Goal: Information Seeking & Learning: Learn about a topic

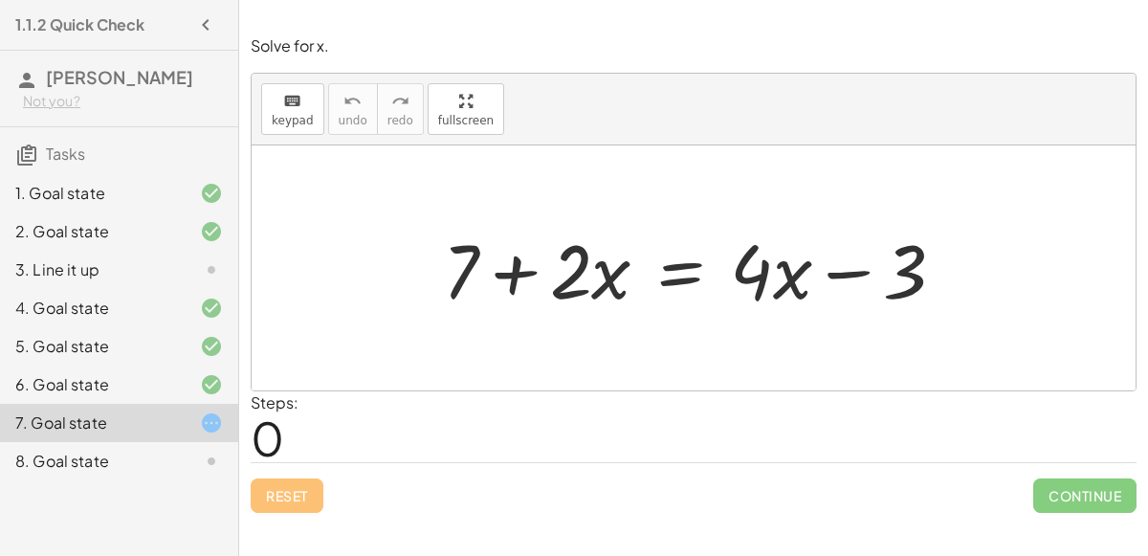
click at [187, 261] on div at bounding box center [196, 269] width 54 height 23
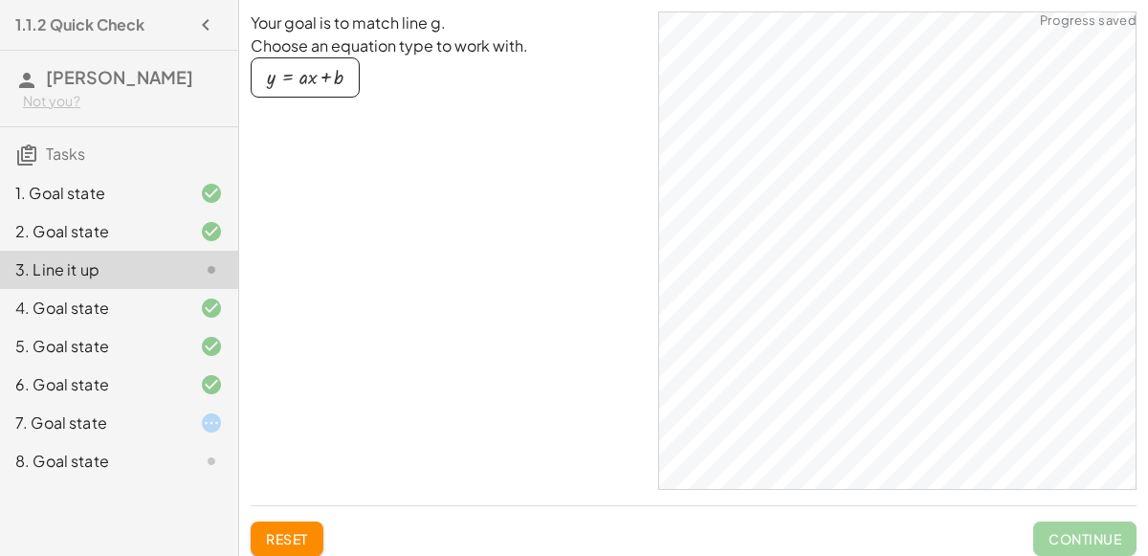
click at [188, 413] on div at bounding box center [196, 423] width 54 height 23
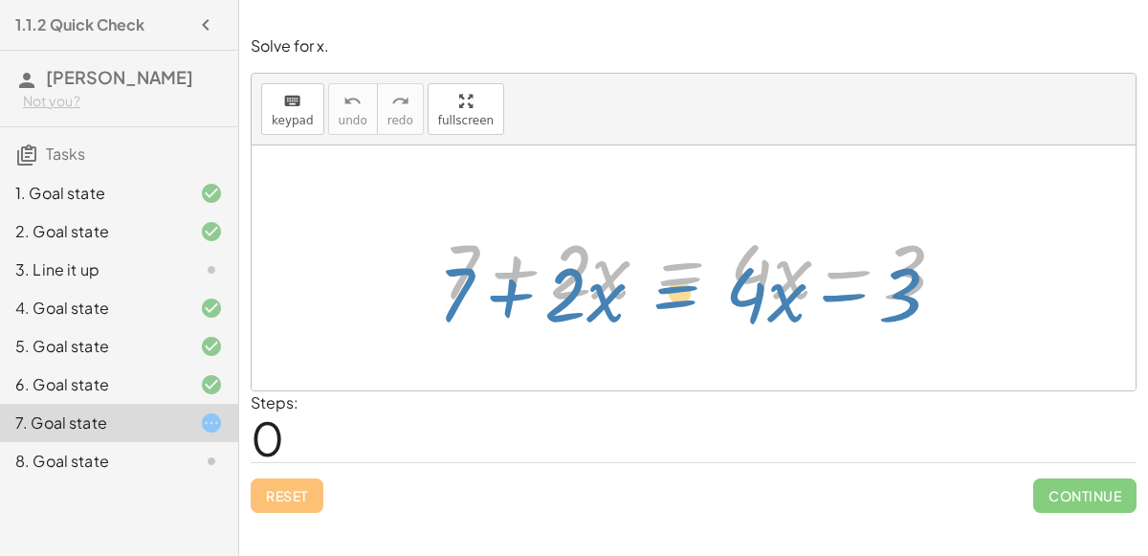
drag, startPoint x: 677, startPoint y: 264, endPoint x: 671, endPoint y: 279, distance: 16.4
click at [671, 279] on div at bounding box center [702, 268] width 537 height 99
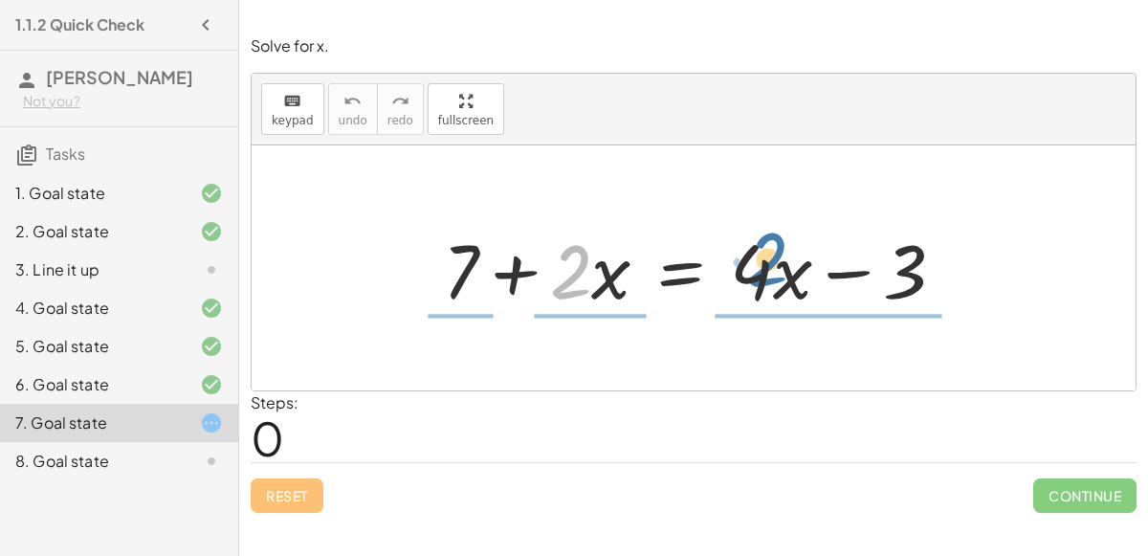
drag, startPoint x: 572, startPoint y: 280, endPoint x: 770, endPoint y: 272, distance: 198.3
click at [770, 272] on div at bounding box center [702, 268] width 537 height 99
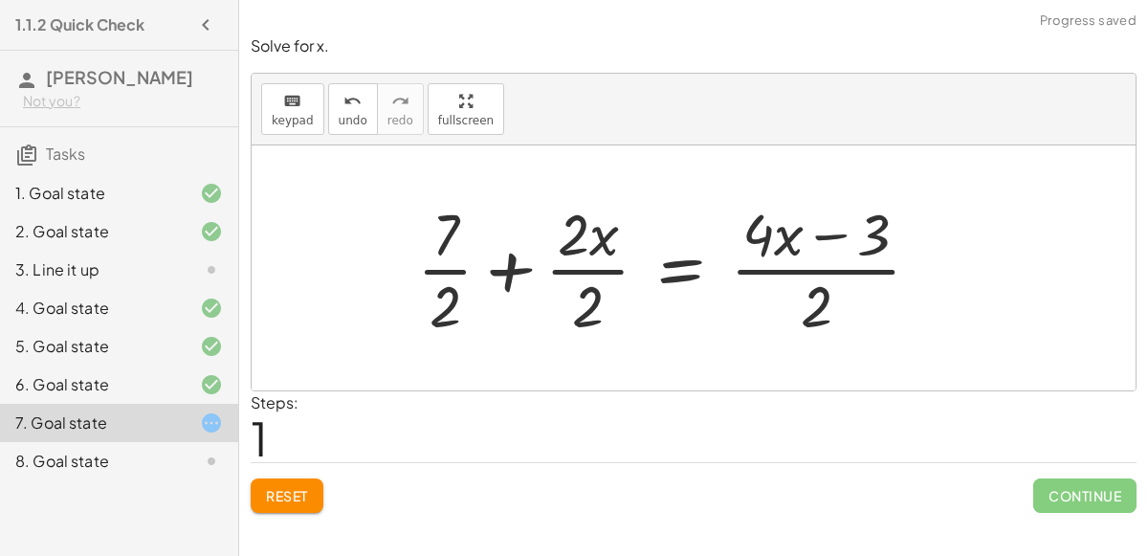
click at [573, 238] on div at bounding box center [677, 267] width 538 height 147
click at [583, 292] on div at bounding box center [677, 267] width 538 height 147
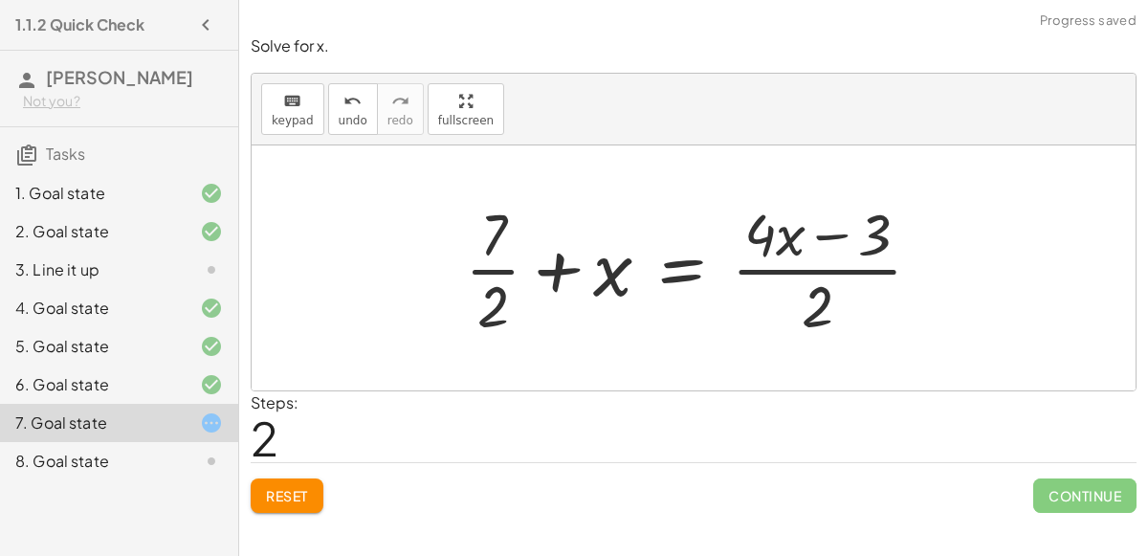
click at [797, 266] on div at bounding box center [702, 267] width 492 height 147
click at [757, 234] on div at bounding box center [702, 267] width 492 height 147
click at [765, 267] on div at bounding box center [702, 267] width 492 height 147
click at [872, 236] on div at bounding box center [702, 267] width 492 height 147
click at [814, 238] on div at bounding box center [702, 267] width 492 height 147
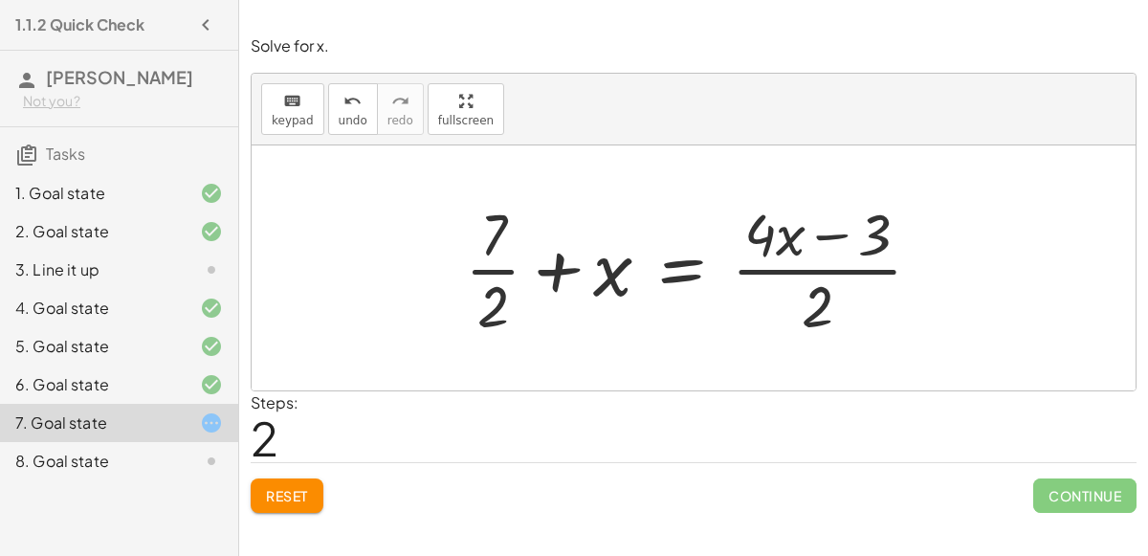
click at [817, 234] on div at bounding box center [702, 267] width 492 height 147
click at [831, 233] on div at bounding box center [702, 267] width 492 height 147
click at [817, 295] on div at bounding box center [702, 267] width 492 height 147
drag, startPoint x: 817, startPoint y: 295, endPoint x: 759, endPoint y: 214, distance: 99.4
click at [759, 214] on div at bounding box center [702, 267] width 492 height 147
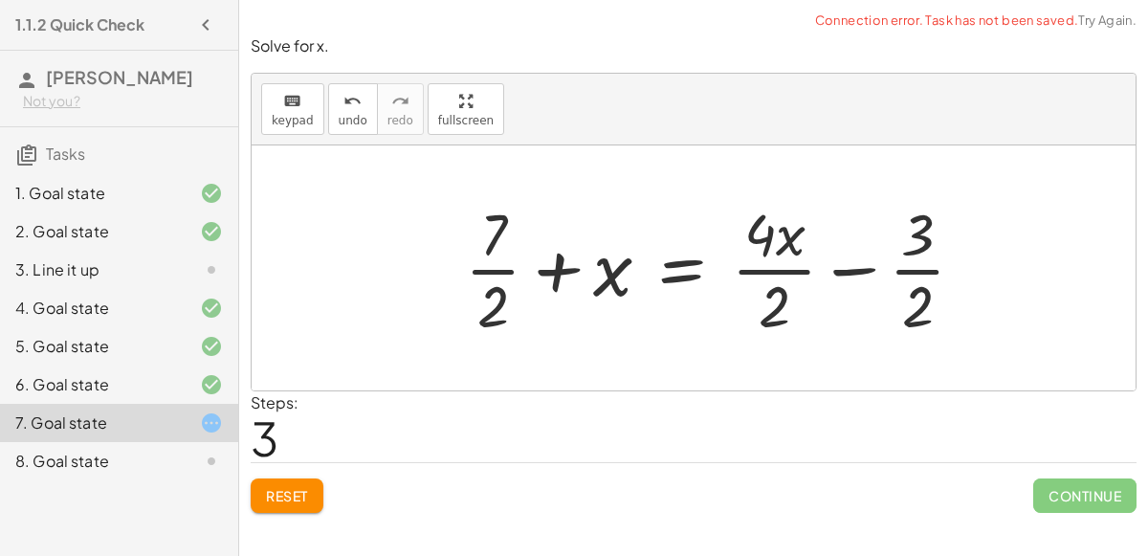
click at [772, 238] on div at bounding box center [723, 267] width 534 height 147
click at [774, 259] on div at bounding box center [723, 267] width 534 height 147
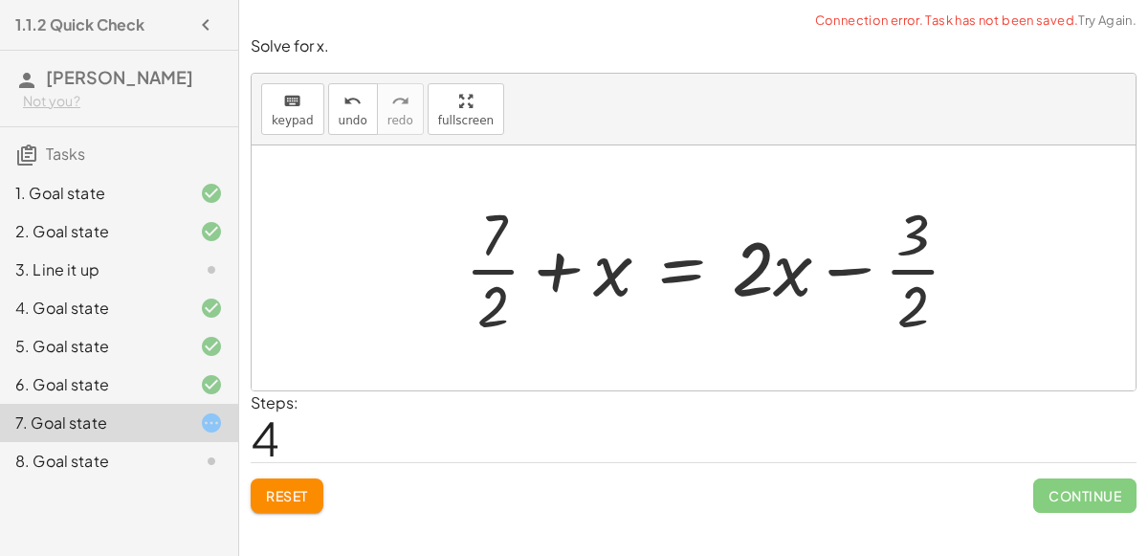
click at [897, 267] on div at bounding box center [721, 267] width 530 height 147
drag, startPoint x: 911, startPoint y: 240, endPoint x: 909, endPoint y: 316, distance: 75.6
click at [909, 316] on div at bounding box center [721, 267] width 530 height 147
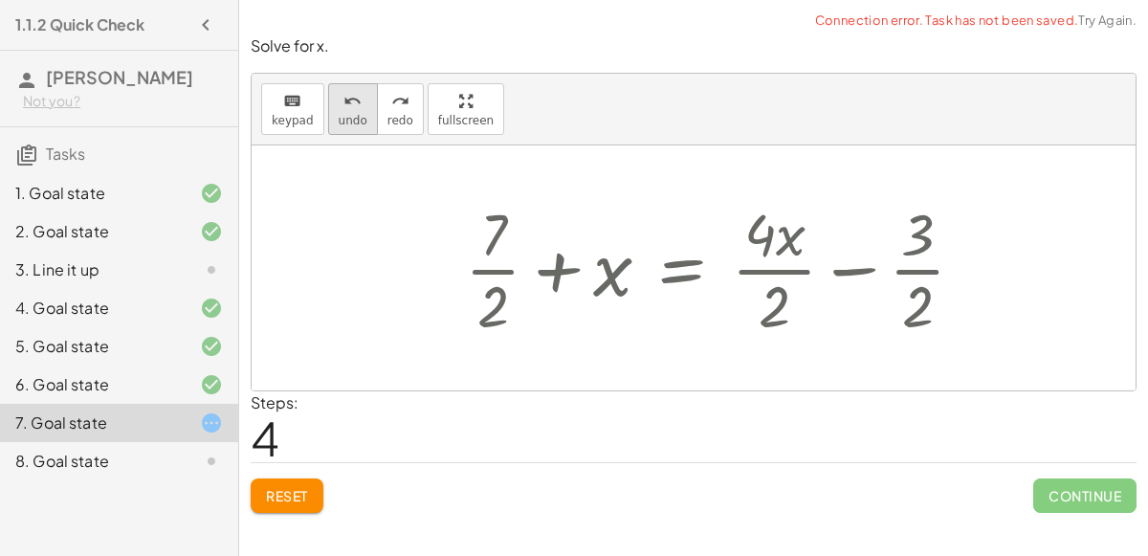
click at [350, 111] on button "undo undo" at bounding box center [353, 109] width 50 height 52
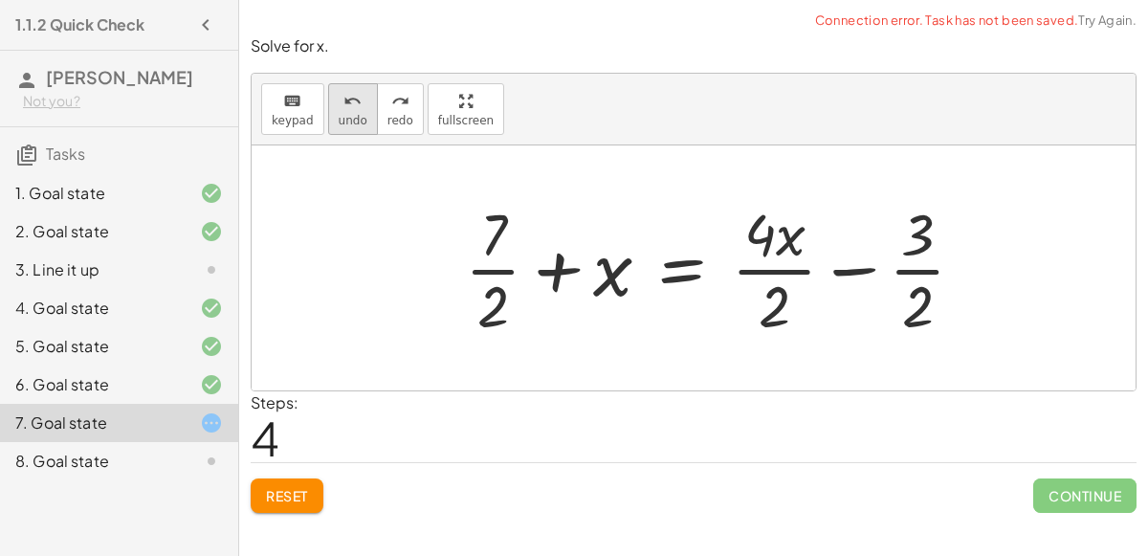
click at [355, 115] on span "undo" at bounding box center [353, 120] width 29 height 13
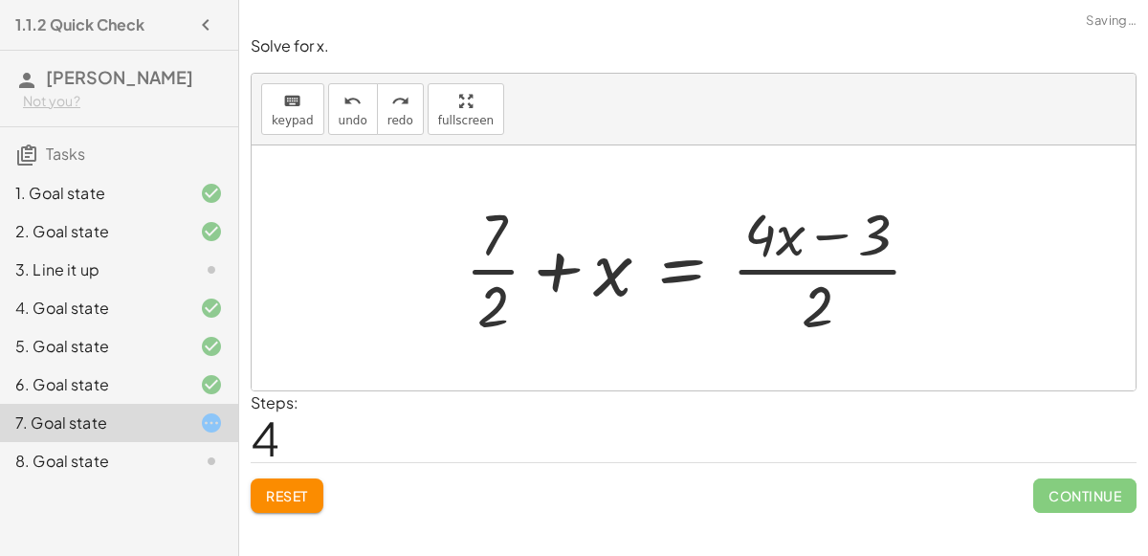
click at [814, 301] on div at bounding box center [702, 267] width 492 height 147
click at [757, 226] on div at bounding box center [702, 267] width 492 height 147
drag, startPoint x: 757, startPoint y: 226, endPoint x: 821, endPoint y: 288, distance: 89.3
click at [821, 288] on div at bounding box center [702, 267] width 492 height 147
drag, startPoint x: 791, startPoint y: 242, endPoint x: 740, endPoint y: 244, distance: 50.8
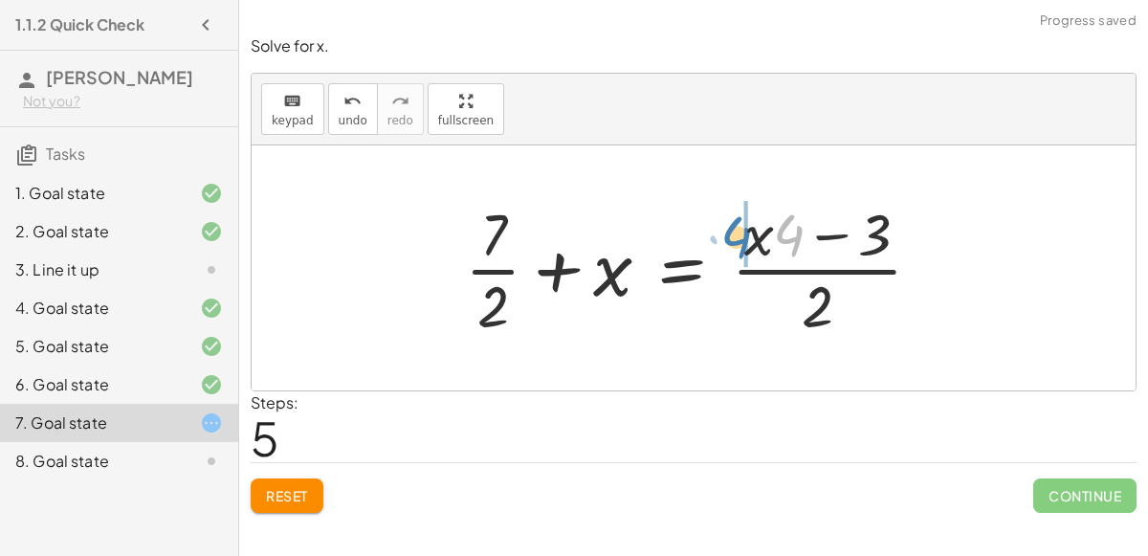
click at [740, 244] on div at bounding box center [702, 267] width 492 height 147
click at [822, 299] on div at bounding box center [702, 267] width 492 height 147
click at [809, 274] on div at bounding box center [702, 267] width 492 height 147
click at [508, 267] on div at bounding box center [702, 267] width 492 height 147
drag, startPoint x: 501, startPoint y: 302, endPoint x: 501, endPoint y: 224, distance: 78.5
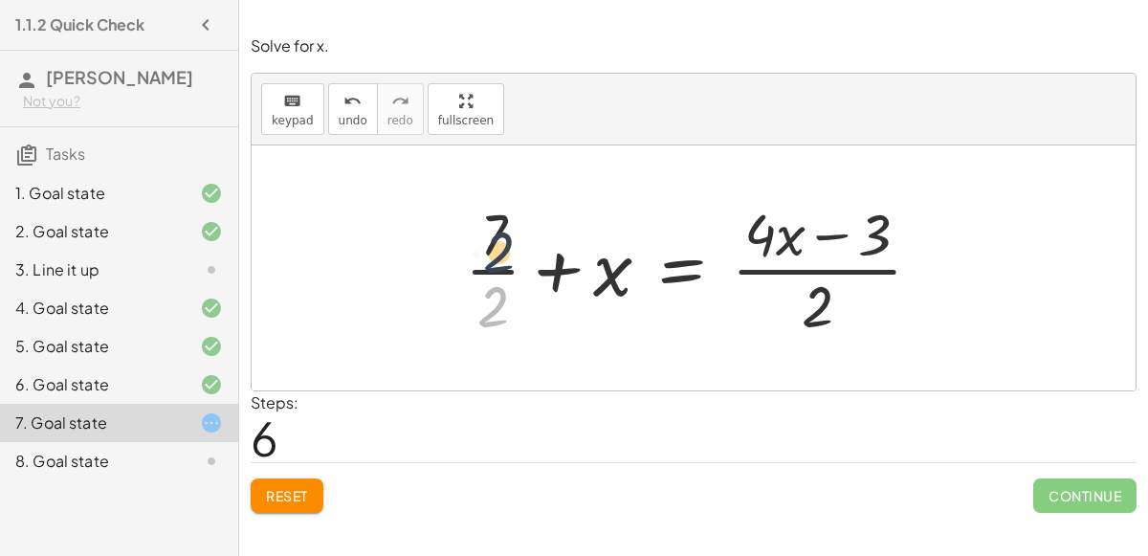
click at [501, 224] on div at bounding box center [702, 267] width 492 height 147
drag, startPoint x: 493, startPoint y: 232, endPoint x: 489, endPoint y: 326, distance: 94.8
click at [489, 326] on div at bounding box center [702, 267] width 492 height 147
click at [287, 504] on button "Reset" at bounding box center [287, 496] width 73 height 34
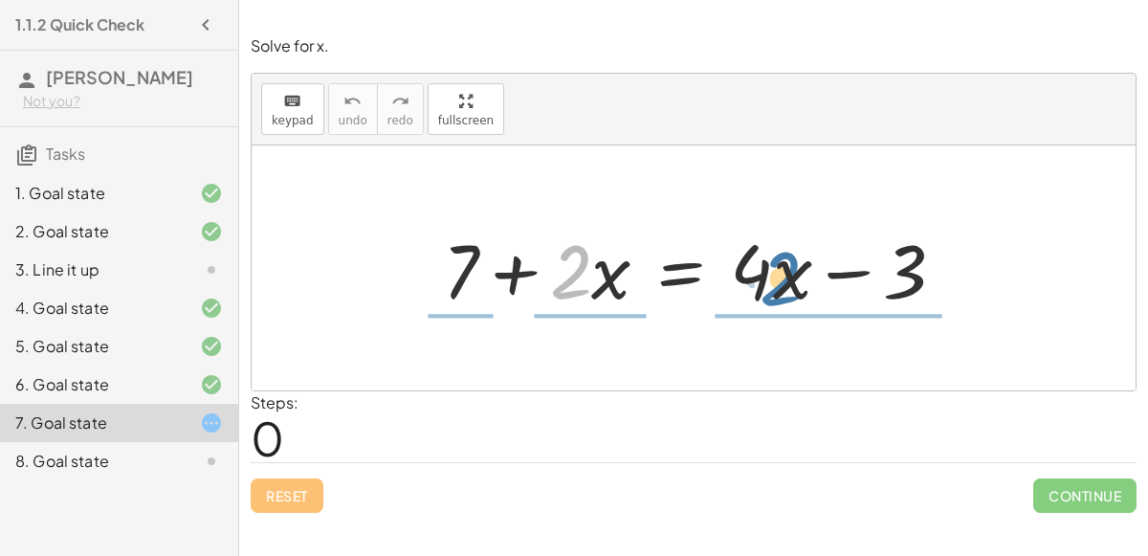
drag, startPoint x: 583, startPoint y: 267, endPoint x: 794, endPoint y: 274, distance: 211.6
click at [794, 274] on div at bounding box center [702, 268] width 537 height 99
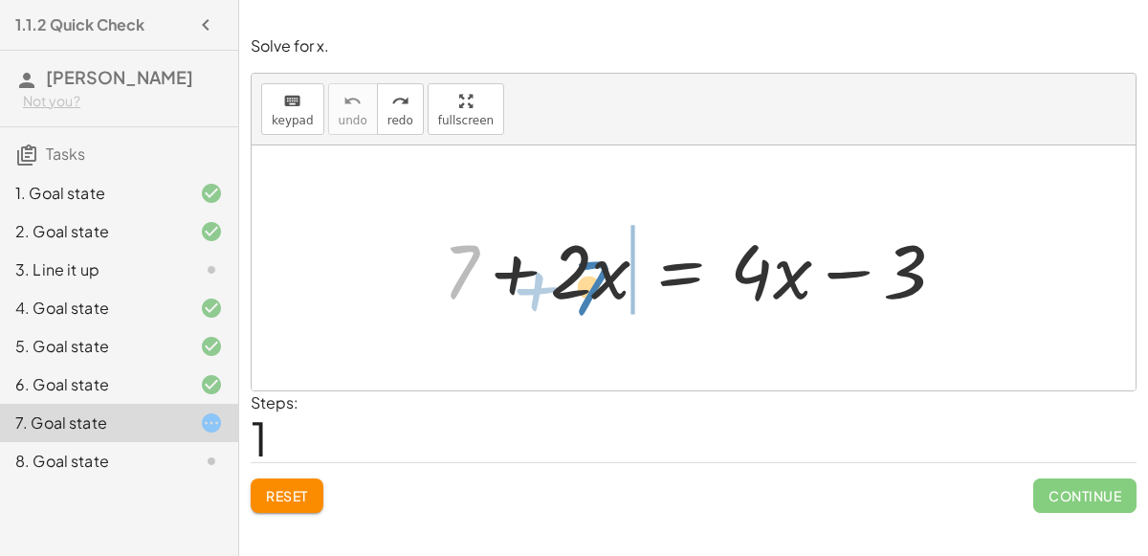
drag, startPoint x: 462, startPoint y: 272, endPoint x: 608, endPoint y: 272, distance: 145.5
click at [608, 272] on div at bounding box center [702, 268] width 537 height 99
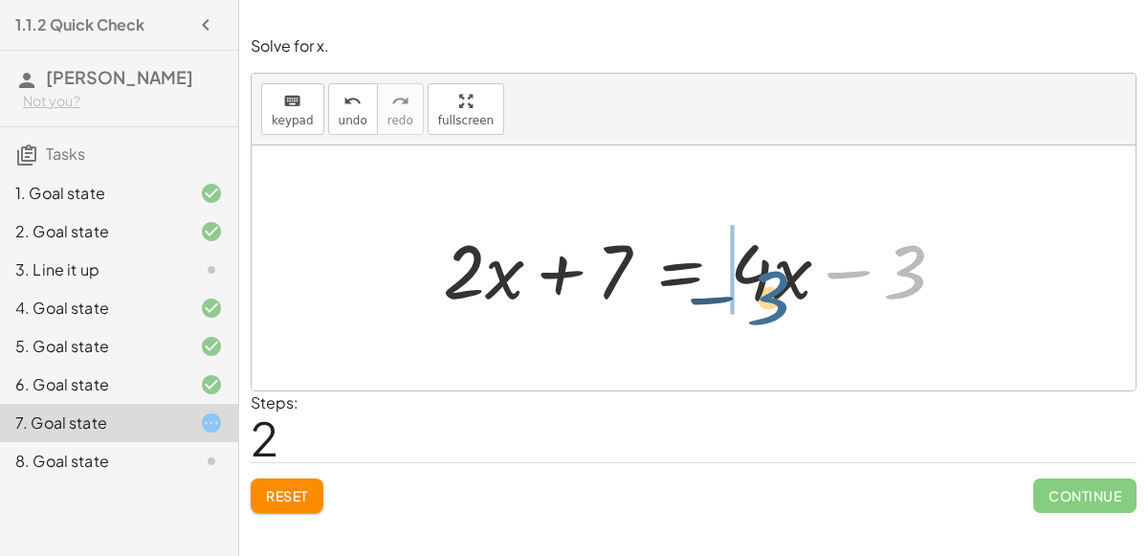
drag, startPoint x: 902, startPoint y: 295, endPoint x: 755, endPoint y: 306, distance: 146.9
click at [755, 306] on div at bounding box center [702, 268] width 537 height 99
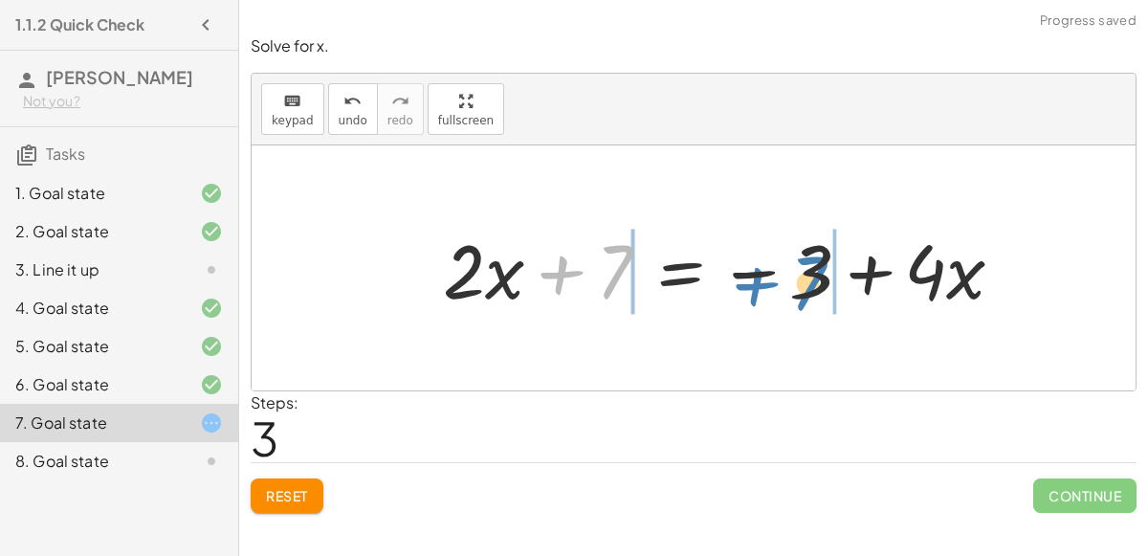
drag, startPoint x: 627, startPoint y: 264, endPoint x: 828, endPoint y: 276, distance: 201.3
click at [828, 276] on div at bounding box center [731, 268] width 595 height 99
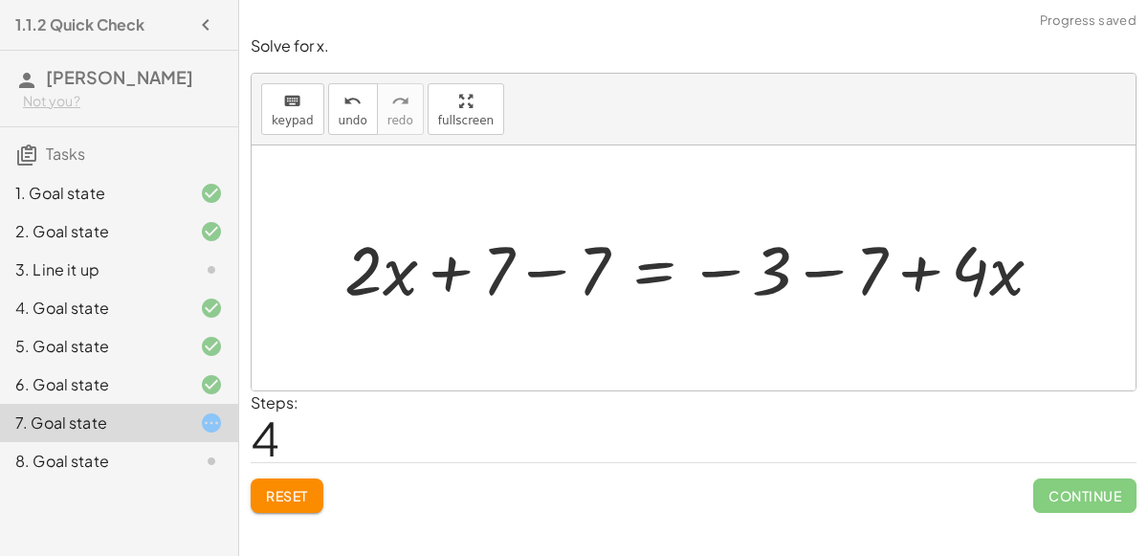
click at [542, 271] on div at bounding box center [701, 267] width 733 height 89
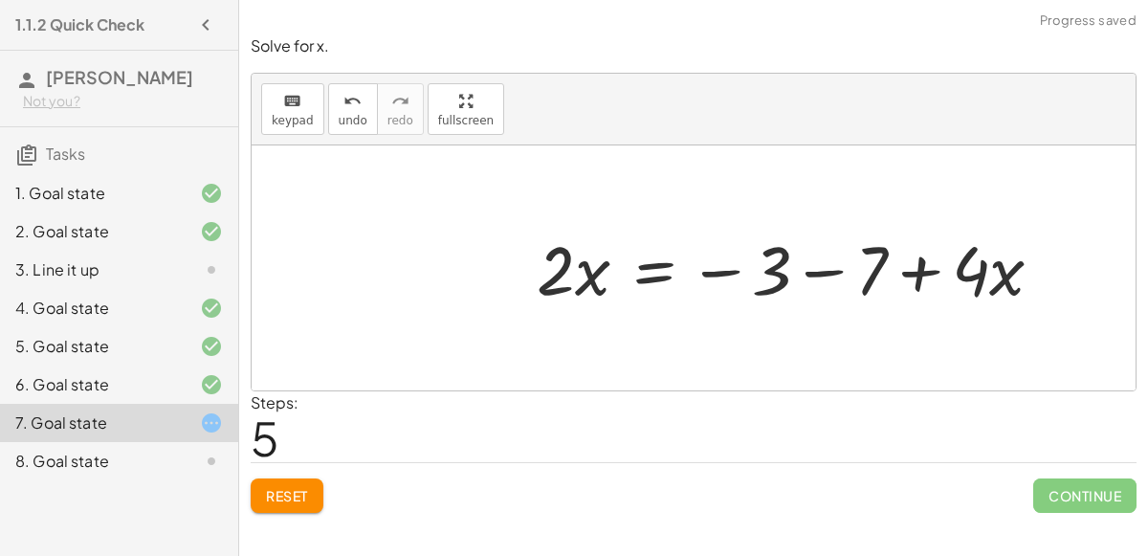
click at [804, 272] on div at bounding box center [797, 267] width 541 height 89
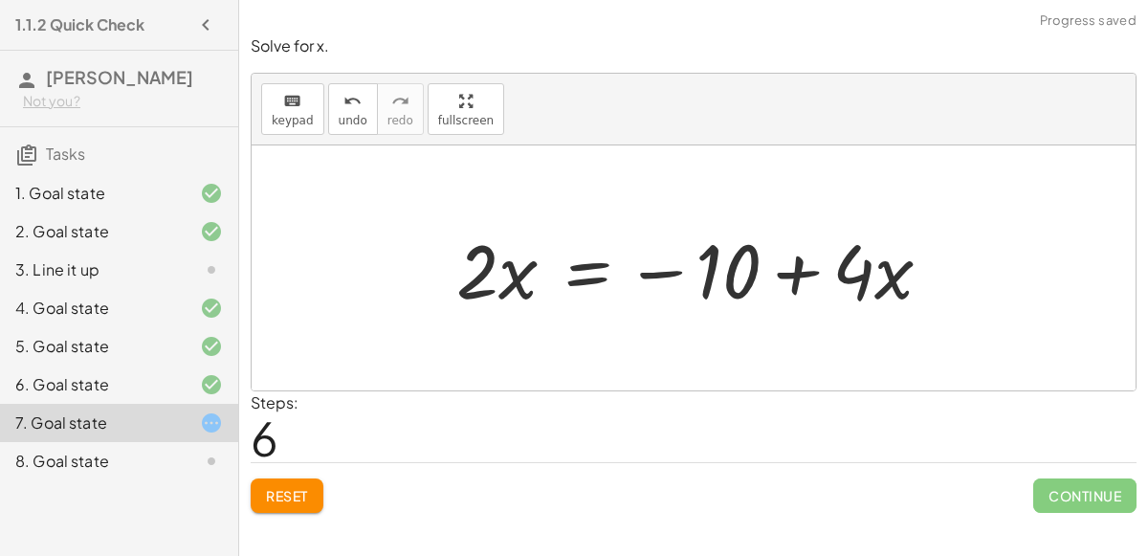
click at [672, 270] on div at bounding box center [702, 268] width 510 height 99
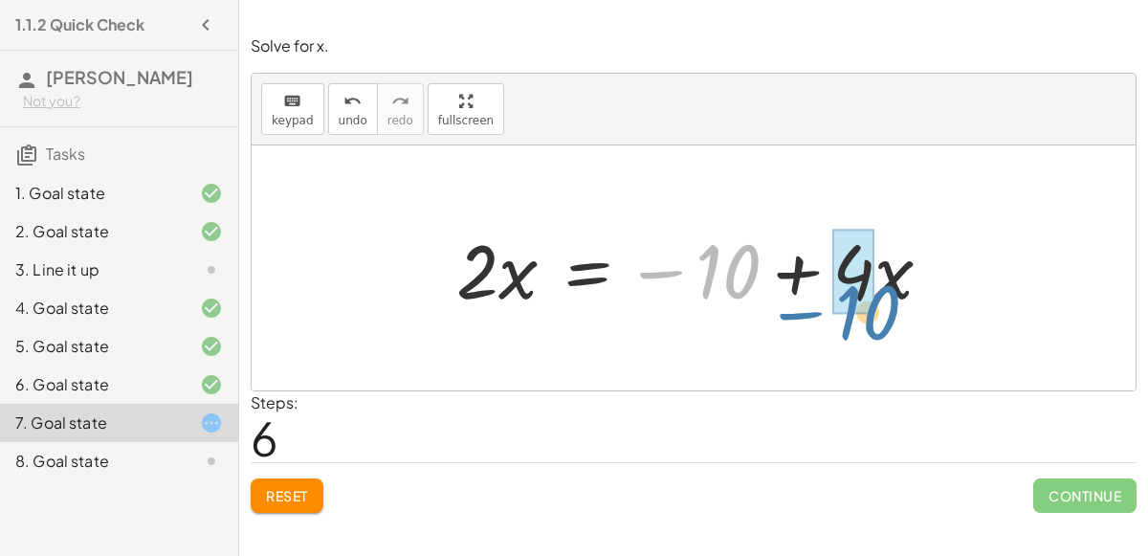
drag, startPoint x: 721, startPoint y: 268, endPoint x: 865, endPoint y: 305, distance: 149.3
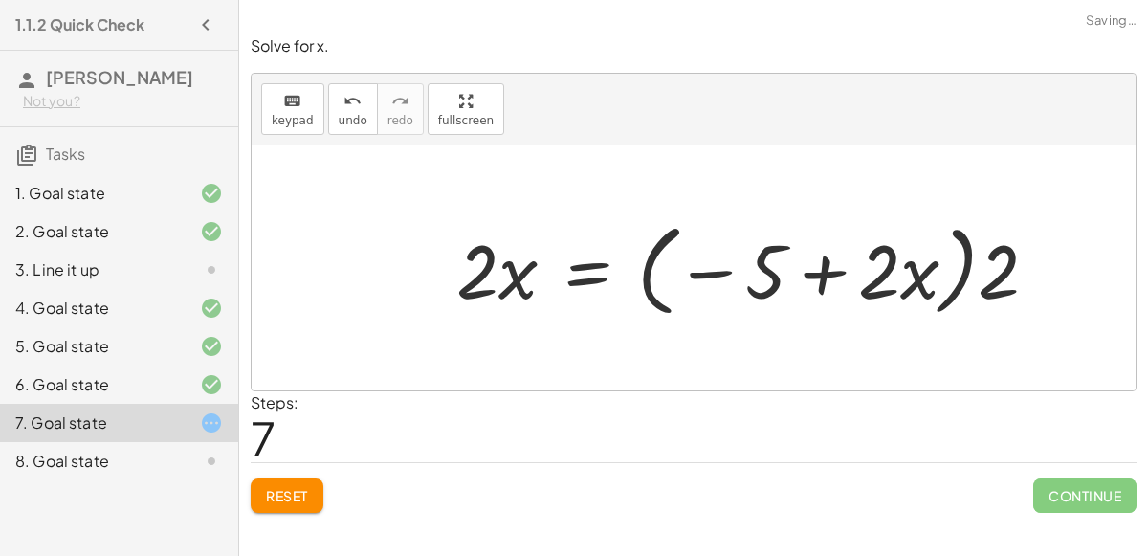
click at [826, 268] on div at bounding box center [755, 268] width 616 height 110
click at [1018, 276] on div at bounding box center [755, 268] width 616 height 110
drag, startPoint x: 1012, startPoint y: 274, endPoint x: 886, endPoint y: 270, distance: 125.4
click at [886, 270] on div at bounding box center [755, 268] width 616 height 110
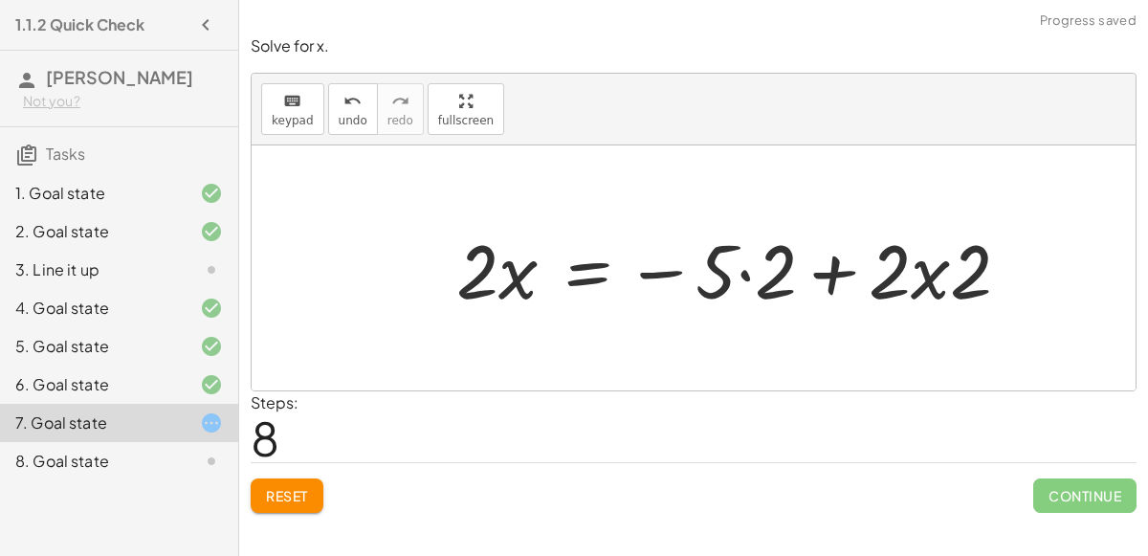
click at [743, 273] on div at bounding box center [741, 268] width 589 height 99
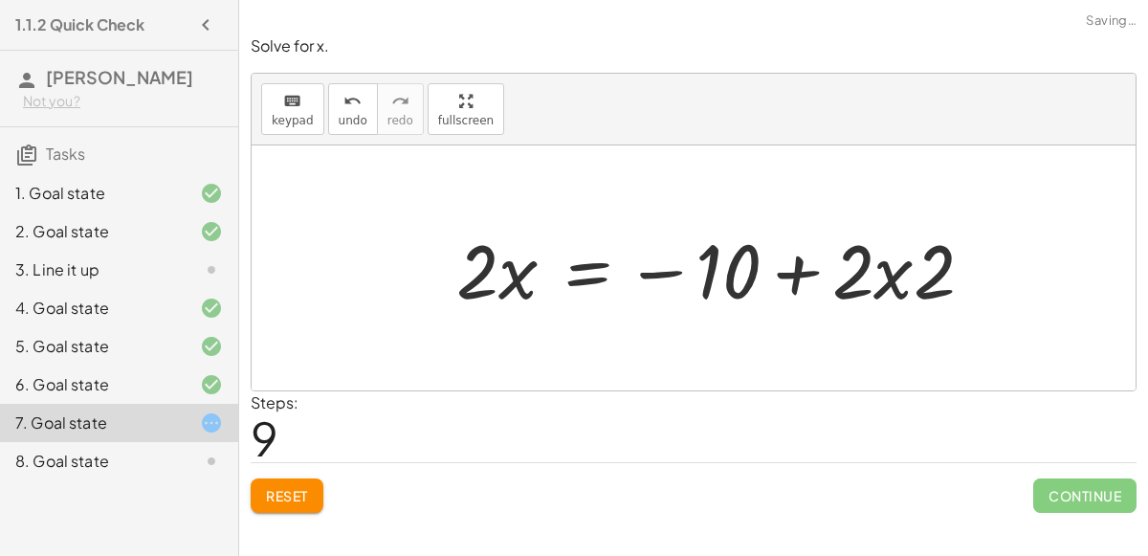
click at [892, 264] on div at bounding box center [723, 268] width 552 height 99
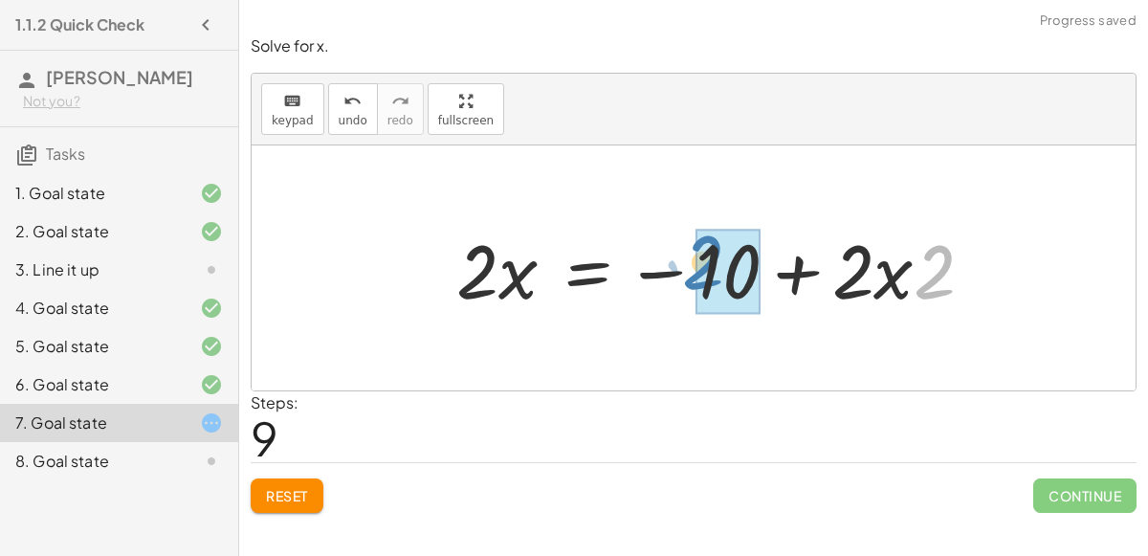
drag, startPoint x: 932, startPoint y: 286, endPoint x: 701, endPoint y: 277, distance: 231.8
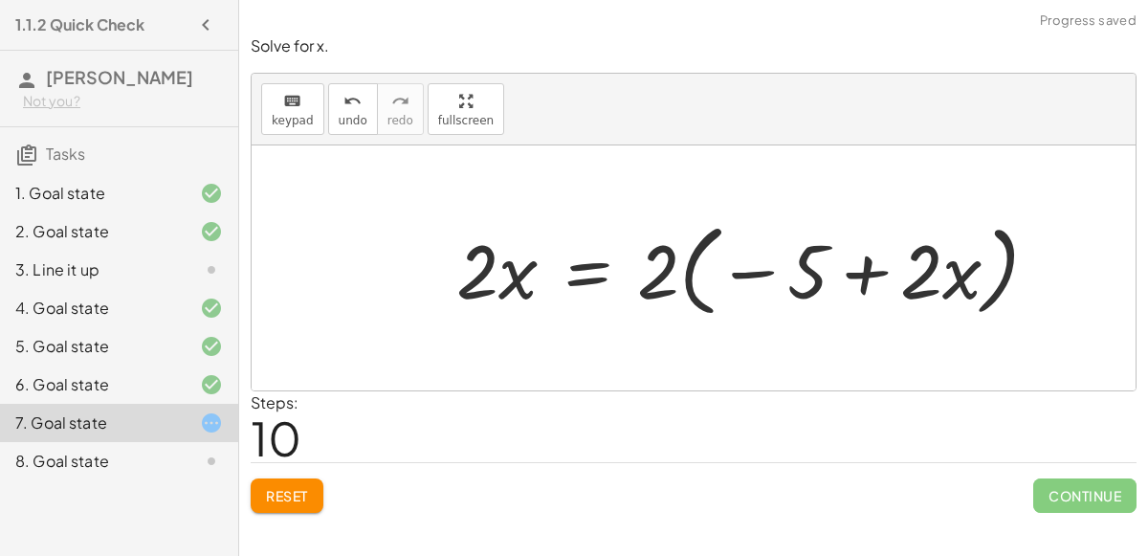
click at [847, 268] on div at bounding box center [755, 268] width 616 height 110
click at [749, 269] on div at bounding box center [755, 268] width 616 height 110
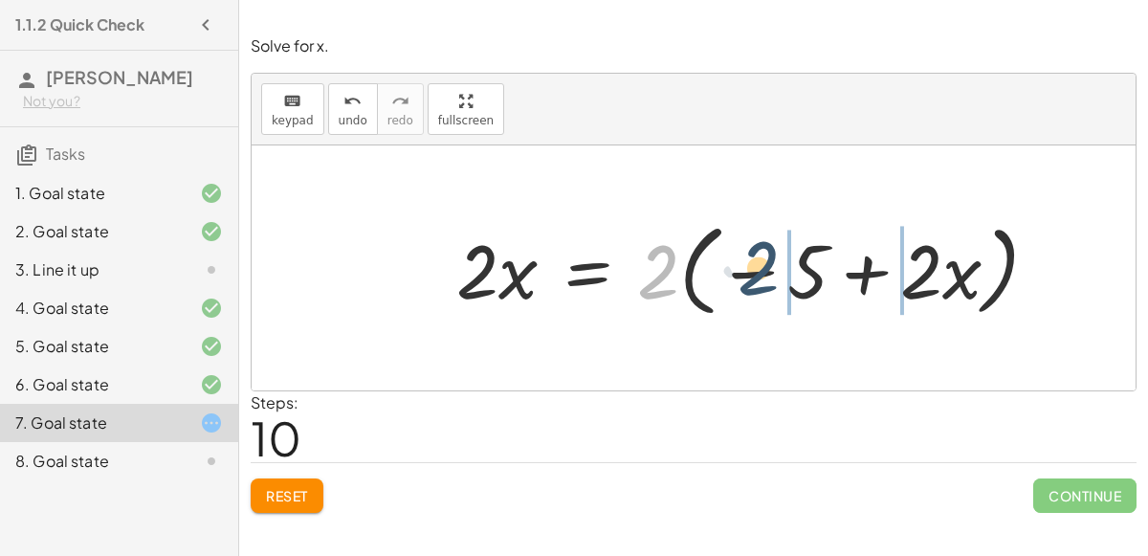
drag, startPoint x: 665, startPoint y: 269, endPoint x: 783, endPoint y: 263, distance: 117.9
click at [783, 263] on div at bounding box center [755, 268] width 616 height 110
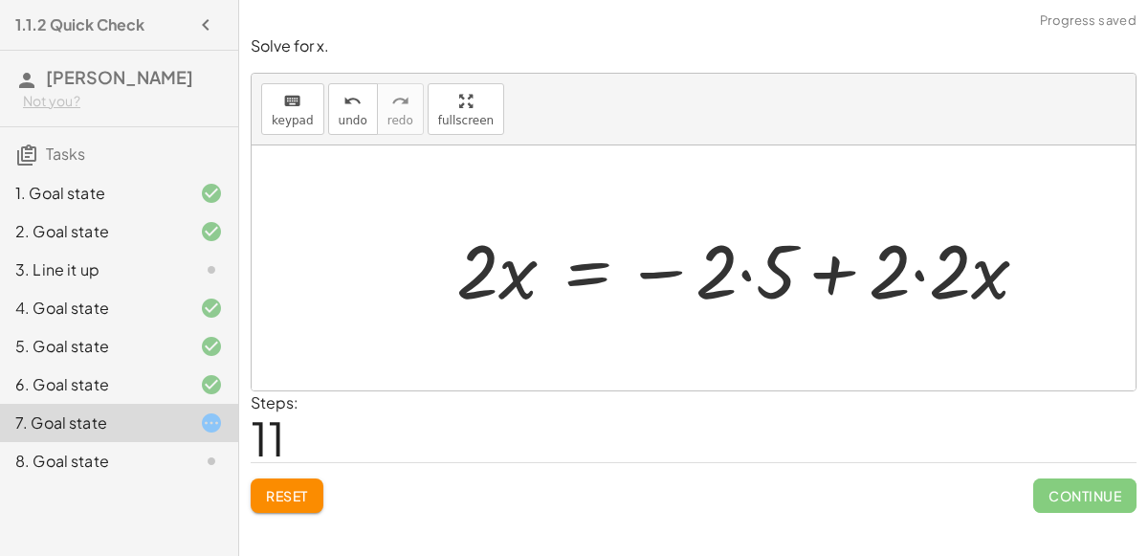
click at [908, 271] on div at bounding box center [750, 268] width 607 height 99
click at [923, 275] on div at bounding box center [750, 268] width 607 height 99
click at [745, 274] on div at bounding box center [720, 268] width 546 height 99
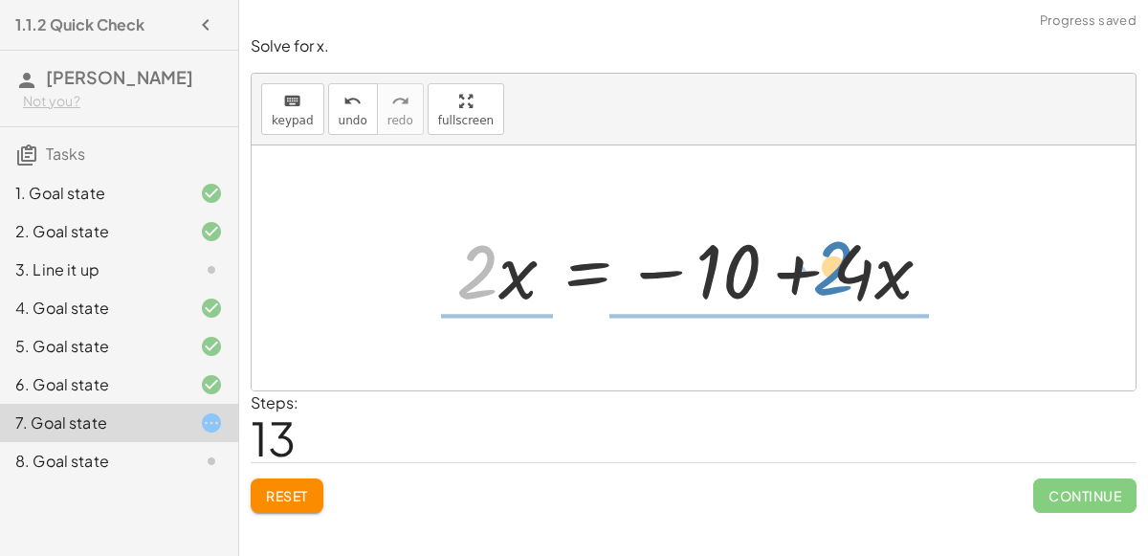
drag, startPoint x: 479, startPoint y: 253, endPoint x: 839, endPoint y: 249, distance: 359.9
click at [839, 249] on div at bounding box center [702, 268] width 510 height 99
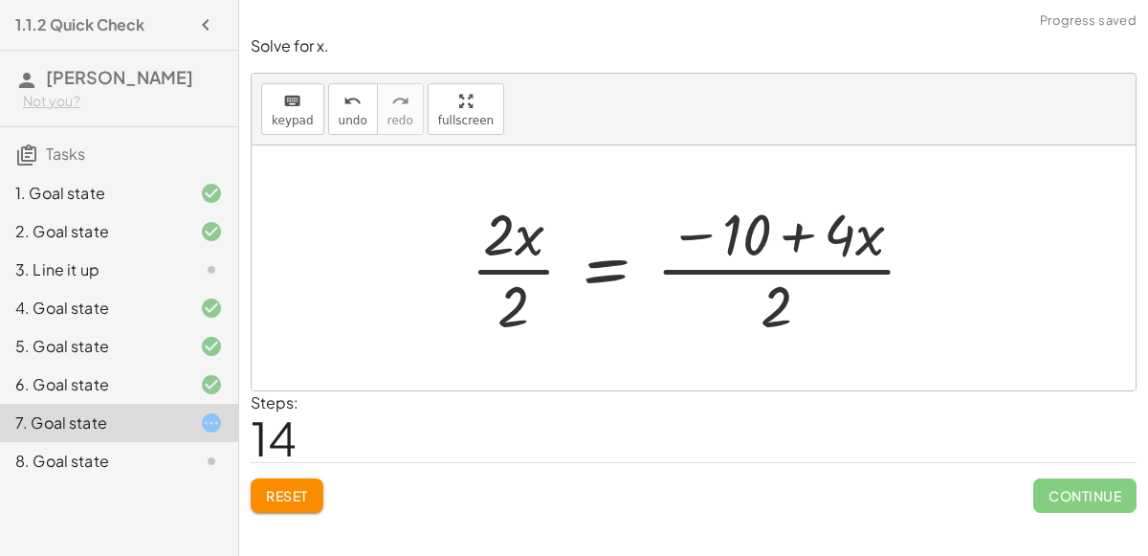
click at [514, 263] on div at bounding box center [700, 267] width 479 height 147
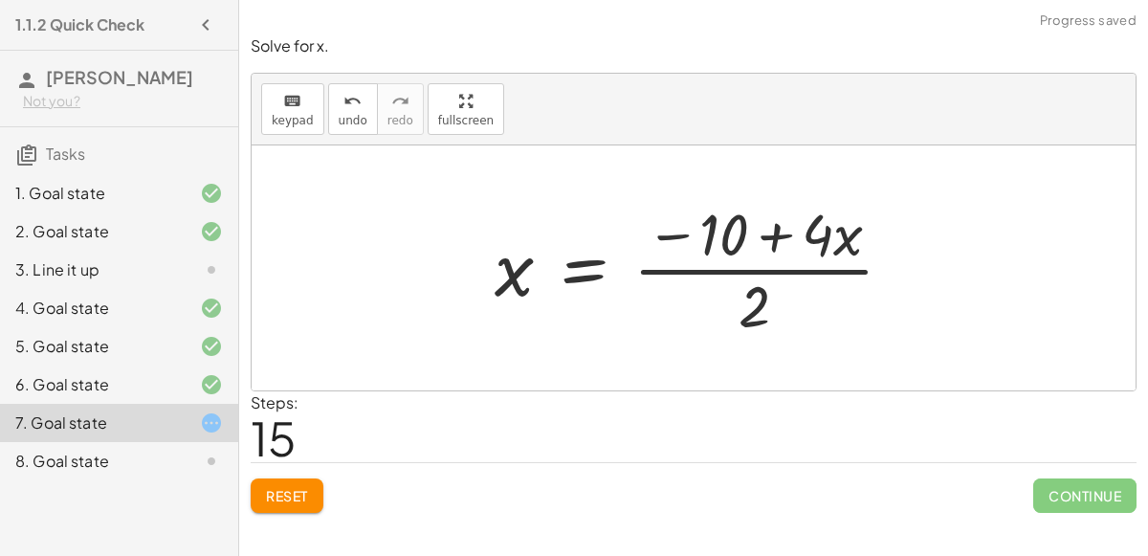
click at [757, 264] on div at bounding box center [702, 267] width 434 height 147
click at [774, 239] on div at bounding box center [702, 267] width 434 height 147
click at [785, 275] on div at bounding box center [702, 267] width 434 height 147
click at [825, 236] on div at bounding box center [702, 267] width 434 height 147
drag, startPoint x: 823, startPoint y: 236, endPoint x: 729, endPoint y: 328, distance: 131.3
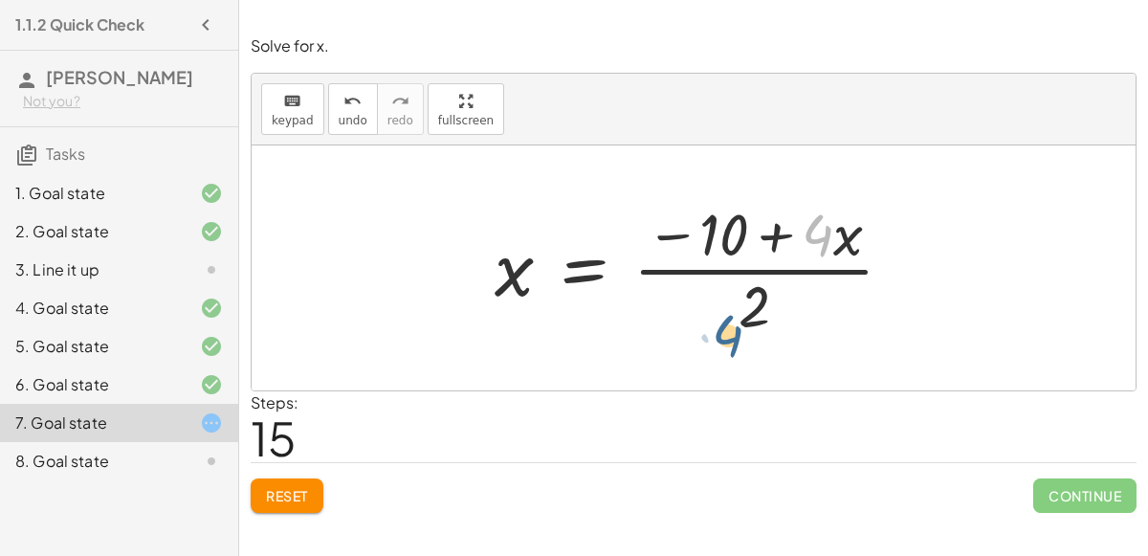
click at [729, 328] on div at bounding box center [702, 267] width 434 height 147
drag, startPoint x: 724, startPoint y: 243, endPoint x: 779, endPoint y: 323, distance: 96.4
click at [779, 323] on div at bounding box center [702, 267] width 434 height 147
click at [776, 242] on div at bounding box center [702, 267] width 434 height 147
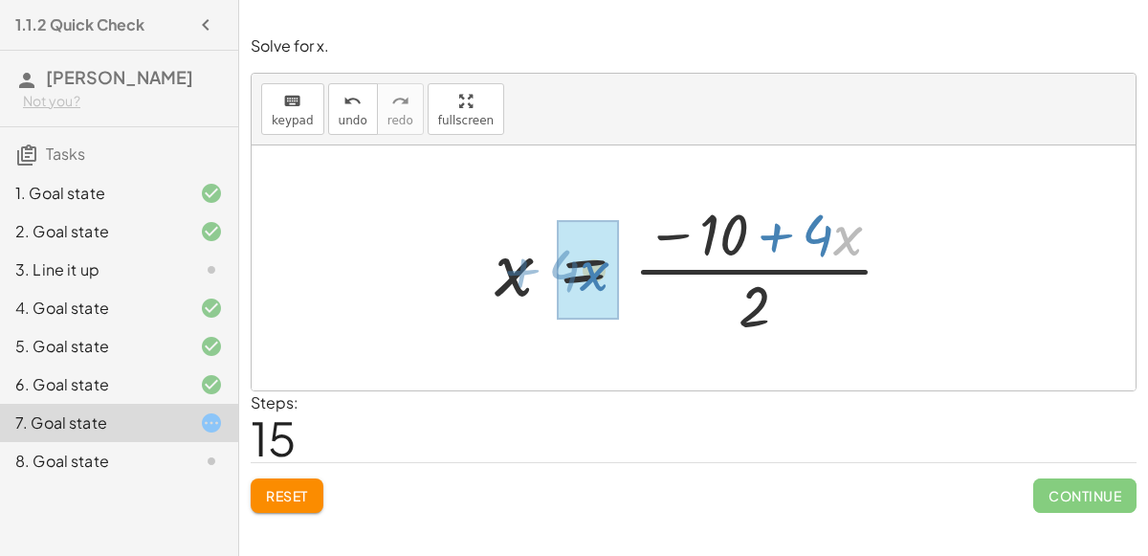
drag, startPoint x: 835, startPoint y: 234, endPoint x: 585, endPoint y: 269, distance: 252.1
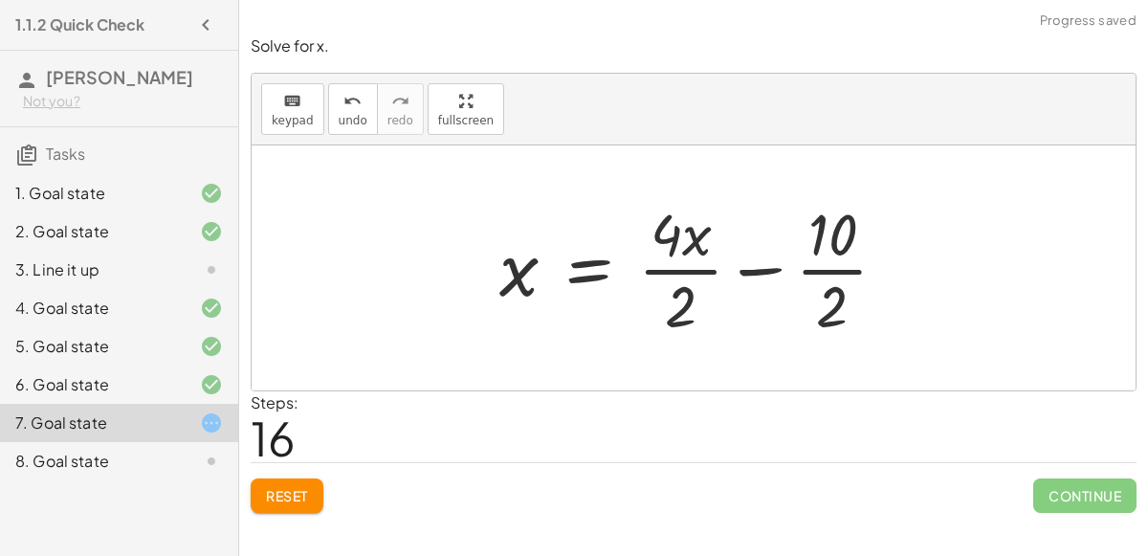
click at [704, 278] on div at bounding box center [701, 267] width 422 height 147
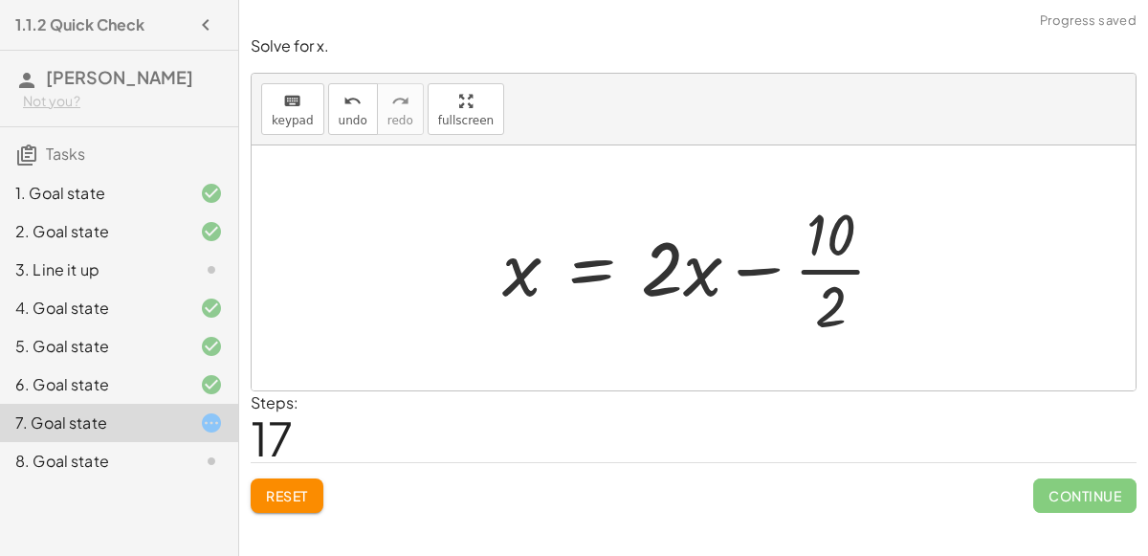
click at [749, 270] on div at bounding box center [701, 267] width 417 height 147
click at [814, 269] on div at bounding box center [701, 267] width 417 height 147
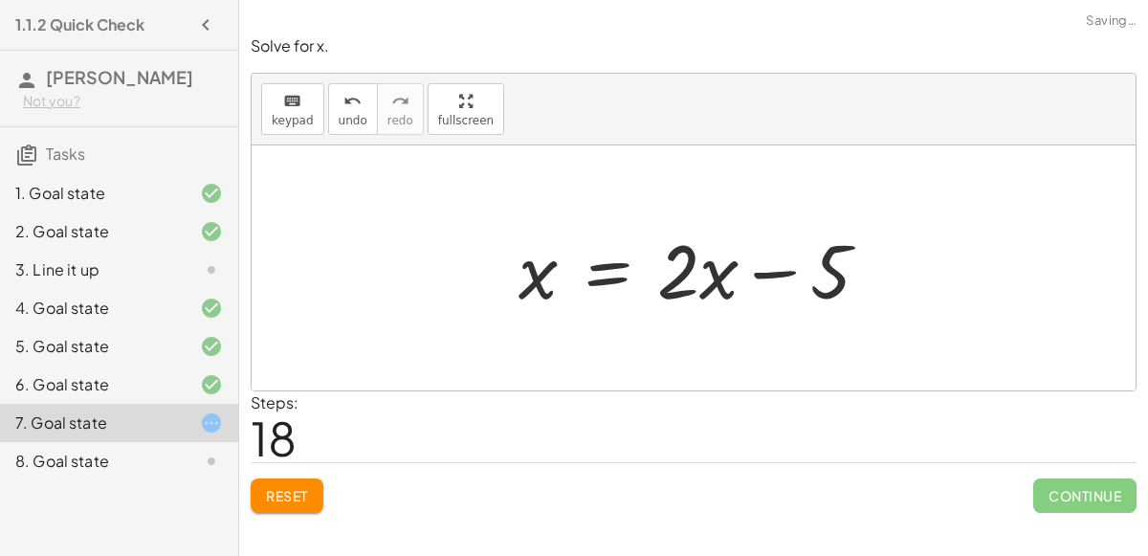
click at [772, 271] on div at bounding box center [702, 268] width 386 height 99
click at [720, 279] on div at bounding box center [702, 268] width 386 height 99
click at [677, 269] on div at bounding box center [702, 268] width 386 height 99
click at [748, 272] on div at bounding box center [702, 268] width 386 height 99
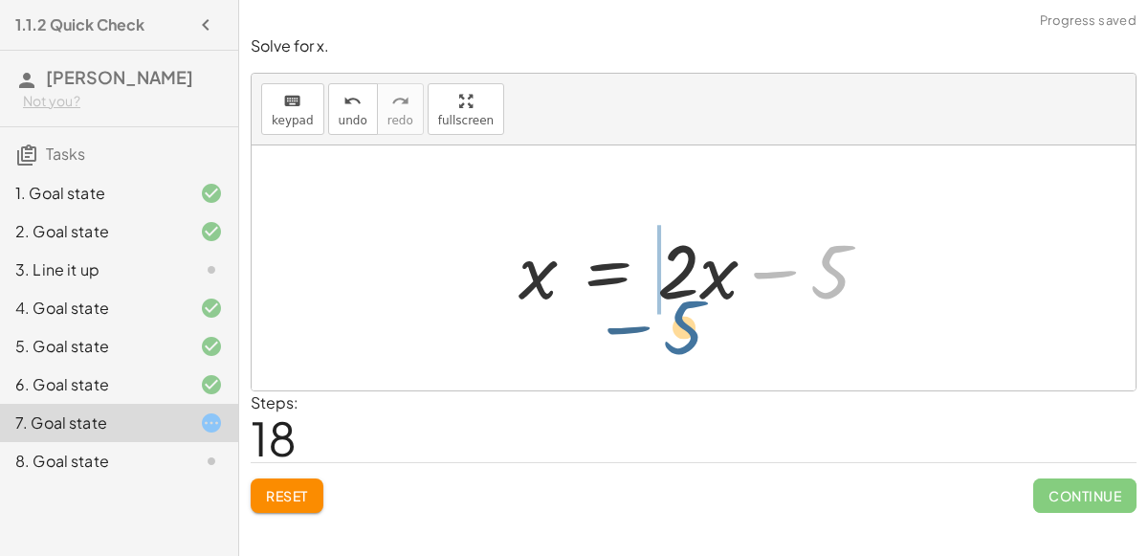
drag, startPoint x: 828, startPoint y: 281, endPoint x: 680, endPoint y: 334, distance: 156.5
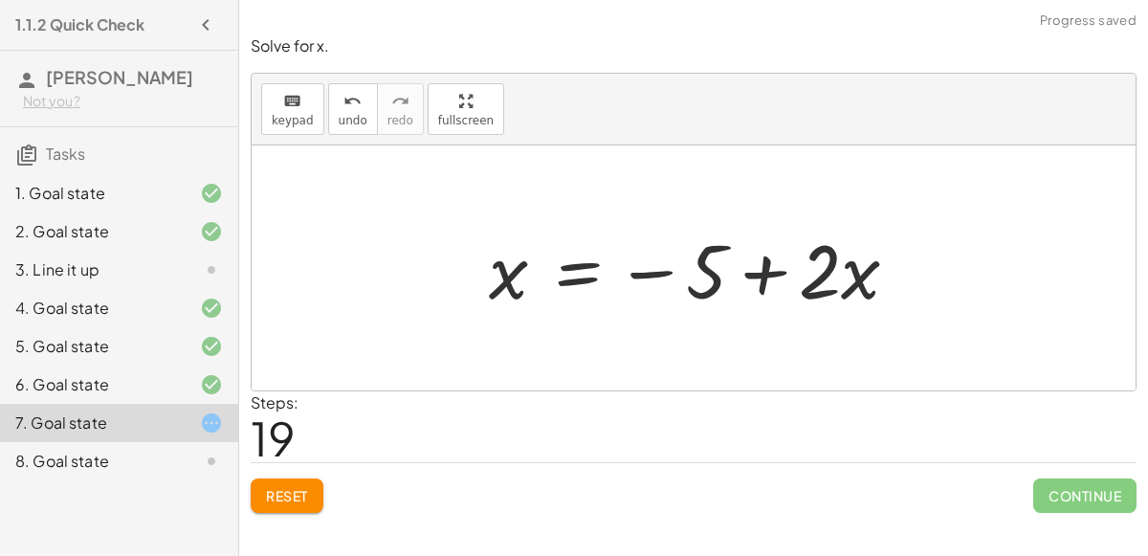
click at [777, 276] on div at bounding box center [701, 268] width 444 height 99
drag, startPoint x: 503, startPoint y: 276, endPoint x: 733, endPoint y: 273, distance: 229.7
click at [733, 273] on div at bounding box center [701, 268] width 444 height 99
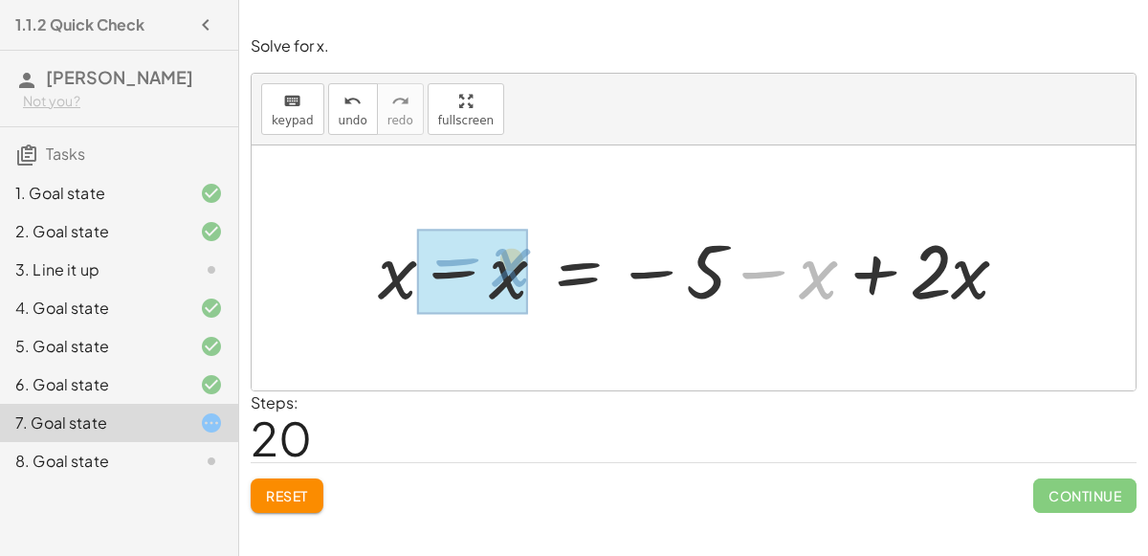
drag, startPoint x: 819, startPoint y: 283, endPoint x: 505, endPoint y: 265, distance: 314.4
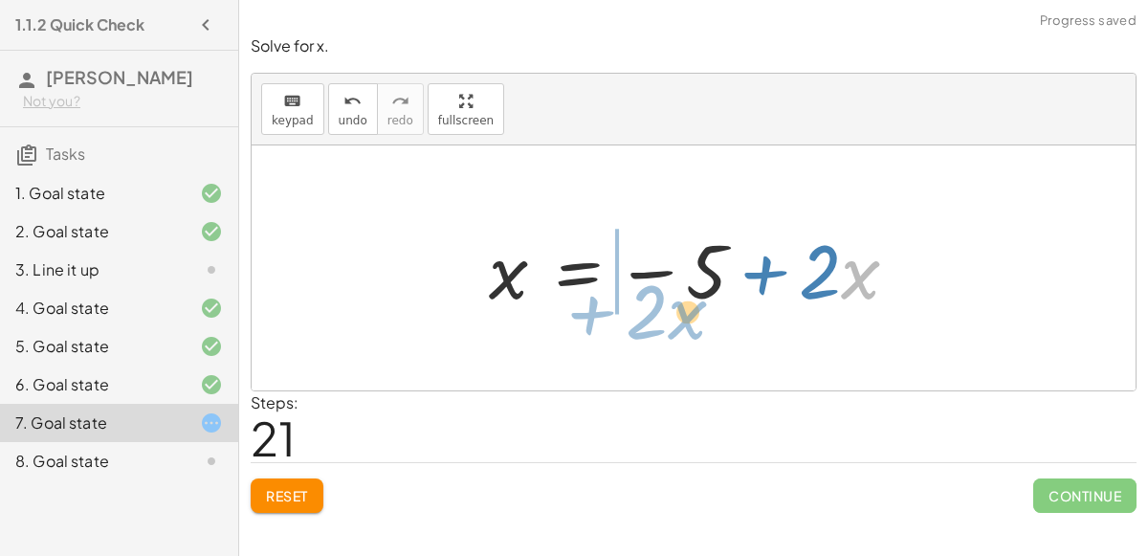
drag, startPoint x: 844, startPoint y: 277, endPoint x: 667, endPoint y: 315, distance: 181.1
click at [667, 315] on div at bounding box center [701, 268] width 444 height 99
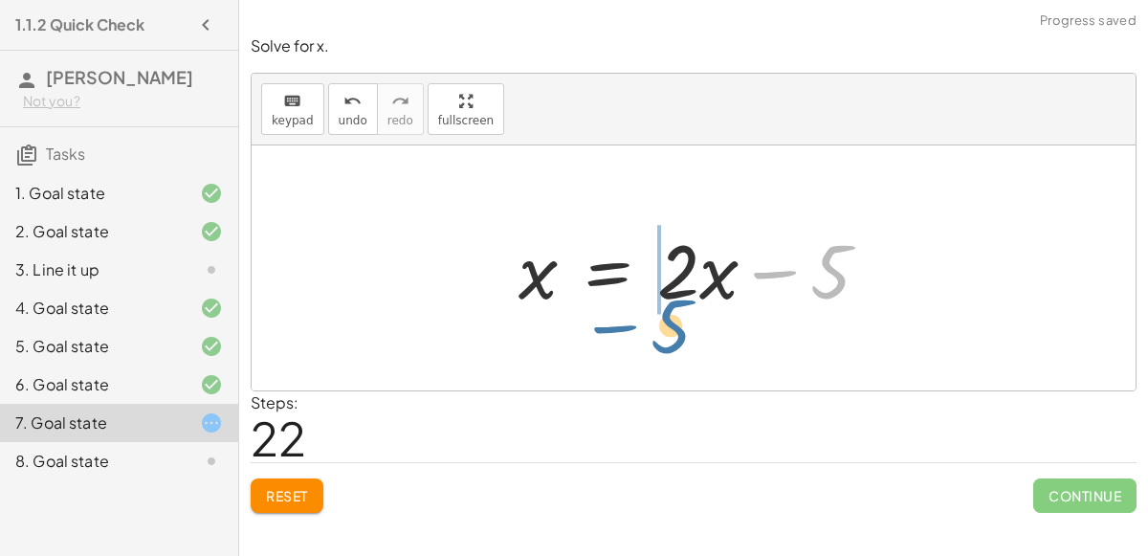
drag, startPoint x: 841, startPoint y: 278, endPoint x: 681, endPoint y: 332, distance: 168.9
click at [681, 332] on div "+ 7 + · 2 · x = + · 4 · x − 3 + · 2 · x + 7 = + · 4 · x − 3 + · 2 · x + 7 = − 3…" at bounding box center [694, 267] width 884 height 245
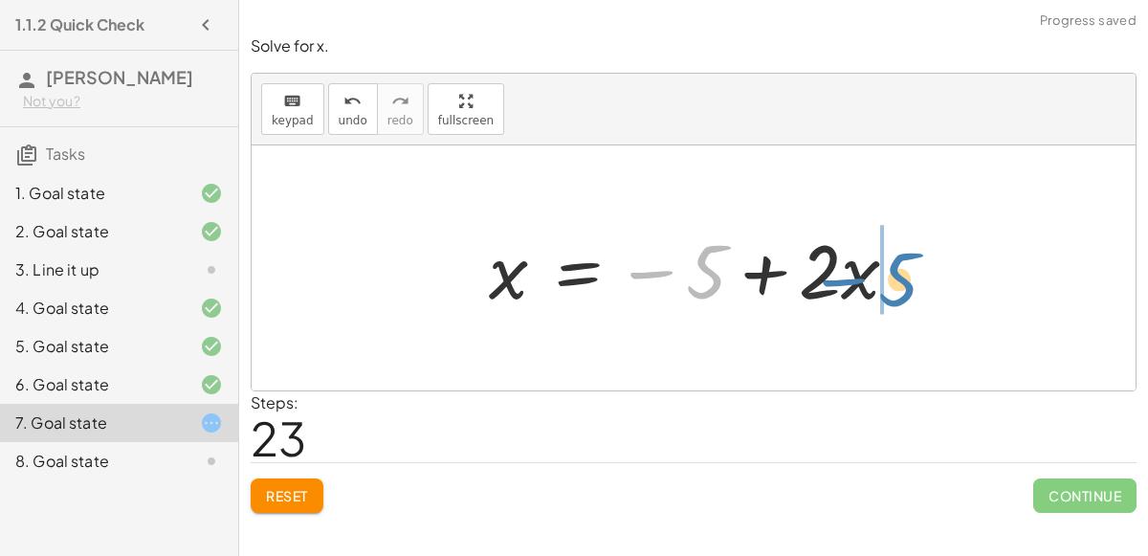
drag, startPoint x: 722, startPoint y: 262, endPoint x: 921, endPoint y: 269, distance: 199.2
click at [921, 269] on div at bounding box center [701, 268] width 444 height 99
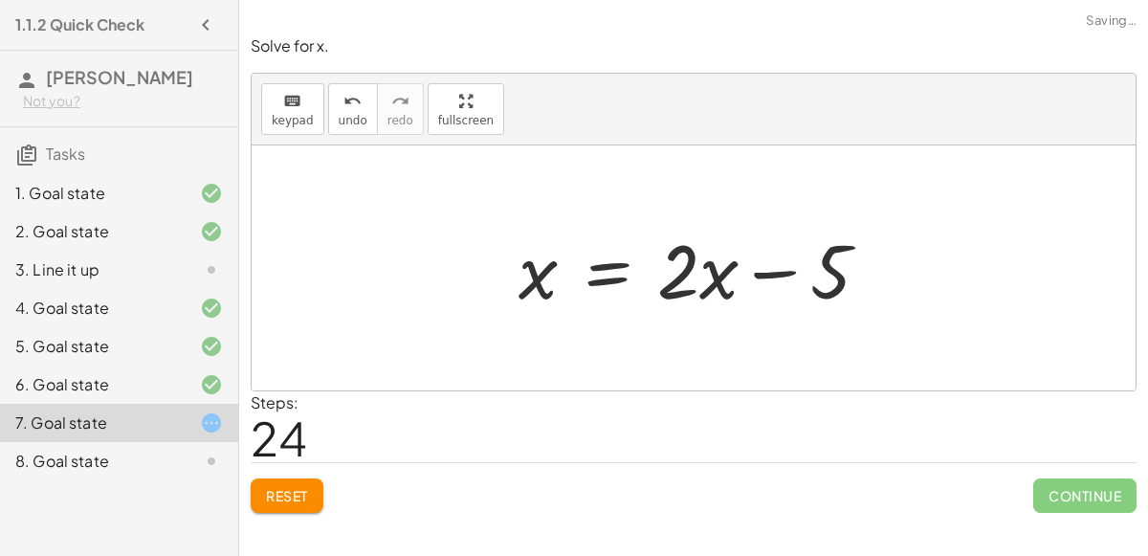
click at [722, 261] on div at bounding box center [702, 268] width 386 height 99
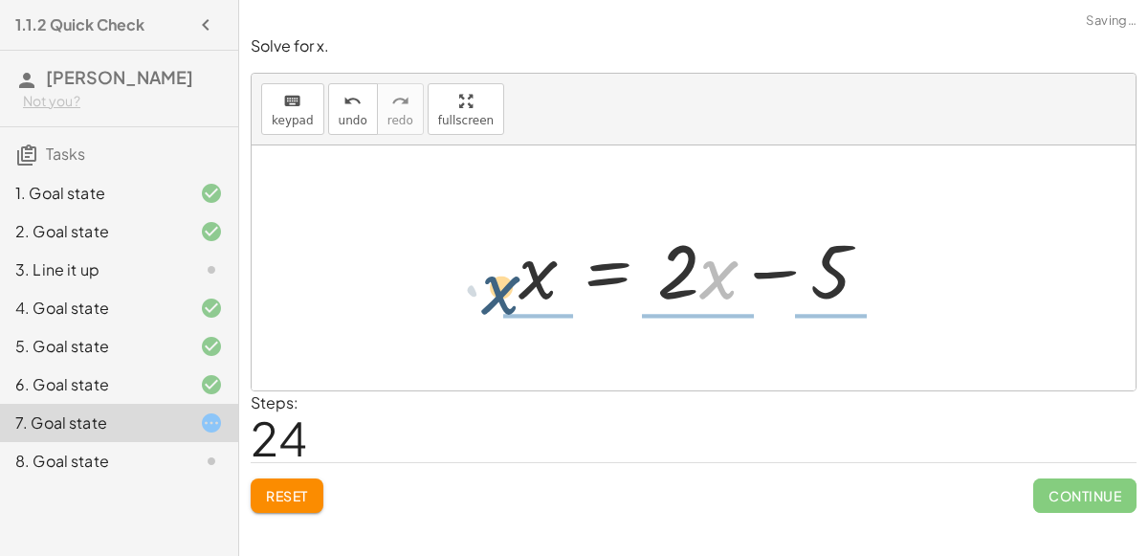
drag, startPoint x: 722, startPoint y: 261, endPoint x: 497, endPoint y: 267, distance: 225.0
click at [497, 267] on div "+ 7 + · 2 · x = + · 4 · x − 3 + · 2 · x + 7 = + · 4 · x − 3 + · 2 · x + 7 = − 3…" at bounding box center [695, 268] width 410 height 108
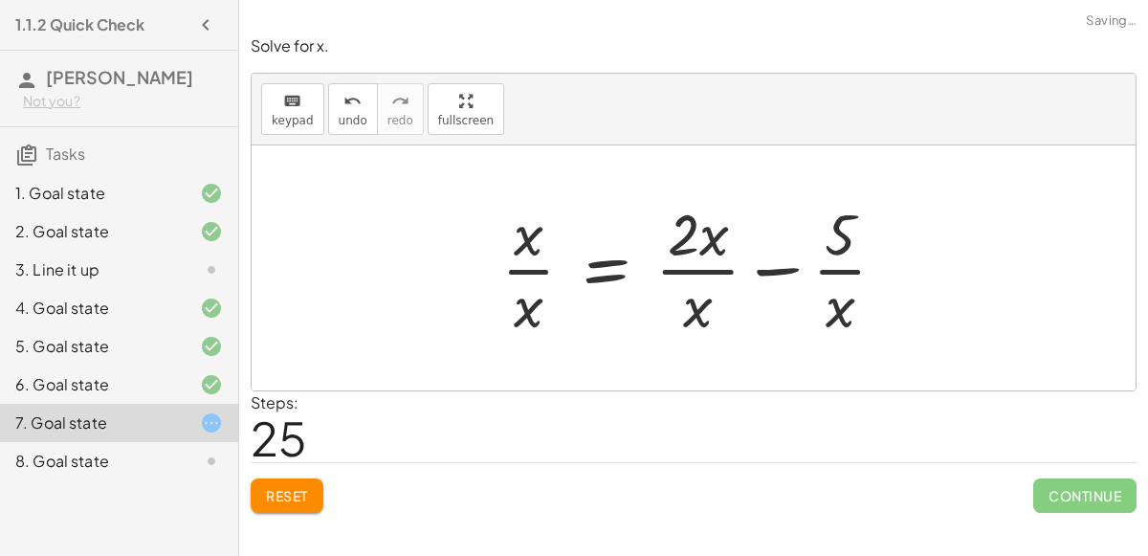
click at [687, 258] on div at bounding box center [701, 267] width 419 height 147
click at [692, 271] on div at bounding box center [701, 267] width 419 height 147
click at [700, 303] on div at bounding box center [701, 267] width 419 height 147
click at [532, 270] on div at bounding box center [701, 267] width 419 height 147
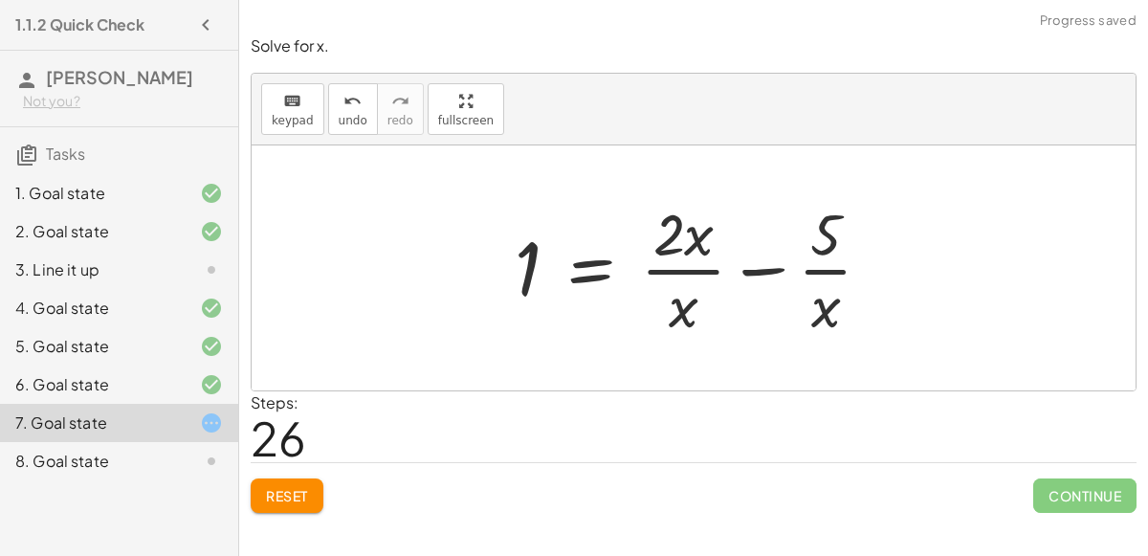
click at [822, 268] on div at bounding box center [700, 267] width 391 height 147
click at [697, 268] on div at bounding box center [700, 267] width 391 height 147
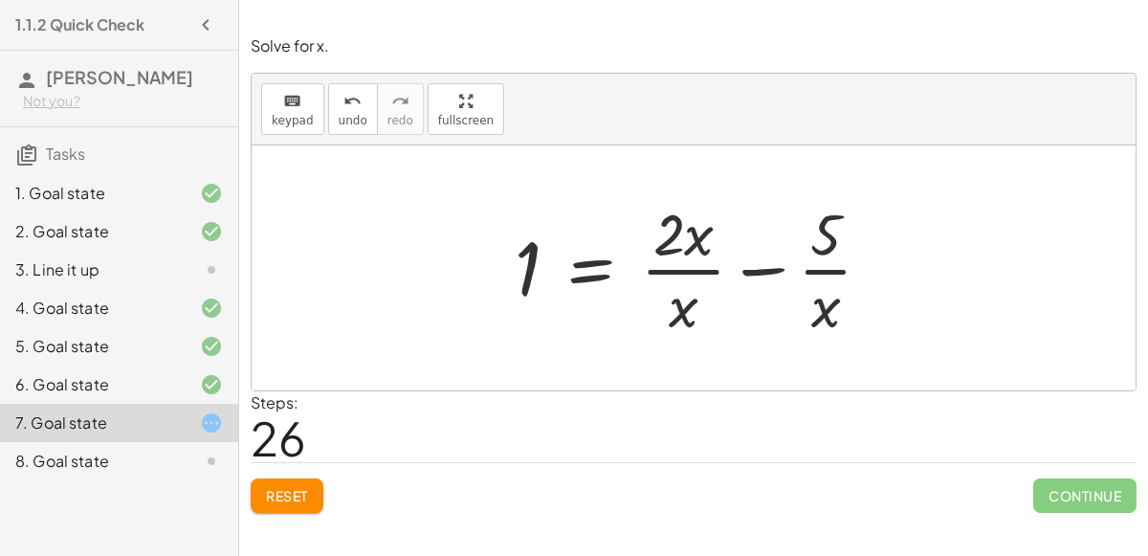
click at [668, 236] on div at bounding box center [700, 267] width 391 height 147
drag, startPoint x: 668, startPoint y: 236, endPoint x: 679, endPoint y: 319, distance: 83.1
click at [679, 319] on div at bounding box center [700, 267] width 391 height 147
drag, startPoint x: 678, startPoint y: 279, endPoint x: 679, endPoint y: 290, distance: 10.7
click at [679, 290] on div at bounding box center [700, 267] width 391 height 147
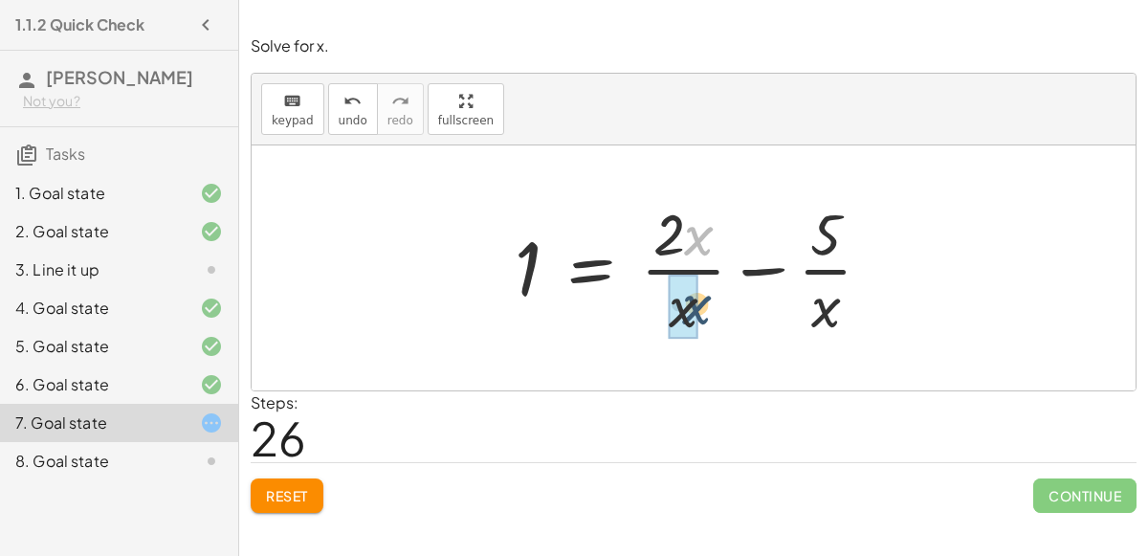
drag, startPoint x: 691, startPoint y: 231, endPoint x: 688, endPoint y: 305, distance: 74.7
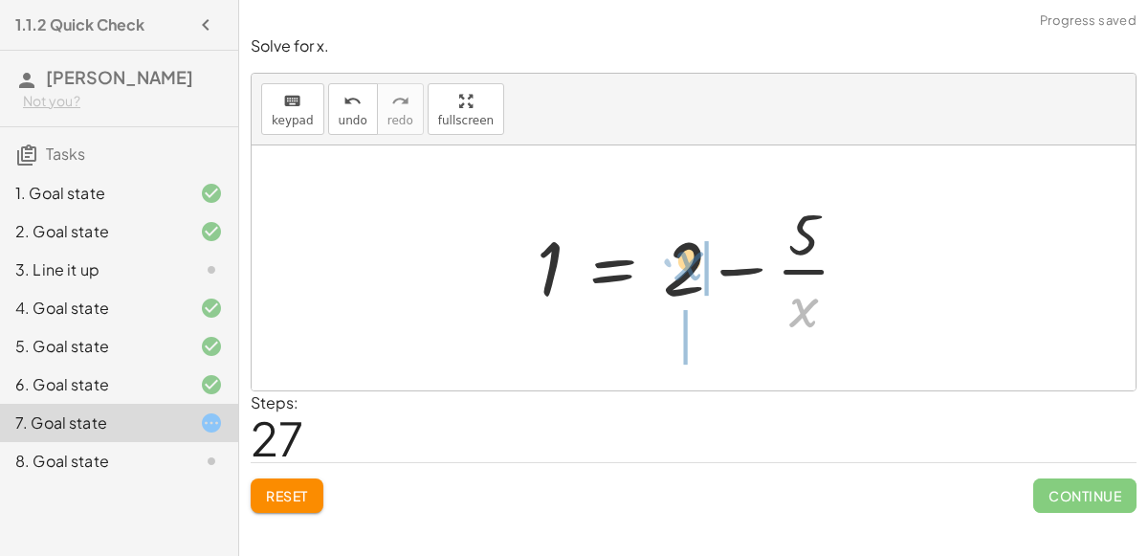
drag, startPoint x: 800, startPoint y: 304, endPoint x: 683, endPoint y: 256, distance: 126.5
click at [683, 256] on div at bounding box center [700, 267] width 347 height 147
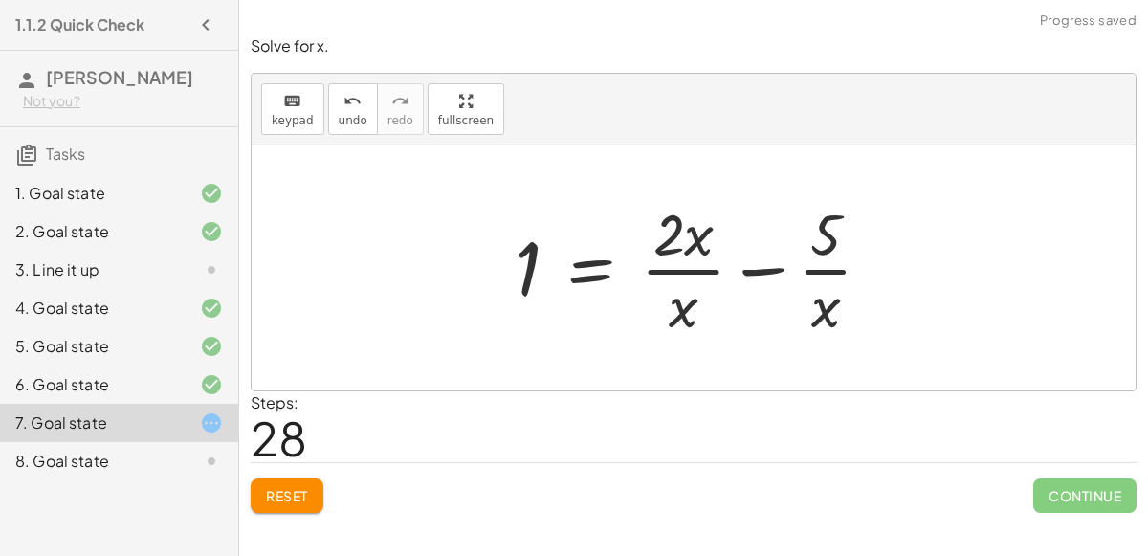
click at [689, 296] on div at bounding box center [700, 267] width 391 height 147
click at [676, 271] on div at bounding box center [700, 267] width 391 height 147
drag, startPoint x: 695, startPoint y: 296, endPoint x: 699, endPoint y: 243, distance: 52.8
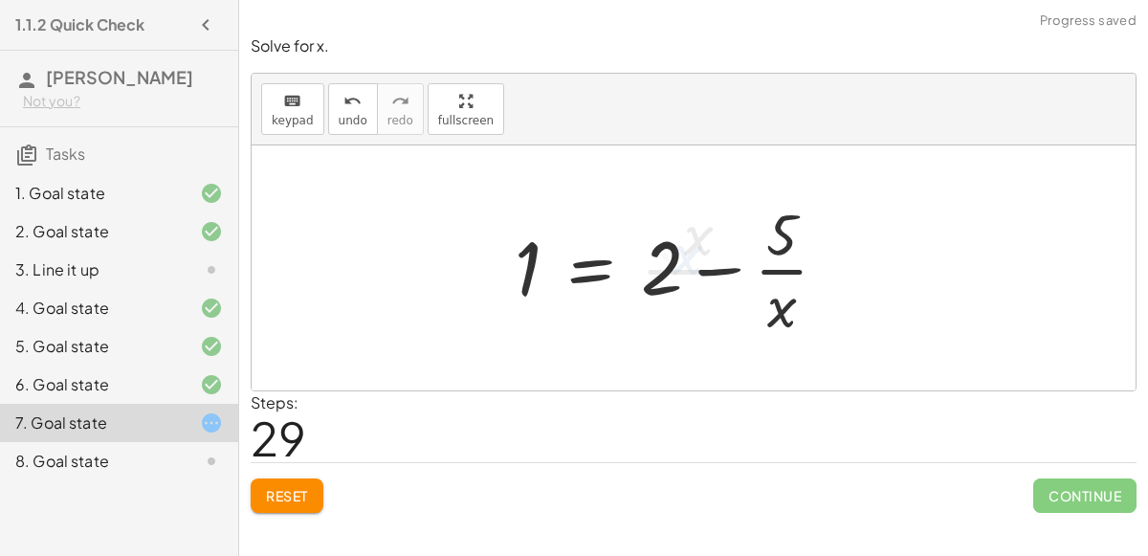
click at [767, 270] on div at bounding box center [678, 267] width 347 height 147
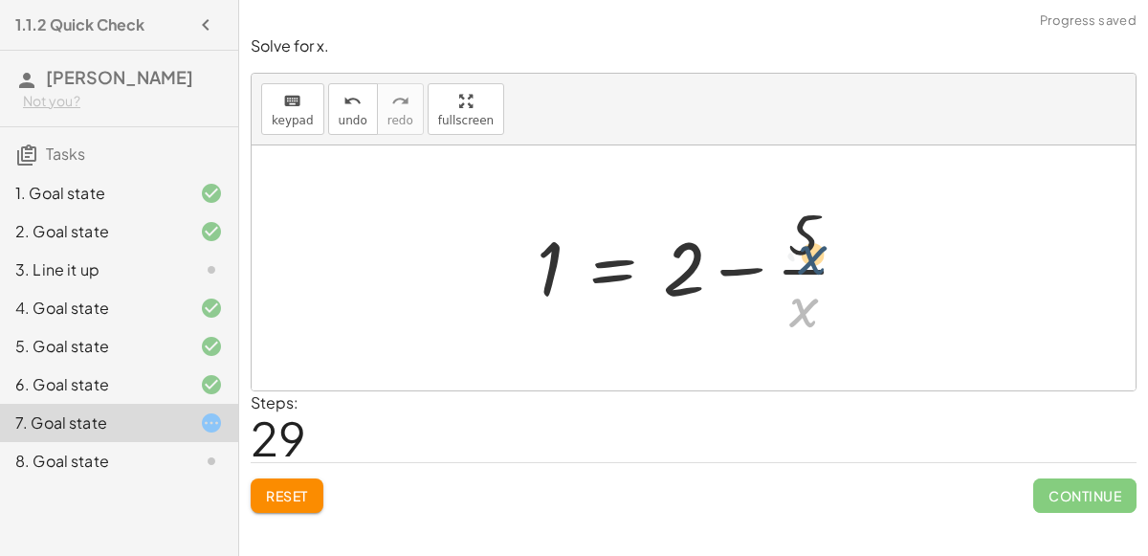
drag, startPoint x: 796, startPoint y: 300, endPoint x: 801, endPoint y: 233, distance: 67.2
click at [801, 233] on div at bounding box center [700, 267] width 347 height 147
drag, startPoint x: 816, startPoint y: 294, endPoint x: 817, endPoint y: 215, distance: 78.5
click at [817, 215] on div at bounding box center [700, 267] width 347 height 147
drag, startPoint x: 797, startPoint y: 307, endPoint x: 793, endPoint y: 204, distance: 103.4
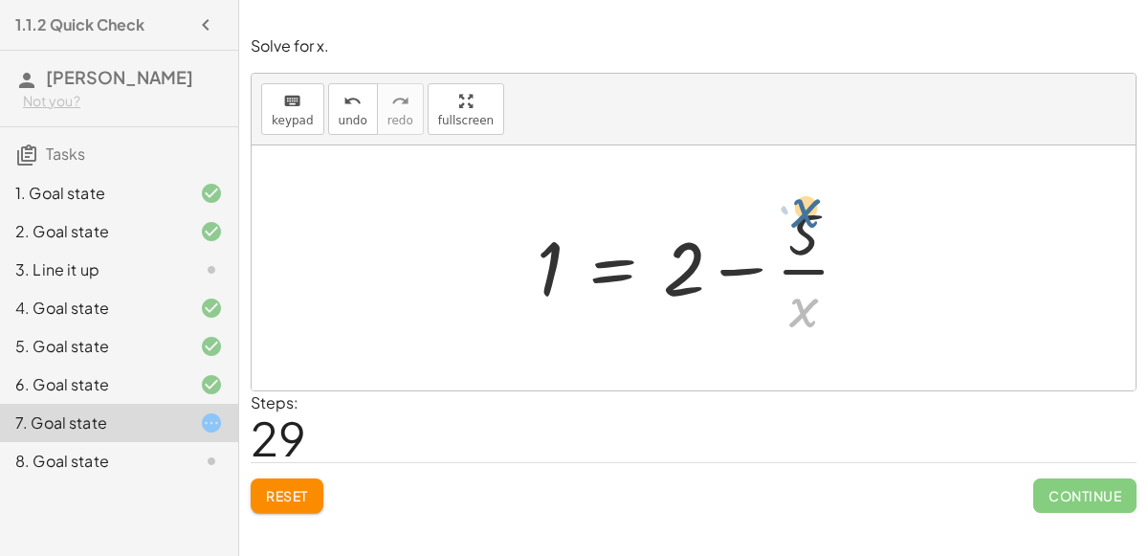
click at [793, 204] on div at bounding box center [700, 267] width 347 height 147
click at [802, 264] on div at bounding box center [700, 267] width 347 height 147
drag, startPoint x: 800, startPoint y: 320, endPoint x: 658, endPoint y: 263, distance: 152.5
click at [658, 263] on div at bounding box center [700, 267] width 347 height 147
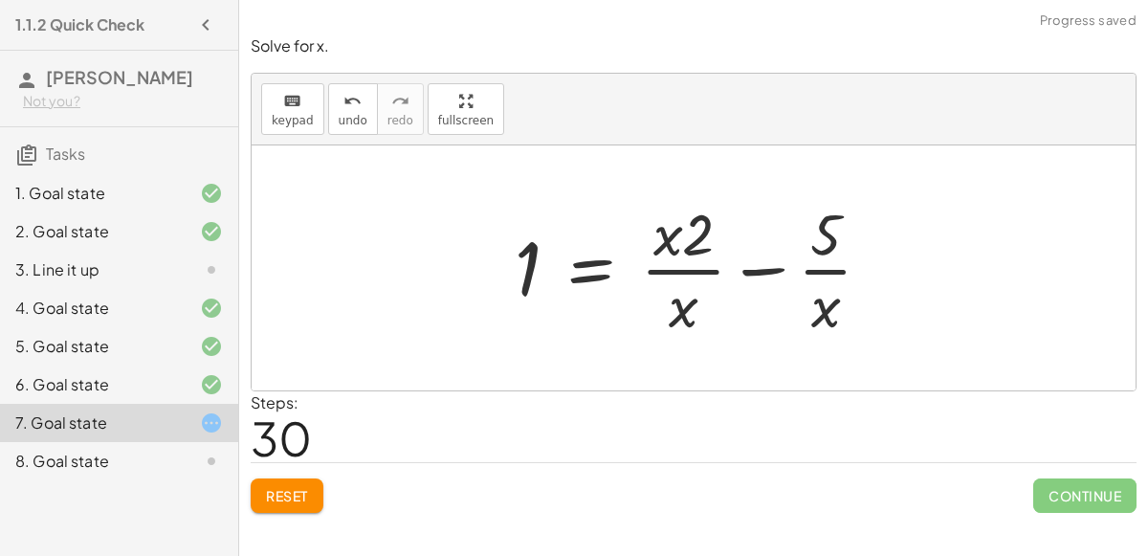
click at [681, 272] on div at bounding box center [700, 267] width 391 height 147
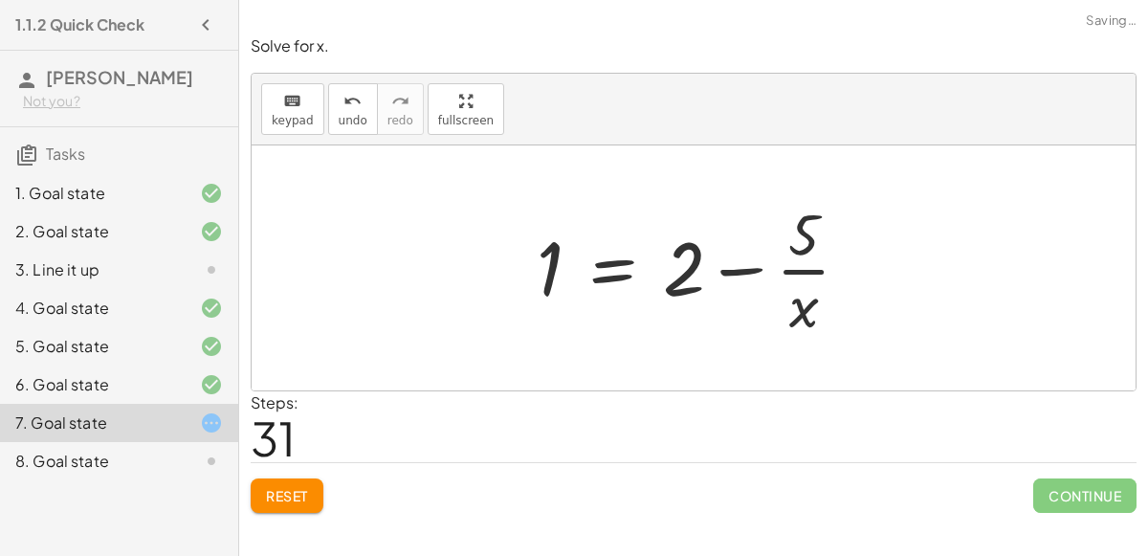
click at [282, 487] on span "Reset" at bounding box center [287, 495] width 42 height 17
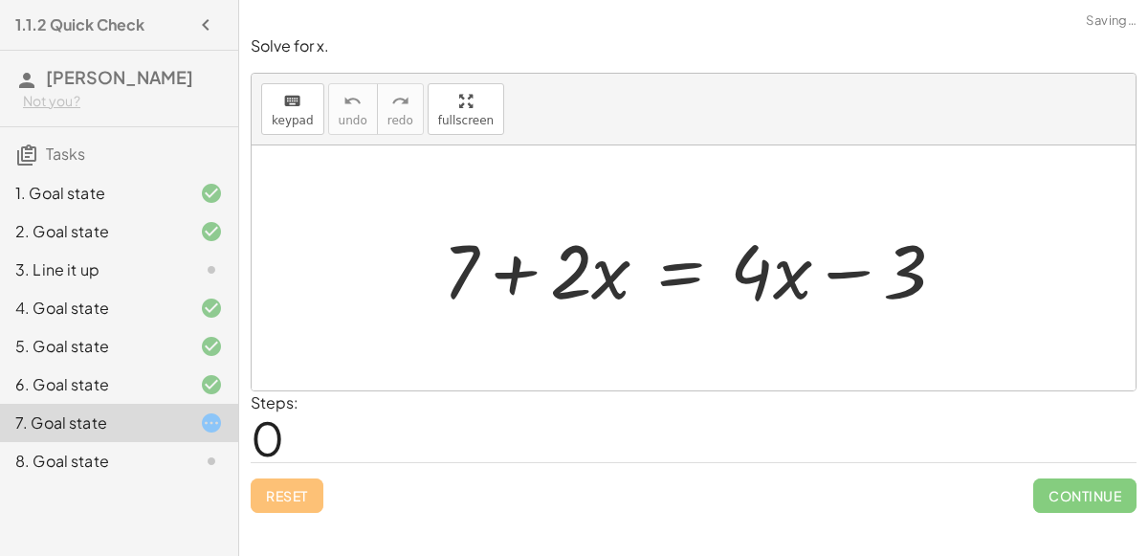
click at [517, 274] on div at bounding box center [702, 268] width 537 height 99
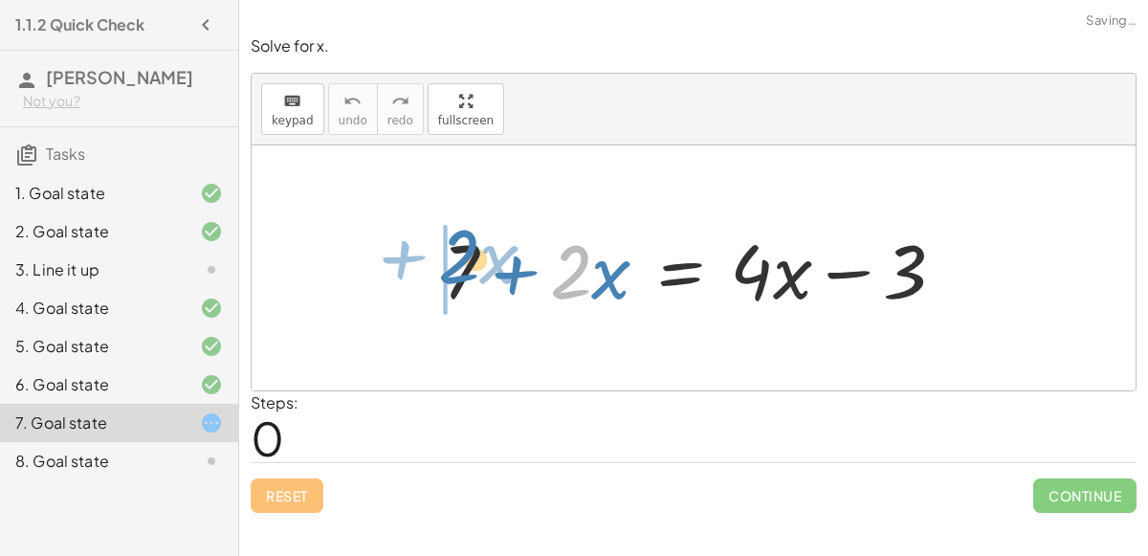
drag, startPoint x: 583, startPoint y: 280, endPoint x: 466, endPoint y: 263, distance: 118.0
click at [466, 263] on div at bounding box center [702, 268] width 537 height 99
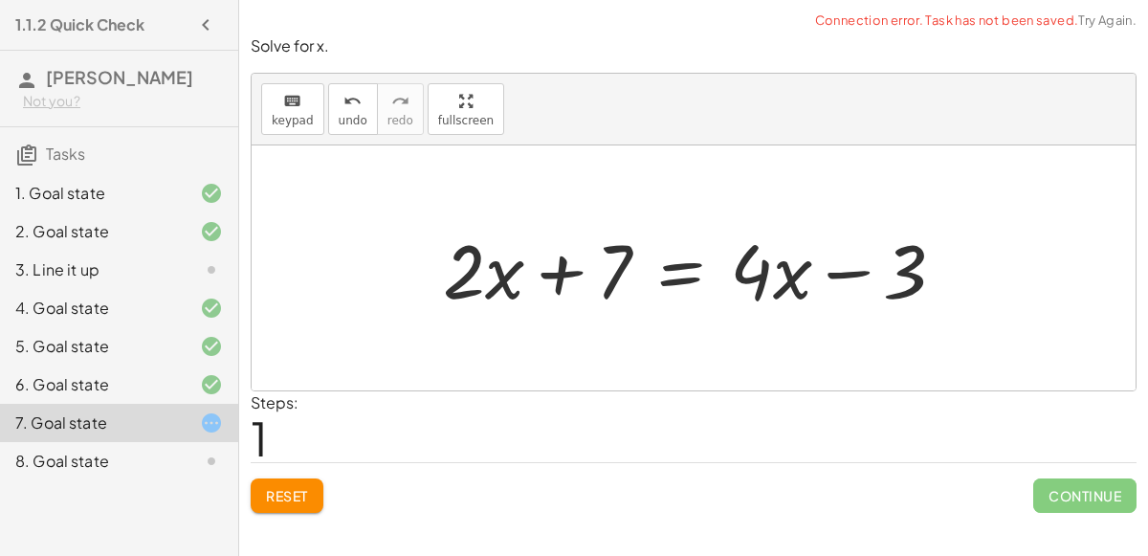
click at [536, 267] on div at bounding box center [702, 268] width 537 height 99
click at [549, 275] on div at bounding box center [702, 268] width 537 height 99
click at [852, 278] on div at bounding box center [702, 268] width 537 height 99
drag, startPoint x: 516, startPoint y: 256, endPoint x: 668, endPoint y: 258, distance: 152.2
click at [668, 258] on div at bounding box center [702, 268] width 537 height 99
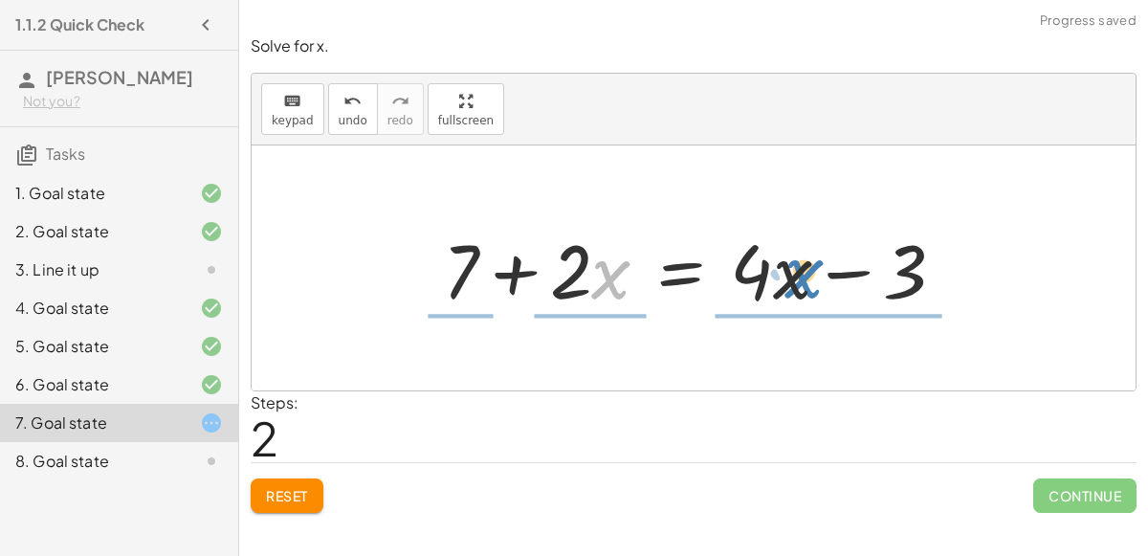
drag, startPoint x: 609, startPoint y: 263, endPoint x: 802, endPoint y: 262, distance: 193.3
click at [802, 262] on div at bounding box center [702, 268] width 537 height 99
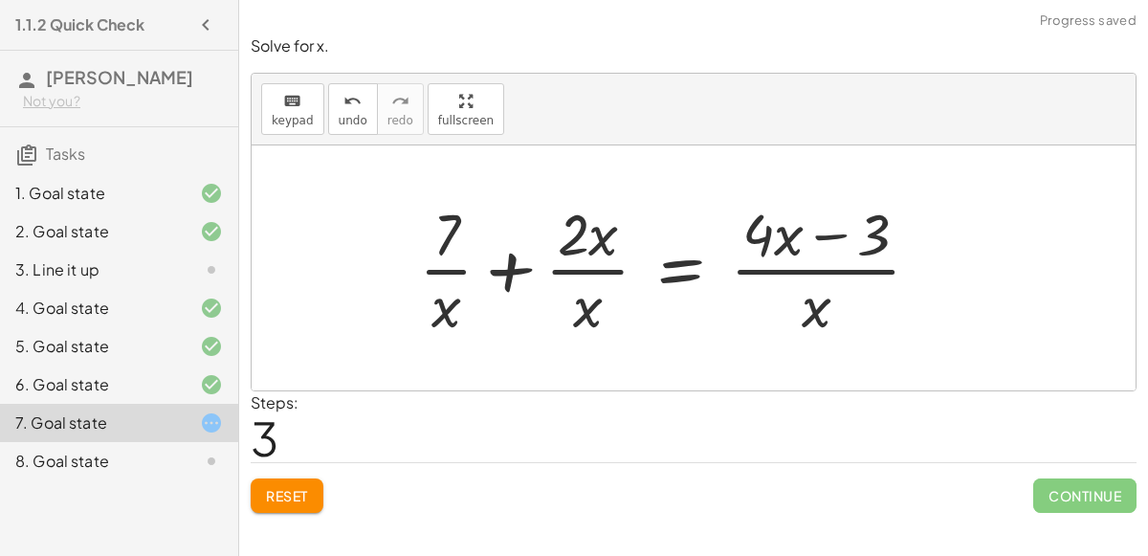
click at [567, 322] on div at bounding box center [678, 267] width 536 height 147
click at [461, 258] on div at bounding box center [678, 267] width 536 height 147
click at [465, 266] on div at bounding box center [678, 267] width 536 height 147
drag, startPoint x: 462, startPoint y: 301, endPoint x: 491, endPoint y: 236, distance: 71.1
click at [491, 236] on div at bounding box center [678, 267] width 536 height 147
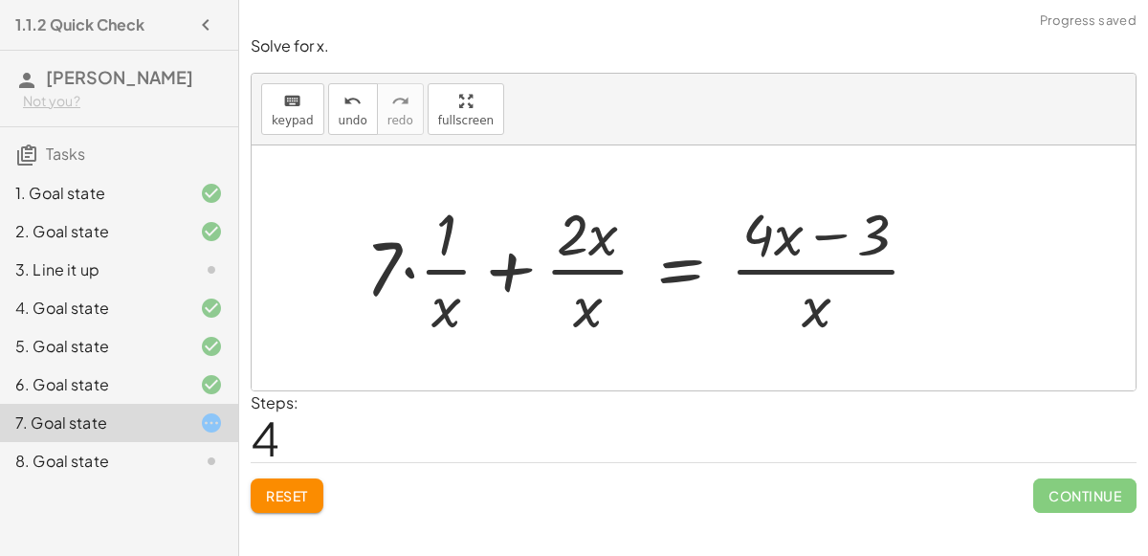
click at [419, 275] on div at bounding box center [651, 267] width 590 height 147
click at [412, 267] on div at bounding box center [651, 267] width 590 height 147
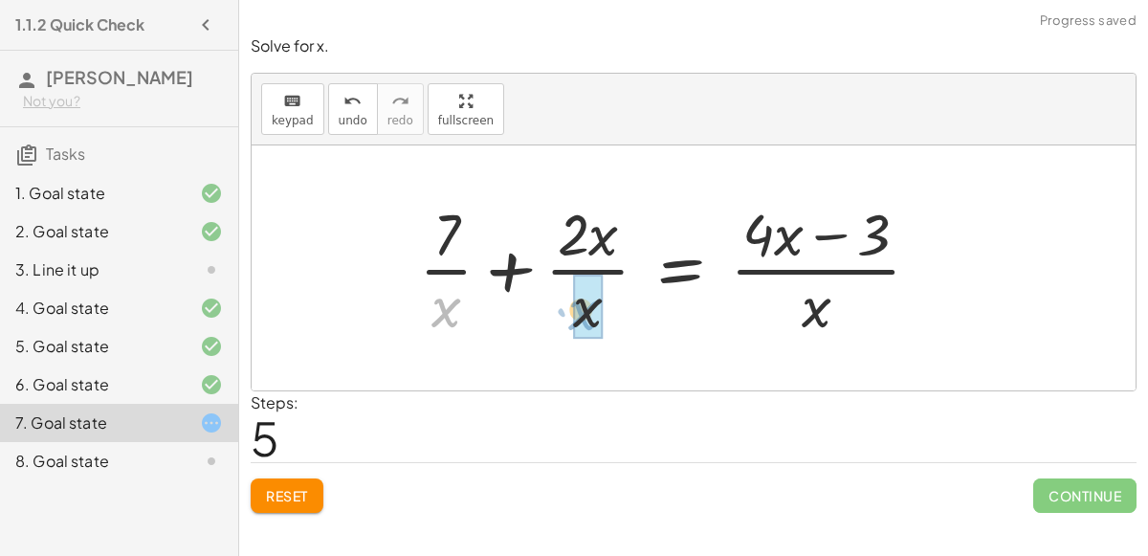
drag, startPoint x: 463, startPoint y: 332, endPoint x: 616, endPoint y: 337, distance: 153.2
click at [616, 337] on div at bounding box center [678, 267] width 536 height 147
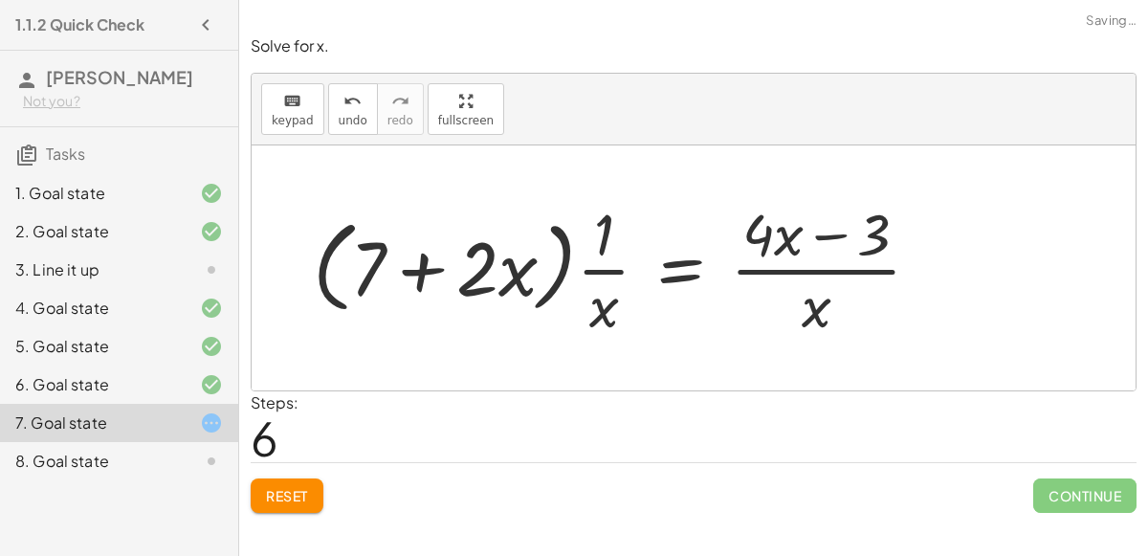
click at [430, 261] on div at bounding box center [624, 267] width 643 height 147
drag, startPoint x: 508, startPoint y: 261, endPoint x: 364, endPoint y: 254, distance: 144.7
click at [364, 254] on div at bounding box center [624, 267] width 643 height 147
click at [421, 269] on div at bounding box center [624, 267] width 643 height 147
drag, startPoint x: 516, startPoint y: 282, endPoint x: 366, endPoint y: 273, distance: 150.6
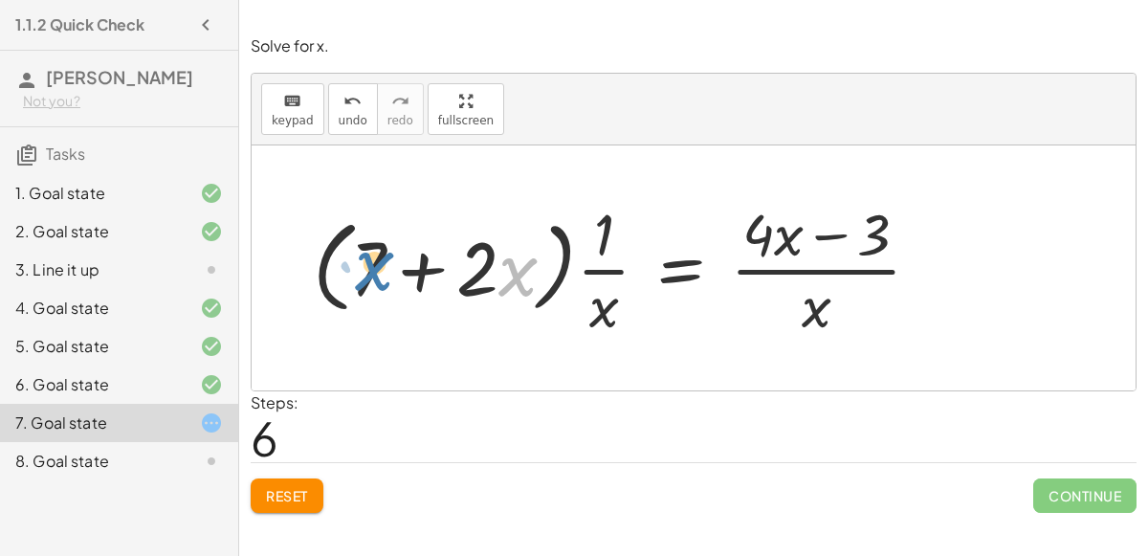
click at [366, 273] on div at bounding box center [624, 267] width 643 height 147
click at [612, 266] on div at bounding box center [624, 267] width 643 height 147
drag, startPoint x: 611, startPoint y: 302, endPoint x: 613, endPoint y: 201, distance: 101.5
click at [613, 201] on div at bounding box center [624, 267] width 643 height 147
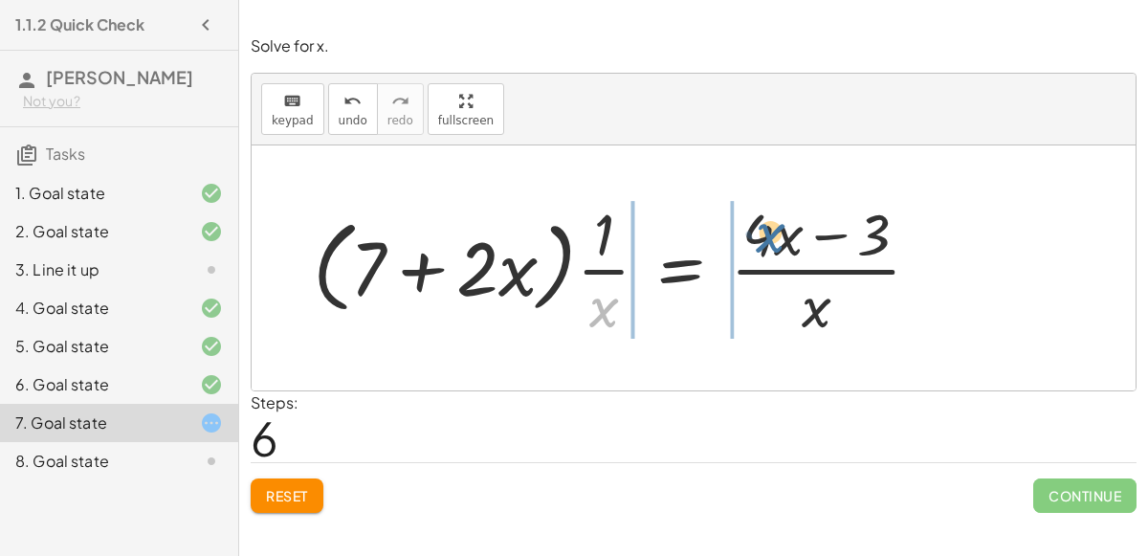
drag, startPoint x: 608, startPoint y: 314, endPoint x: 778, endPoint y: 239, distance: 186.0
click at [778, 239] on div at bounding box center [624, 267] width 643 height 147
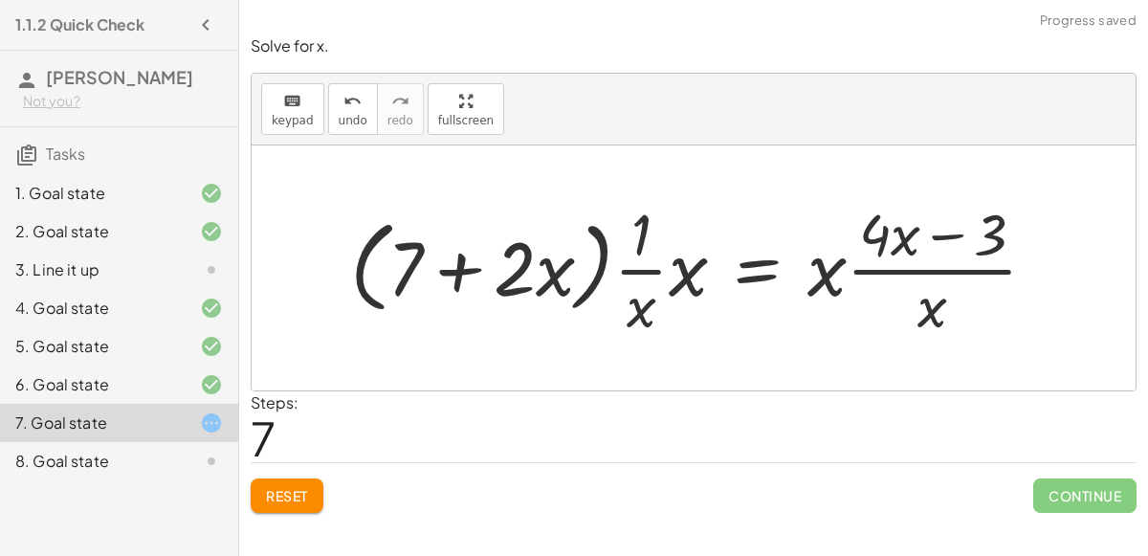
click at [680, 286] on div at bounding box center [702, 267] width 722 height 147
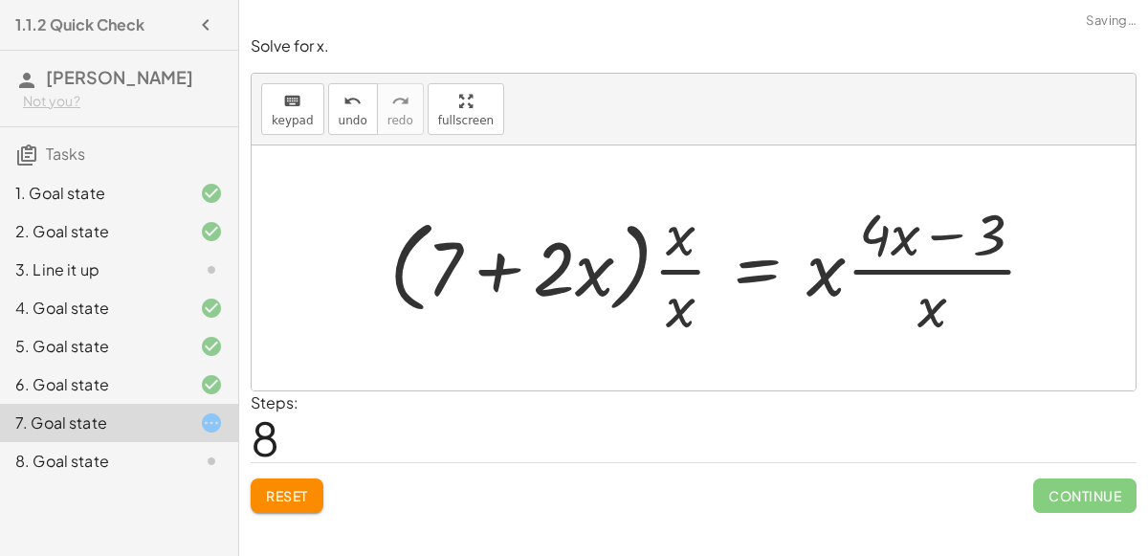
click at [680, 268] on div at bounding box center [721, 267] width 682 height 147
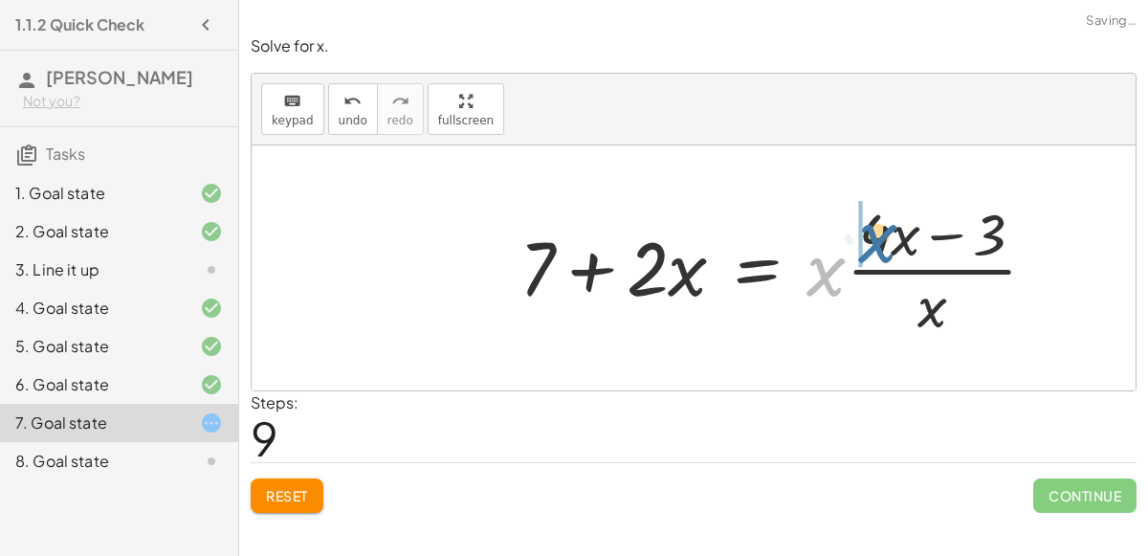
drag, startPoint x: 828, startPoint y: 275, endPoint x: 900, endPoint y: 234, distance: 82.7
click at [900, 234] on div at bounding box center [786, 267] width 552 height 147
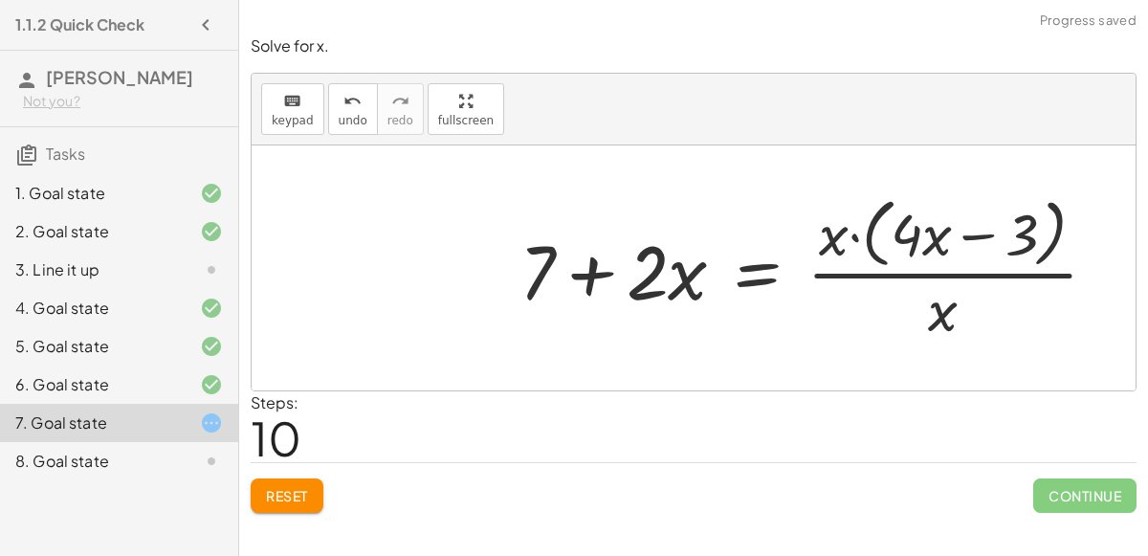
click at [853, 234] on div at bounding box center [816, 267] width 612 height 156
click at [971, 233] on div at bounding box center [816, 267] width 612 height 156
drag, startPoint x: 946, startPoint y: 310, endPoint x: 834, endPoint y: 233, distance: 136.2
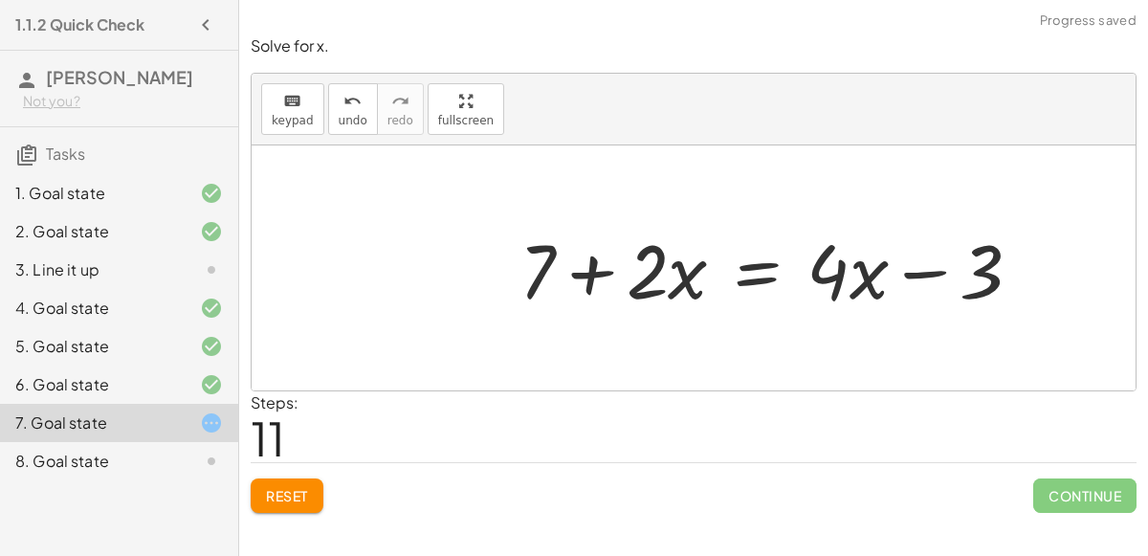
click at [918, 272] on div at bounding box center [778, 268] width 537 height 99
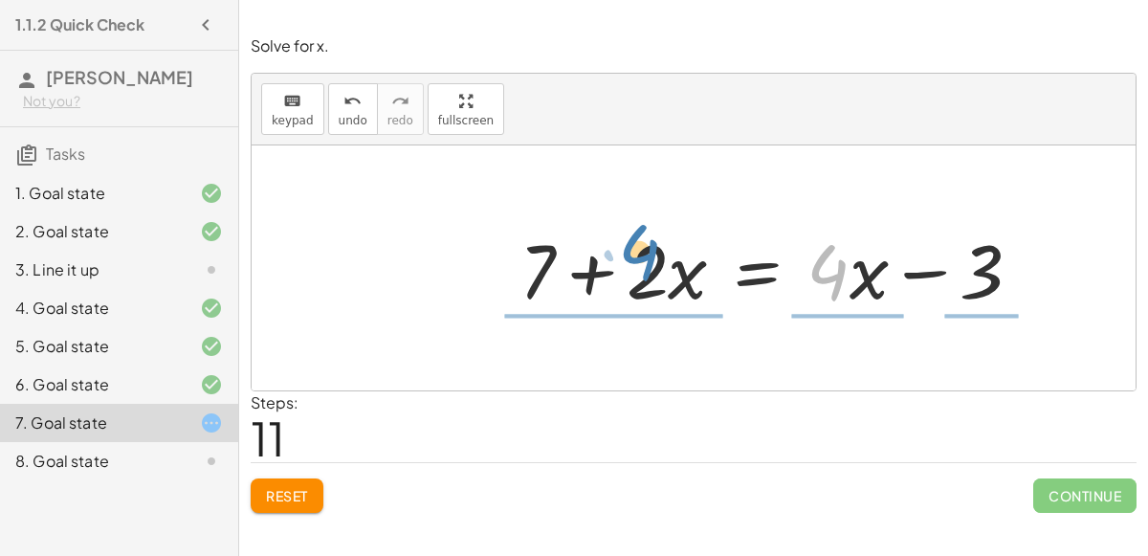
drag, startPoint x: 842, startPoint y: 275, endPoint x: 654, endPoint y: 258, distance: 189.2
click at [654, 258] on div at bounding box center [778, 268] width 537 height 99
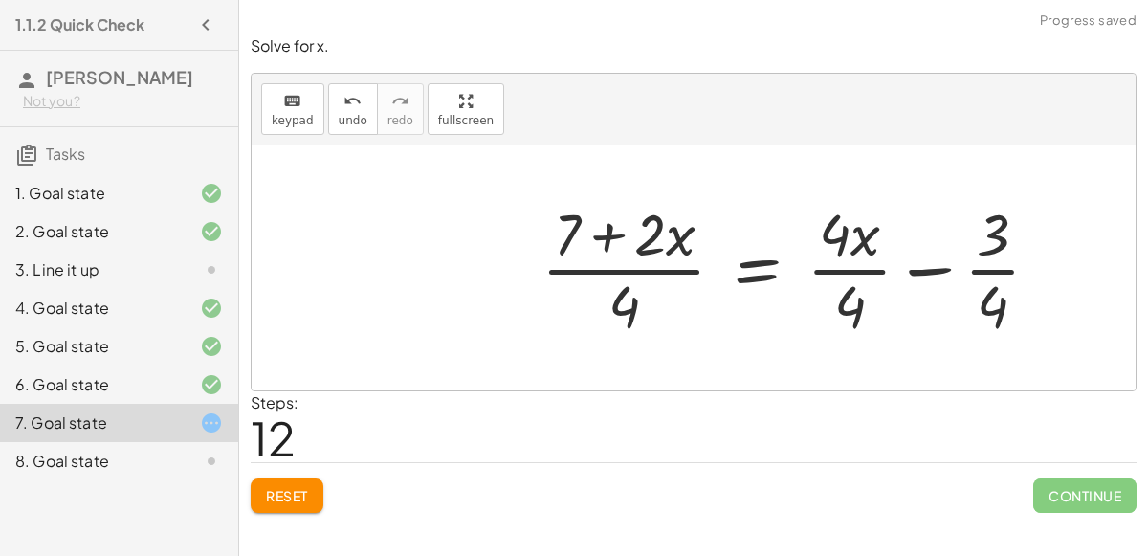
click at [615, 225] on div at bounding box center [798, 267] width 533 height 147
drag, startPoint x: 637, startPoint y: 296, endPoint x: 682, endPoint y: 200, distance: 105.7
click at [682, 200] on div at bounding box center [798, 267] width 533 height 147
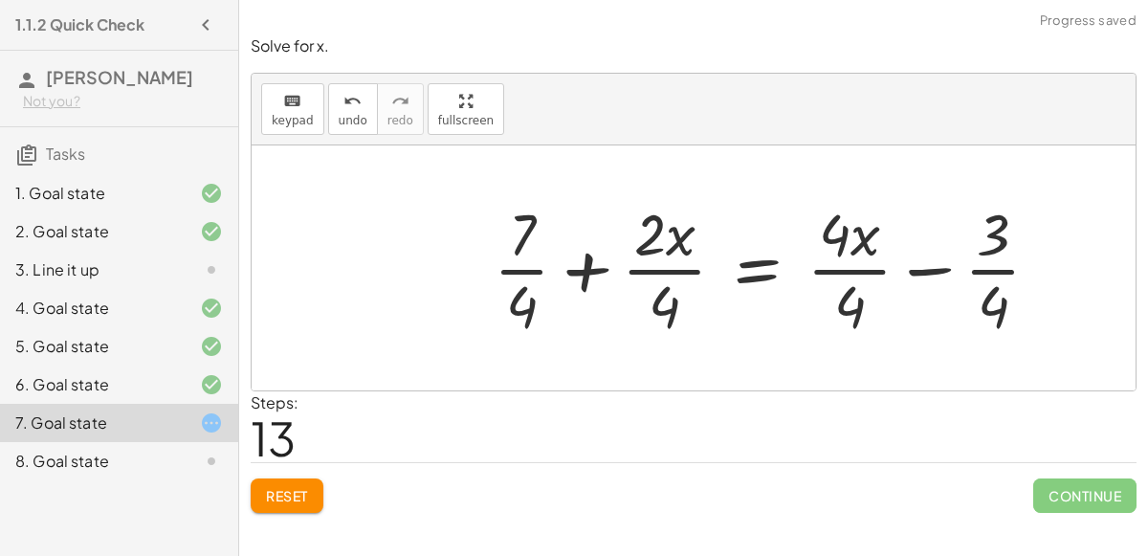
click at [672, 268] on div at bounding box center [774, 267] width 581 height 147
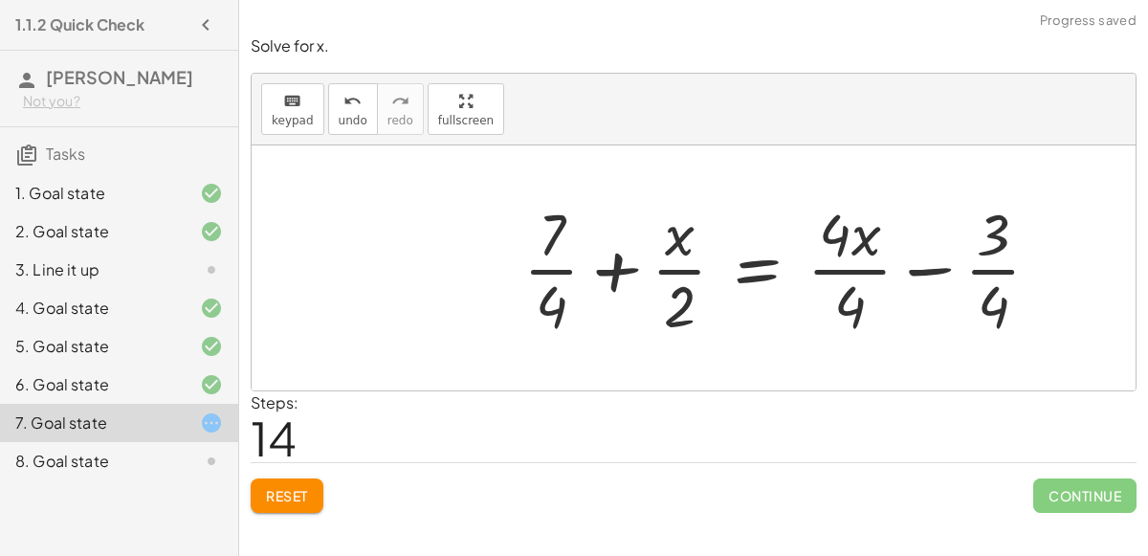
click at [666, 269] on div at bounding box center [789, 267] width 551 height 147
click at [547, 266] on div at bounding box center [789, 267] width 551 height 147
drag, startPoint x: 549, startPoint y: 213, endPoint x: 538, endPoint y: 304, distance: 91.6
click at [538, 304] on div at bounding box center [789, 267] width 551 height 147
click at [664, 270] on div at bounding box center [789, 267] width 551 height 147
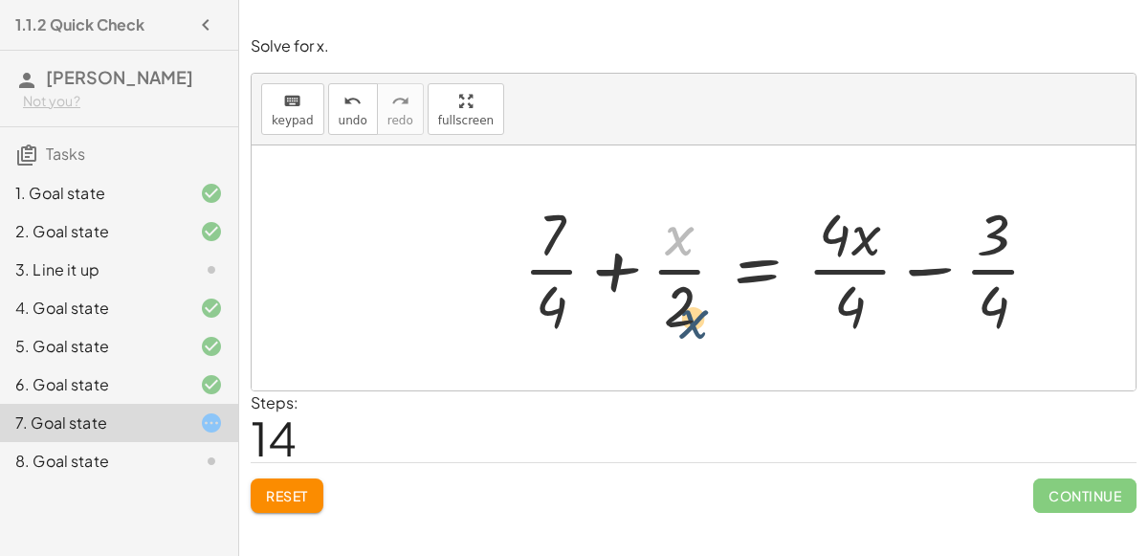
drag, startPoint x: 665, startPoint y: 250, endPoint x: 679, endPoint y: 333, distance: 84.3
click at [679, 333] on div at bounding box center [789, 267] width 551 height 147
drag, startPoint x: 559, startPoint y: 313, endPoint x: 694, endPoint y: 230, distance: 158.6
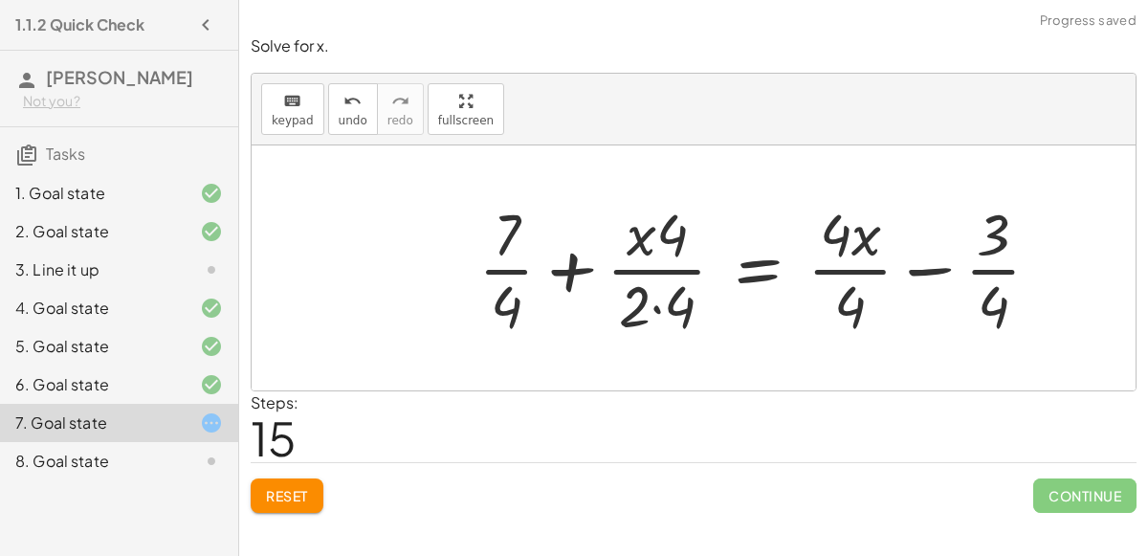
click at [655, 302] on div at bounding box center [767, 267] width 597 height 147
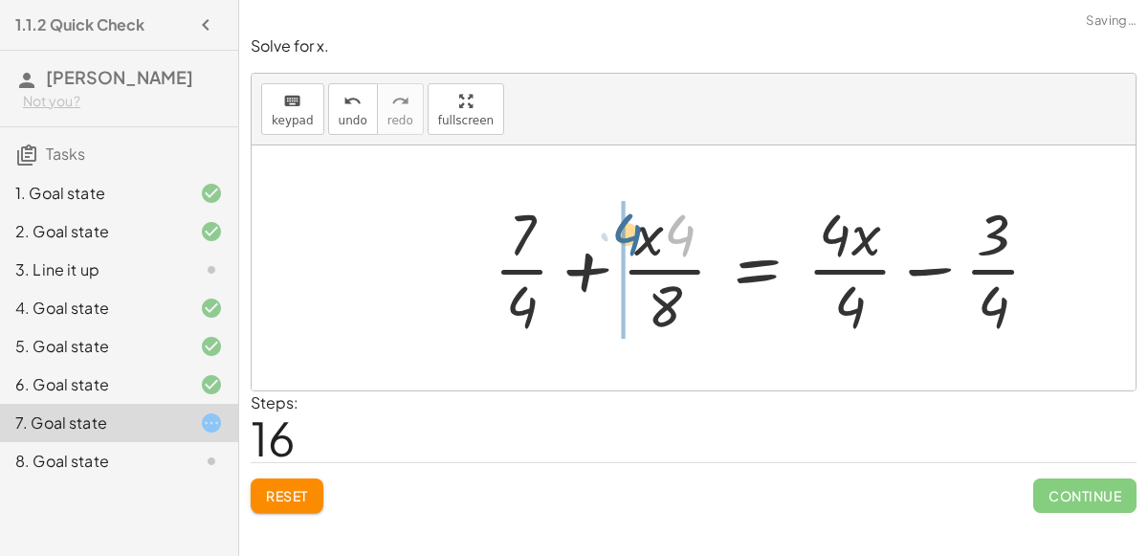
drag, startPoint x: 682, startPoint y: 255, endPoint x: 630, endPoint y: 253, distance: 52.7
click at [630, 253] on div at bounding box center [774, 267] width 581 height 147
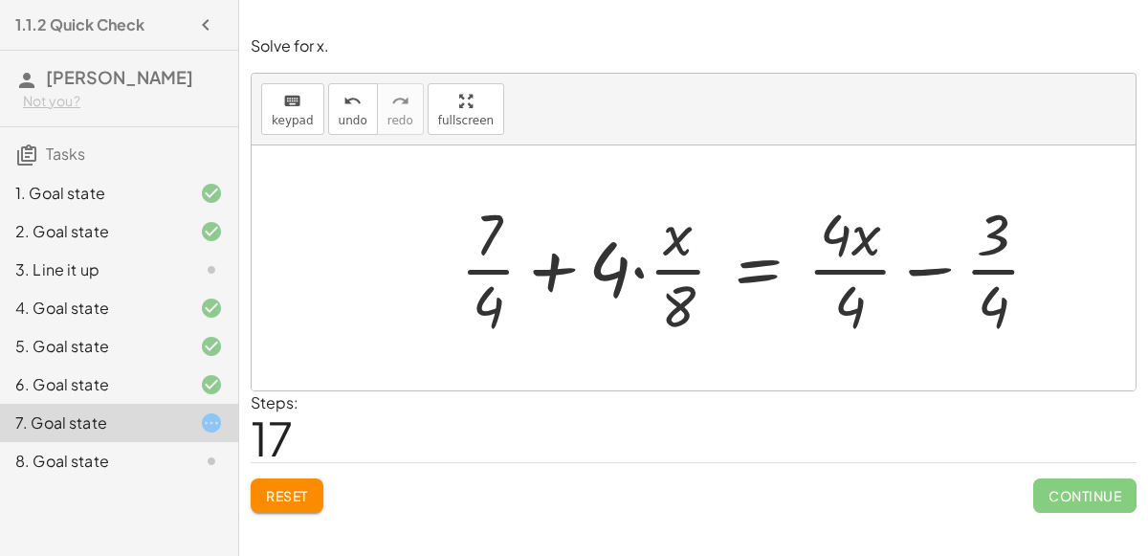
click at [271, 488] on span "Reset" at bounding box center [287, 495] width 42 height 17
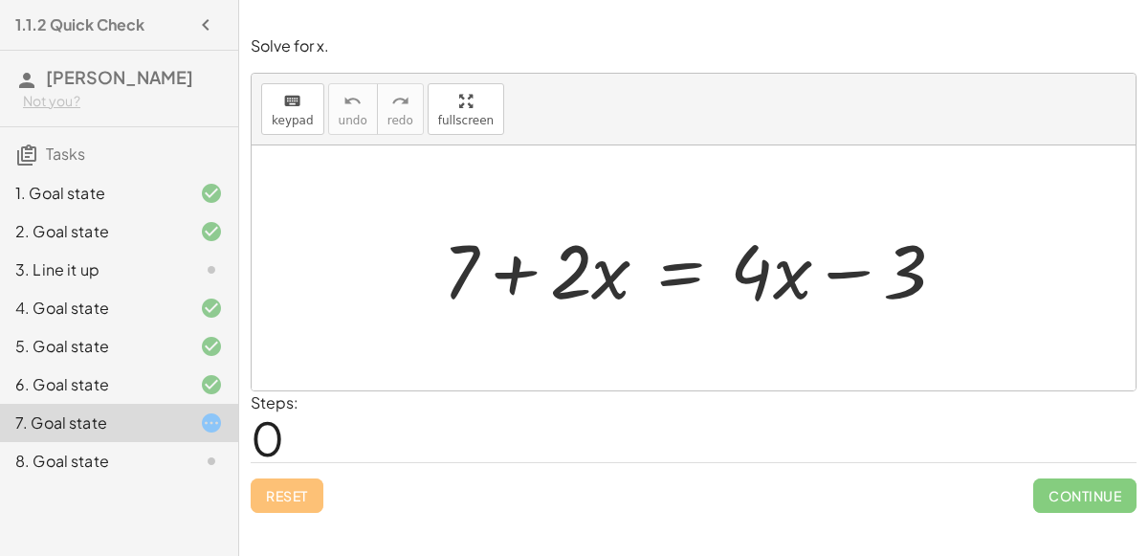
click at [81, 444] on div "8. Goal state" at bounding box center [119, 461] width 238 height 38
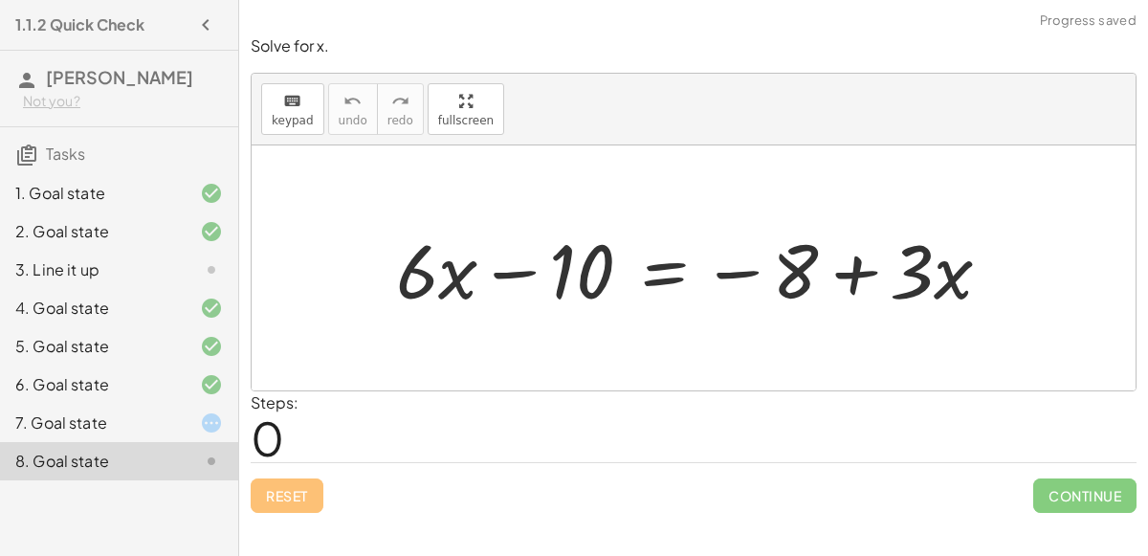
click at [116, 413] on div "7. Goal state" at bounding box center [92, 423] width 154 height 23
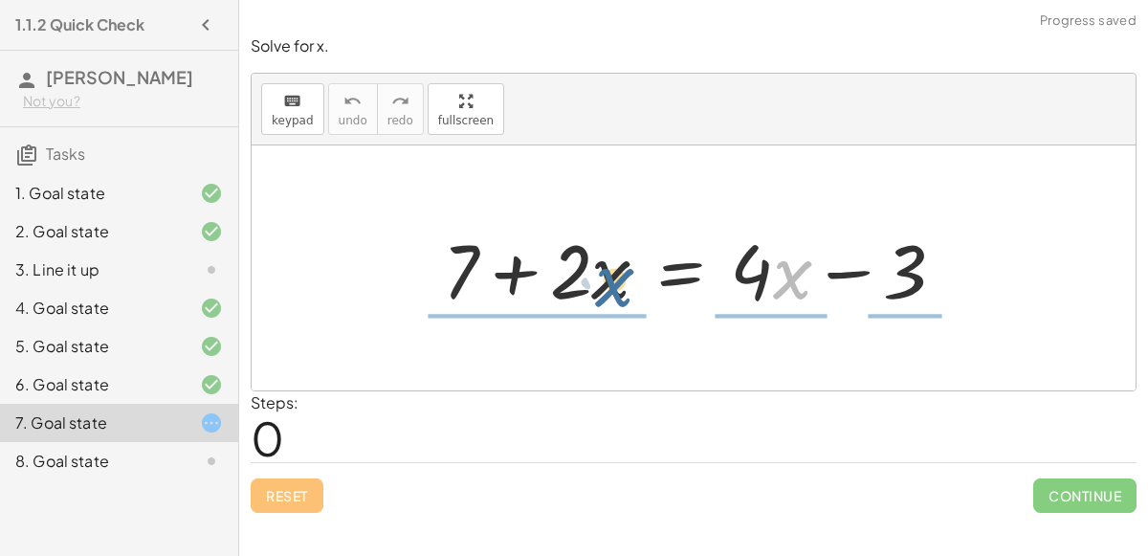
drag, startPoint x: 782, startPoint y: 261, endPoint x: 589, endPoint y: 262, distance: 193.3
click at [589, 262] on div at bounding box center [702, 268] width 537 height 99
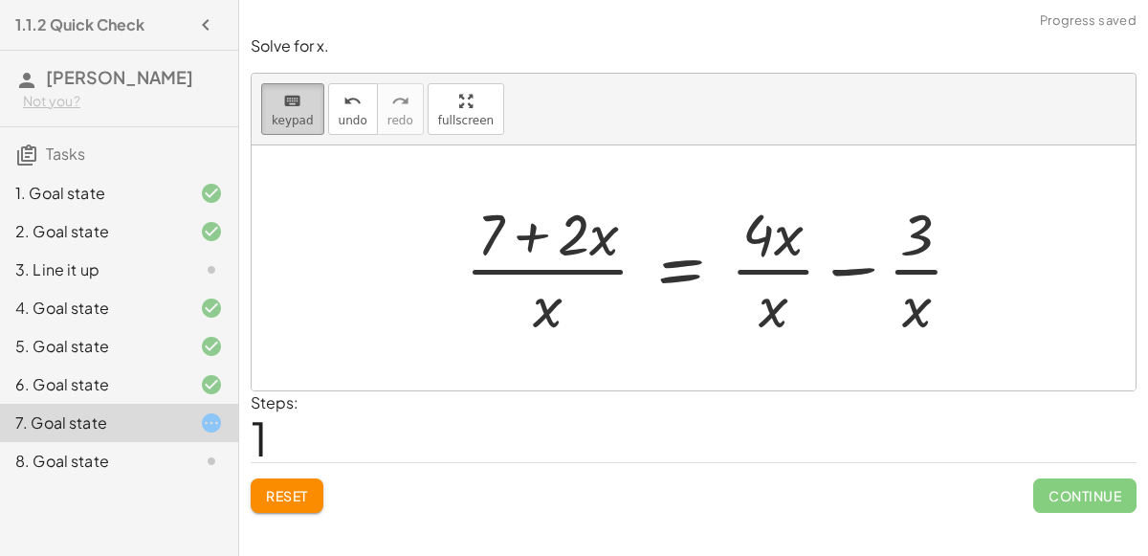
click at [294, 114] on span "keypad" at bounding box center [293, 120] width 42 height 13
click at [298, 509] on button "Reset" at bounding box center [287, 496] width 73 height 34
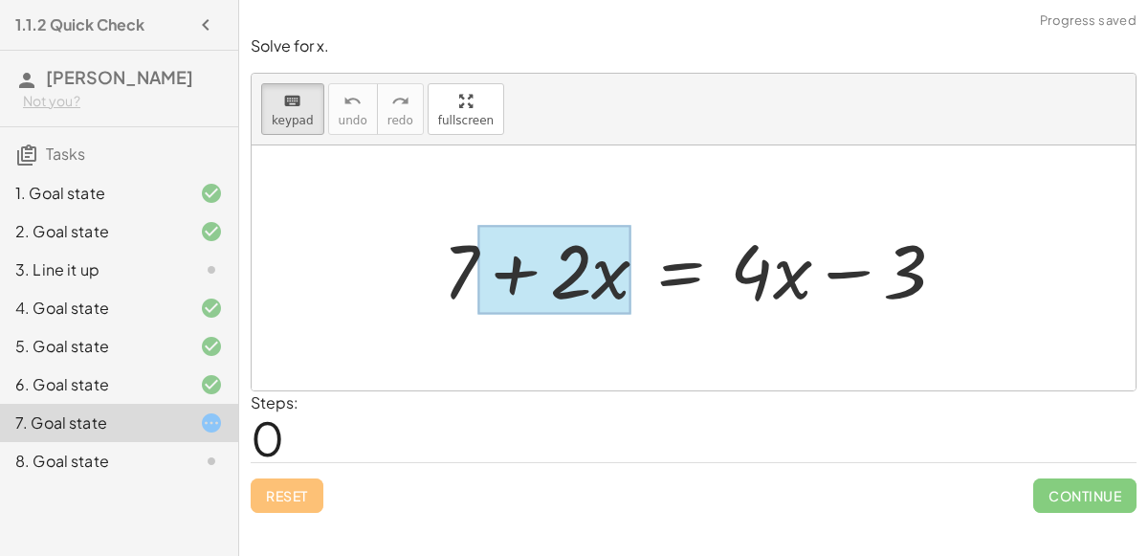
drag, startPoint x: 753, startPoint y: 265, endPoint x: 597, endPoint y: 272, distance: 156.1
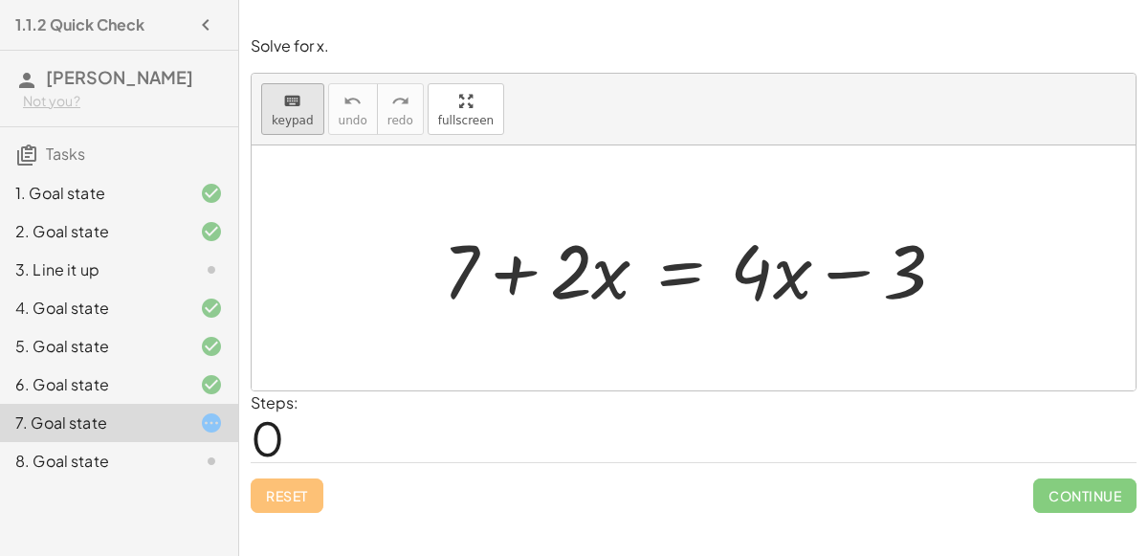
click at [292, 105] on icon "keyboard" at bounding box center [292, 101] width 18 height 23
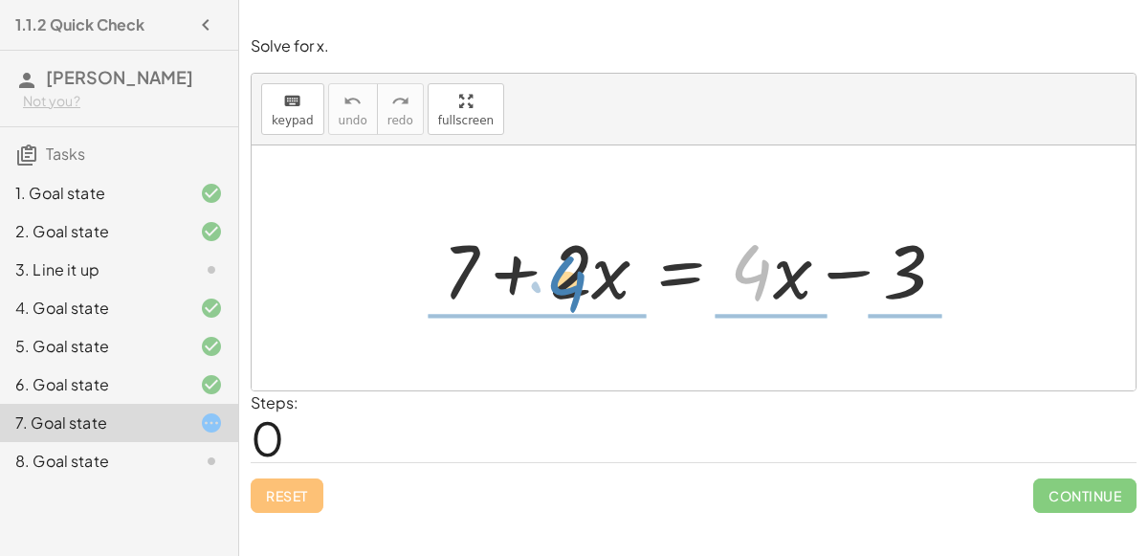
drag, startPoint x: 735, startPoint y: 261, endPoint x: 547, endPoint y: 271, distance: 187.8
click at [547, 271] on div at bounding box center [702, 268] width 537 height 99
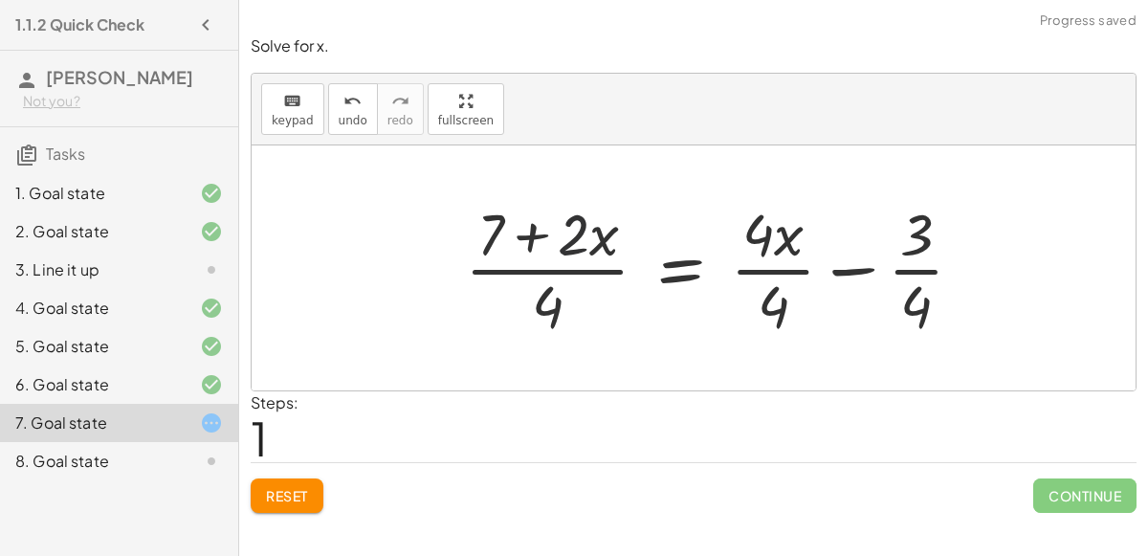
click at [582, 232] on div at bounding box center [722, 267] width 533 height 147
drag, startPoint x: 552, startPoint y: 316, endPoint x: 604, endPoint y: 239, distance: 92.4
click at [604, 239] on div at bounding box center [722, 267] width 533 height 147
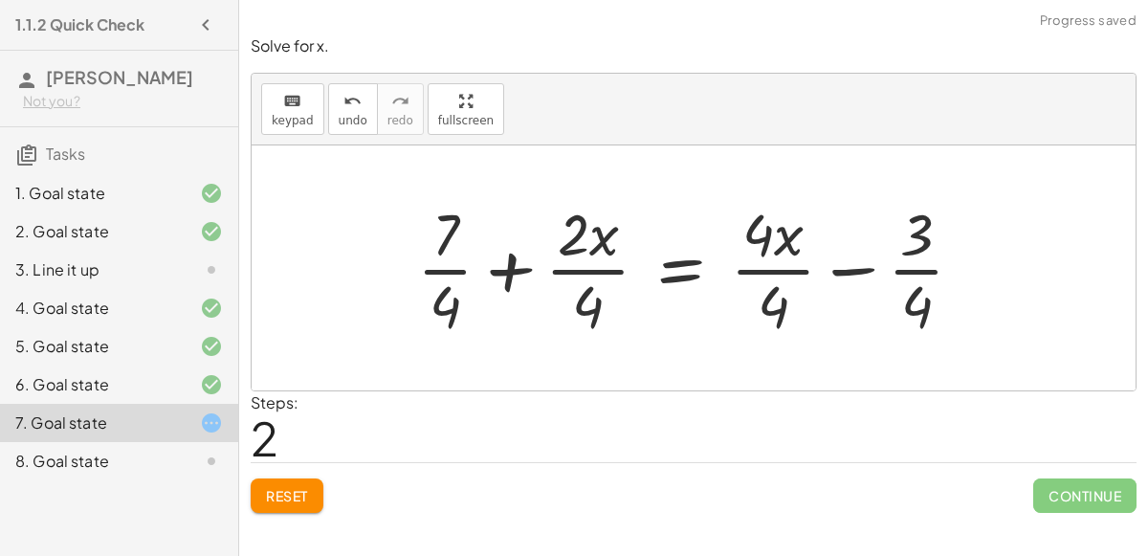
click at [289, 482] on button "Reset" at bounding box center [287, 496] width 73 height 34
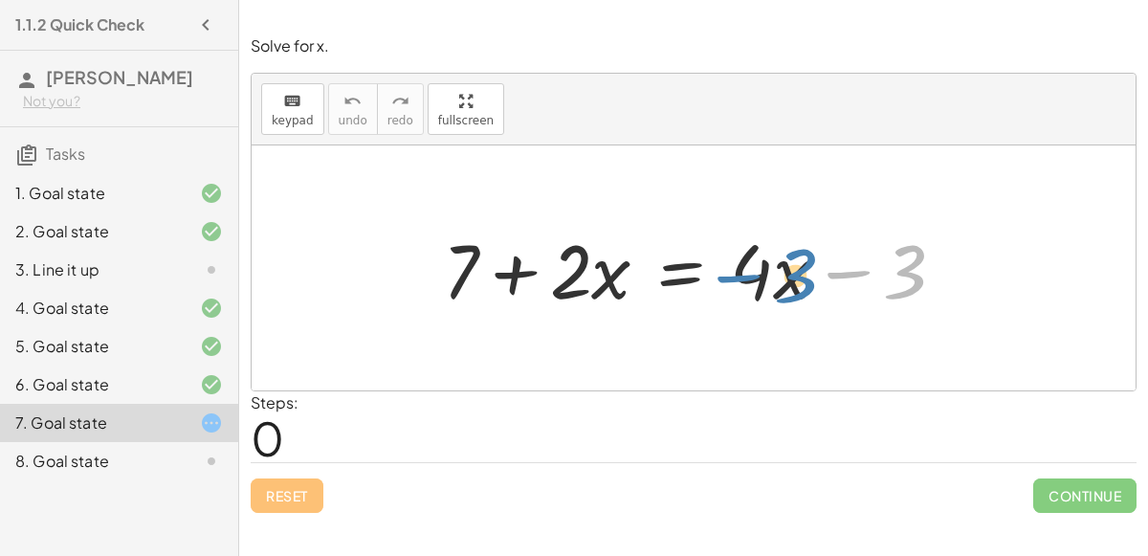
drag, startPoint x: 856, startPoint y: 273, endPoint x: 753, endPoint y: 278, distance: 102.6
click at [753, 278] on div at bounding box center [702, 268] width 537 height 99
drag, startPoint x: 893, startPoint y: 246, endPoint x: 762, endPoint y: 322, distance: 151.3
click at [762, 322] on div "− 3 + 7 + · 2 · x = + · 4 · x − 3" at bounding box center [694, 267] width 884 height 245
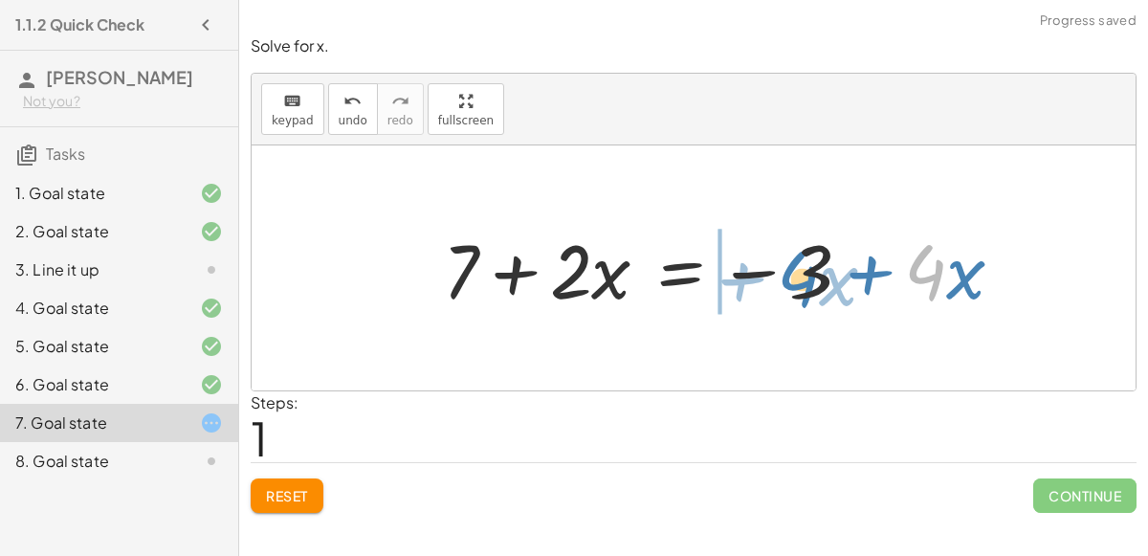
drag, startPoint x: 916, startPoint y: 261, endPoint x: 771, endPoint y: 264, distance: 144.5
click at [771, 264] on div at bounding box center [731, 268] width 595 height 99
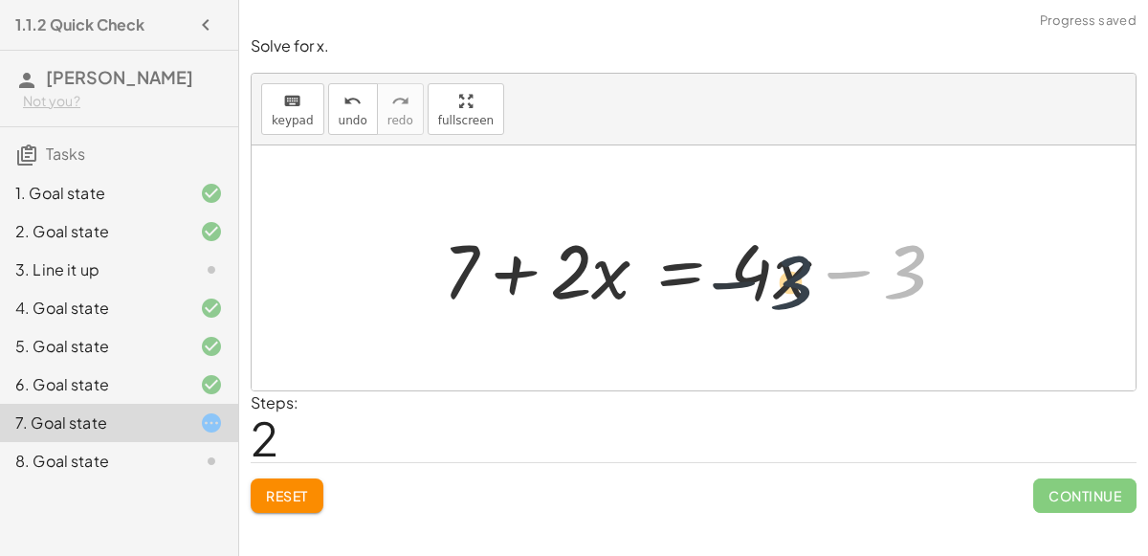
drag, startPoint x: 925, startPoint y: 258, endPoint x: 780, endPoint y: 263, distance: 145.5
click at [780, 263] on div at bounding box center [702, 268] width 537 height 99
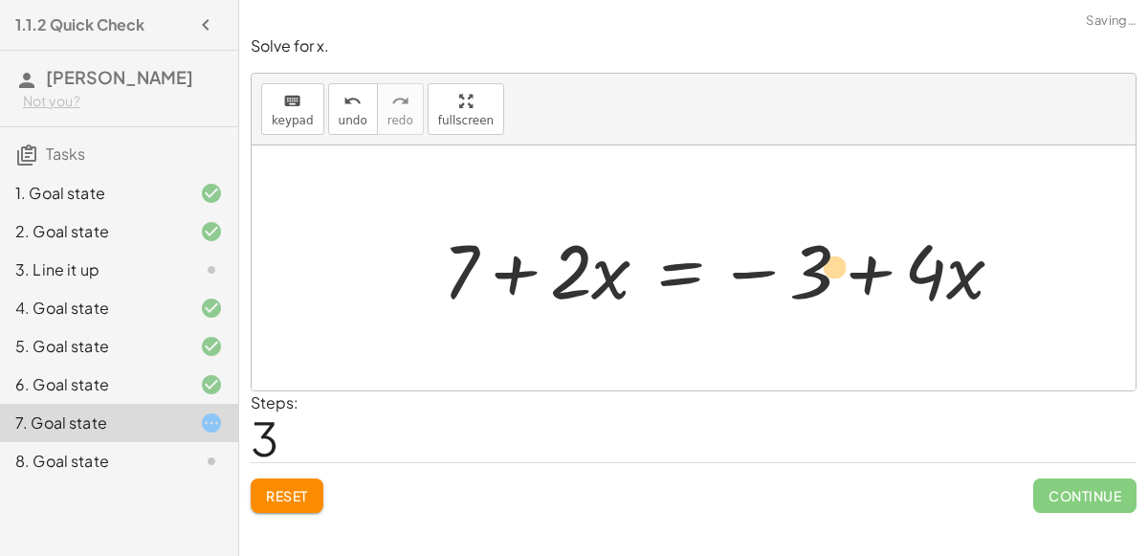
drag, startPoint x: 988, startPoint y: 278, endPoint x: 840, endPoint y: 272, distance: 147.5
click at [840, 272] on div at bounding box center [731, 268] width 595 height 99
drag, startPoint x: 963, startPoint y: 285, endPoint x: 813, endPoint y: 273, distance: 149.8
click at [813, 273] on div at bounding box center [731, 268] width 595 height 99
drag, startPoint x: 579, startPoint y: 281, endPoint x: 488, endPoint y: 269, distance: 91.8
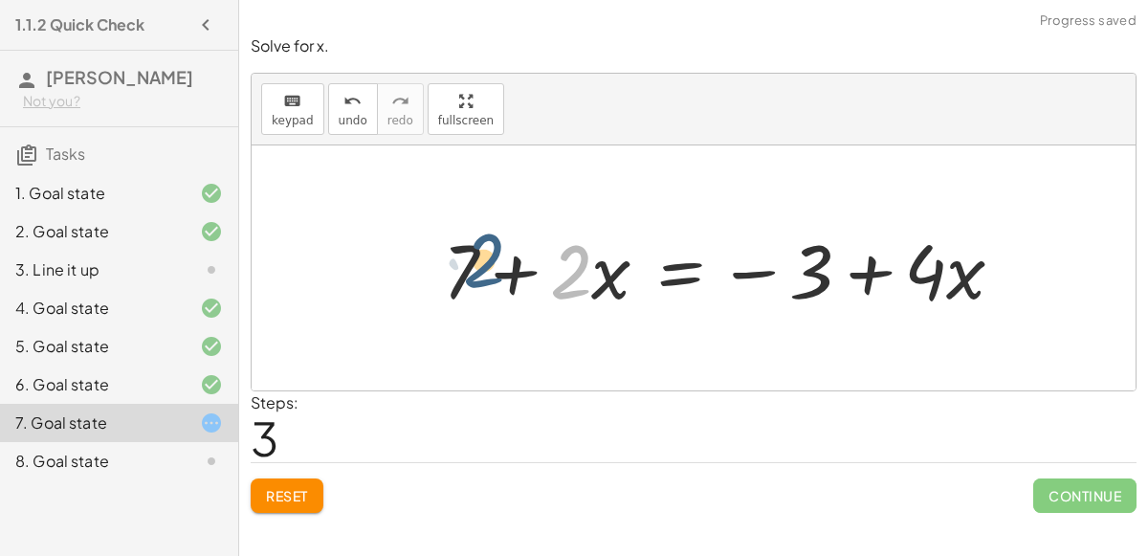
click at [488, 269] on div at bounding box center [731, 268] width 595 height 99
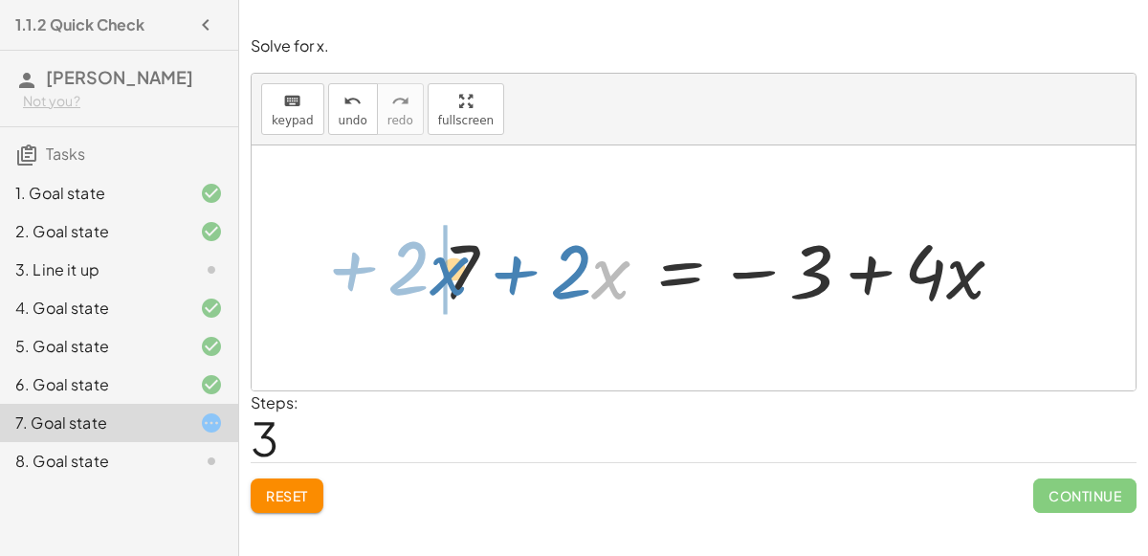
drag, startPoint x: 598, startPoint y: 288, endPoint x: 429, endPoint y: 282, distance: 169.5
click at [429, 282] on div "+ 7 + · 2 · x = + · 4 · x − 3 + 7 + · 2 · x = − 3 + · 4 · x + 7 + · 2 · x = + ·…" at bounding box center [723, 268] width 619 height 108
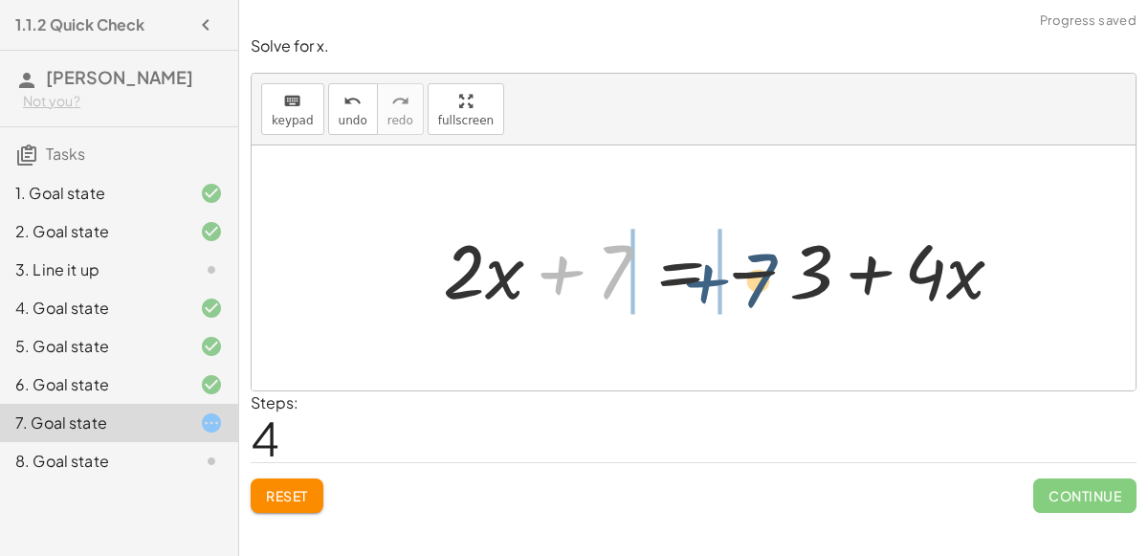
drag, startPoint x: 550, startPoint y: 264, endPoint x: 711, endPoint y: 271, distance: 160.9
click at [711, 271] on div at bounding box center [731, 268] width 595 height 99
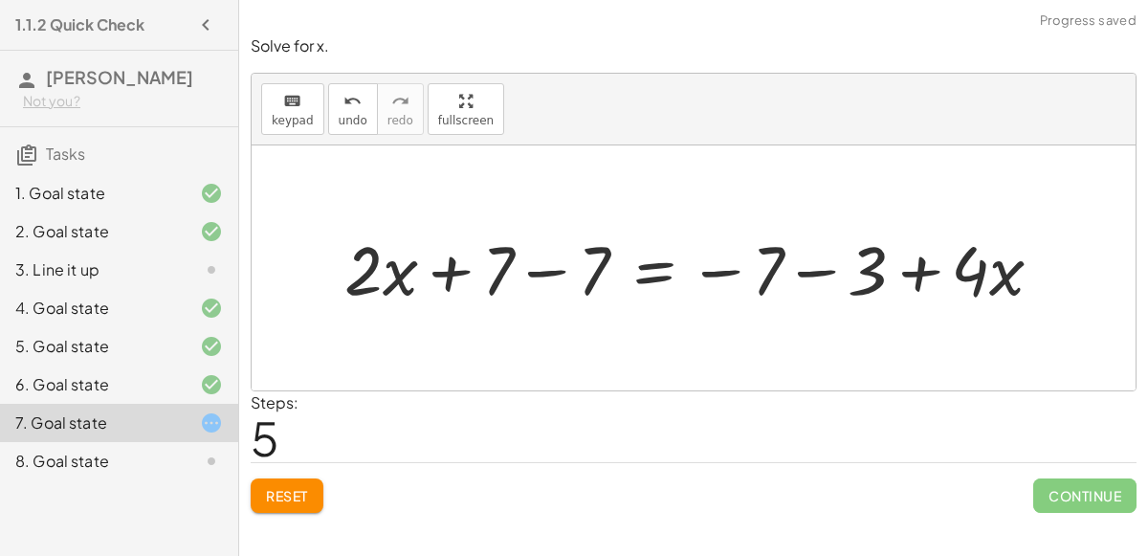
click at [544, 266] on div at bounding box center [701, 267] width 733 height 89
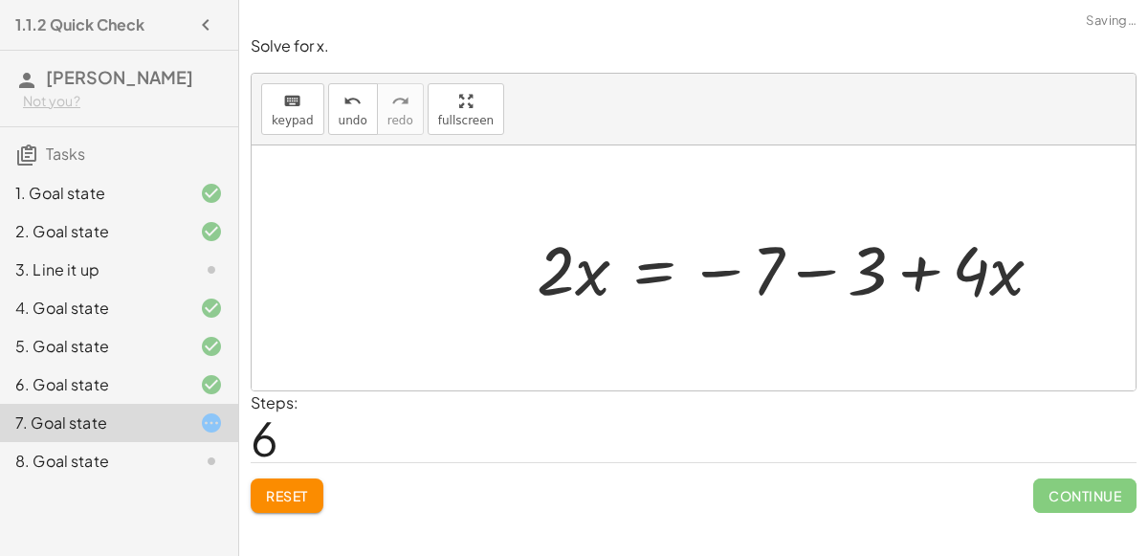
click at [818, 261] on div at bounding box center [797, 267] width 541 height 89
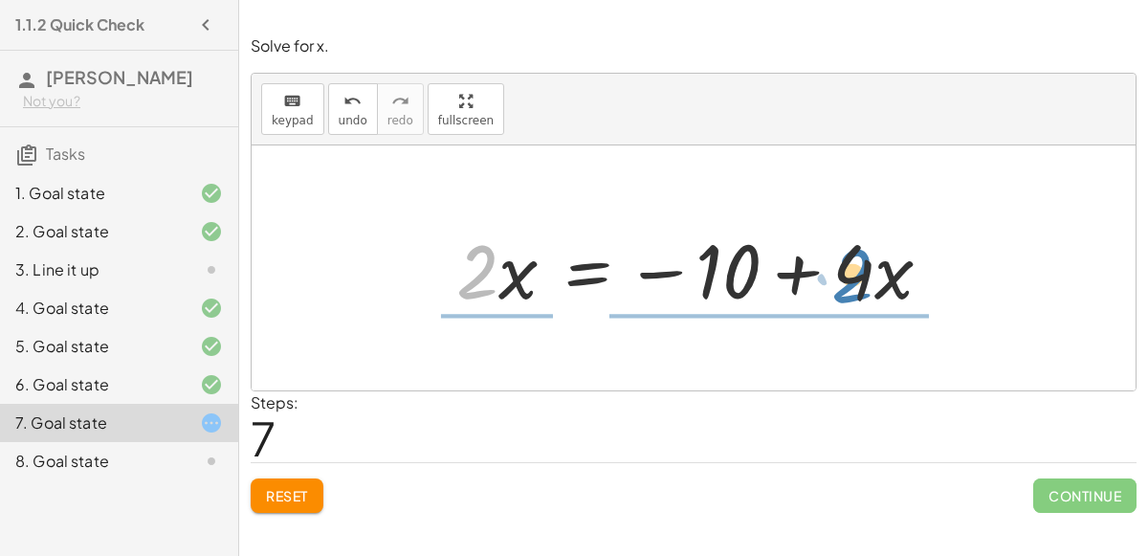
drag, startPoint x: 487, startPoint y: 272, endPoint x: 903, endPoint y: 280, distance: 416.4
click at [903, 280] on div at bounding box center [702, 268] width 510 height 99
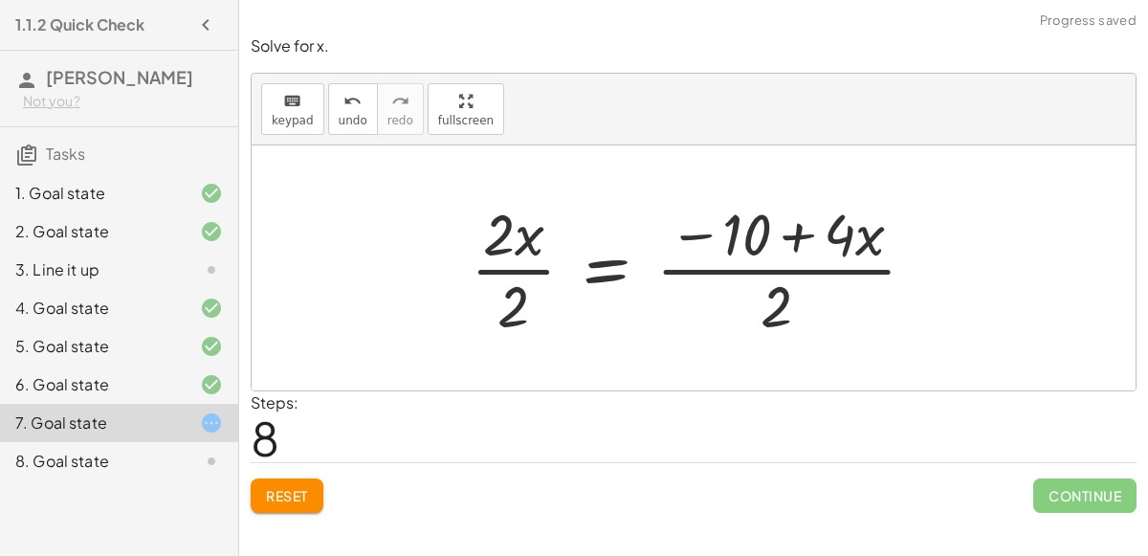
click at [516, 267] on div at bounding box center [700, 267] width 479 height 147
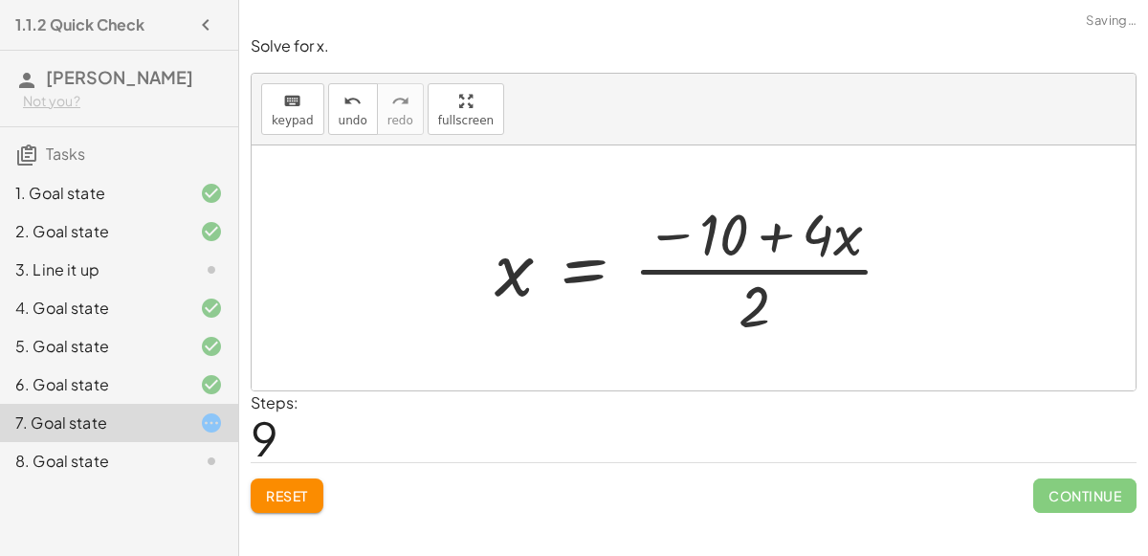
click at [784, 270] on div at bounding box center [702, 267] width 434 height 147
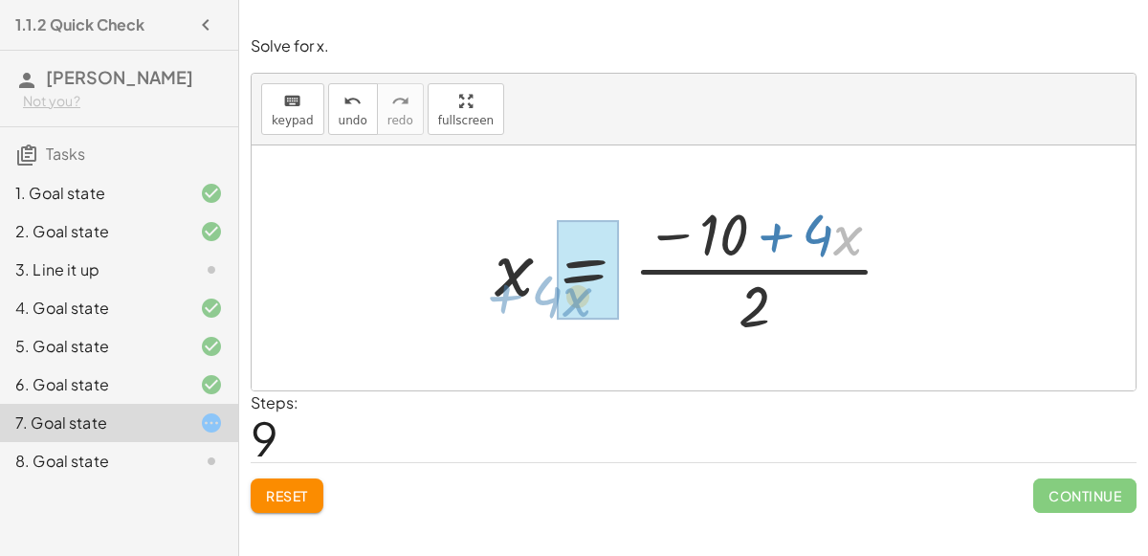
drag, startPoint x: 861, startPoint y: 234, endPoint x: 595, endPoint y: 287, distance: 271.4
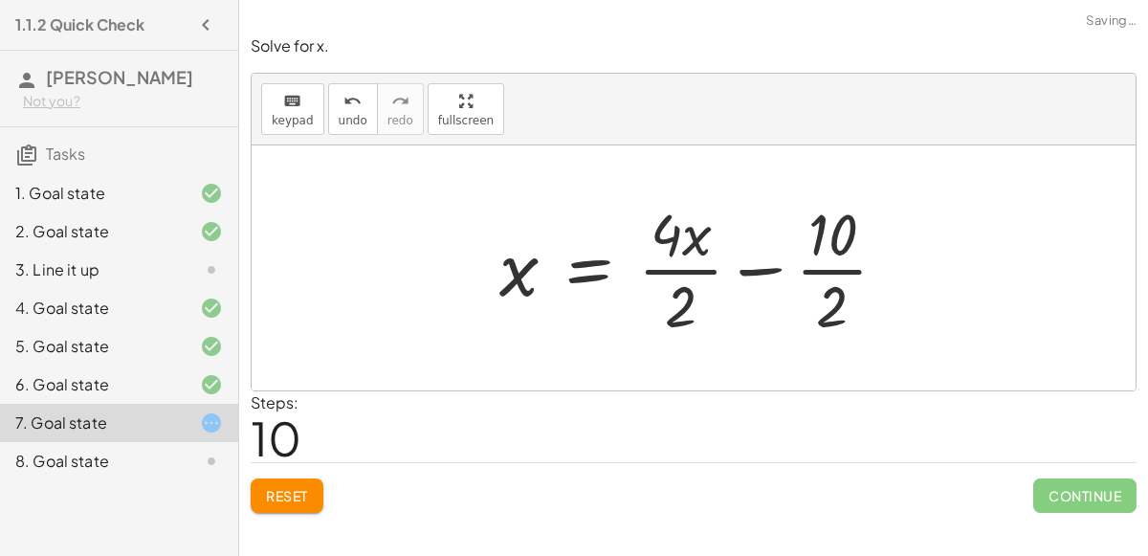
click at [716, 265] on div at bounding box center [701, 267] width 422 height 147
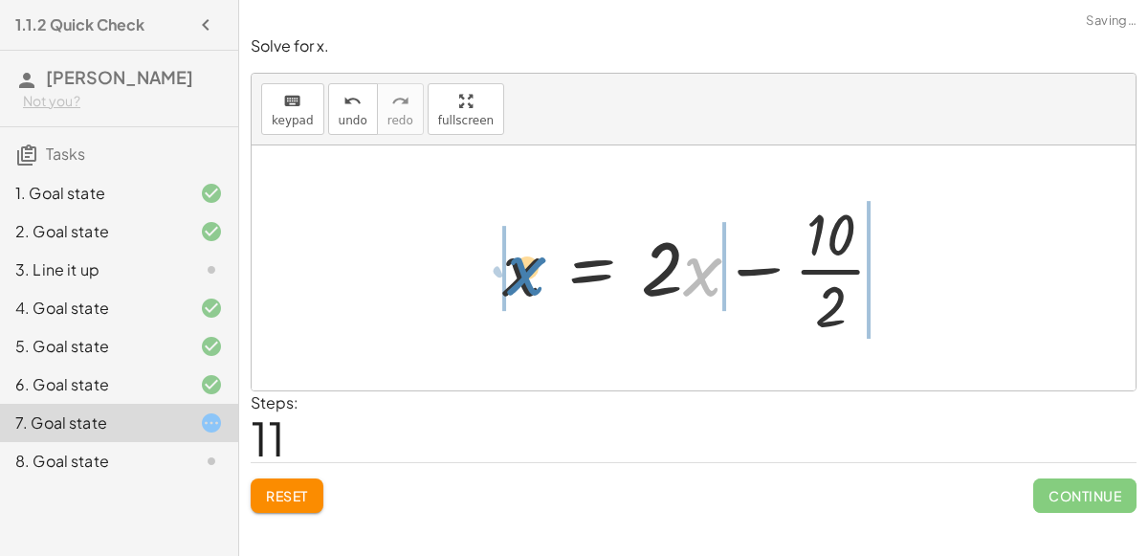
drag, startPoint x: 701, startPoint y: 273, endPoint x: 513, endPoint y: 270, distance: 187.6
click at [513, 270] on div at bounding box center [701, 267] width 417 height 147
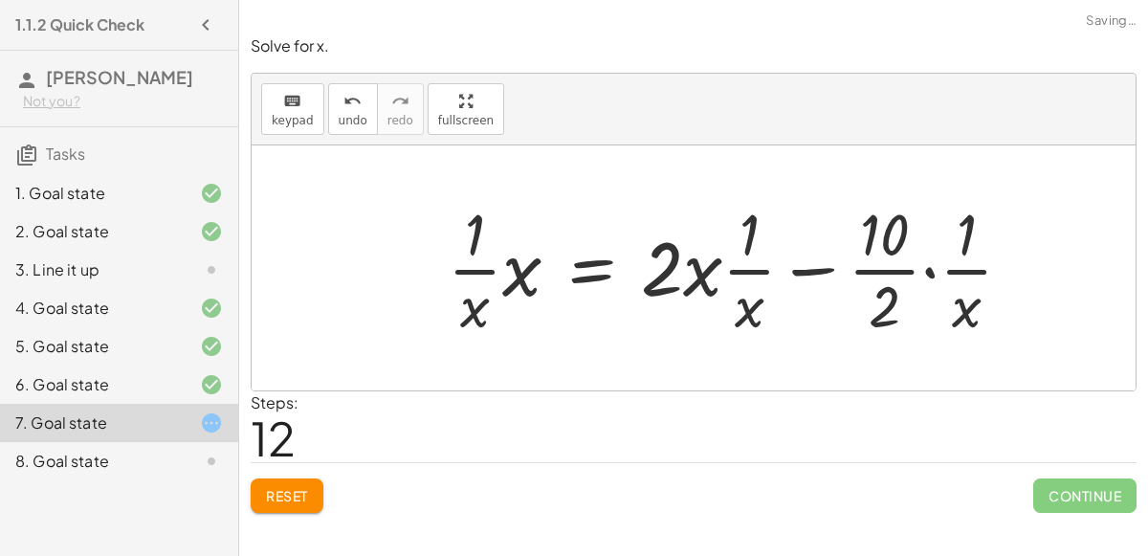
click at [746, 266] on div at bounding box center [737, 267] width 599 height 147
drag, startPoint x: 746, startPoint y: 316, endPoint x: 737, endPoint y: 234, distance: 82.8
click at [737, 234] on div at bounding box center [737, 267] width 599 height 147
click at [696, 263] on div at bounding box center [737, 267] width 599 height 147
click at [670, 268] on div at bounding box center [737, 267] width 599 height 147
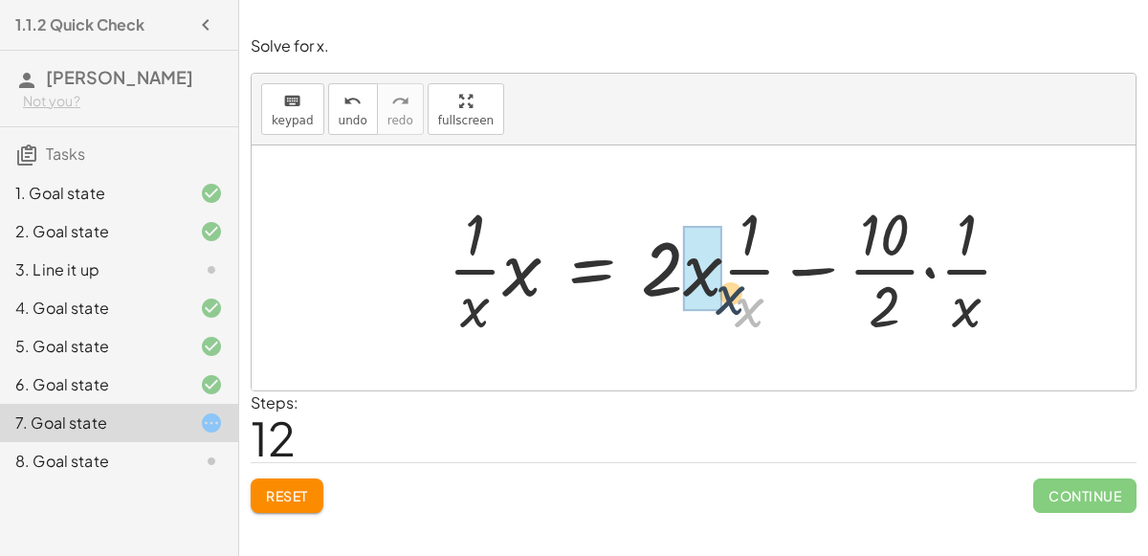
drag, startPoint x: 744, startPoint y: 304, endPoint x: 697, endPoint y: 271, distance: 57.6
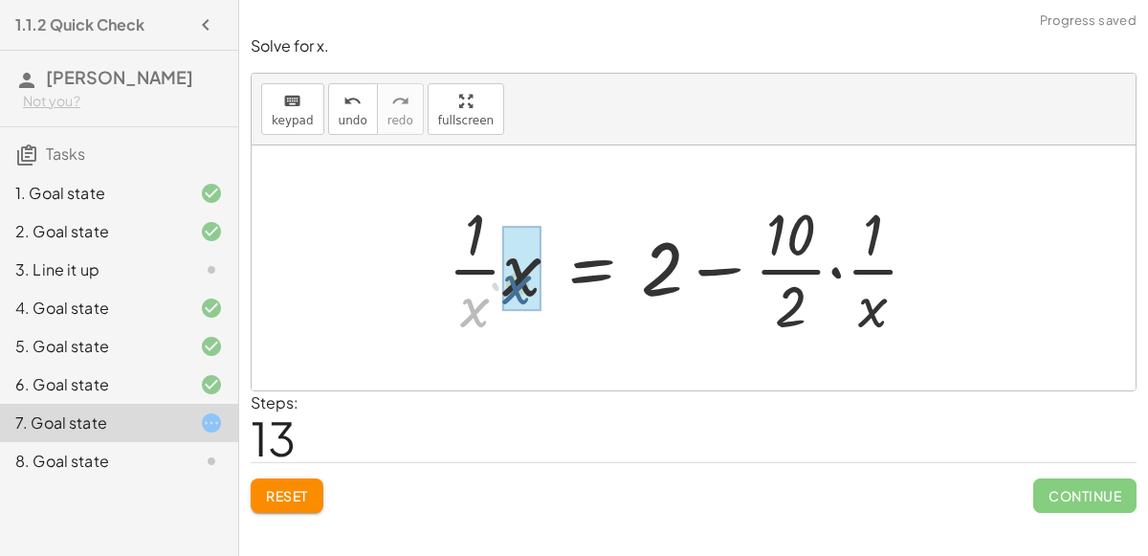
drag, startPoint x: 474, startPoint y: 301, endPoint x: 518, endPoint y: 277, distance: 50.6
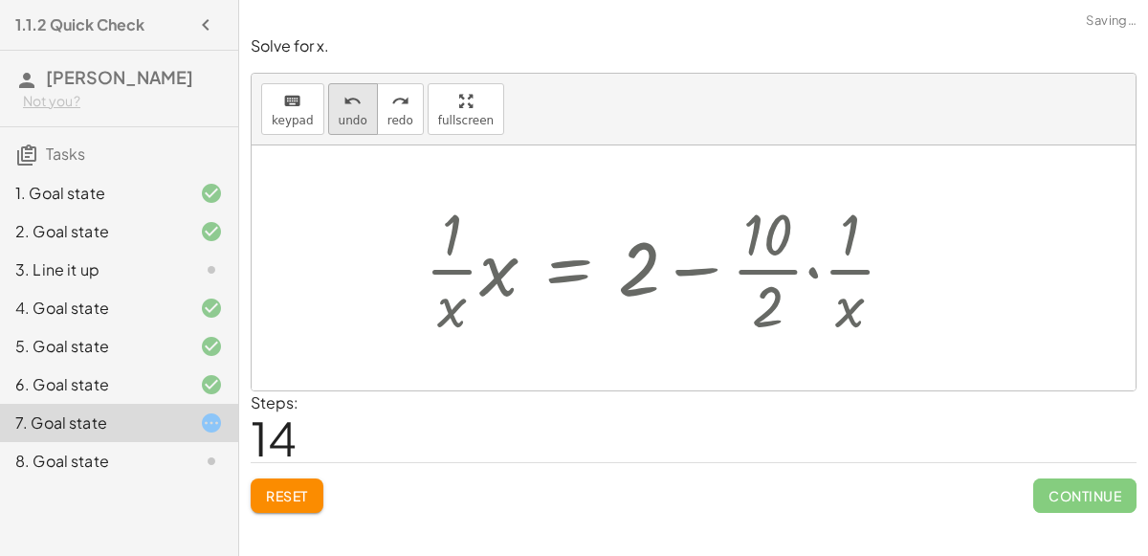
click at [346, 104] on icon "undo" at bounding box center [353, 101] width 18 height 23
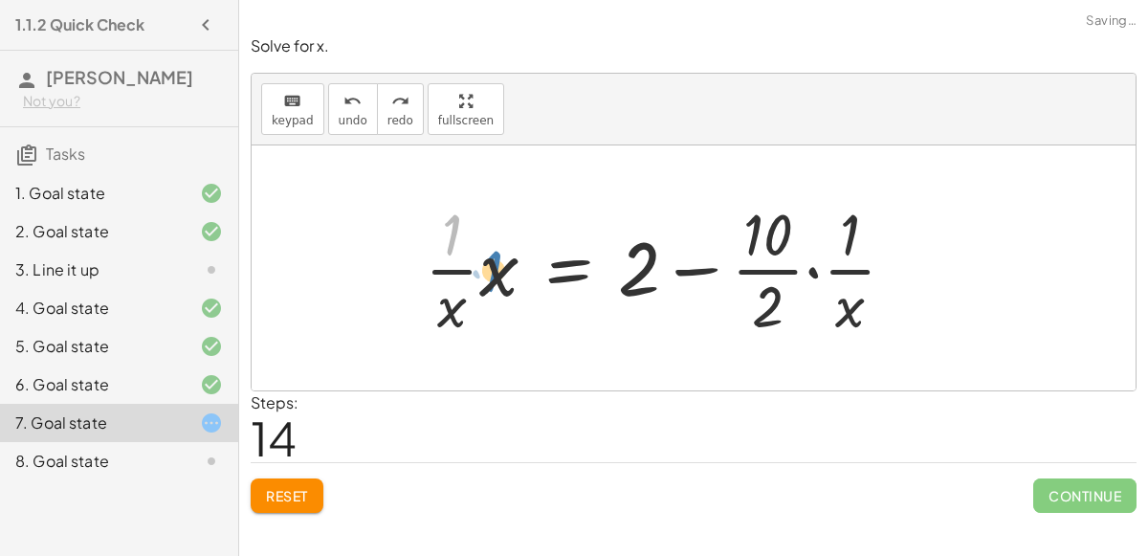
drag, startPoint x: 462, startPoint y: 245, endPoint x: 507, endPoint y: 283, distance: 59.1
click at [507, 283] on div at bounding box center [667, 267] width 505 height 147
drag, startPoint x: 465, startPoint y: 295, endPoint x: 465, endPoint y: 217, distance: 77.5
click at [465, 217] on div at bounding box center [667, 267] width 505 height 147
drag, startPoint x: 422, startPoint y: 231, endPoint x: 493, endPoint y: 265, distance: 78.8
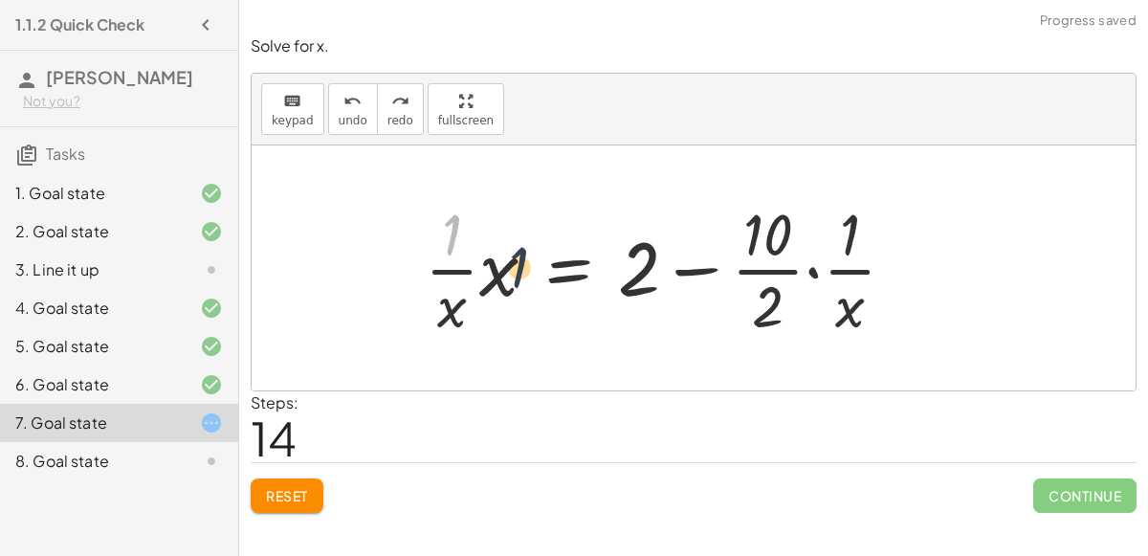
click at [493, 265] on div at bounding box center [667, 267] width 505 height 147
click at [351, 114] on span "undo" at bounding box center [353, 120] width 29 height 13
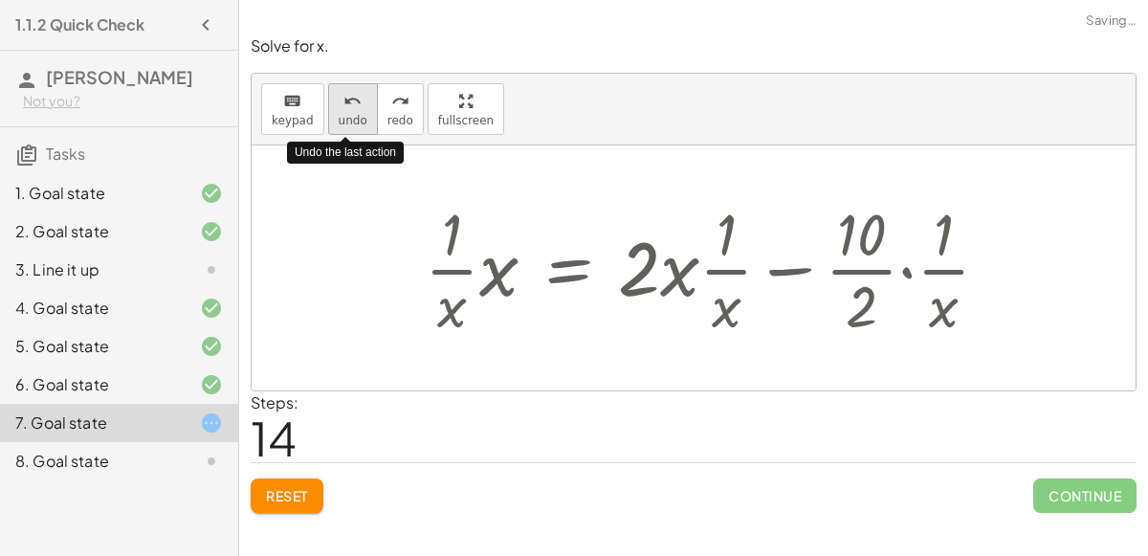
click at [351, 115] on span "undo" at bounding box center [353, 120] width 29 height 13
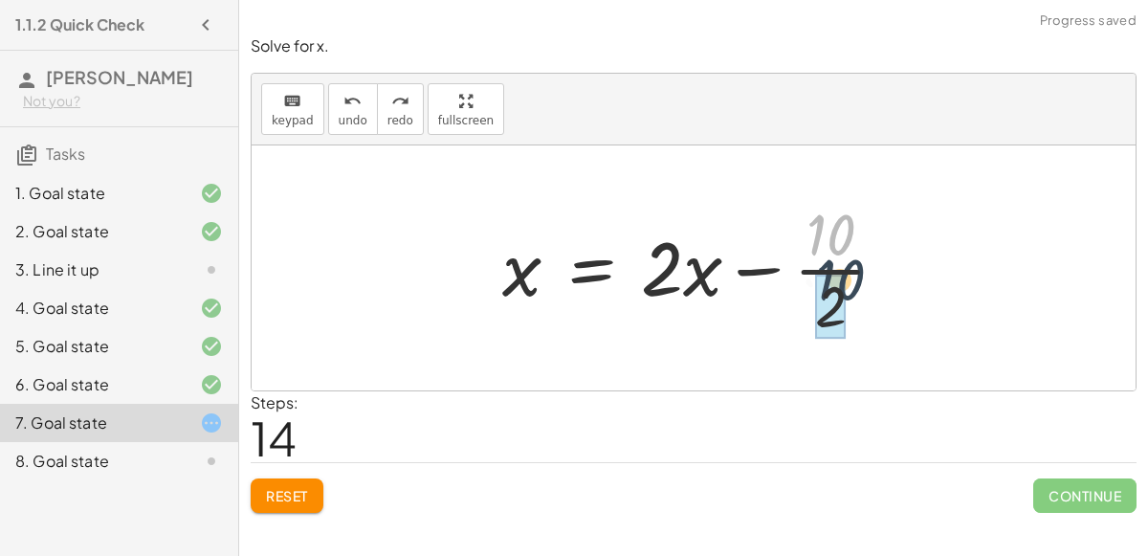
drag, startPoint x: 809, startPoint y: 249, endPoint x: 821, endPoint y: 304, distance: 56.9
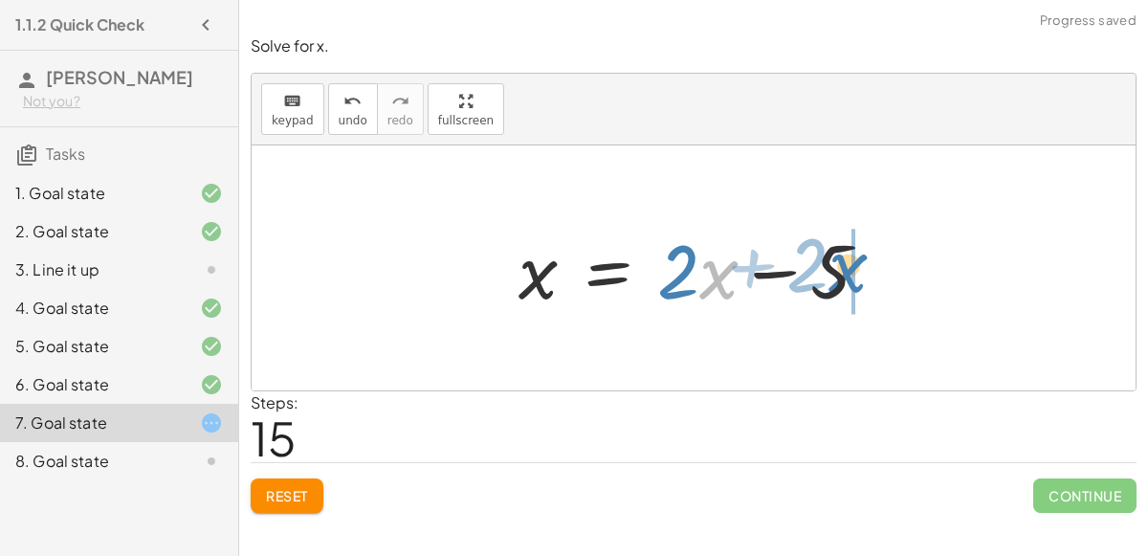
drag, startPoint x: 704, startPoint y: 278, endPoint x: 835, endPoint y: 271, distance: 130.4
click at [835, 271] on div at bounding box center [702, 268] width 386 height 99
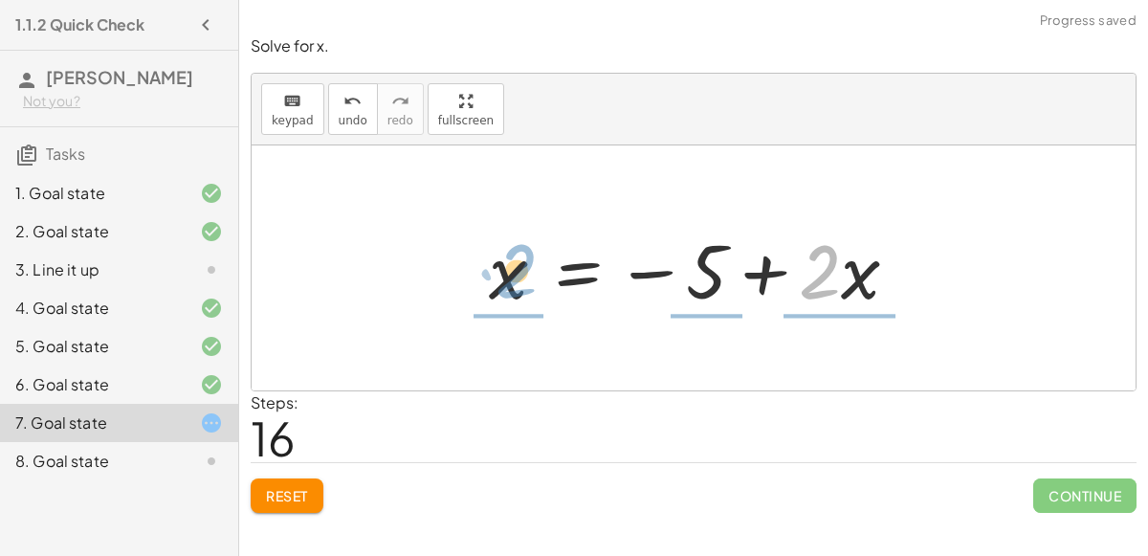
drag, startPoint x: 817, startPoint y: 270, endPoint x: 496, endPoint y: 264, distance: 321.6
click at [496, 264] on div at bounding box center [701, 268] width 444 height 99
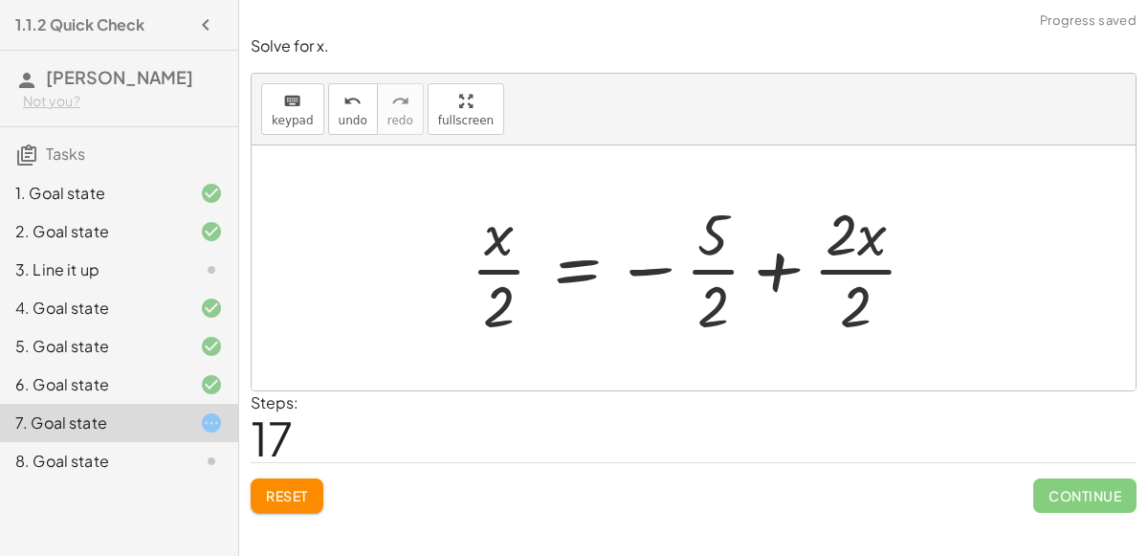
click at [489, 266] on div at bounding box center [701, 267] width 480 height 147
drag, startPoint x: 506, startPoint y: 218, endPoint x: 505, endPoint y: 283, distance: 65.1
click at [505, 283] on div at bounding box center [701, 267] width 480 height 147
click at [595, 267] on div at bounding box center [701, 267] width 480 height 147
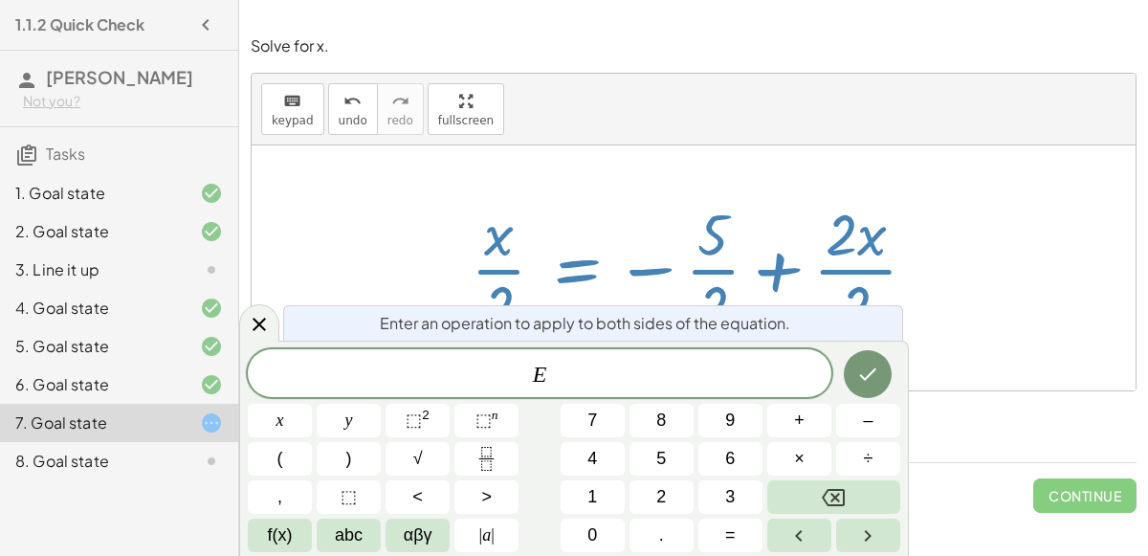
click at [634, 374] on span "E ​" at bounding box center [540, 375] width 584 height 27
click at [253, 313] on icon at bounding box center [259, 324] width 23 height 23
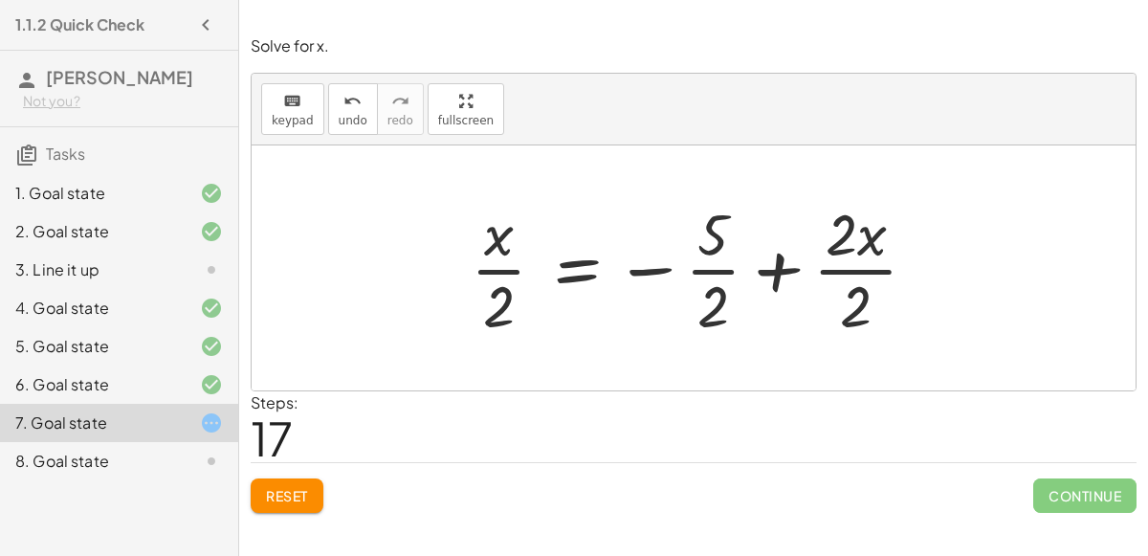
click at [385, 505] on div "Reset Continue" at bounding box center [694, 487] width 886 height 51
click at [316, 475] on div "Reset Continue" at bounding box center [694, 487] width 886 height 51
click at [315, 479] on button "Reset" at bounding box center [287, 496] width 73 height 34
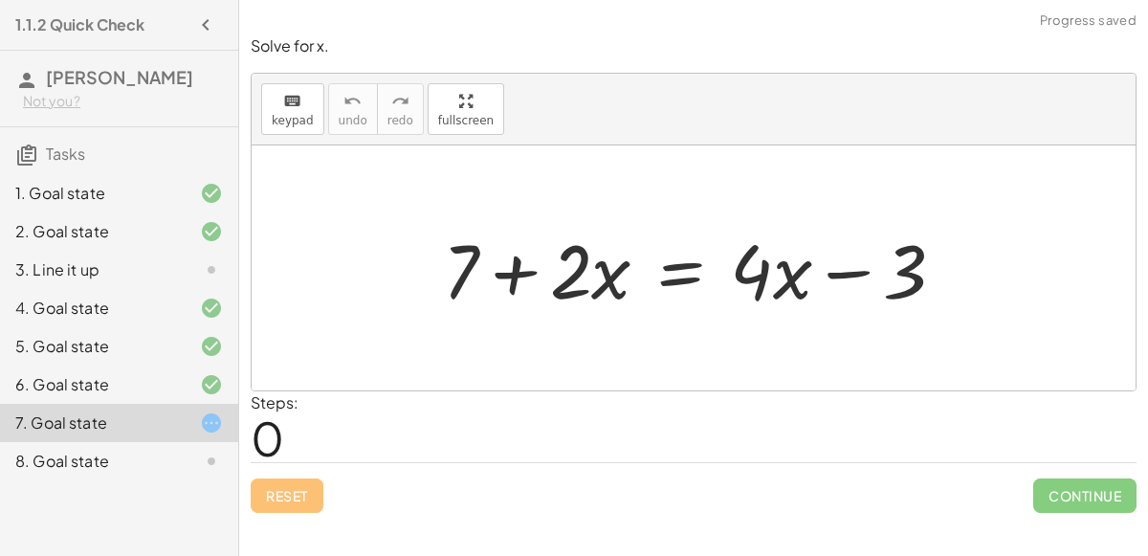
click at [670, 262] on div at bounding box center [702, 268] width 537 height 99
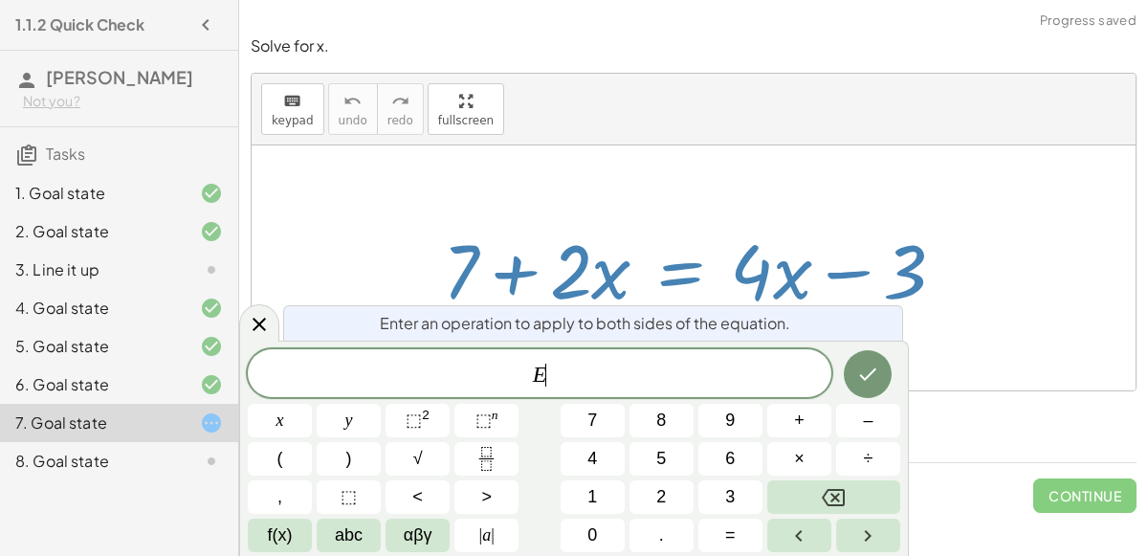
click at [241, 348] on div "Enter an operation to apply to both sides of the equation. E ​ x y ⬚ 2 ⬚ n 7 8 …" at bounding box center [574, 448] width 670 height 215
click at [239, 331] on div at bounding box center [259, 322] width 40 height 37
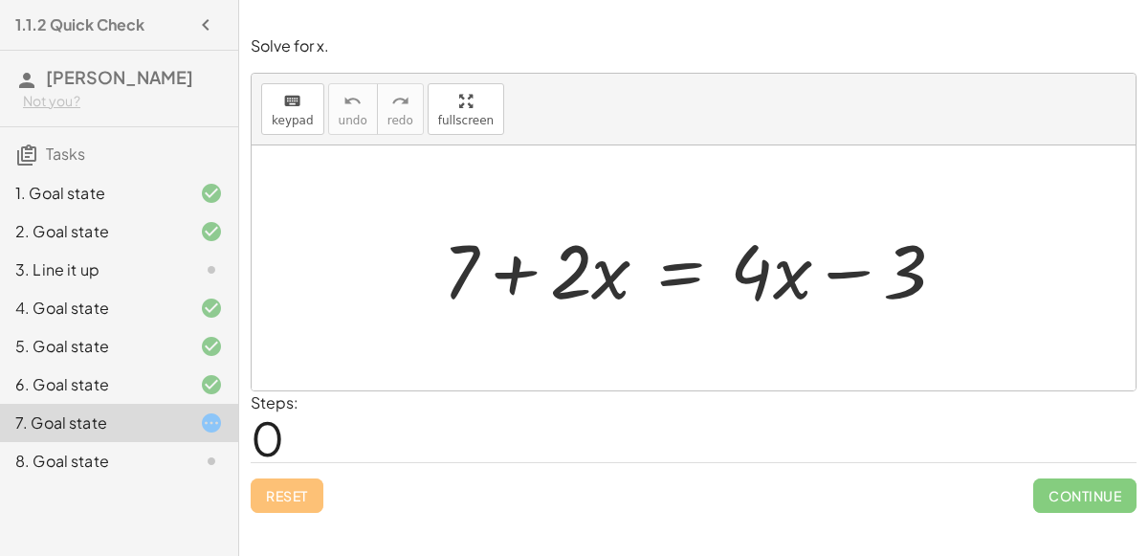
click at [679, 274] on div at bounding box center [702, 268] width 537 height 99
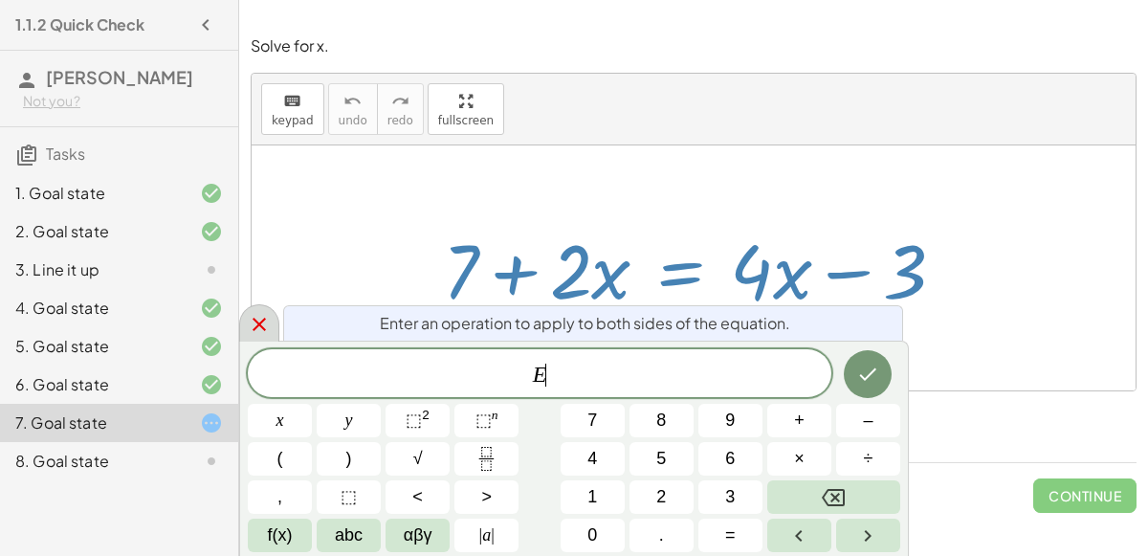
click at [257, 321] on icon at bounding box center [259, 324] width 23 height 23
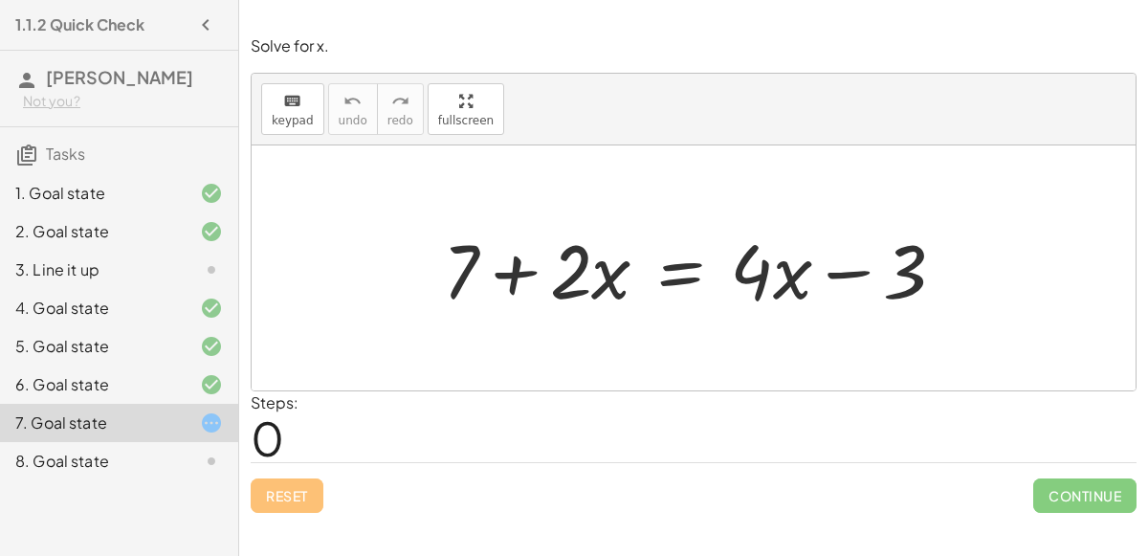
click at [858, 270] on div at bounding box center [702, 268] width 537 height 99
click at [906, 275] on div at bounding box center [702, 268] width 537 height 99
click at [691, 273] on div at bounding box center [702, 268] width 537 height 99
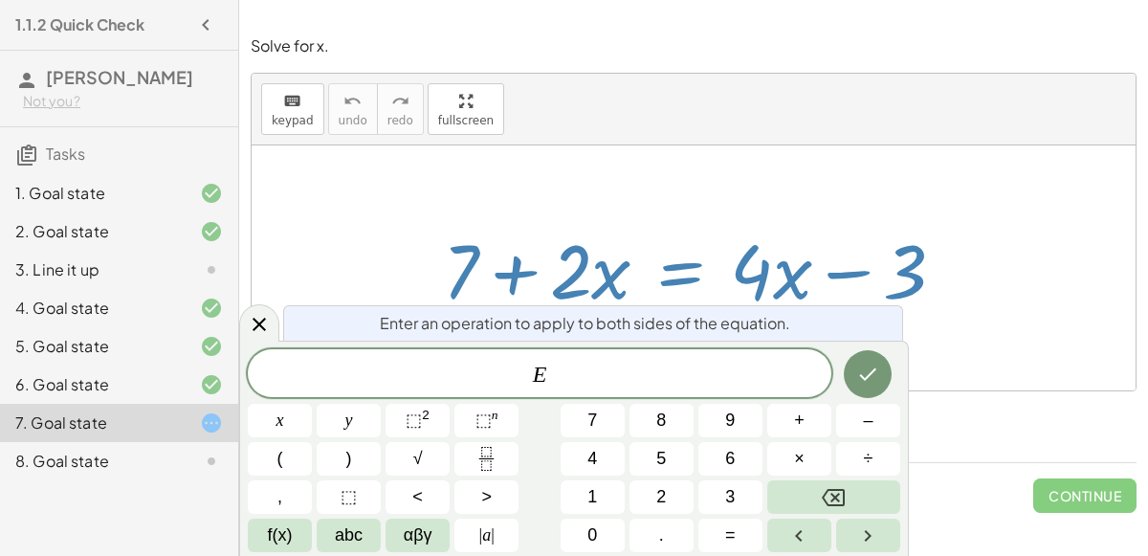
click at [707, 353] on div "E ​" at bounding box center [540, 373] width 584 height 48
click at [854, 386] on button "Done" at bounding box center [868, 374] width 48 height 48
click at [859, 370] on icon "Done" at bounding box center [868, 374] width 23 height 23
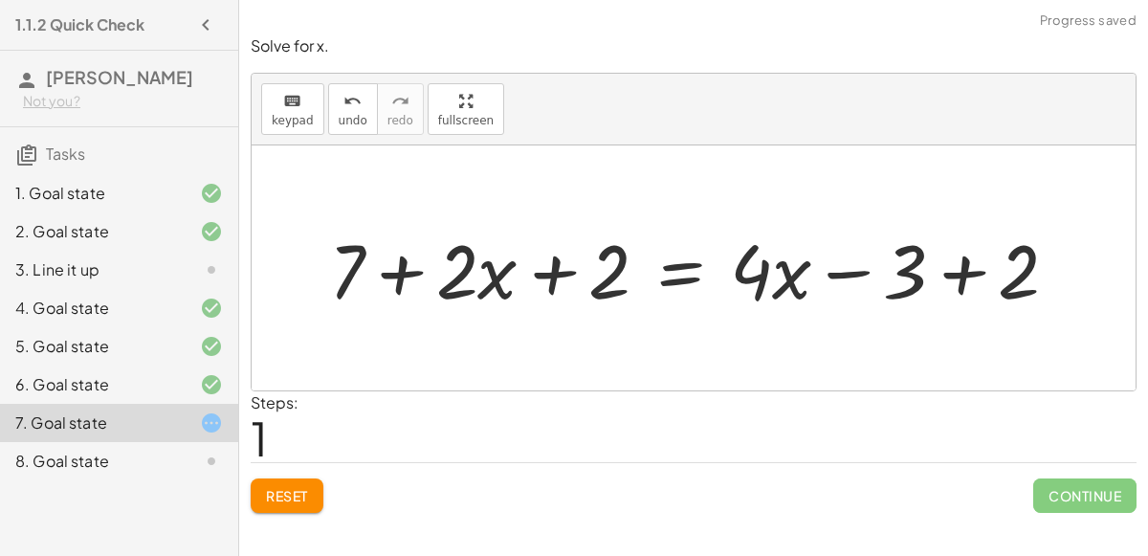
click at [561, 275] on div at bounding box center [702, 268] width 764 height 99
click at [540, 272] on div at bounding box center [702, 268] width 764 height 99
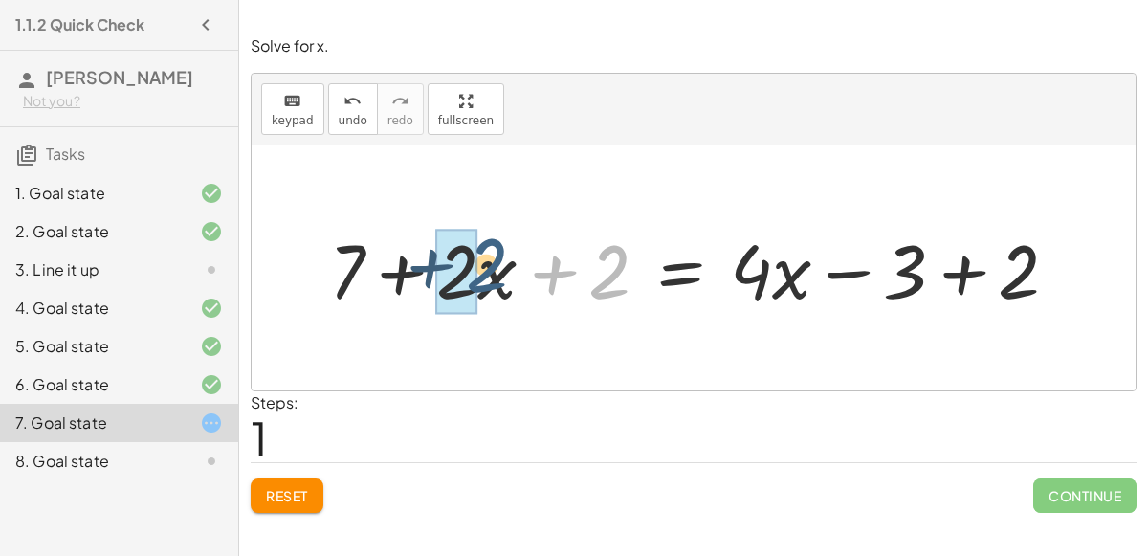
drag, startPoint x: 629, startPoint y: 291, endPoint x: 488, endPoint y: 283, distance: 140.9
click at [488, 283] on div at bounding box center [702, 268] width 764 height 99
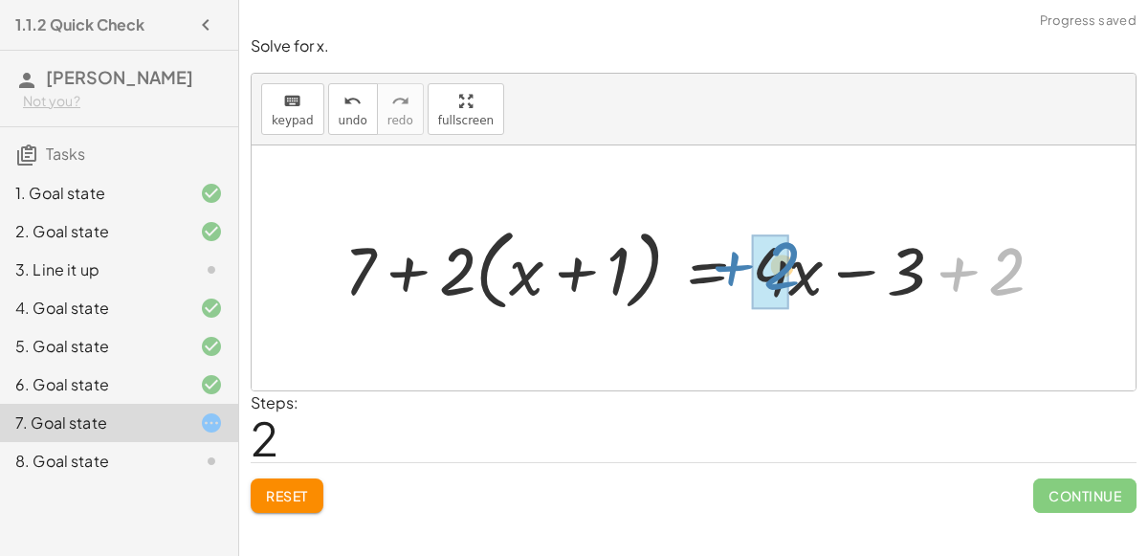
drag, startPoint x: 1000, startPoint y: 269, endPoint x: 765, endPoint y: 264, distance: 235.5
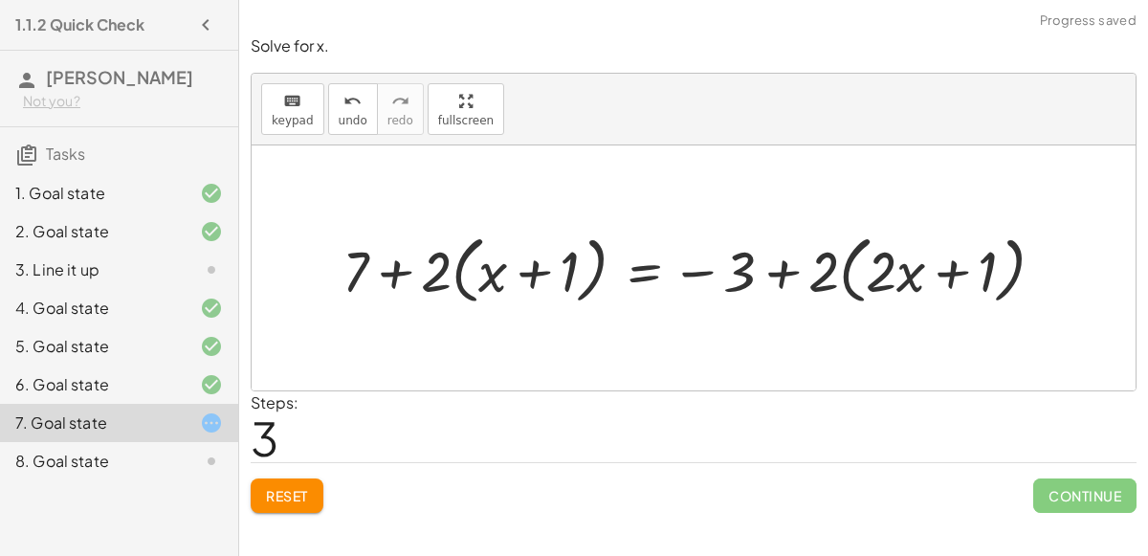
click at [787, 269] on div at bounding box center [701, 268] width 736 height 83
click at [958, 271] on div at bounding box center [701, 268] width 736 height 83
click at [524, 272] on div at bounding box center [701, 268] width 736 height 83
drag, startPoint x: 570, startPoint y: 280, endPoint x: 488, endPoint y: 276, distance: 82.4
click at [488, 276] on div at bounding box center [701, 268] width 736 height 83
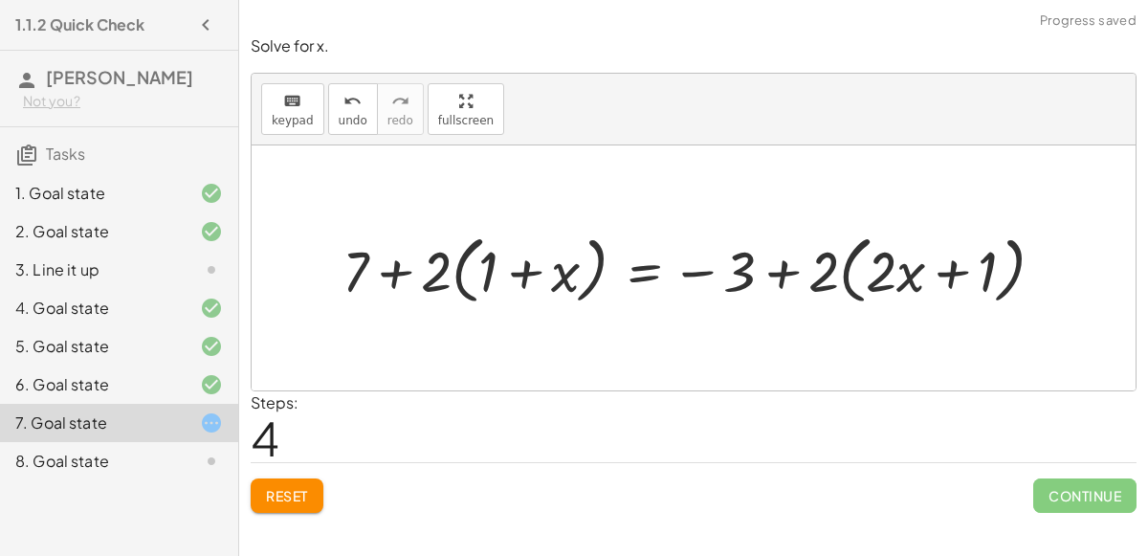
click at [538, 271] on div at bounding box center [701, 268] width 736 height 83
click at [592, 269] on div at bounding box center [701, 268] width 736 height 83
click at [446, 256] on div at bounding box center [701, 268] width 736 height 83
drag, startPoint x: 446, startPoint y: 256, endPoint x: 527, endPoint y: 265, distance: 81.8
click at [527, 265] on div at bounding box center [701, 268] width 736 height 83
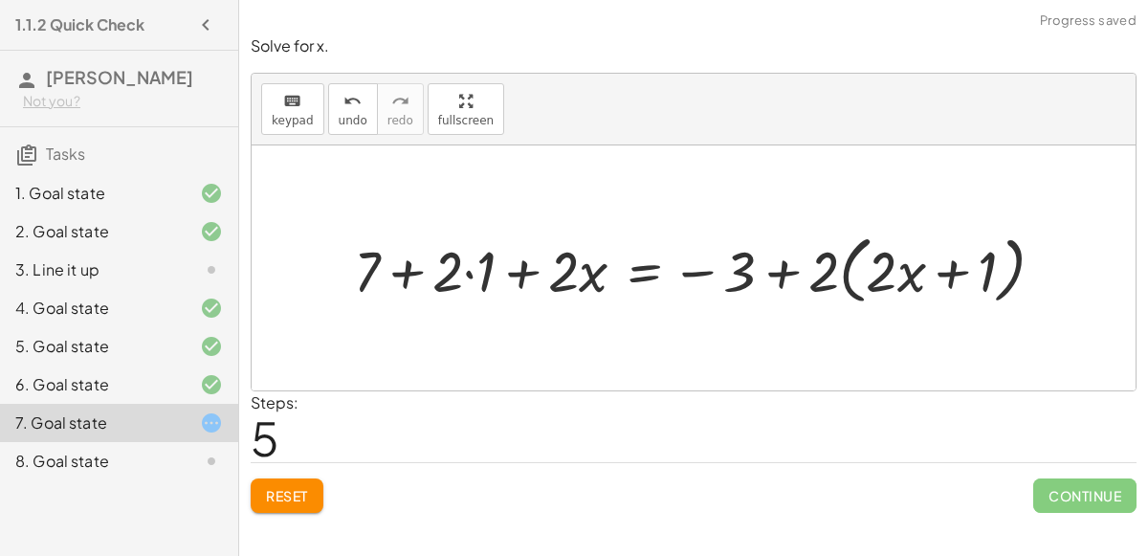
click at [463, 269] on div at bounding box center [707, 268] width 724 height 83
click at [512, 277] on div at bounding box center [724, 268] width 692 height 83
click at [781, 265] on div at bounding box center [764, 268] width 611 height 83
click at [945, 270] on div at bounding box center [764, 268] width 611 height 83
drag, startPoint x: 986, startPoint y: 271, endPoint x: 898, endPoint y: 269, distance: 88.1
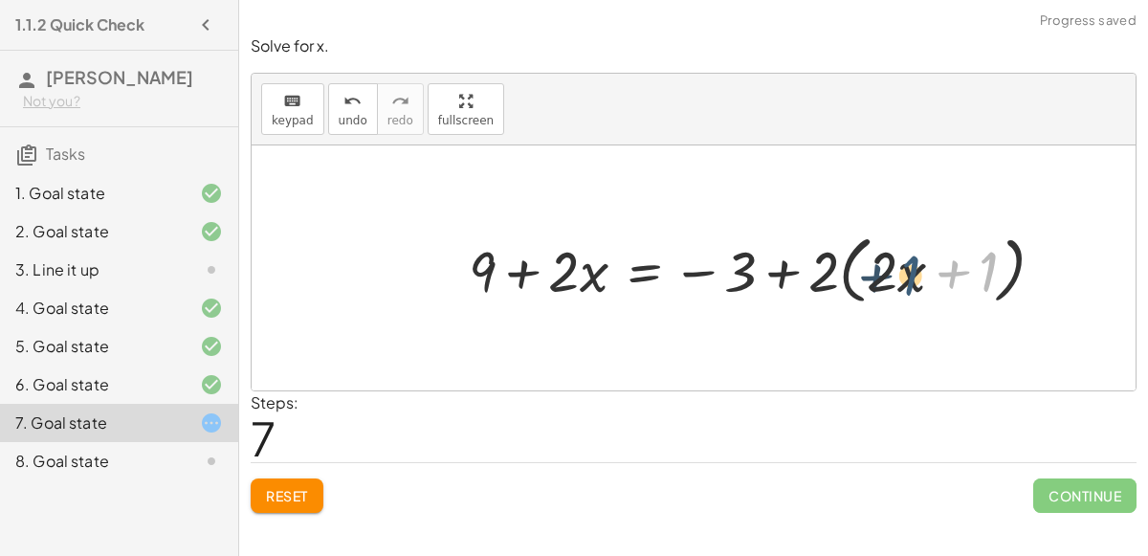
click at [898, 269] on div at bounding box center [764, 268] width 611 height 83
drag, startPoint x: 986, startPoint y: 263, endPoint x: 873, endPoint y: 260, distance: 113.0
click at [873, 260] on div at bounding box center [764, 268] width 611 height 83
drag, startPoint x: 967, startPoint y: 268, endPoint x: 900, endPoint y: 275, distance: 67.3
click at [900, 275] on div at bounding box center [764, 268] width 611 height 83
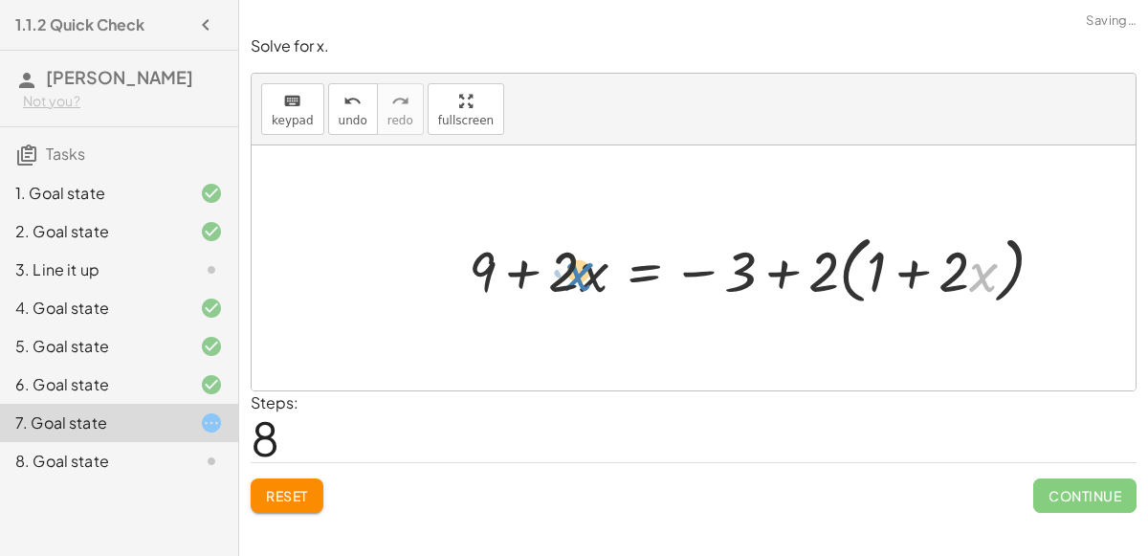
drag, startPoint x: 977, startPoint y: 273, endPoint x: 568, endPoint y: 272, distance: 408.7
click at [568, 272] on div at bounding box center [764, 268] width 611 height 83
drag, startPoint x: 991, startPoint y: 282, endPoint x: 840, endPoint y: 293, distance: 151.6
click at [840, 293] on div at bounding box center [764, 268] width 611 height 83
drag, startPoint x: 979, startPoint y: 280, endPoint x: 855, endPoint y: 283, distance: 124.4
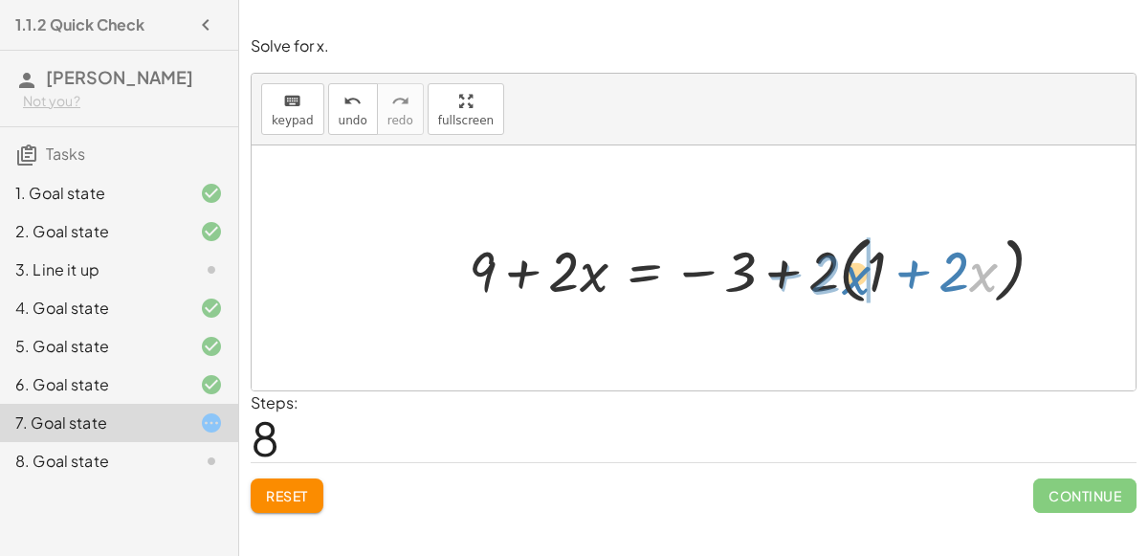
click at [855, 283] on div at bounding box center [764, 268] width 611 height 83
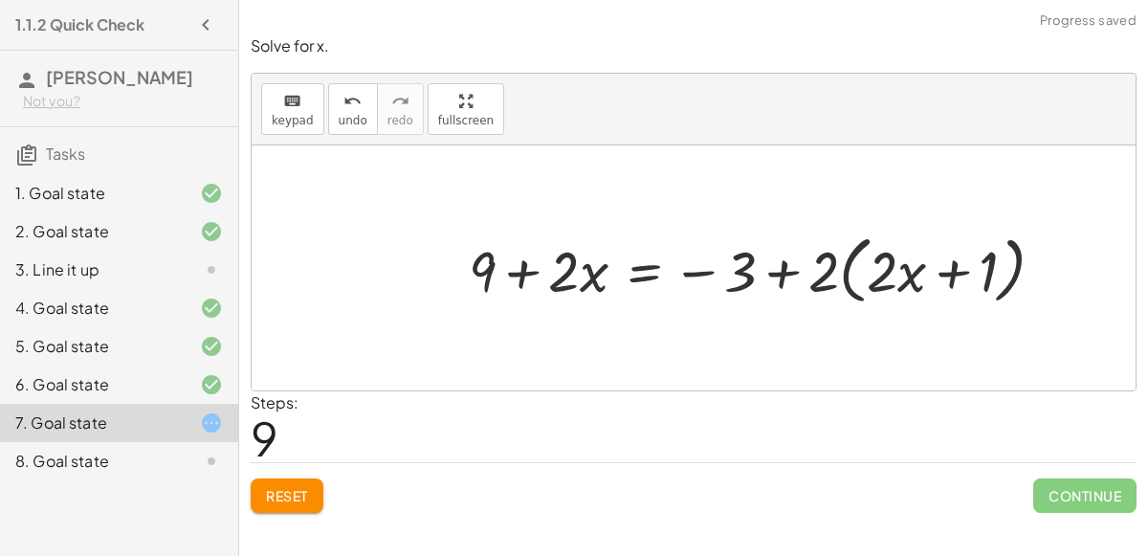
click at [949, 277] on div at bounding box center [764, 268] width 611 height 83
drag, startPoint x: 911, startPoint y: 275, endPoint x: 762, endPoint y: 263, distance: 149.7
click at [762, 263] on div at bounding box center [764, 268] width 611 height 83
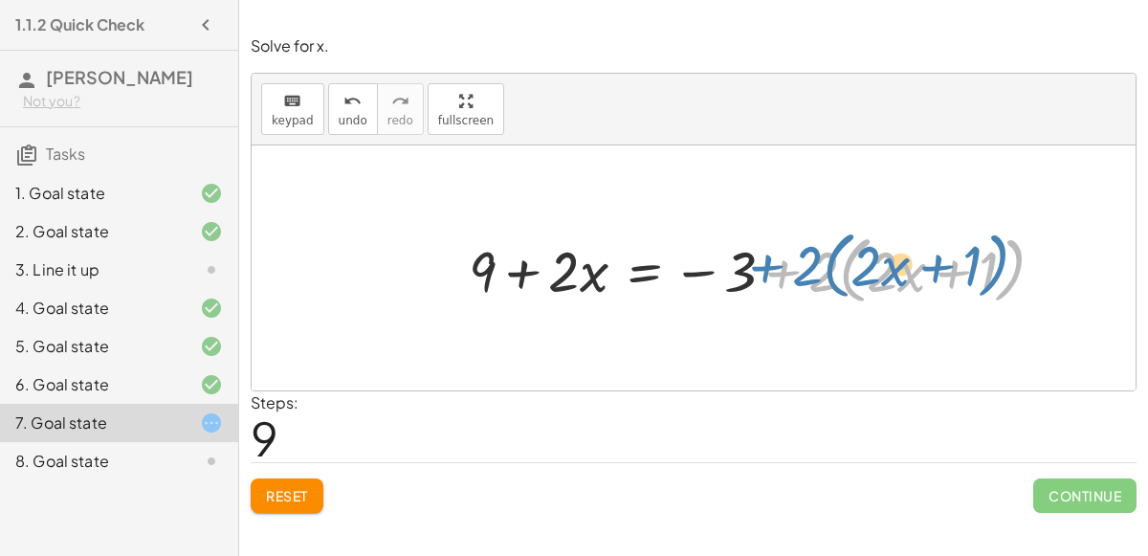
drag, startPoint x: 801, startPoint y: 275, endPoint x: 777, endPoint y: 266, distance: 25.4
click at [777, 266] on div at bounding box center [764, 268] width 611 height 83
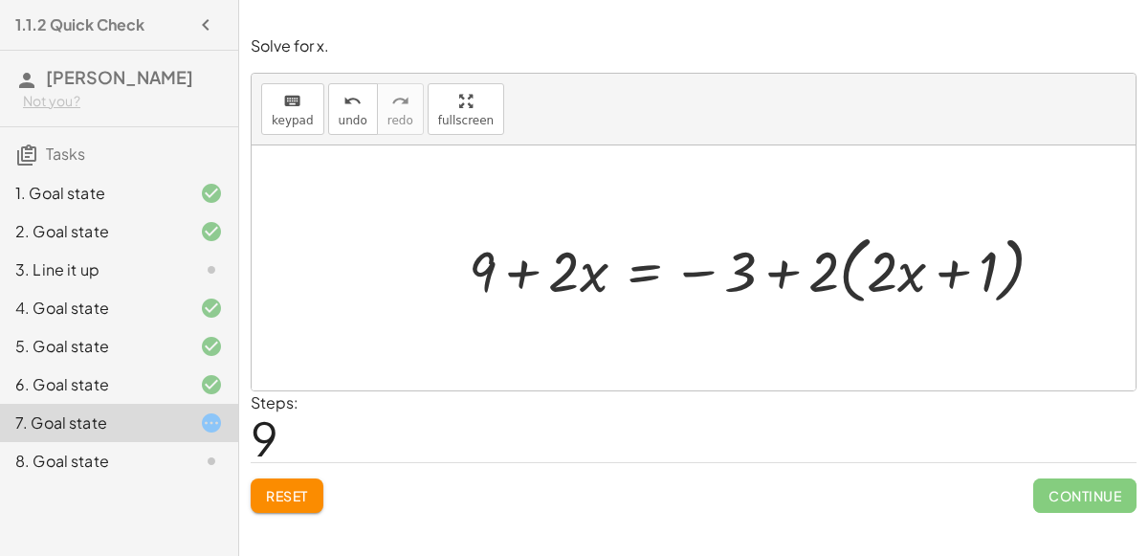
click at [782, 272] on div at bounding box center [764, 268] width 611 height 83
drag, startPoint x: 821, startPoint y: 275, endPoint x: 896, endPoint y: 275, distance: 74.6
click at [896, 275] on div at bounding box center [764, 268] width 611 height 83
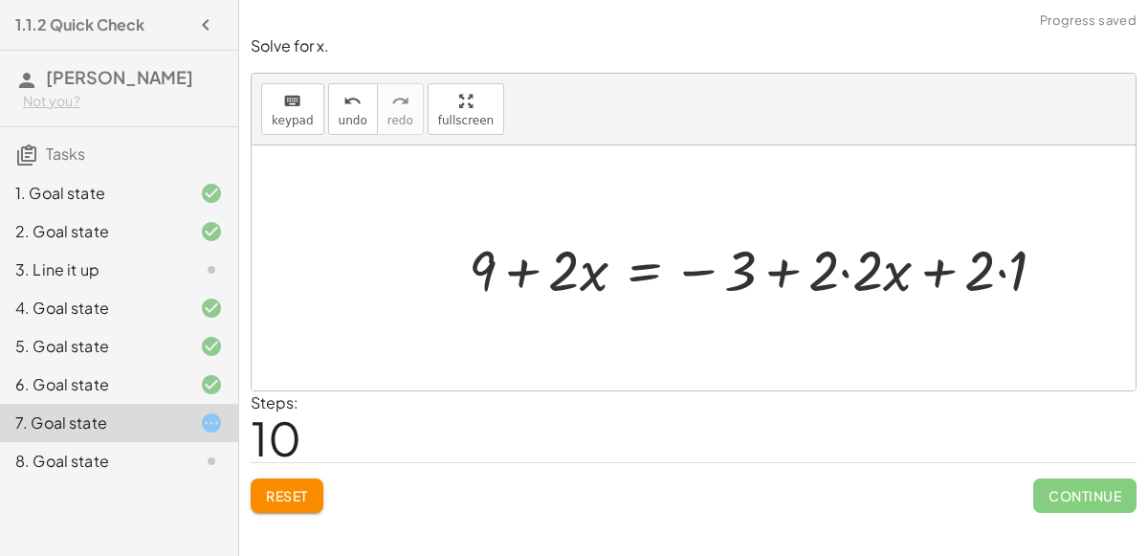
click at [837, 268] on div at bounding box center [765, 268] width 612 height 75
click at [842, 269] on div at bounding box center [765, 268] width 612 height 75
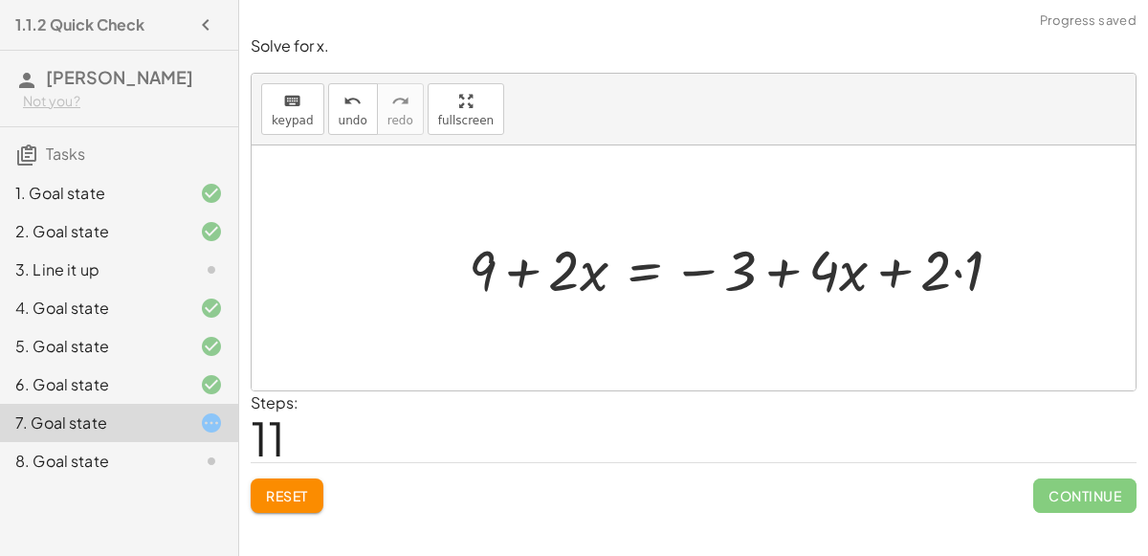
click at [962, 273] on div at bounding box center [743, 268] width 568 height 75
drag, startPoint x: 932, startPoint y: 274, endPoint x: 750, endPoint y: 268, distance: 181.9
click at [750, 268] on div at bounding box center [727, 268] width 536 height 75
click at [789, 274] on div at bounding box center [727, 268] width 536 height 75
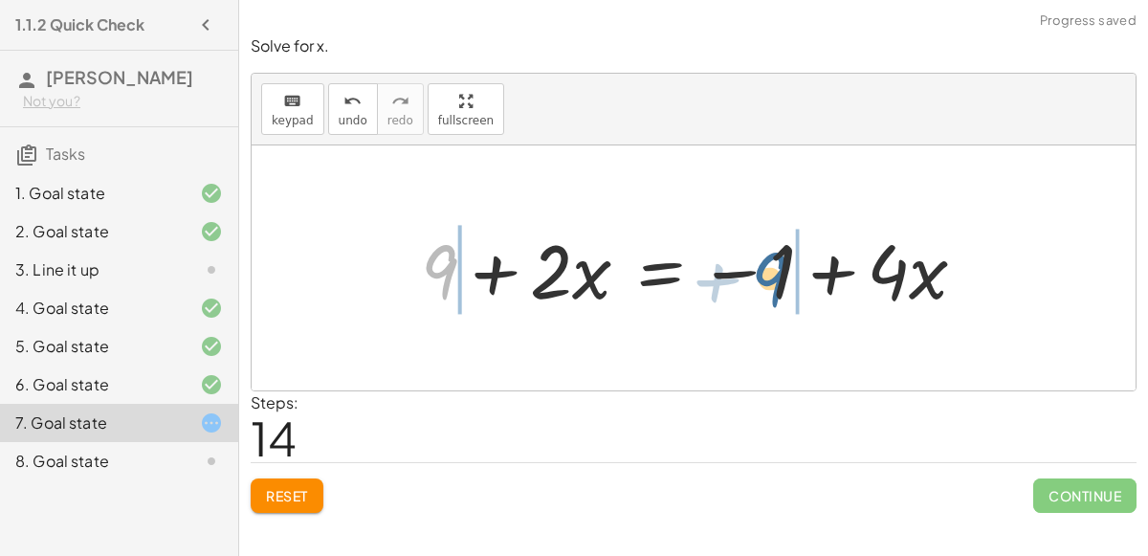
drag, startPoint x: 448, startPoint y: 277, endPoint x: 786, endPoint y: 282, distance: 337.9
click at [786, 282] on div at bounding box center [702, 268] width 581 height 99
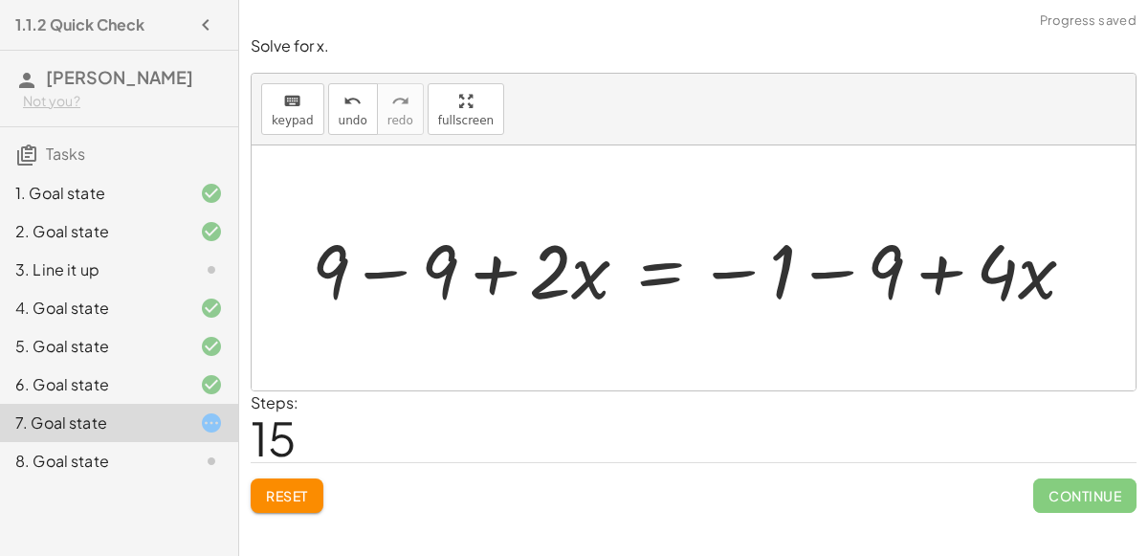
click at [849, 267] on div at bounding box center [701, 268] width 798 height 99
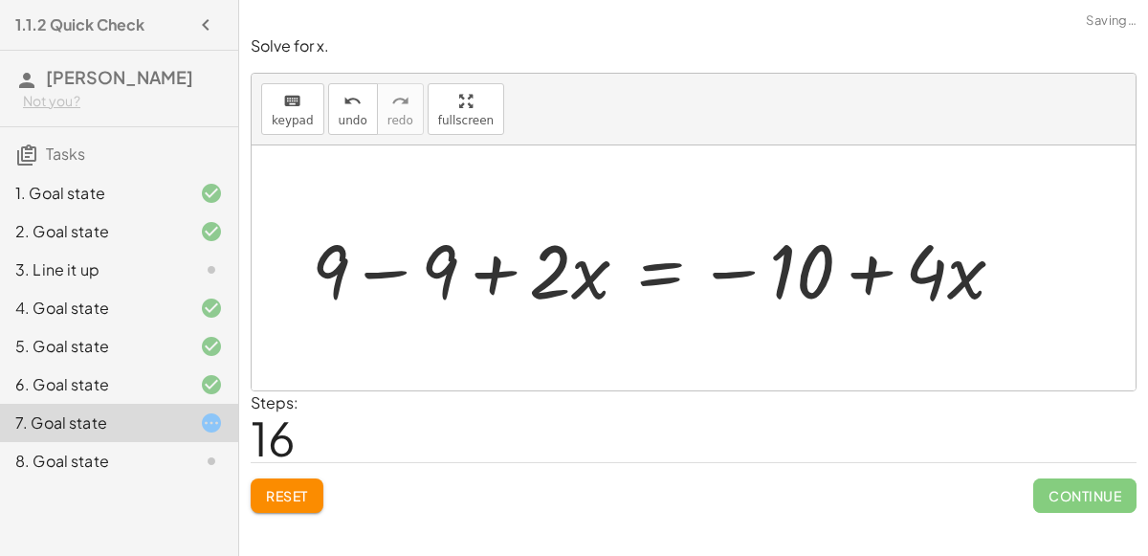
click at [379, 265] on div at bounding box center [665, 268] width 727 height 99
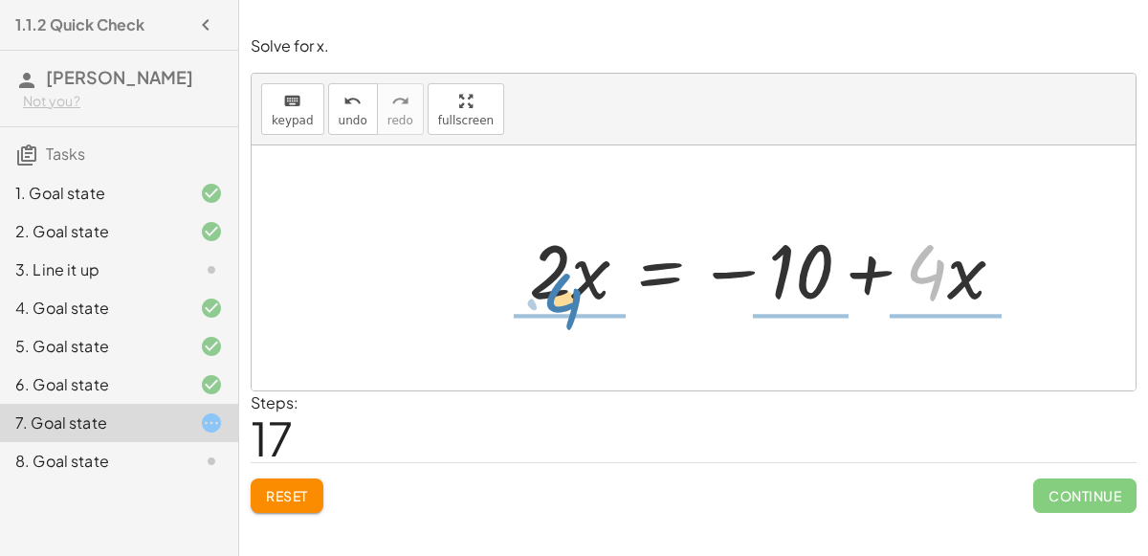
drag, startPoint x: 925, startPoint y: 258, endPoint x: 566, endPoint y: 285, distance: 360.8
click at [566, 285] on div at bounding box center [775, 268] width 510 height 99
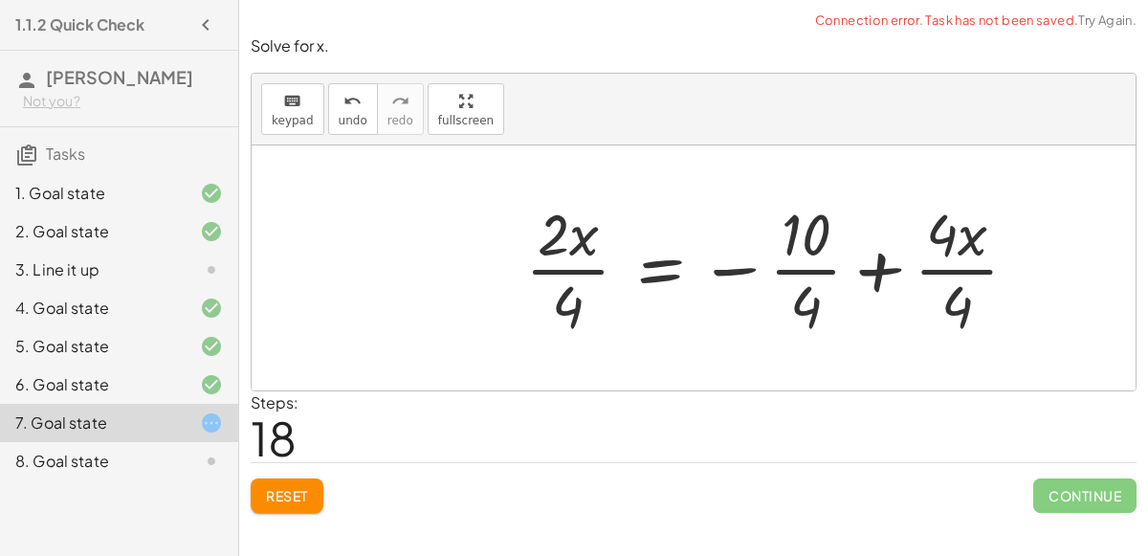
click at [566, 264] on div at bounding box center [779, 267] width 527 height 147
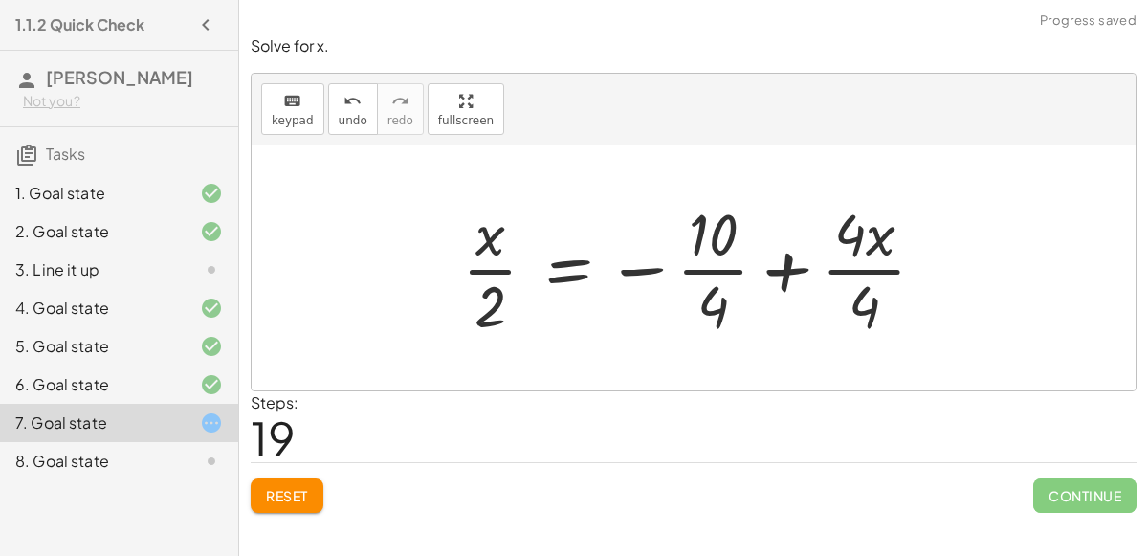
click at [880, 265] on div at bounding box center [702, 267] width 498 height 147
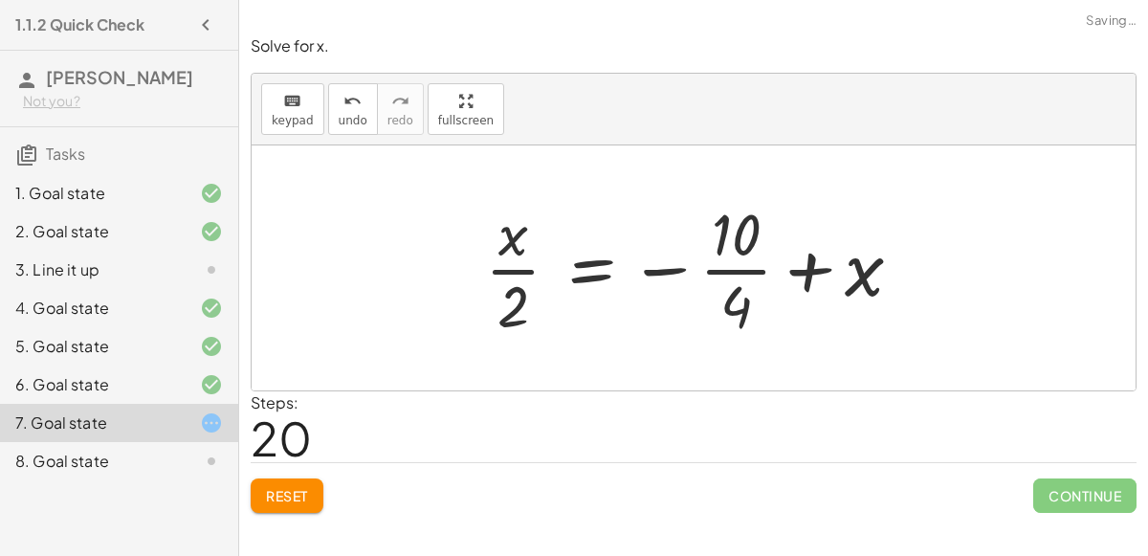
click at [740, 265] on div at bounding box center [702, 267] width 452 height 147
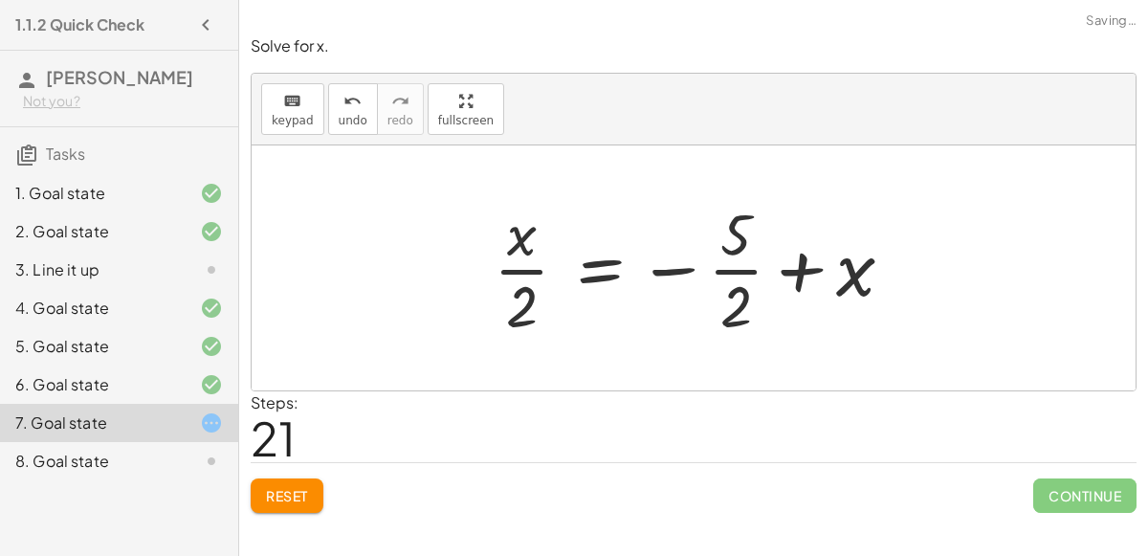
click at [740, 266] on div at bounding box center [701, 267] width 434 height 147
click at [791, 275] on div at bounding box center [701, 267] width 434 height 147
click at [587, 274] on div at bounding box center [701, 267] width 434 height 147
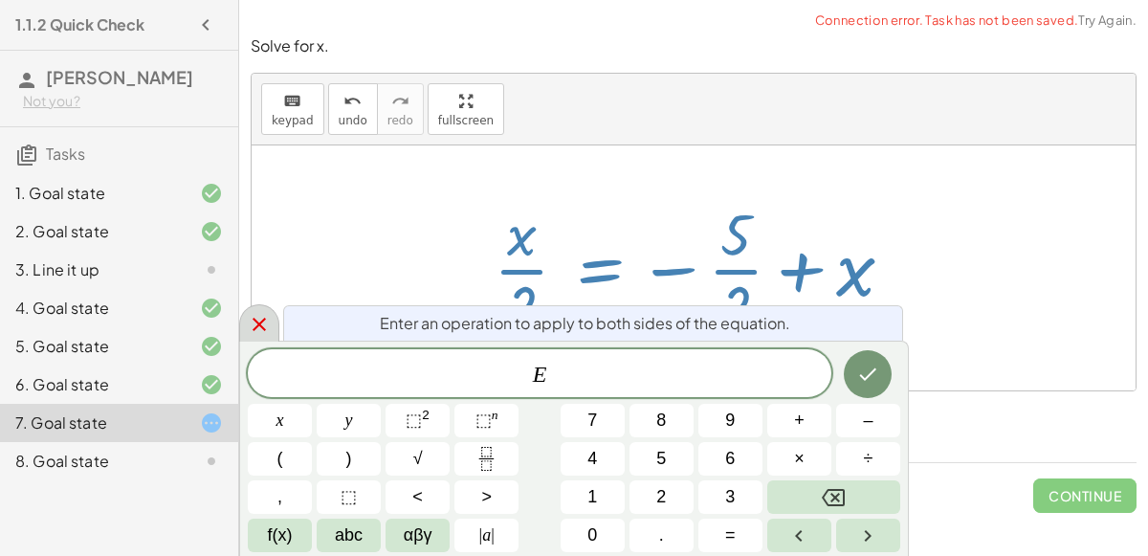
click at [264, 312] on div at bounding box center [259, 322] width 40 height 37
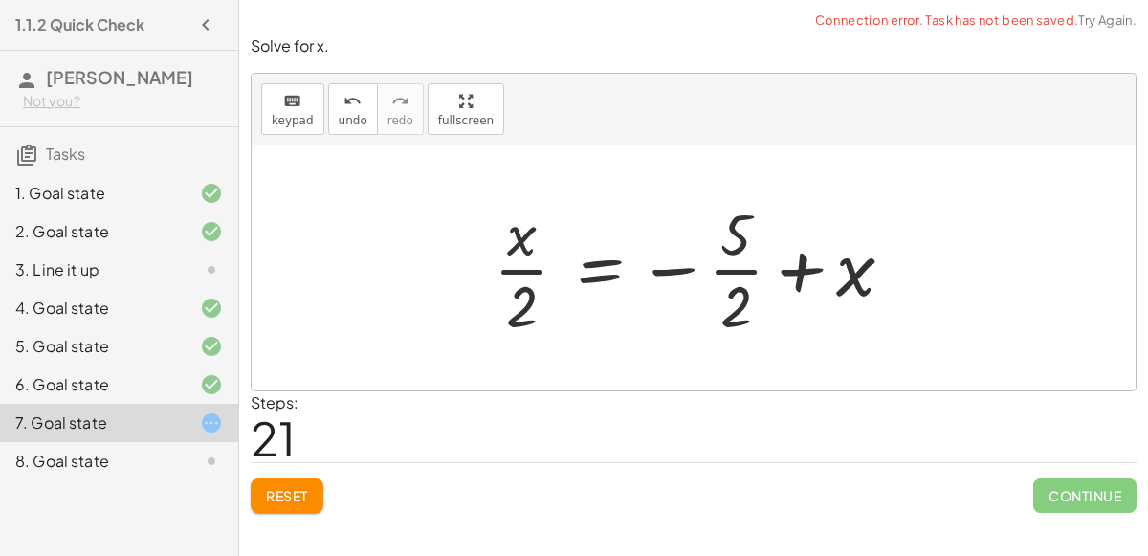
click at [513, 269] on div at bounding box center [701, 267] width 434 height 147
drag, startPoint x: 519, startPoint y: 253, endPoint x: 526, endPoint y: 301, distance: 49.4
click at [526, 301] on div at bounding box center [701, 267] width 434 height 147
click at [339, 124] on span "undo" at bounding box center [353, 120] width 29 height 13
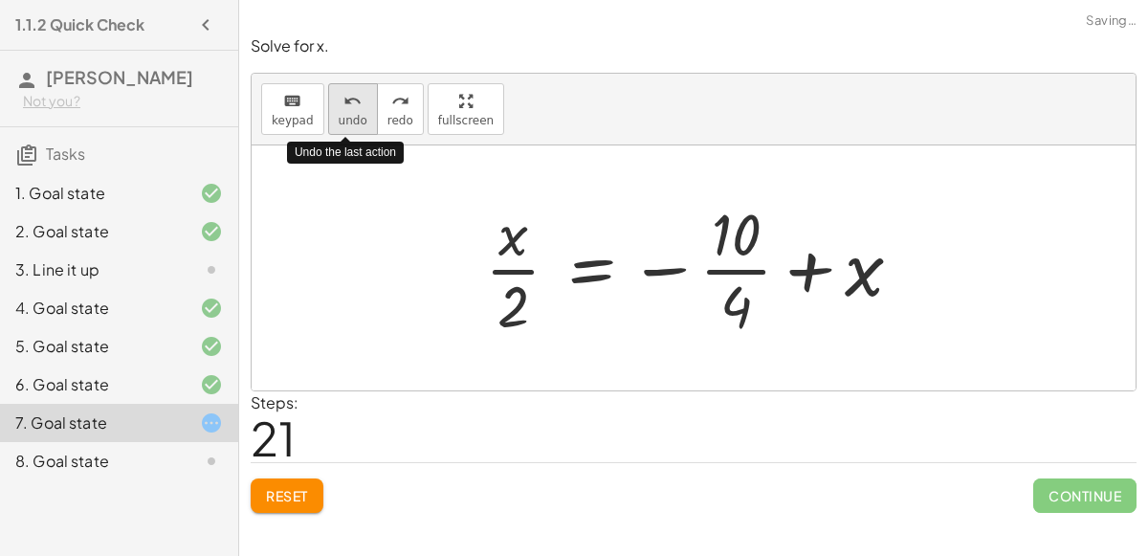
click at [339, 124] on span "undo" at bounding box center [353, 120] width 29 height 13
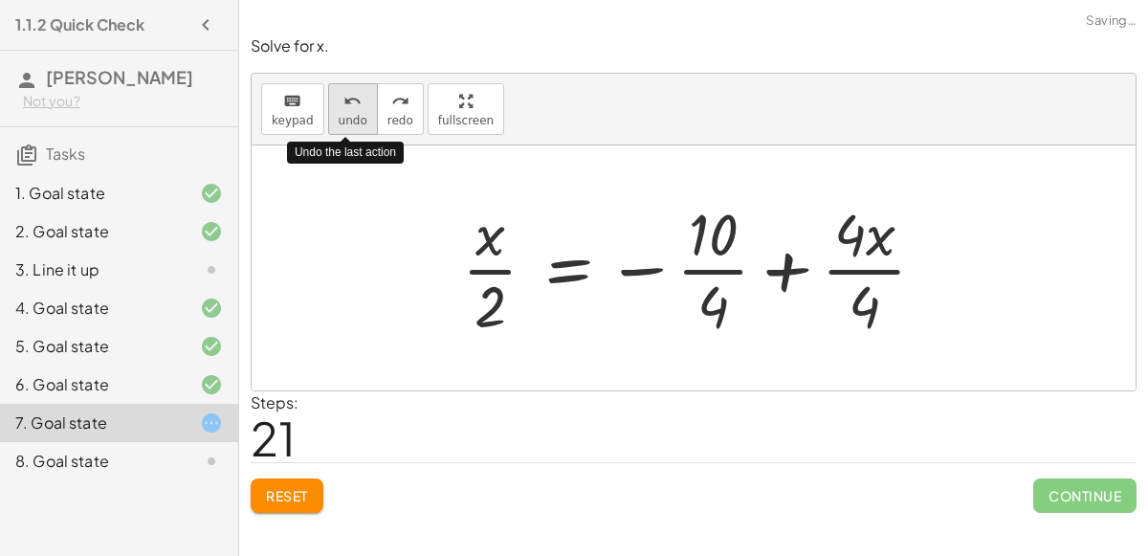
click at [339, 124] on span "undo" at bounding box center [353, 120] width 29 height 13
click at [339, 122] on span "undo" at bounding box center [353, 120] width 29 height 13
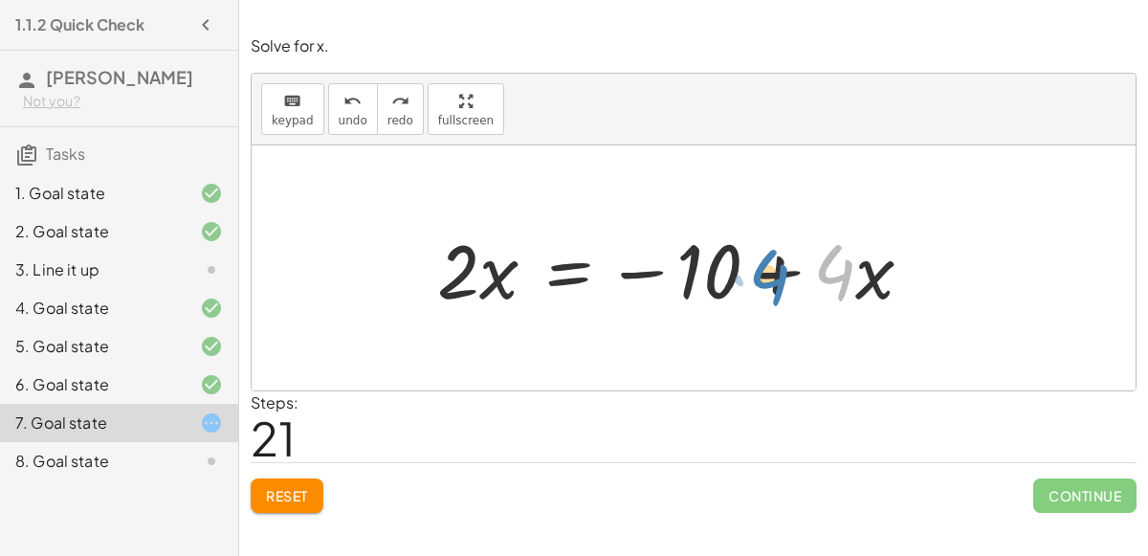
drag, startPoint x: 832, startPoint y: 256, endPoint x: 793, endPoint y: 260, distance: 38.6
click at [793, 260] on div at bounding box center [683, 268] width 510 height 99
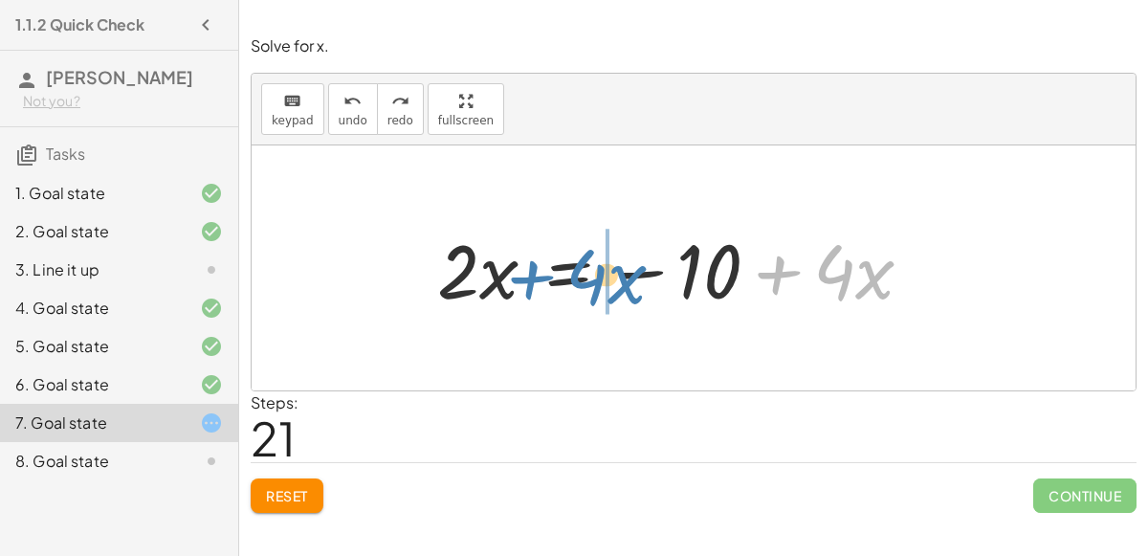
drag, startPoint x: 777, startPoint y: 261, endPoint x: 527, endPoint y: 265, distance: 249.8
click at [527, 265] on div at bounding box center [683, 268] width 510 height 99
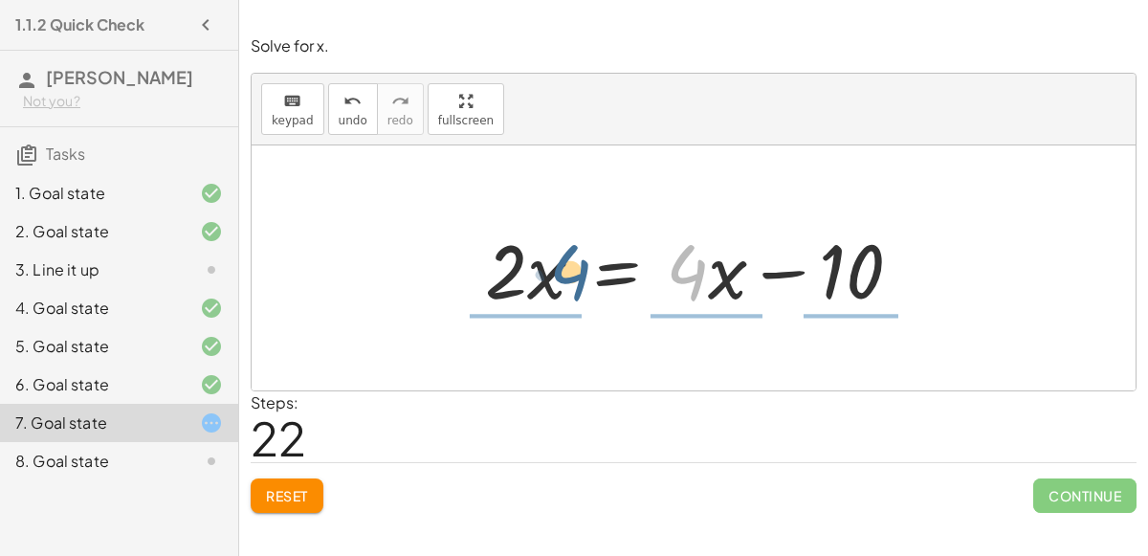
drag, startPoint x: 696, startPoint y: 287, endPoint x: 575, endPoint y: 284, distance: 120.6
click at [575, 284] on div at bounding box center [701, 268] width 451 height 99
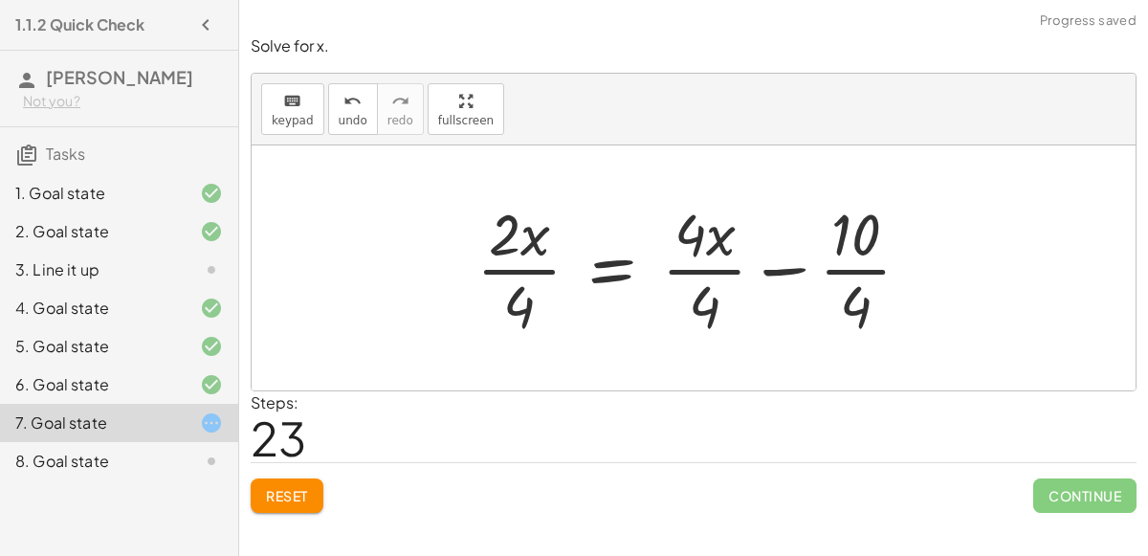
click at [703, 271] on div at bounding box center [701, 267] width 469 height 147
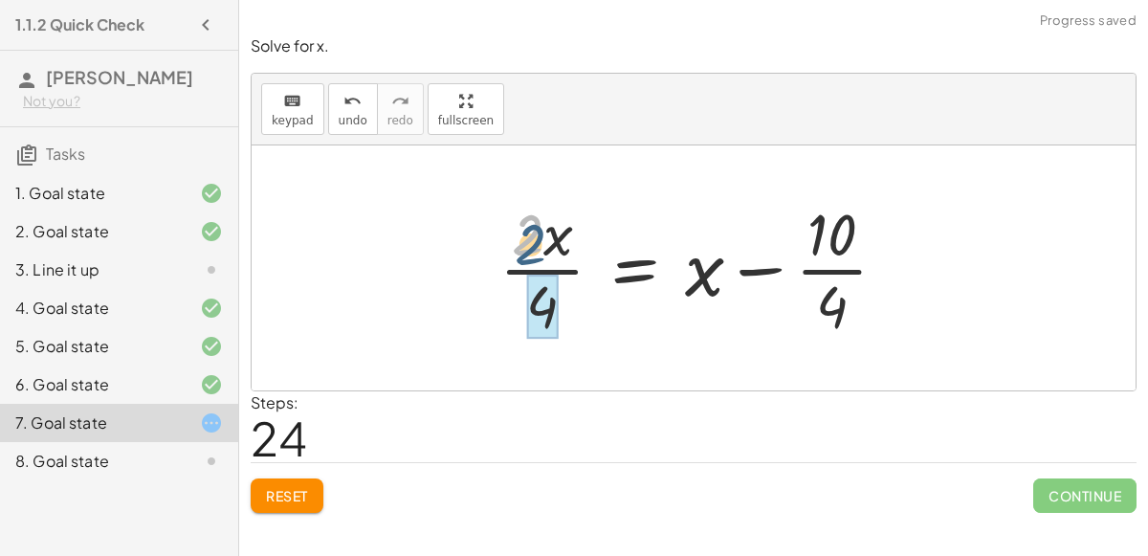
drag, startPoint x: 525, startPoint y: 249, endPoint x: 549, endPoint y: 318, distance: 72.9
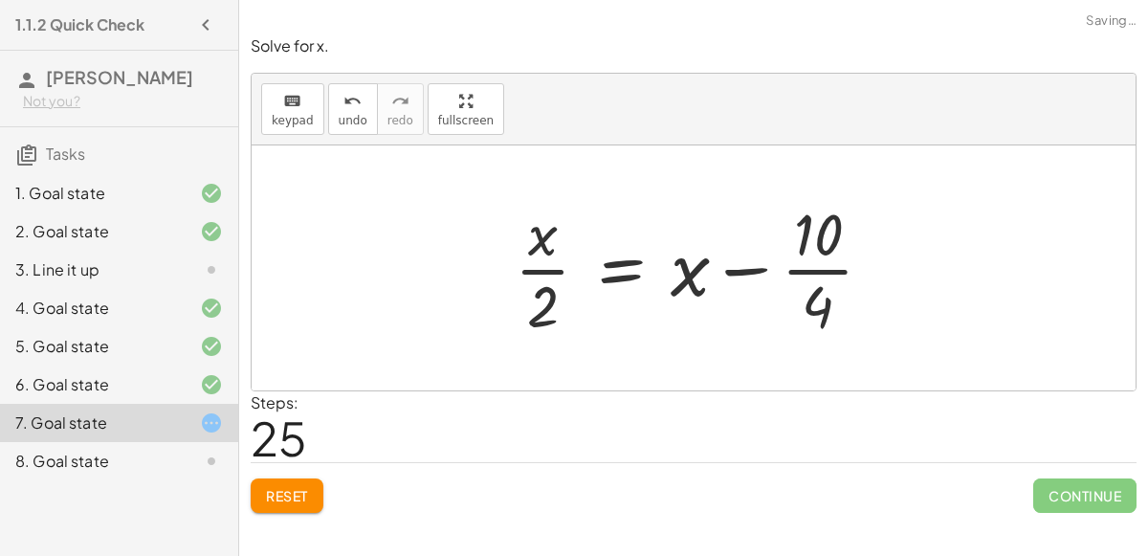
click at [543, 259] on div at bounding box center [701, 267] width 392 height 147
drag, startPoint x: 540, startPoint y: 242, endPoint x: 543, endPoint y: 317, distance: 74.7
click at [543, 317] on div at bounding box center [701, 267] width 392 height 147
drag, startPoint x: 534, startPoint y: 240, endPoint x: 673, endPoint y: 280, distance: 144.5
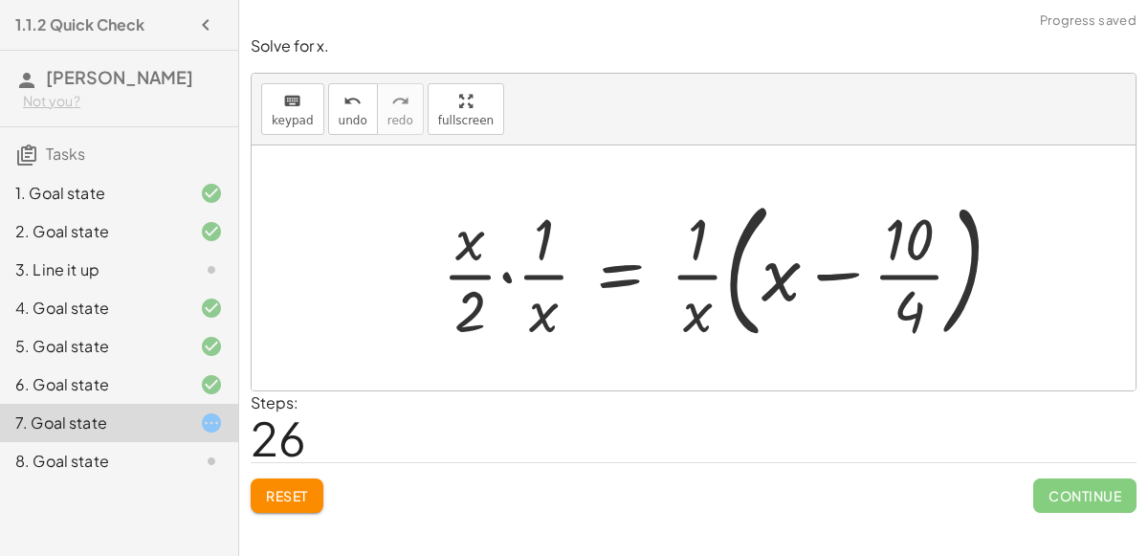
click at [505, 275] on div at bounding box center [730, 268] width 595 height 159
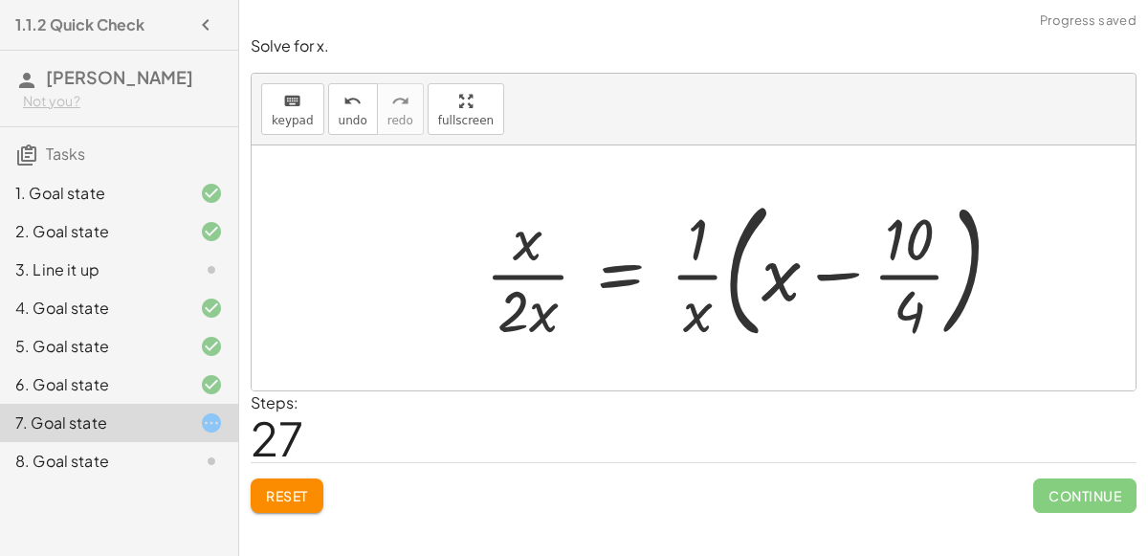
click at [539, 273] on div at bounding box center [752, 268] width 552 height 159
drag, startPoint x: 532, startPoint y: 245, endPoint x: 546, endPoint y: 313, distance: 69.3
click at [840, 272] on div at bounding box center [766, 268] width 523 height 159
click at [701, 270] on div at bounding box center [766, 268] width 523 height 159
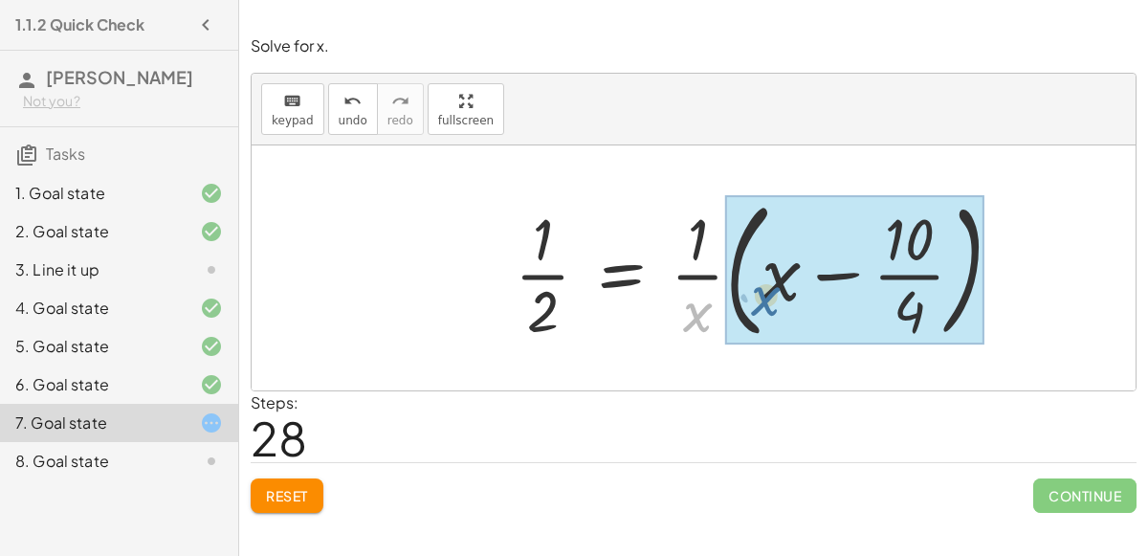
drag, startPoint x: 708, startPoint y: 321, endPoint x: 784, endPoint y: 301, distance: 78.2
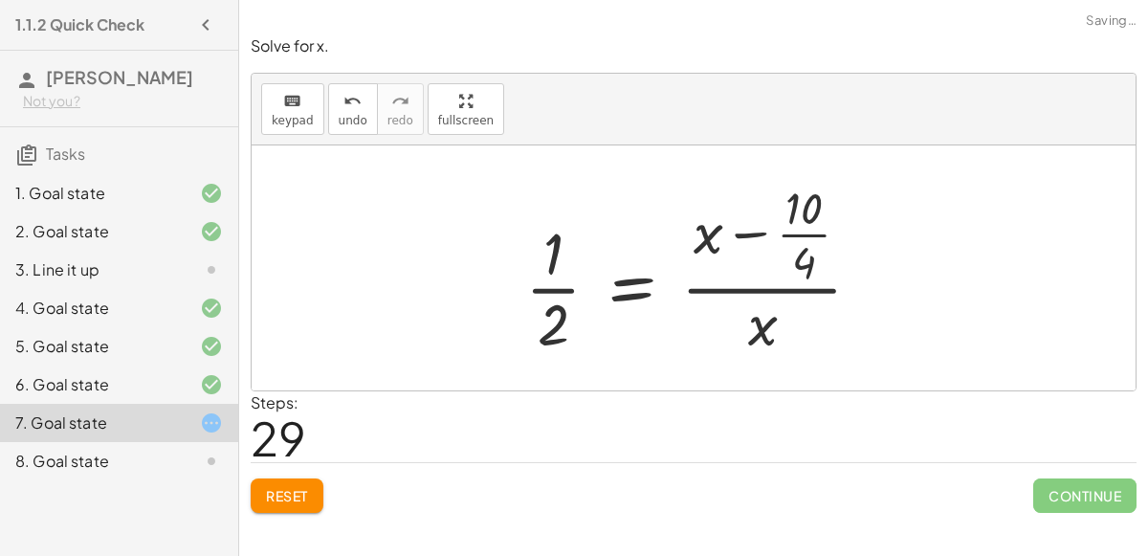
click at [734, 235] on div at bounding box center [701, 268] width 371 height 185
click at [805, 220] on div at bounding box center [701, 268] width 371 height 185
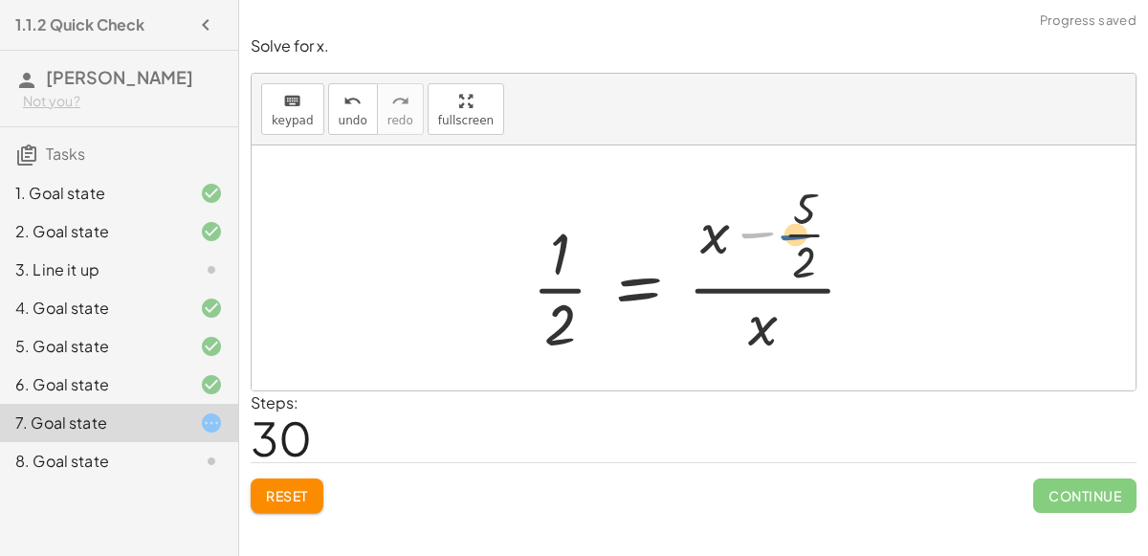
drag, startPoint x: 760, startPoint y: 224, endPoint x: 807, endPoint y: 222, distance: 46.9
click at [807, 222] on div at bounding box center [702, 268] width 359 height 185
drag, startPoint x: 705, startPoint y: 229, endPoint x: 765, endPoint y: 319, distance: 107.8
click at [765, 319] on div at bounding box center [702, 268] width 359 height 185
drag, startPoint x: 755, startPoint y: 335, endPoint x: 704, endPoint y: 234, distance: 113.4
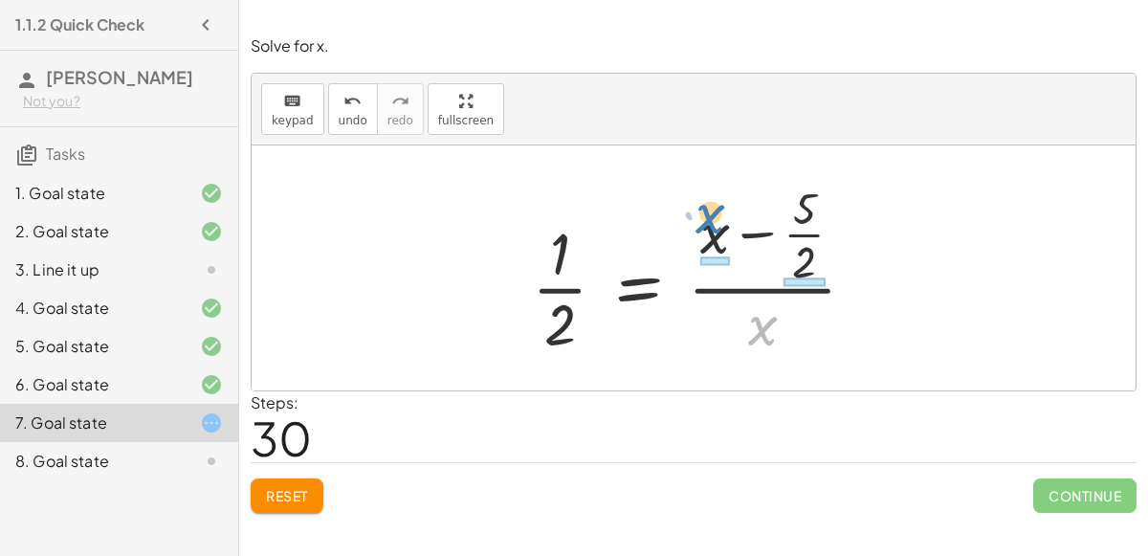
click at [704, 234] on div at bounding box center [702, 268] width 359 height 185
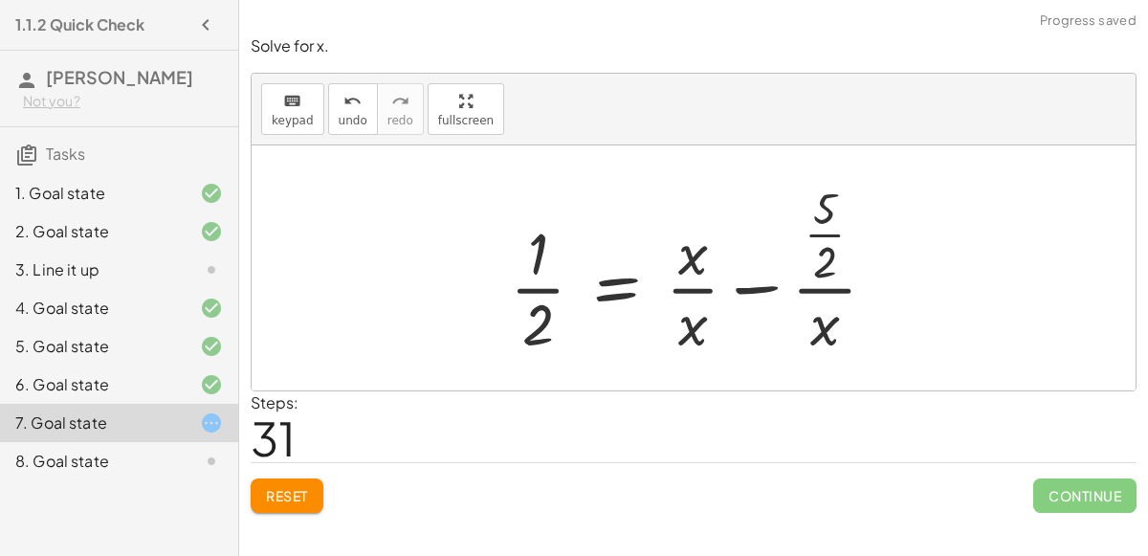
click at [698, 288] on div at bounding box center [701, 268] width 401 height 185
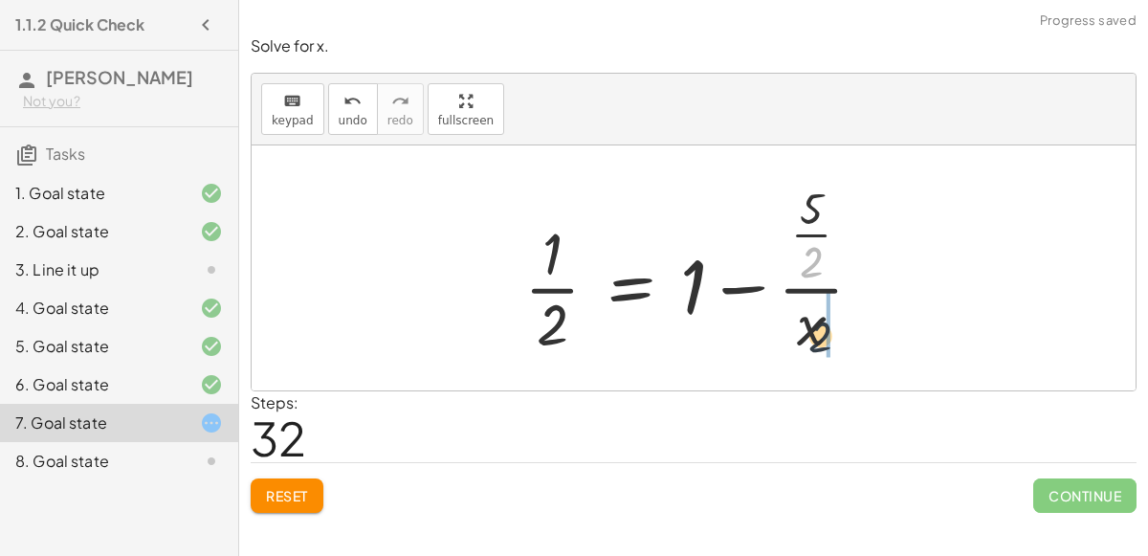
drag, startPoint x: 801, startPoint y: 257, endPoint x: 811, endPoint y: 342, distance: 84.8
click at [811, 342] on div at bounding box center [701, 268] width 373 height 185
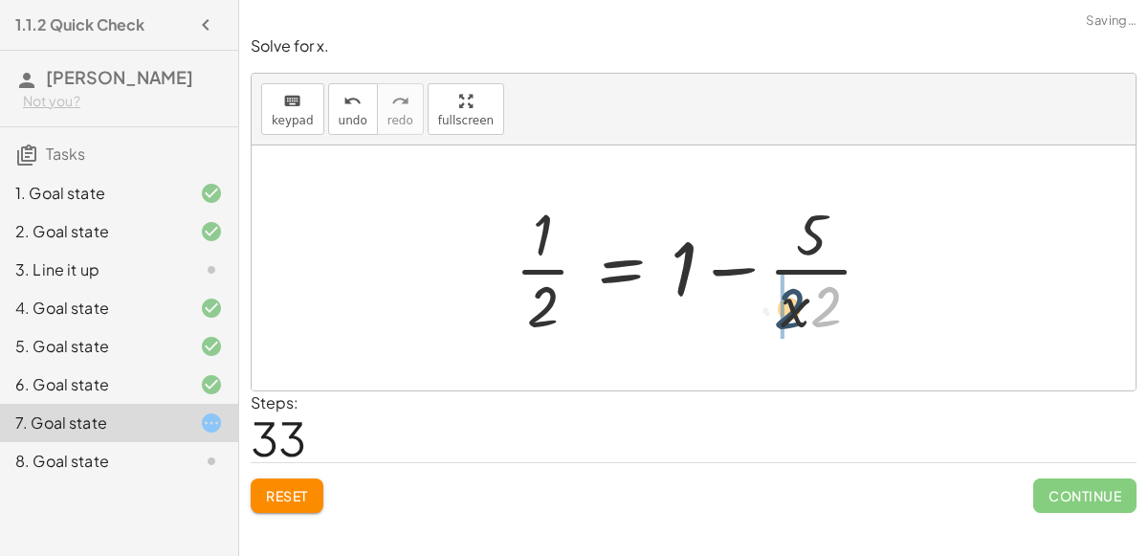
drag, startPoint x: 828, startPoint y: 323, endPoint x: 786, endPoint y: 322, distance: 42.2
click at [786, 322] on div at bounding box center [701, 267] width 392 height 147
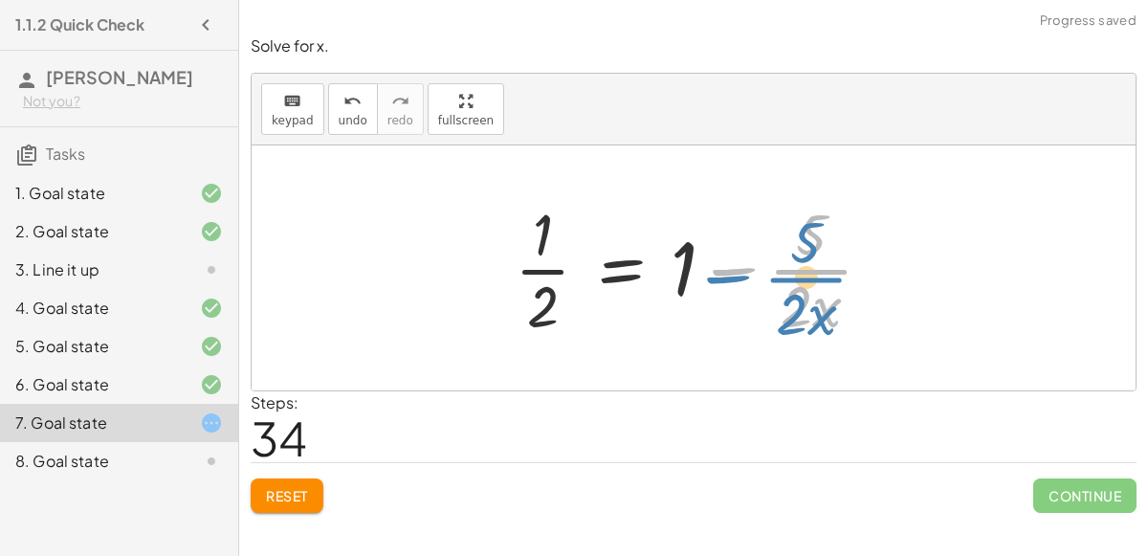
click at [810, 276] on div at bounding box center [701, 267] width 392 height 147
click at [813, 272] on div at bounding box center [701, 267] width 392 height 147
click at [811, 269] on div at bounding box center [701, 267] width 392 height 147
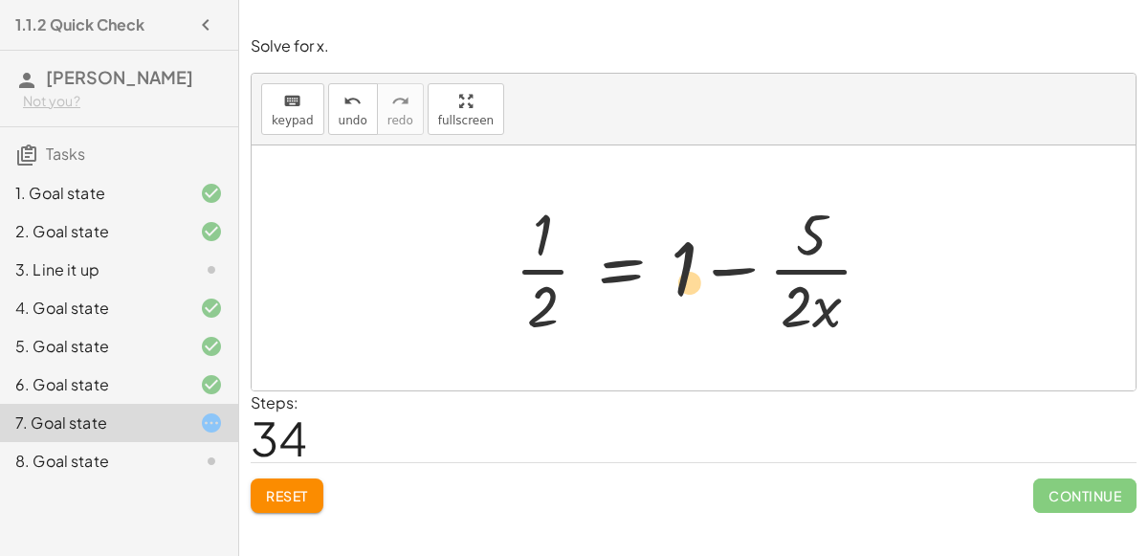
drag, startPoint x: 725, startPoint y: 269, endPoint x: 709, endPoint y: 289, distance: 25.9
click at [709, 289] on div at bounding box center [701, 267] width 392 height 147
click at [719, 278] on div at bounding box center [701, 267] width 392 height 147
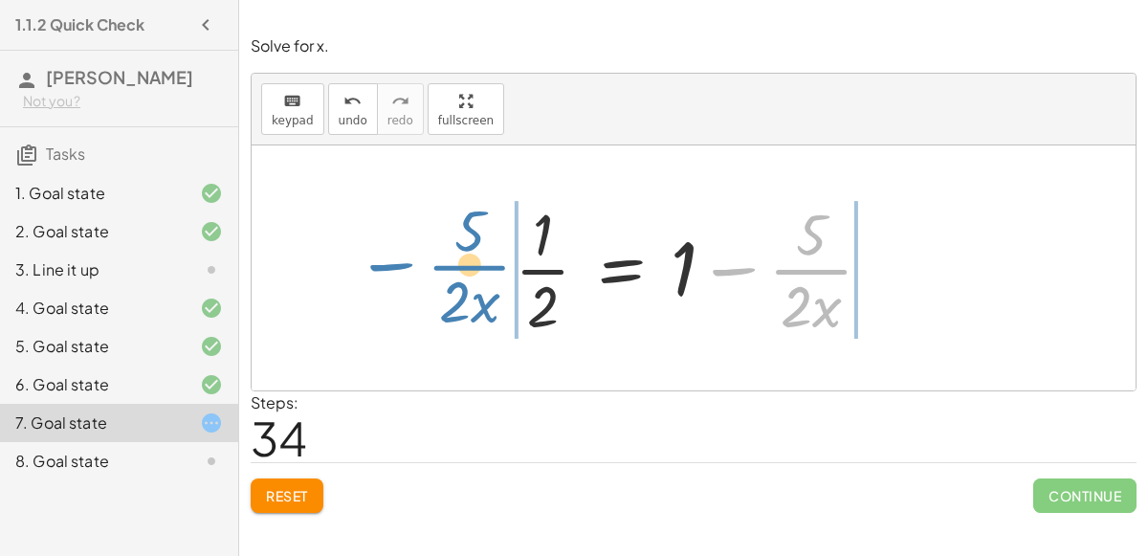
drag, startPoint x: 717, startPoint y: 271, endPoint x: 386, endPoint y: 267, distance: 331.2
click at [386, 267] on div "+ 7 + · 2 · x = + · 4 · x − 3 + 7 + · 2 · x + 2 = + · 4 · x − 3 + 2 + 7 + · 2 ·…" at bounding box center [694, 267] width 884 height 245
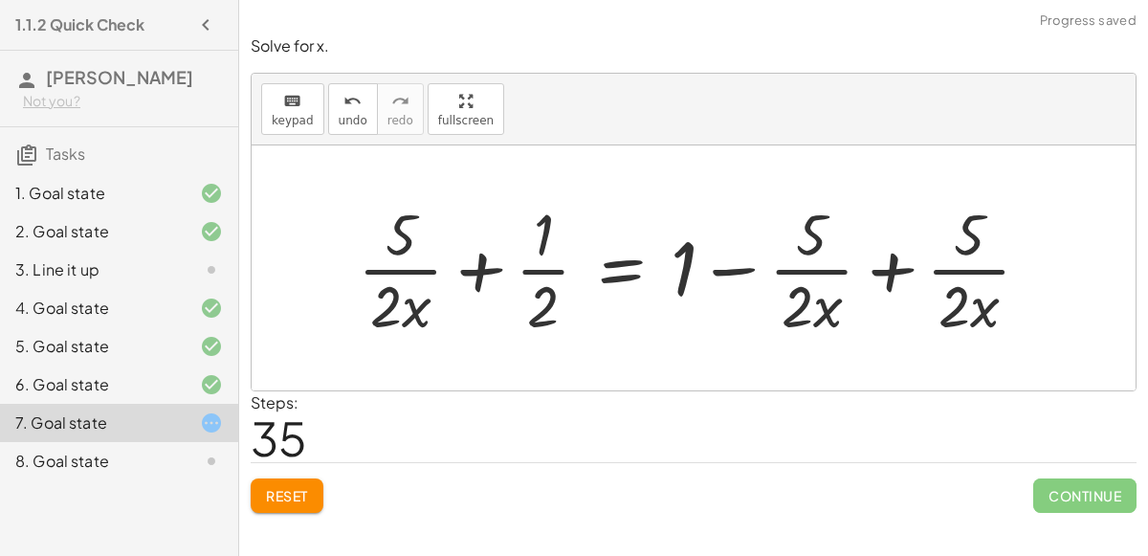
click at [490, 266] on div at bounding box center [701, 267] width 707 height 147
click at [546, 266] on div at bounding box center [701, 267] width 707 height 147
click at [475, 259] on div at bounding box center [701, 267] width 707 height 147
click at [608, 264] on div at bounding box center [701, 267] width 707 height 147
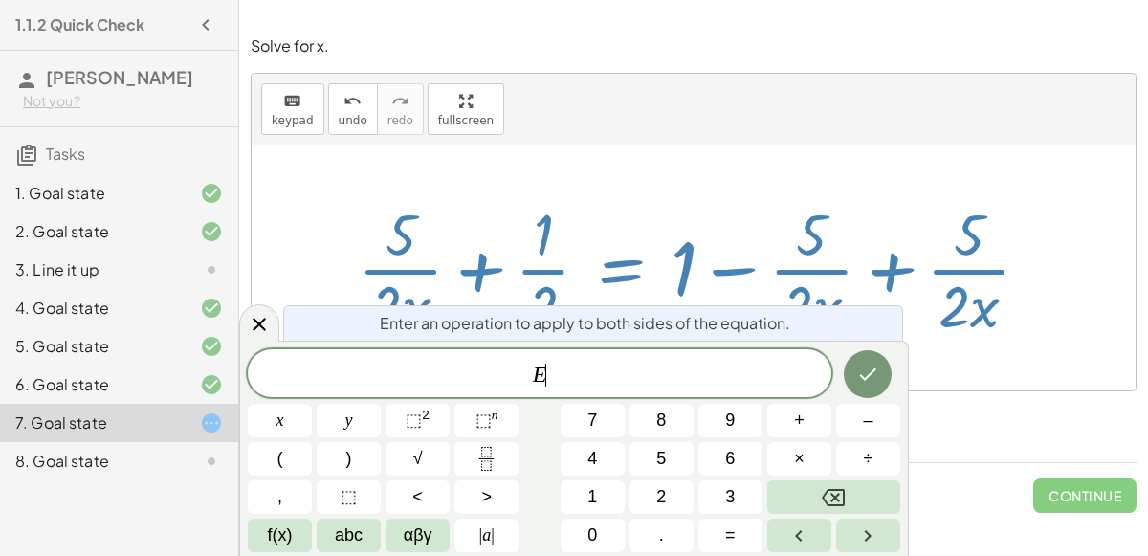
click at [281, 315] on div at bounding box center [694, 267] width 884 height 245
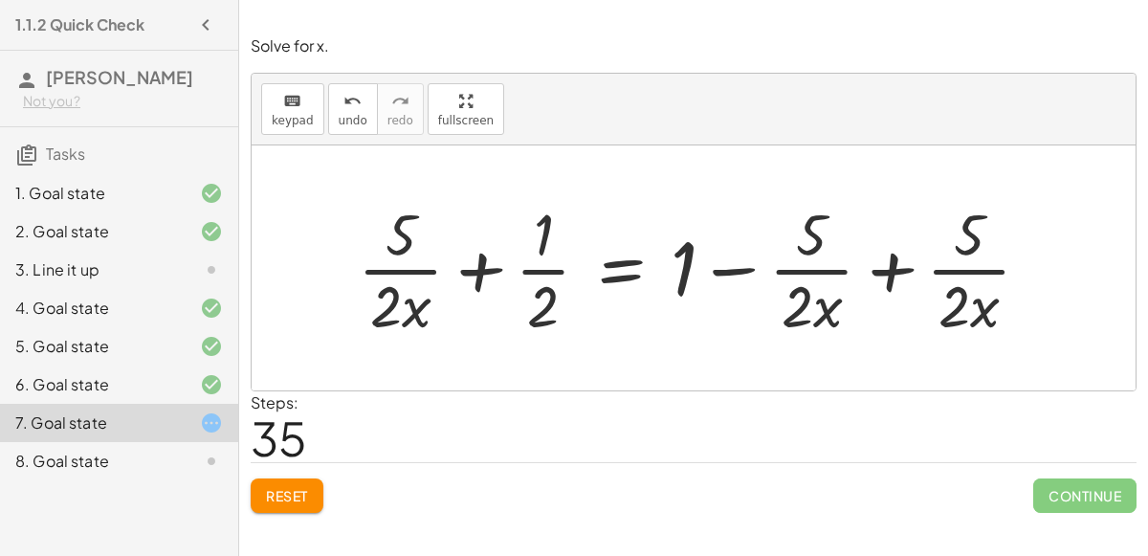
click at [750, 265] on div at bounding box center [701, 267] width 707 height 147
click at [871, 270] on div at bounding box center [701, 267] width 707 height 147
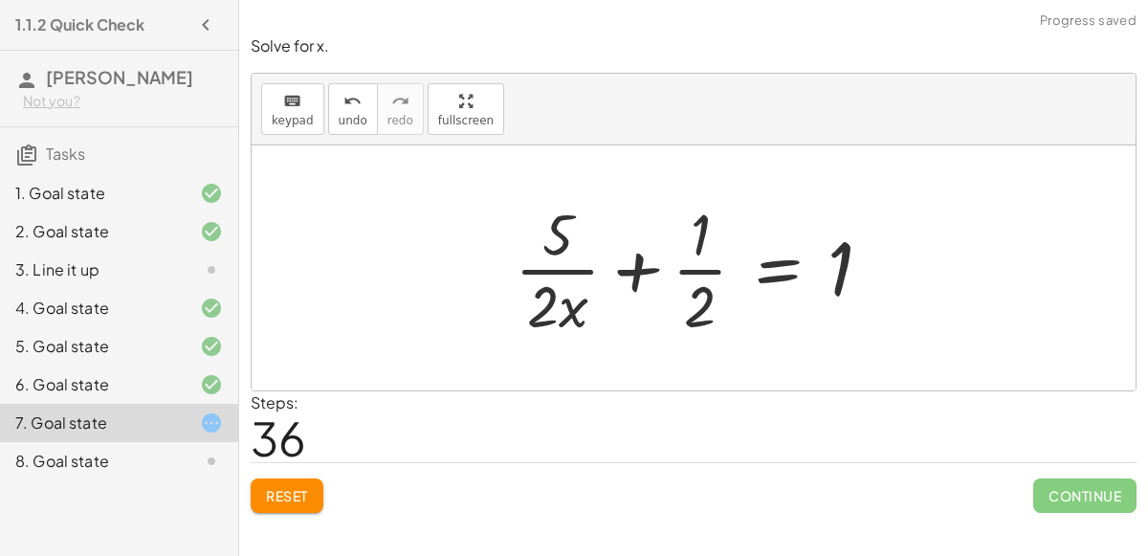
click at [646, 266] on div at bounding box center [701, 267] width 392 height 147
drag, startPoint x: 697, startPoint y: 242, endPoint x: 855, endPoint y: 259, distance: 158.8
click at [855, 259] on div at bounding box center [701, 267] width 392 height 147
drag, startPoint x: 690, startPoint y: 226, endPoint x: 702, endPoint y: 331, distance: 106.0
drag, startPoint x: 701, startPoint y: 299, endPoint x: 701, endPoint y: 219, distance: 79.4
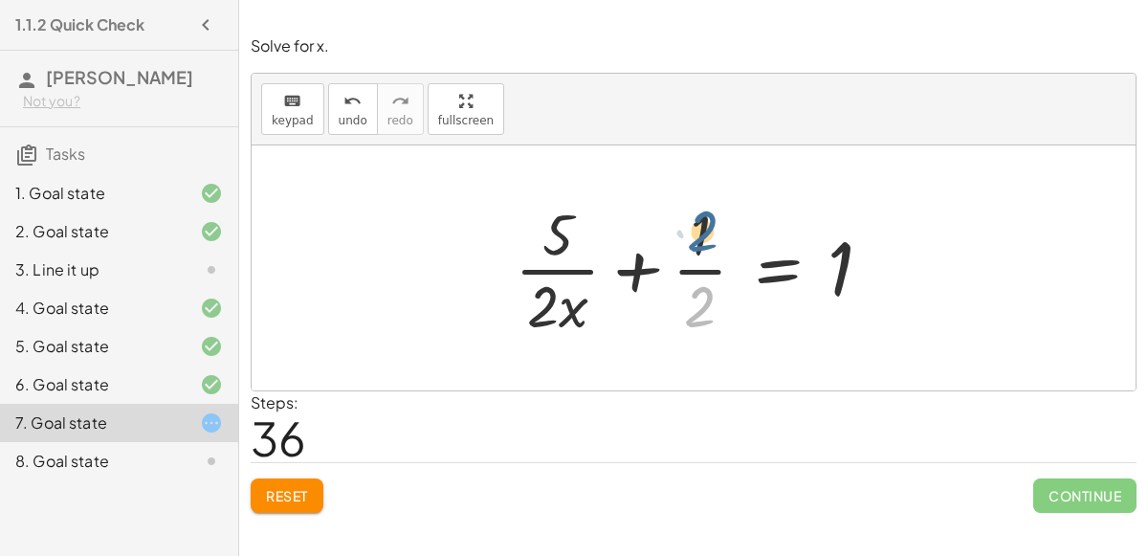
click at [701, 219] on div at bounding box center [701, 267] width 392 height 147
drag, startPoint x: 700, startPoint y: 228, endPoint x: 701, endPoint y: 310, distance: 82.3
click at [687, 271] on div at bounding box center [701, 267] width 392 height 147
click at [631, 270] on div at bounding box center [701, 267] width 392 height 147
drag, startPoint x: 546, startPoint y: 230, endPoint x: 546, endPoint y: 292, distance: 62.2
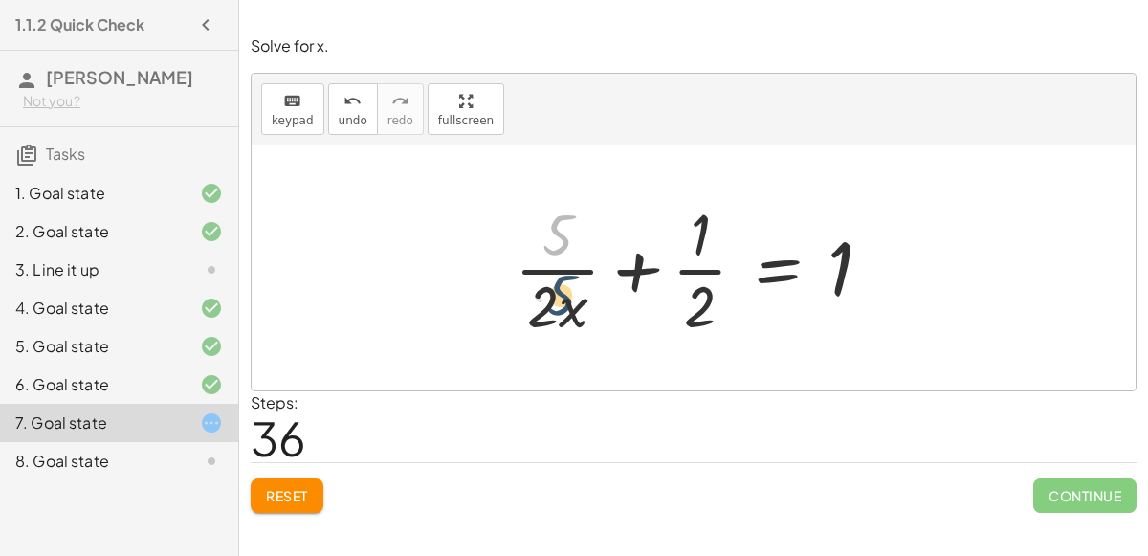
click at [546, 292] on div at bounding box center [701, 267] width 392 height 147
drag, startPoint x: 543, startPoint y: 291, endPoint x: 564, endPoint y: 174, distance: 118.6
click at [564, 174] on div "+ 7 + · 2 · x = + · 4 · x − 3 + 7 + · 2 · x + 2 = + · 4 · x − 3 + 2 + 7 + · 2 ·…" at bounding box center [694, 267] width 884 height 245
drag, startPoint x: 580, startPoint y: 296, endPoint x: 640, endPoint y: 256, distance: 71.9
click at [640, 256] on div at bounding box center [701, 267] width 392 height 147
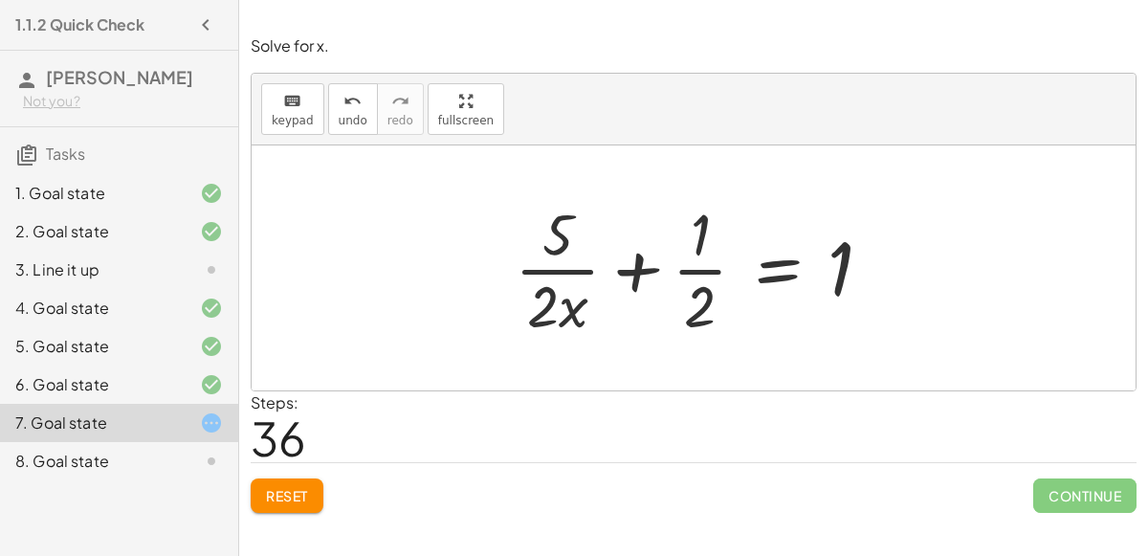
click at [312, 502] on button "Reset" at bounding box center [287, 496] width 73 height 34
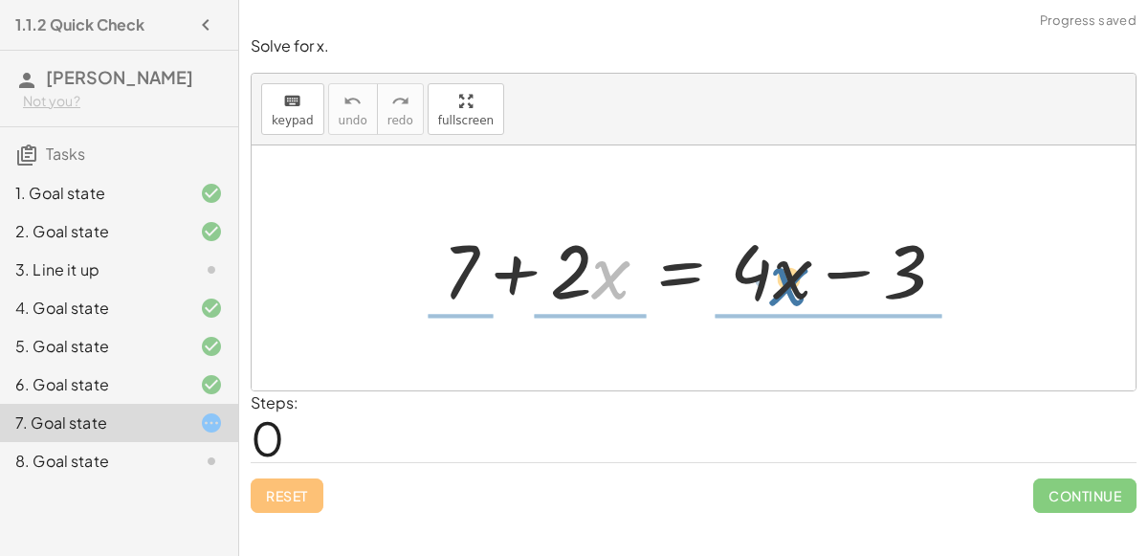
drag, startPoint x: 611, startPoint y: 265, endPoint x: 791, endPoint y: 271, distance: 181.0
click at [791, 271] on div at bounding box center [702, 268] width 537 height 99
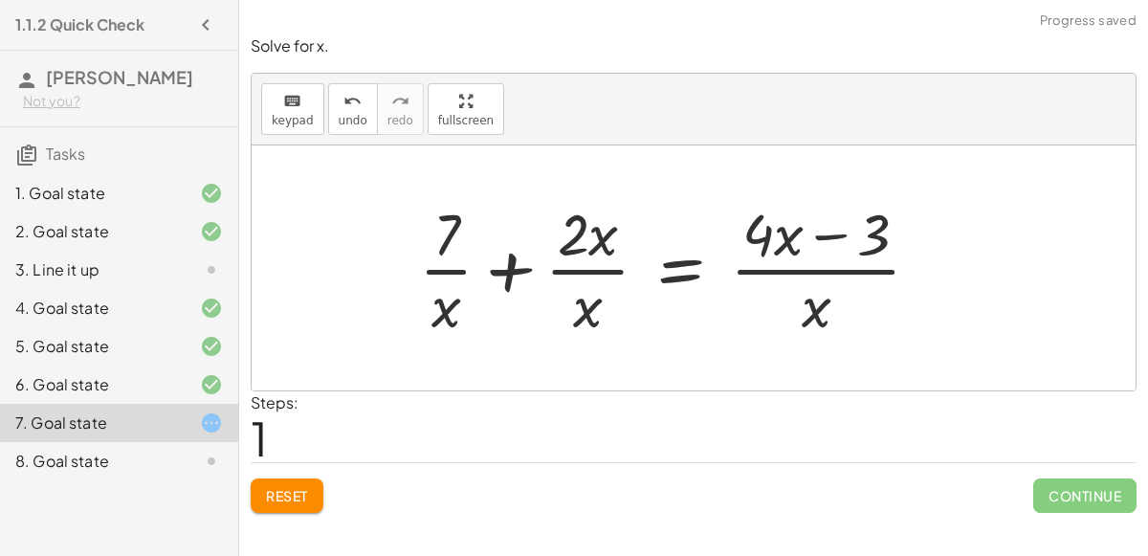
click at [817, 262] on div at bounding box center [678, 267] width 536 height 147
click at [816, 229] on div at bounding box center [678, 267] width 536 height 147
drag, startPoint x: 770, startPoint y: 221, endPoint x: 823, endPoint y: 301, distance: 96.1
click at [823, 301] on div at bounding box center [678, 267] width 536 height 147
drag, startPoint x: 763, startPoint y: 240, endPoint x: 827, endPoint y: 313, distance: 97.0
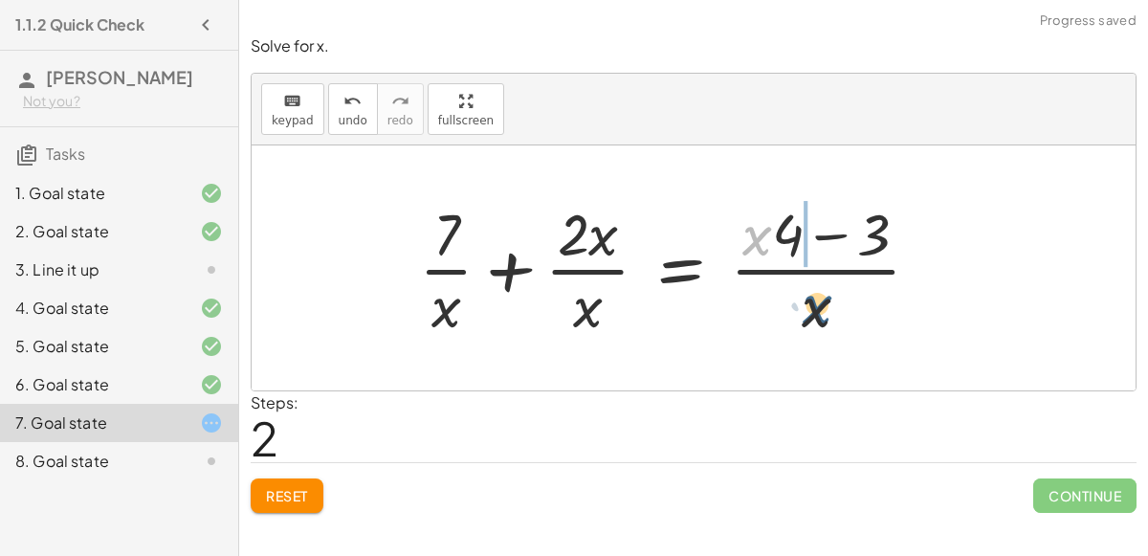
click at [827, 313] on div at bounding box center [678, 267] width 536 height 147
drag, startPoint x: 752, startPoint y: 221, endPoint x: 751, endPoint y: 243, distance: 22.0
click at [751, 243] on div at bounding box center [678, 267] width 536 height 147
drag, startPoint x: 808, startPoint y: 292, endPoint x: 775, endPoint y: 210, distance: 88.5
click at [775, 210] on div at bounding box center [678, 267] width 536 height 147
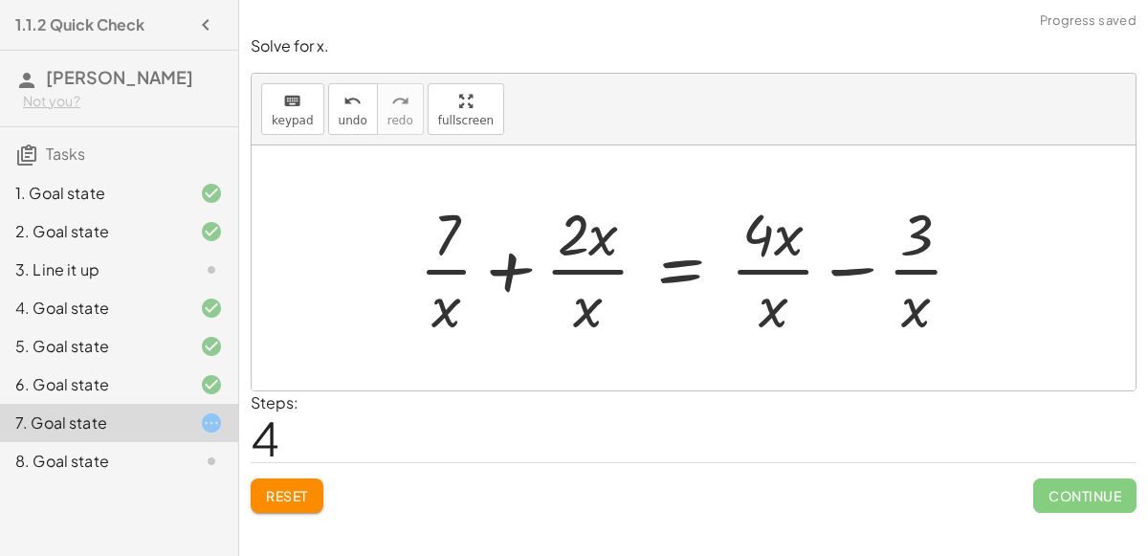
click at [924, 266] on div at bounding box center [699, 267] width 579 height 147
drag, startPoint x: 917, startPoint y: 251, endPoint x: 927, endPoint y: 325, distance: 75.4
click at [927, 325] on div at bounding box center [699, 267] width 579 height 147
click at [787, 264] on div at bounding box center [699, 267] width 579 height 147
drag, startPoint x: 770, startPoint y: 234, endPoint x: 775, endPoint y: 320, distance: 86.3
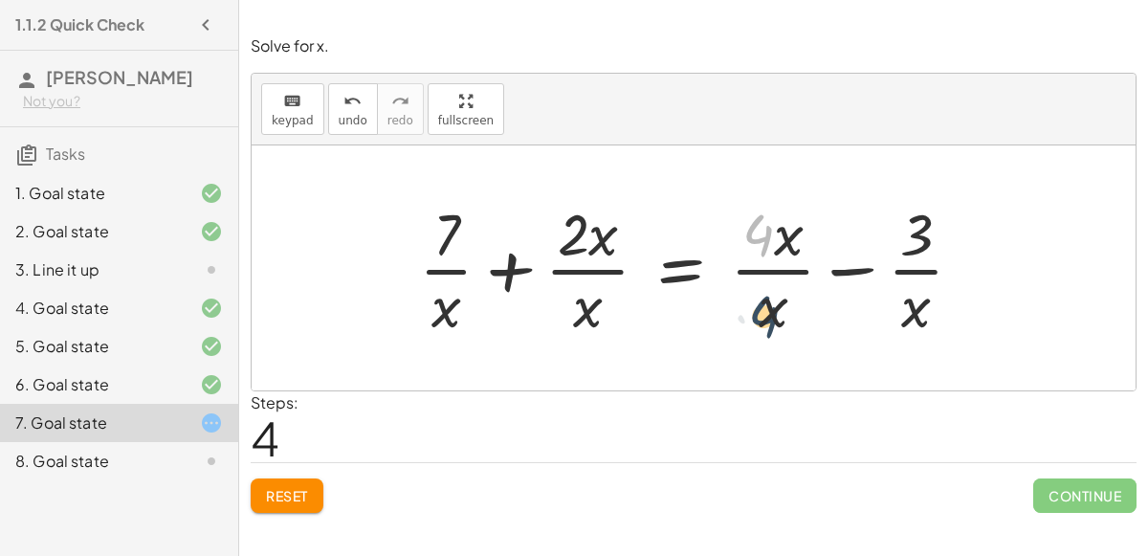
click at [775, 320] on div at bounding box center [699, 267] width 579 height 147
drag, startPoint x: 791, startPoint y: 240, endPoint x: 778, endPoint y: 288, distance: 49.7
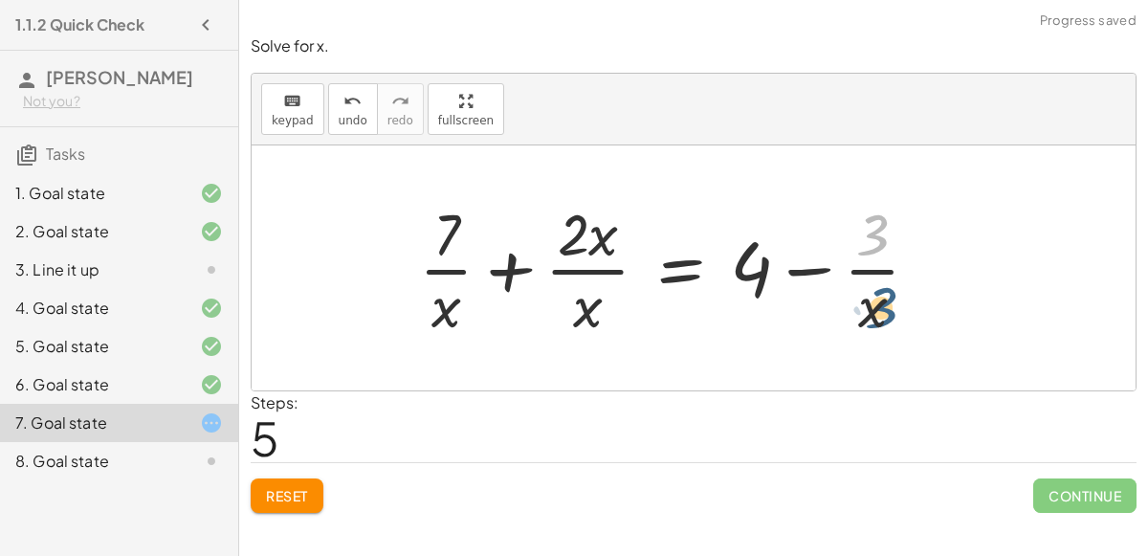
drag, startPoint x: 881, startPoint y: 238, endPoint x: 889, endPoint y: 313, distance: 75.0
click at [889, 313] on div at bounding box center [677, 267] width 535 height 147
drag, startPoint x: 880, startPoint y: 316, endPoint x: 895, endPoint y: 251, distance: 66.9
click at [895, 251] on div at bounding box center [677, 267] width 535 height 147
drag, startPoint x: 889, startPoint y: 294, endPoint x: 815, endPoint y: 253, distance: 84.4
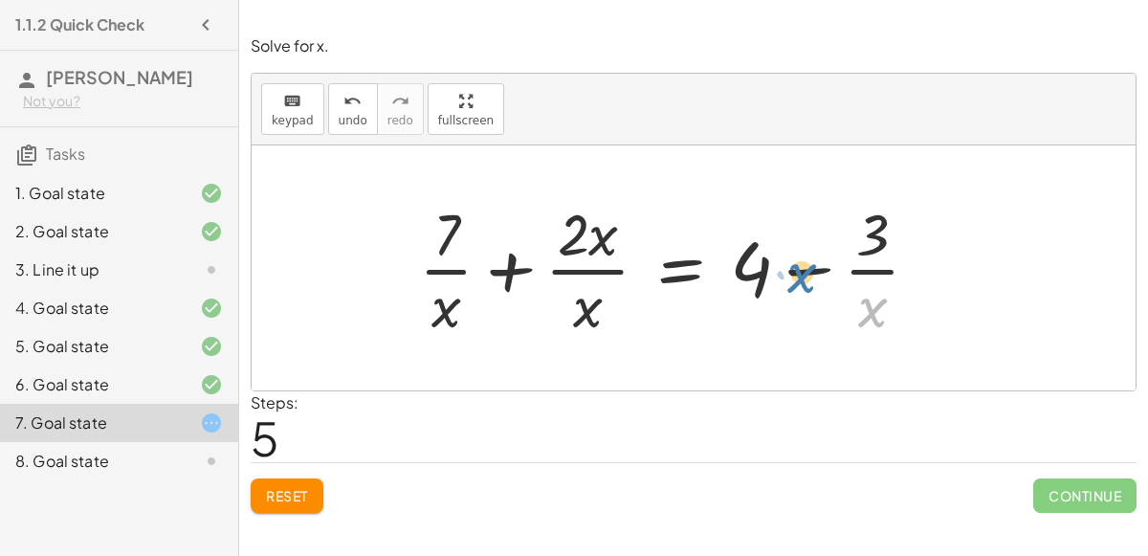
click at [815, 253] on div at bounding box center [677, 267] width 535 height 147
drag, startPoint x: 857, startPoint y: 294, endPoint x: 811, endPoint y: 256, distance: 59.9
click at [811, 256] on div at bounding box center [677, 267] width 535 height 147
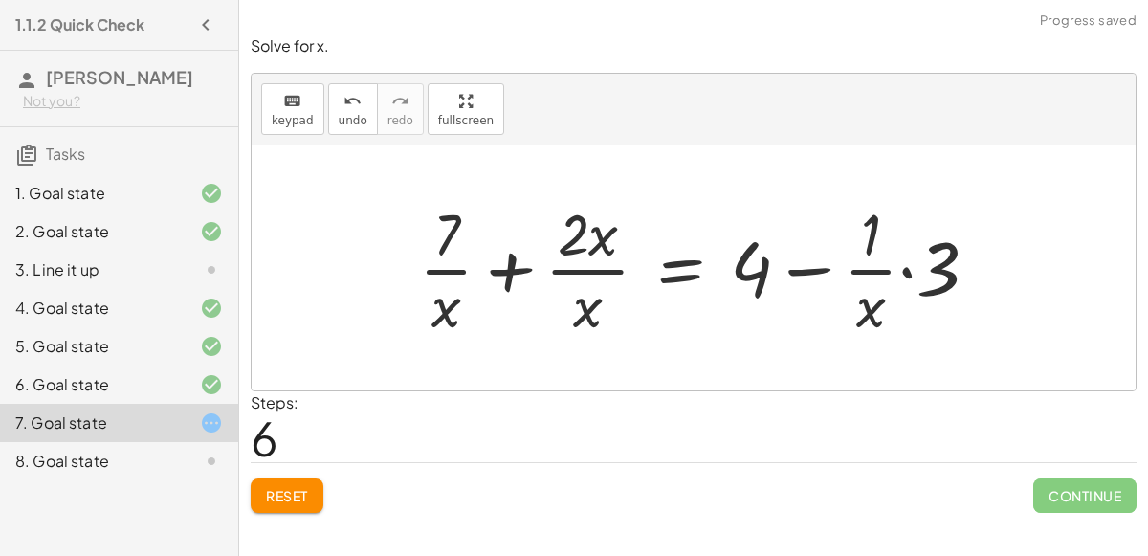
click at [910, 267] on div at bounding box center [706, 267] width 593 height 147
click at [871, 266] on div at bounding box center [677, 267] width 535 height 147
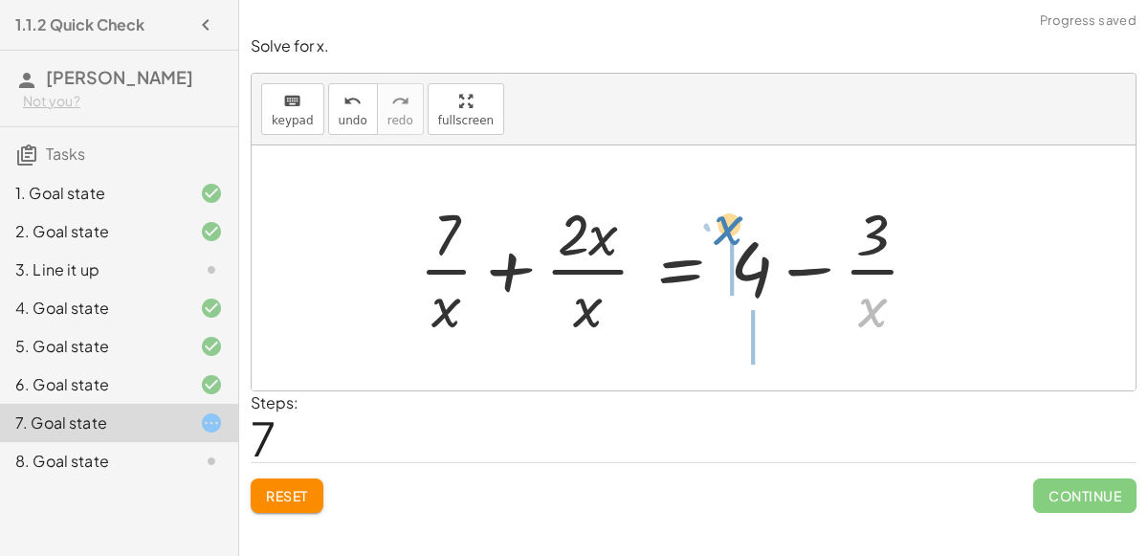
drag, startPoint x: 872, startPoint y: 315, endPoint x: 731, endPoint y: 241, distance: 158.8
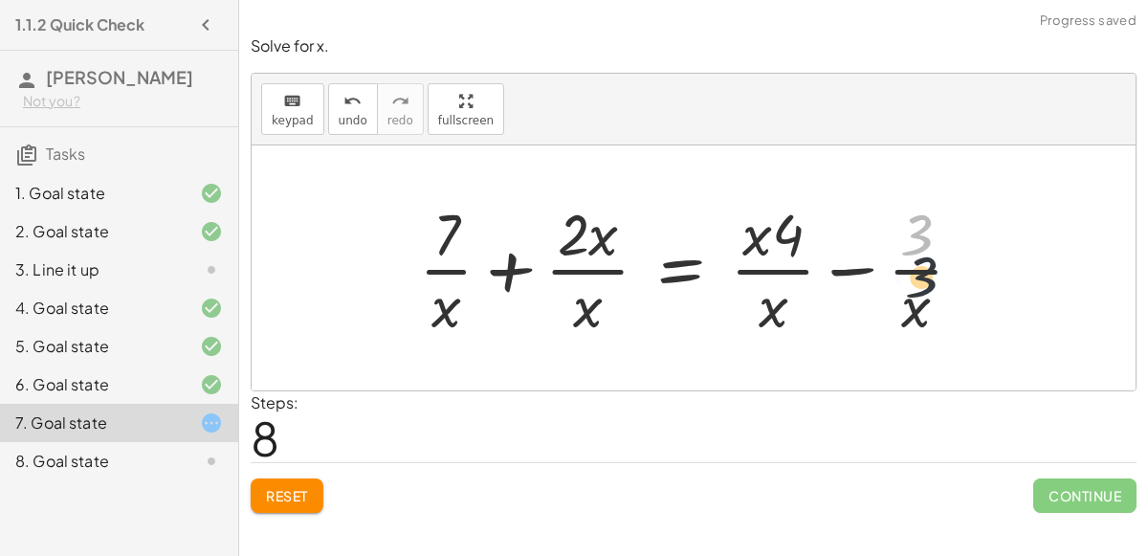
drag, startPoint x: 918, startPoint y: 232, endPoint x: 924, endPoint y: 300, distance: 68.3
click at [924, 300] on div at bounding box center [699, 267] width 579 height 147
click at [662, 265] on div at bounding box center [699, 267] width 579 height 147
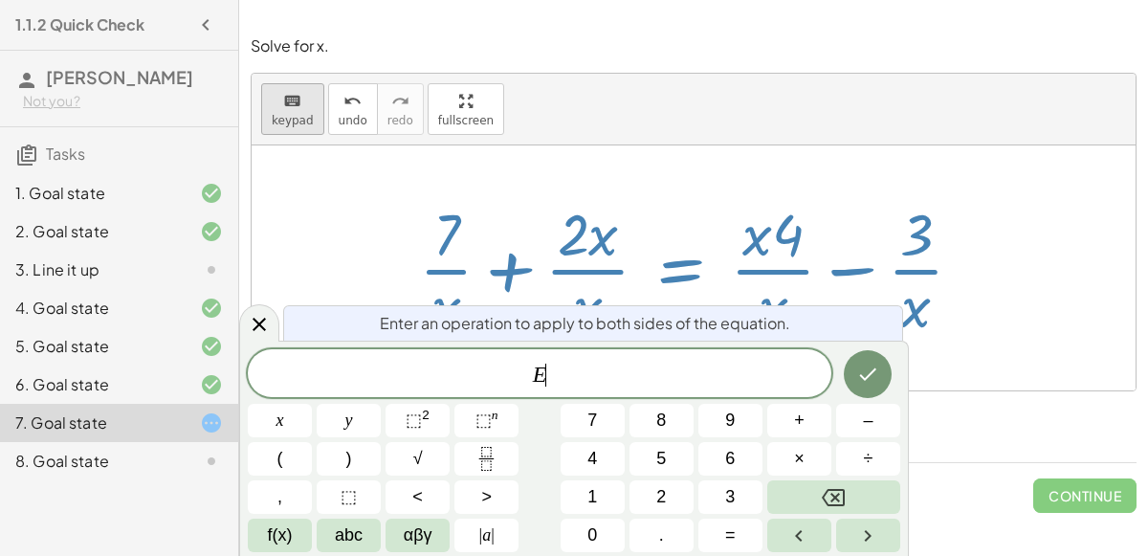
click at [270, 103] on button "keyboard keypad" at bounding box center [292, 109] width 63 height 52
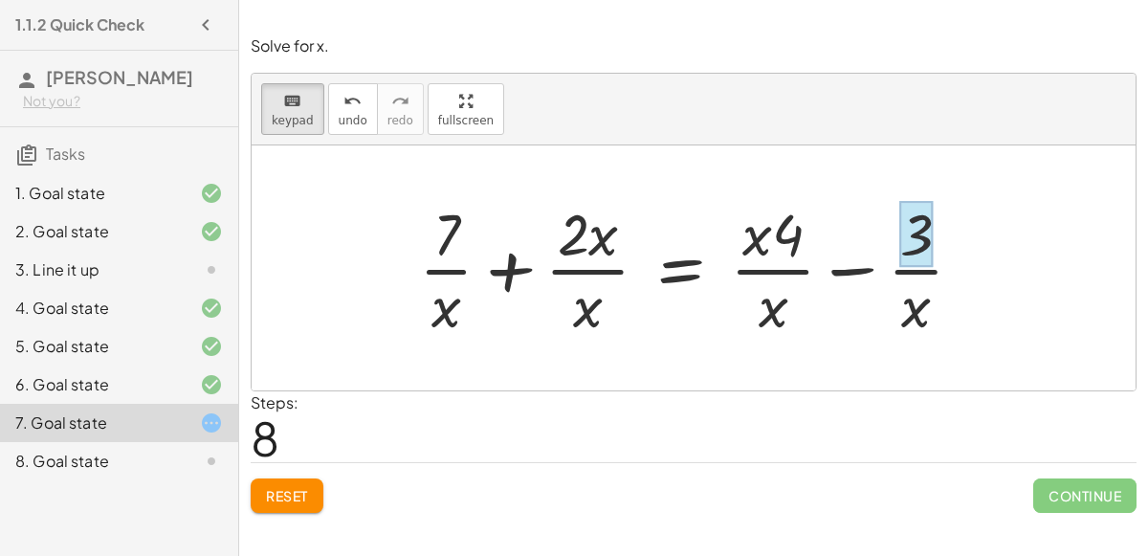
click at [920, 256] on div at bounding box center [917, 234] width 33 height 67
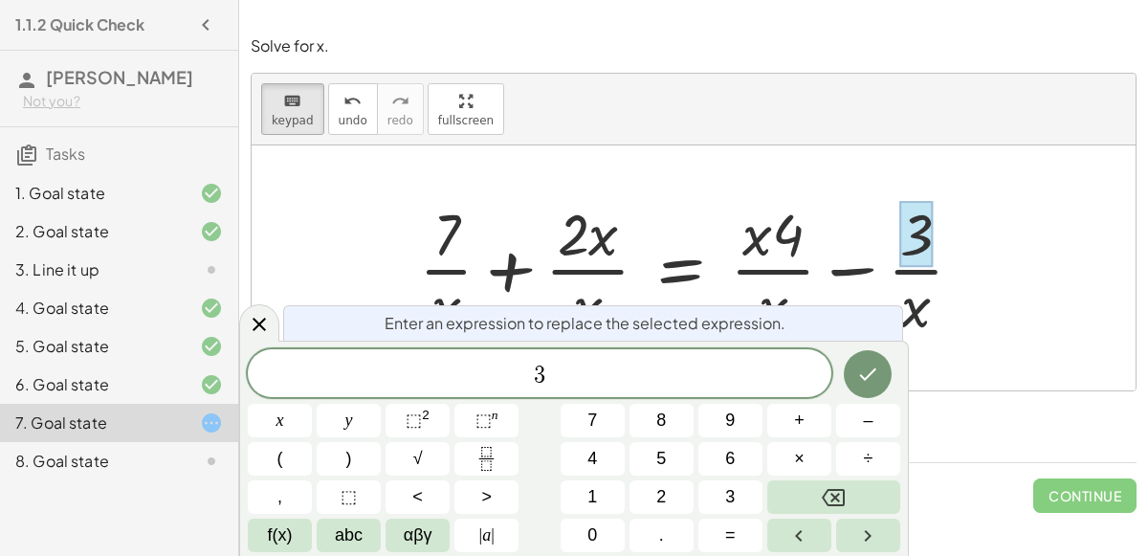
click at [733, 231] on div at bounding box center [699, 267] width 579 height 147
click at [256, 300] on div at bounding box center [694, 267] width 884 height 245
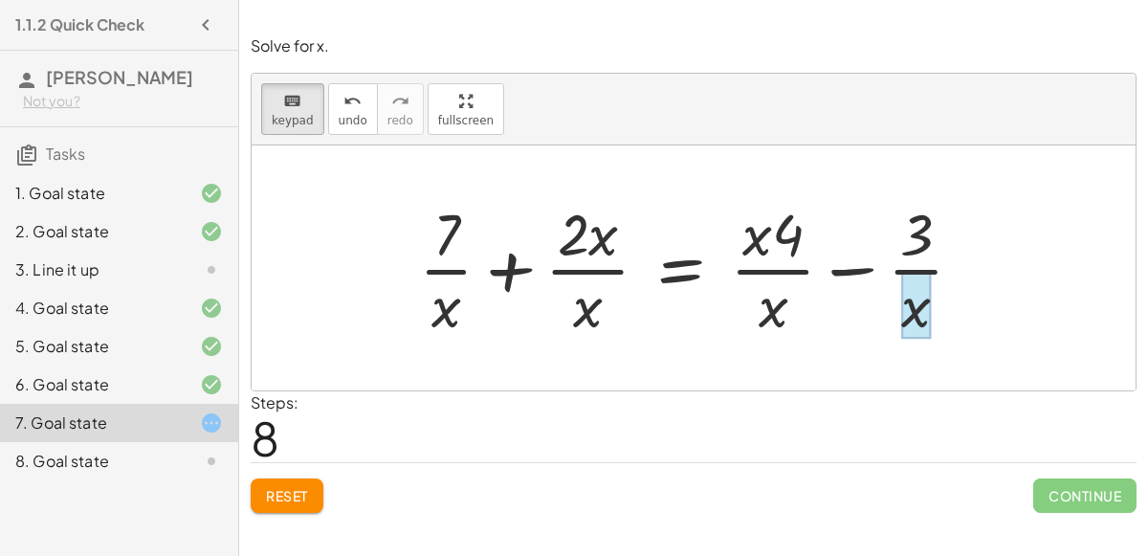
click at [902, 330] on div at bounding box center [917, 305] width 30 height 67
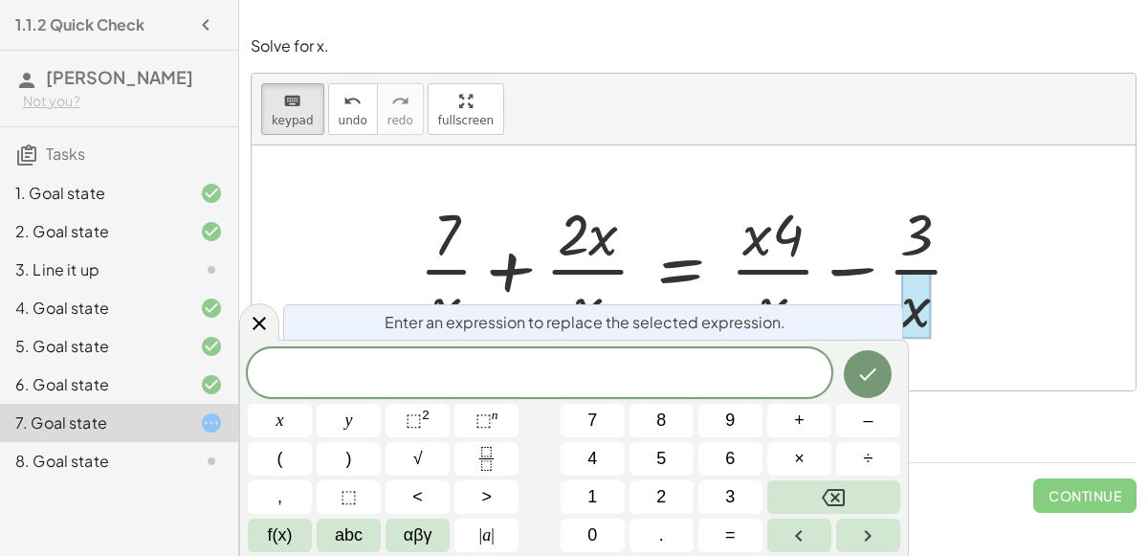
click at [312, 404] on div at bounding box center [280, 420] width 64 height 33
click at [890, 368] on button "Done" at bounding box center [868, 374] width 48 height 48
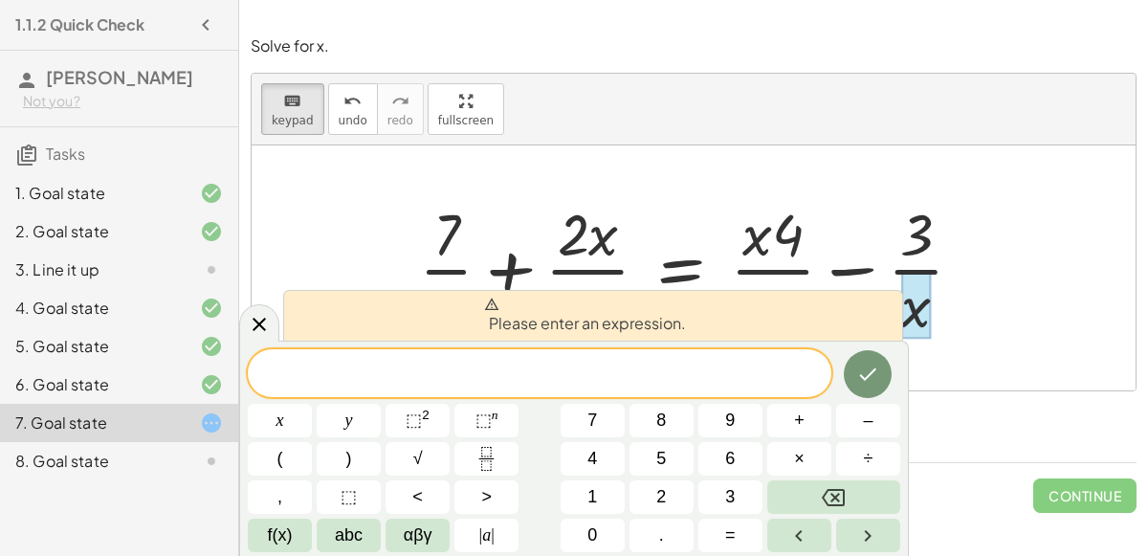
click at [820, 264] on div at bounding box center [699, 267] width 579 height 147
click at [864, 373] on icon "Done" at bounding box center [868, 374] width 23 height 23
click at [880, 360] on button "Done" at bounding box center [868, 374] width 48 height 48
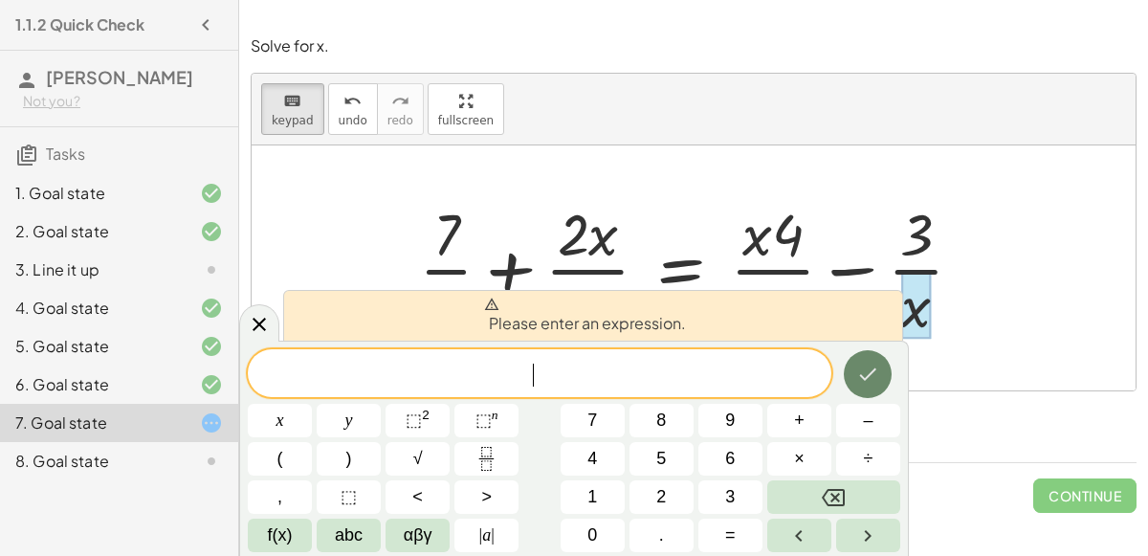
click at [880, 360] on button "Done" at bounding box center [868, 374] width 48 height 48
click at [884, 240] on div at bounding box center [699, 267] width 579 height 147
click at [245, 310] on div at bounding box center [259, 321] width 40 height 37
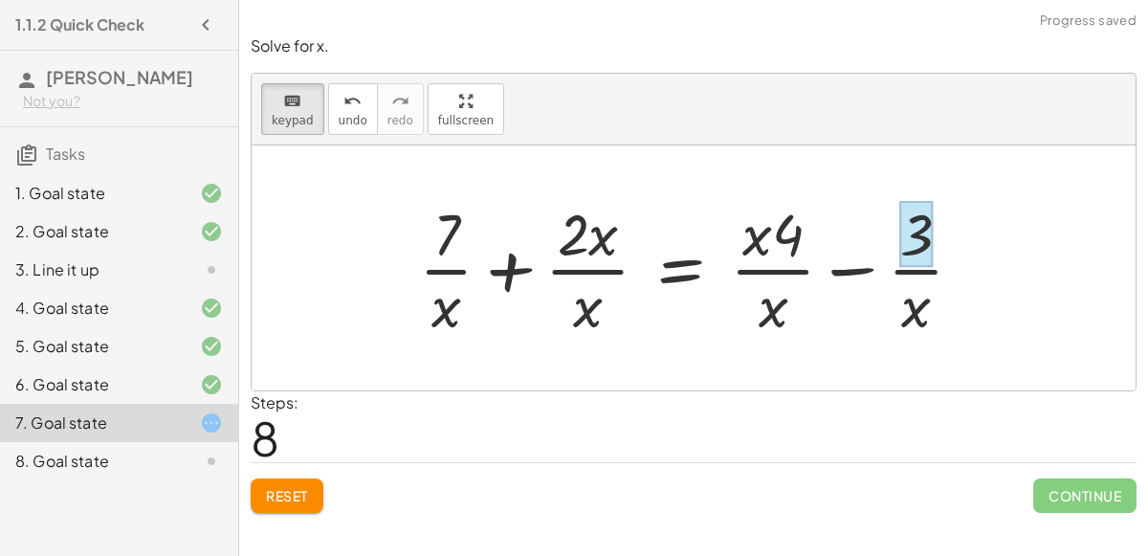
click at [908, 265] on div at bounding box center [917, 234] width 33 height 67
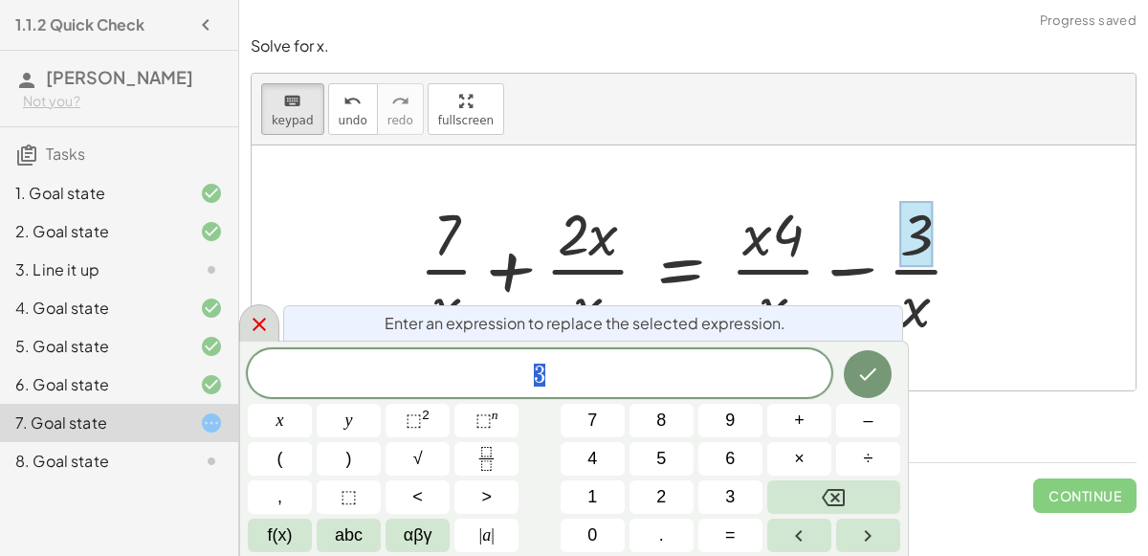
click at [261, 318] on icon at bounding box center [259, 324] width 23 height 23
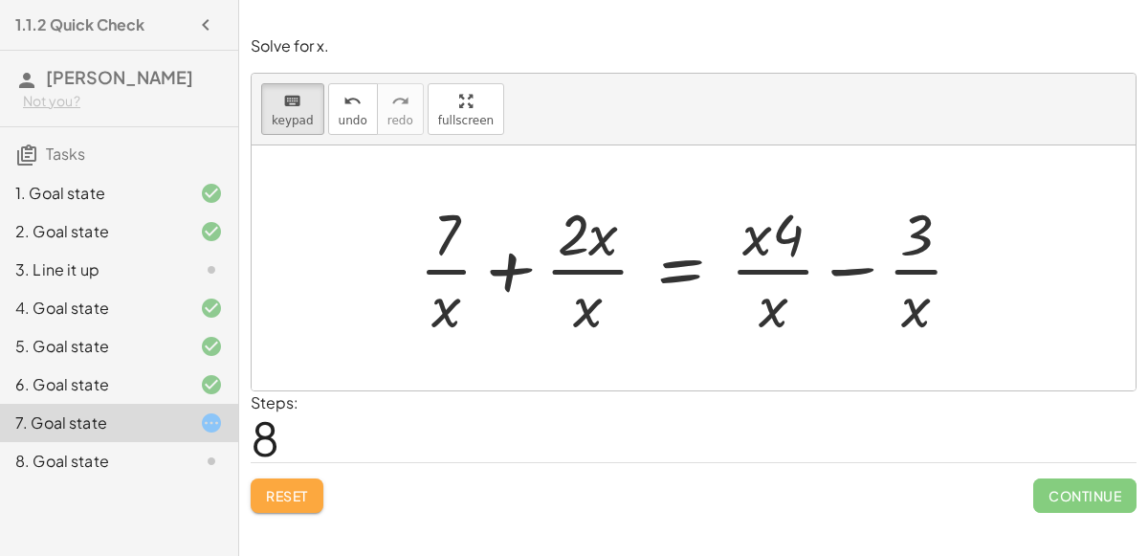
click at [279, 483] on button "Reset" at bounding box center [287, 496] width 73 height 34
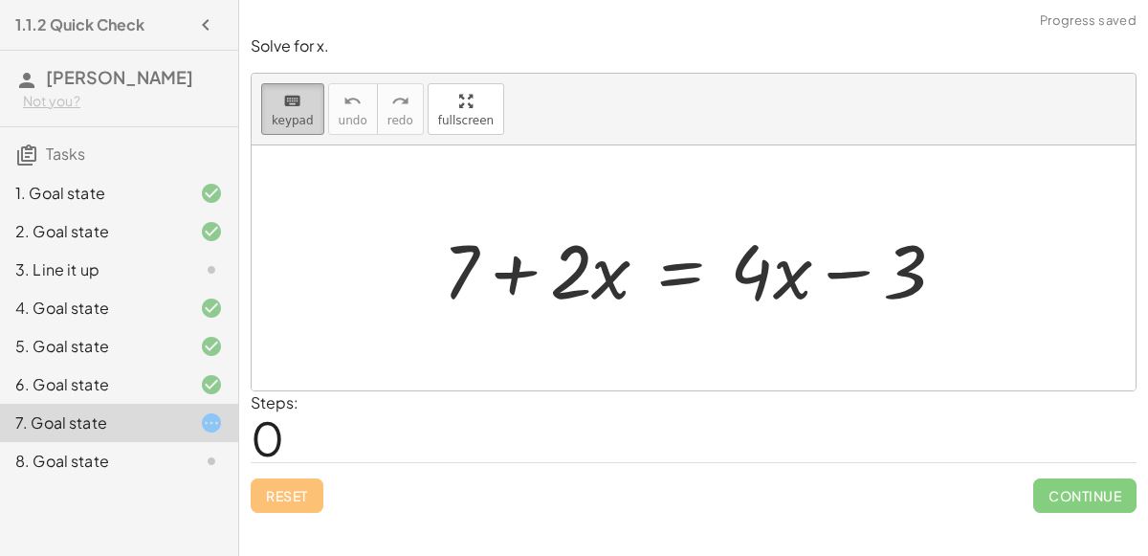
click at [304, 104] on div "keyboard" at bounding box center [293, 100] width 42 height 23
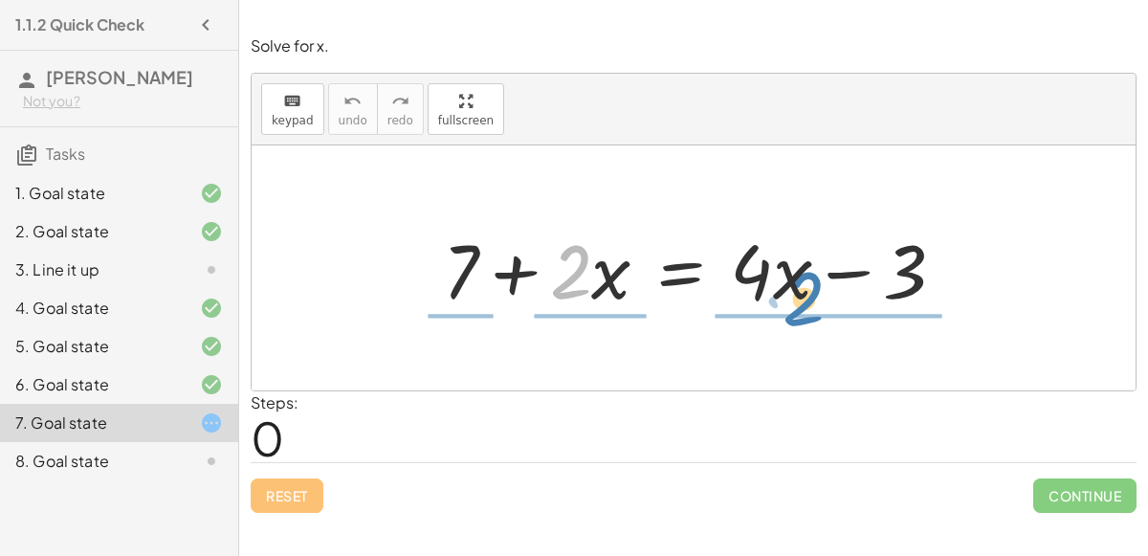
drag, startPoint x: 576, startPoint y: 267, endPoint x: 807, endPoint y: 292, distance: 232.0
click at [807, 292] on div at bounding box center [702, 268] width 537 height 99
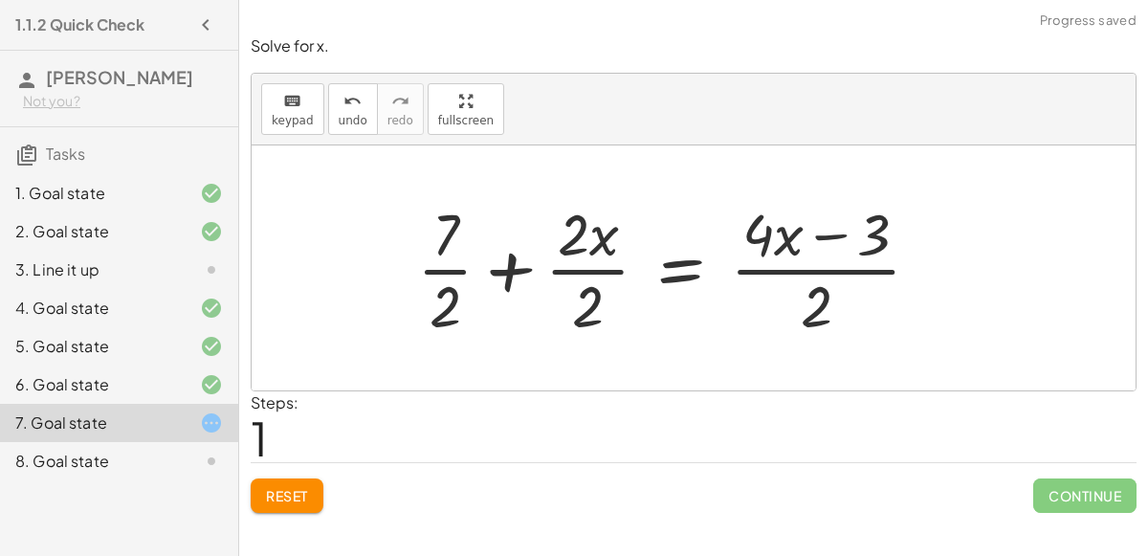
click at [305, 482] on button "Reset" at bounding box center [287, 496] width 73 height 34
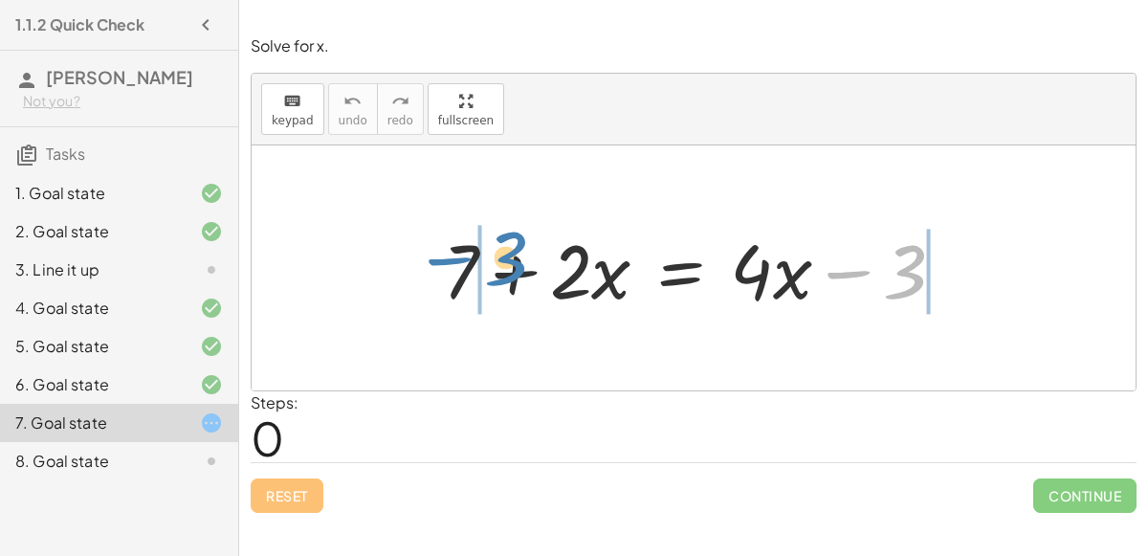
drag, startPoint x: 824, startPoint y: 283, endPoint x: 421, endPoint y: 270, distance: 403.1
click at [421, 270] on div "− 3 + 7 + · 2 · x = + · 4 · x − 3" at bounding box center [694, 268] width 561 height 108
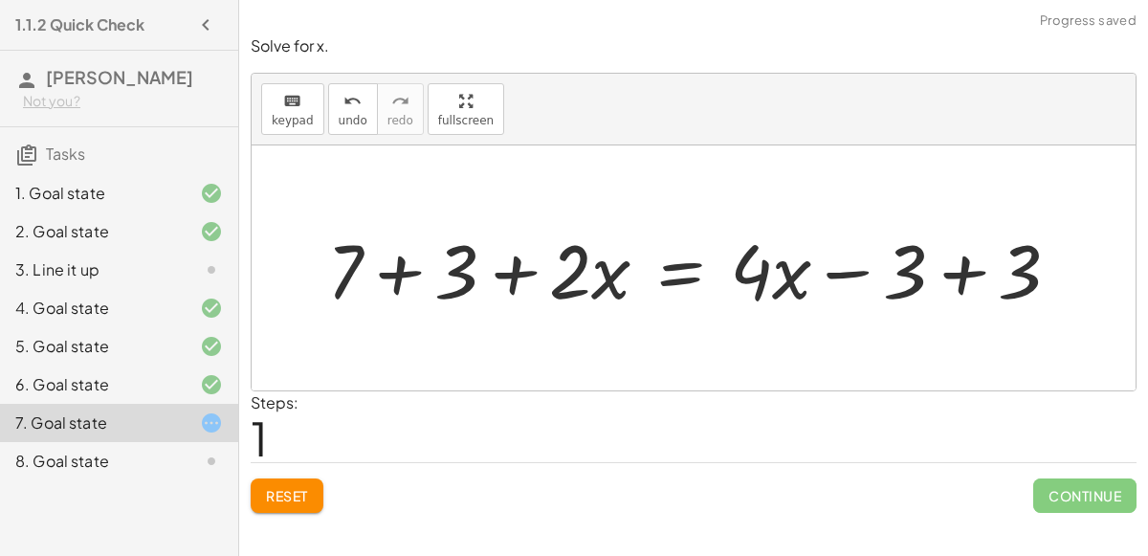
click at [972, 268] on div at bounding box center [702, 268] width 768 height 99
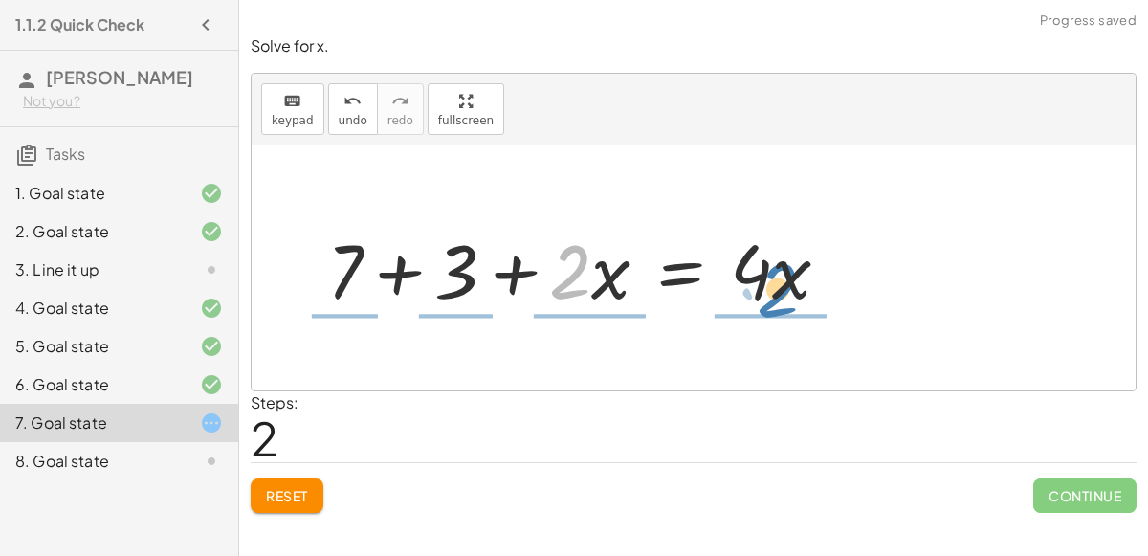
drag, startPoint x: 566, startPoint y: 273, endPoint x: 781, endPoint y: 291, distance: 216.1
click at [781, 291] on div at bounding box center [586, 268] width 537 height 99
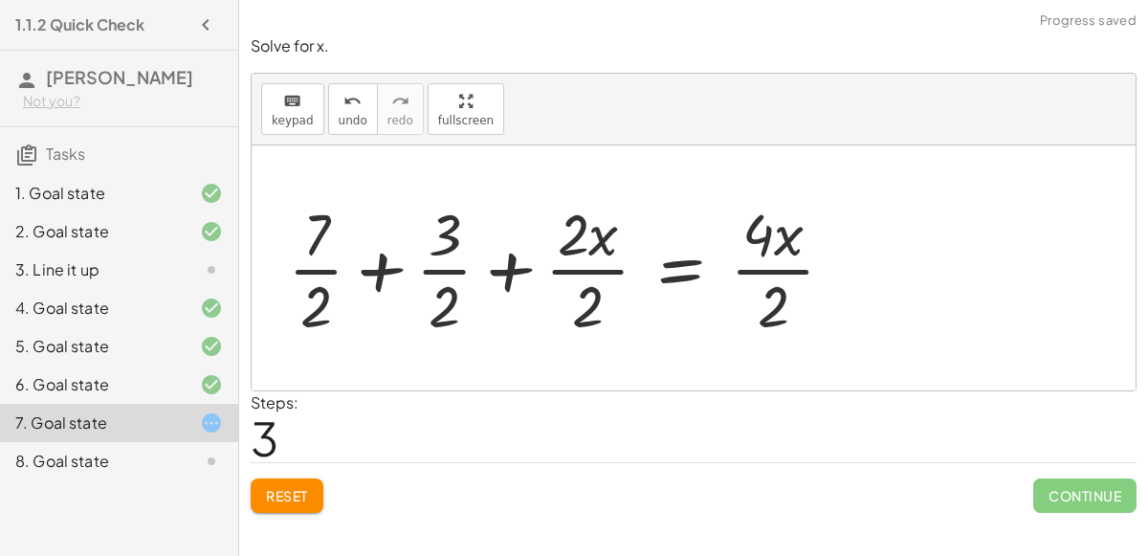
click at [766, 265] on div at bounding box center [568, 267] width 581 height 147
click at [600, 267] on div at bounding box center [566, 267] width 576 height 147
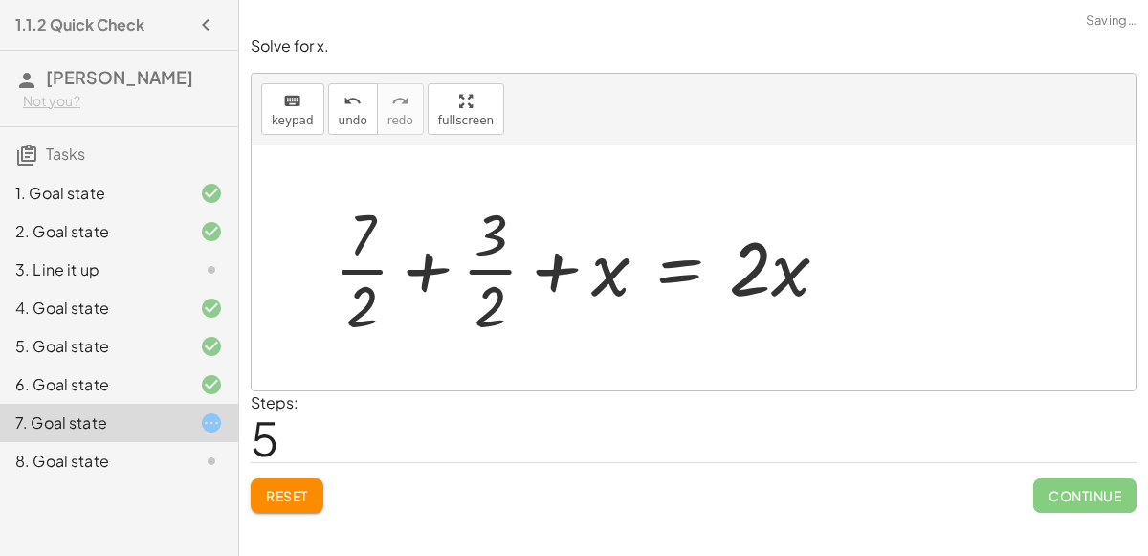
click at [491, 266] on div at bounding box center [589, 267] width 530 height 147
click at [352, 270] on div at bounding box center [589, 267] width 530 height 147
click at [412, 272] on div at bounding box center [589, 267] width 530 height 147
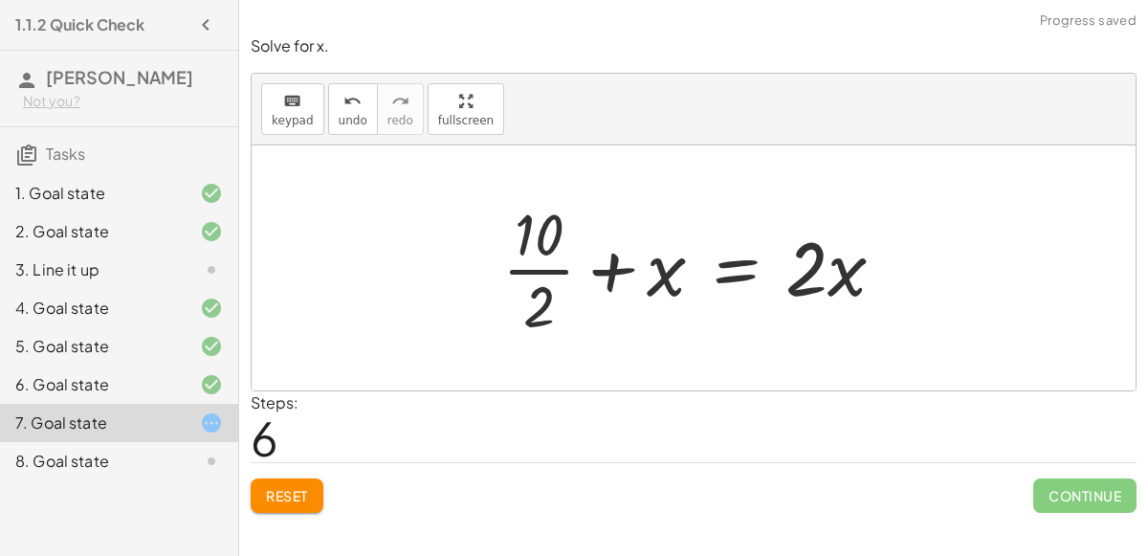
click at [542, 275] on div at bounding box center [701, 267] width 417 height 147
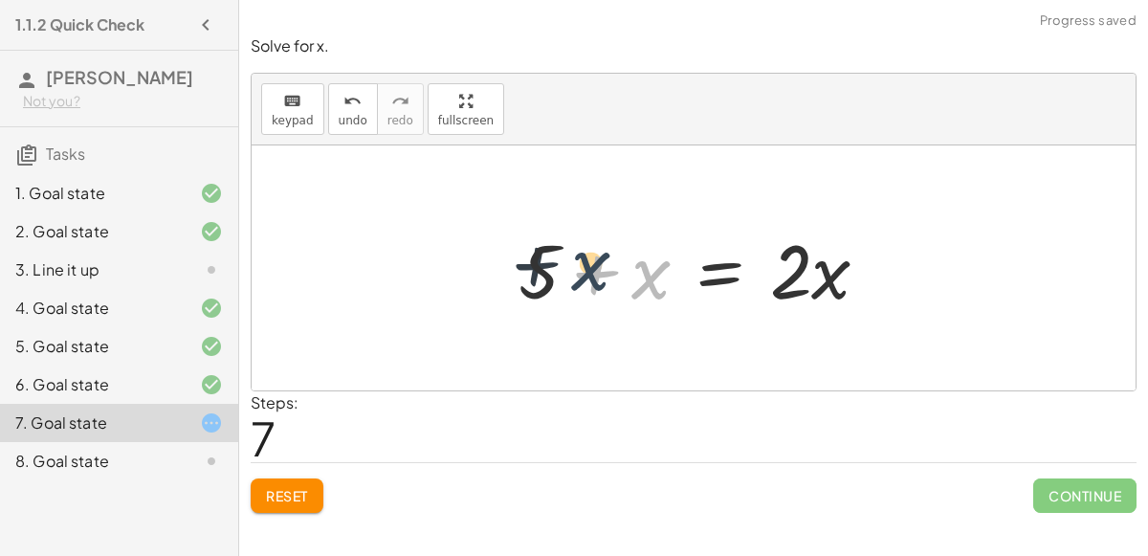
drag, startPoint x: 639, startPoint y: 278, endPoint x: 565, endPoint y: 269, distance: 75.3
click at [565, 269] on div at bounding box center [702, 268] width 386 height 99
drag, startPoint x: 639, startPoint y: 282, endPoint x: 495, endPoint y: 261, distance: 146.0
click at [495, 261] on div "+ 7 + · 2 · x = + · 4 · x − 3 + 7 + 3 + · 2 · x = + · 4 · x − 3 + 3 + 7 + 3 + ·…" at bounding box center [695, 268] width 410 height 108
click at [598, 273] on div at bounding box center [702, 268] width 386 height 99
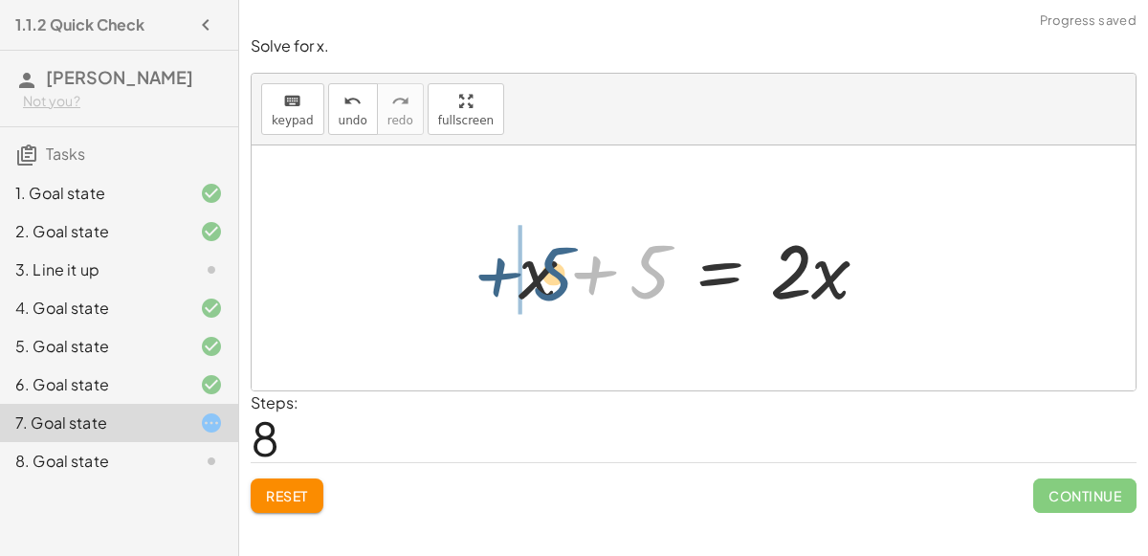
drag, startPoint x: 640, startPoint y: 272, endPoint x: 524, endPoint y: 274, distance: 115.8
click at [524, 274] on div at bounding box center [702, 268] width 386 height 99
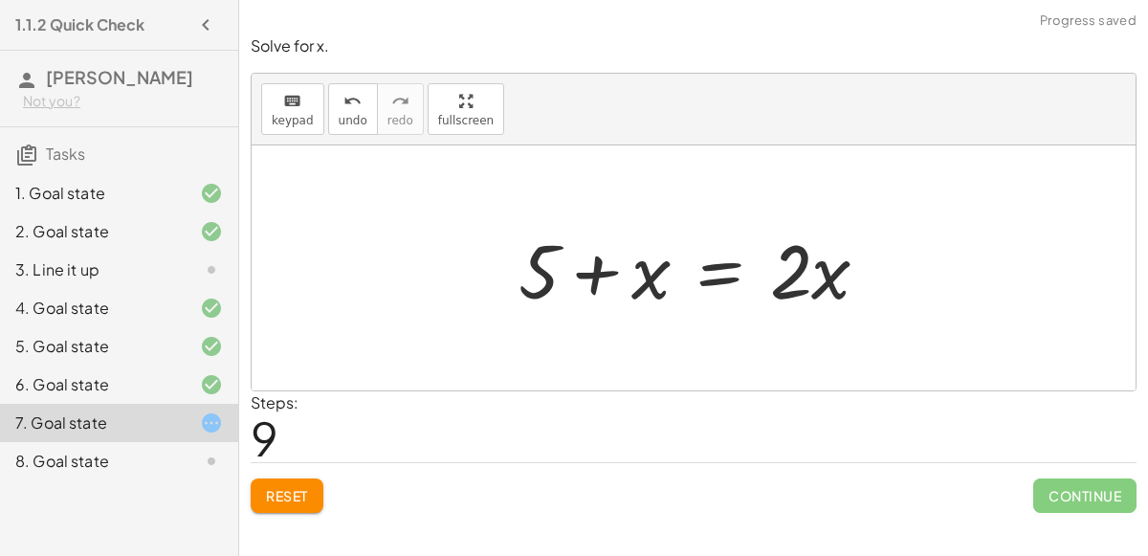
click at [648, 274] on div at bounding box center [702, 268] width 386 height 99
drag, startPoint x: 645, startPoint y: 274, endPoint x: 821, endPoint y: 288, distance: 176.7
click at [821, 288] on div at bounding box center [702, 268] width 386 height 99
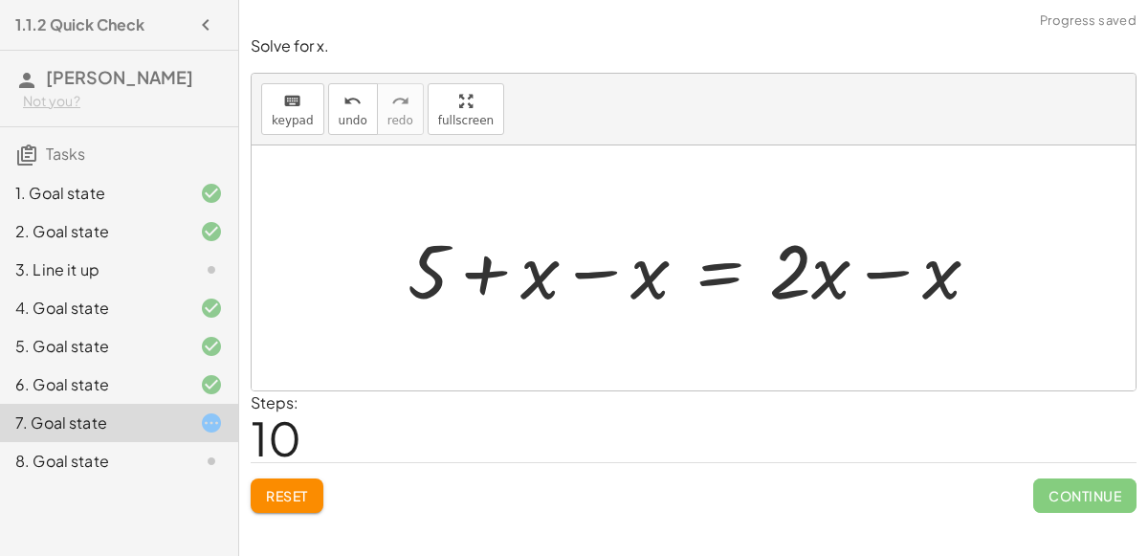
click at [589, 268] on div at bounding box center [701, 268] width 607 height 99
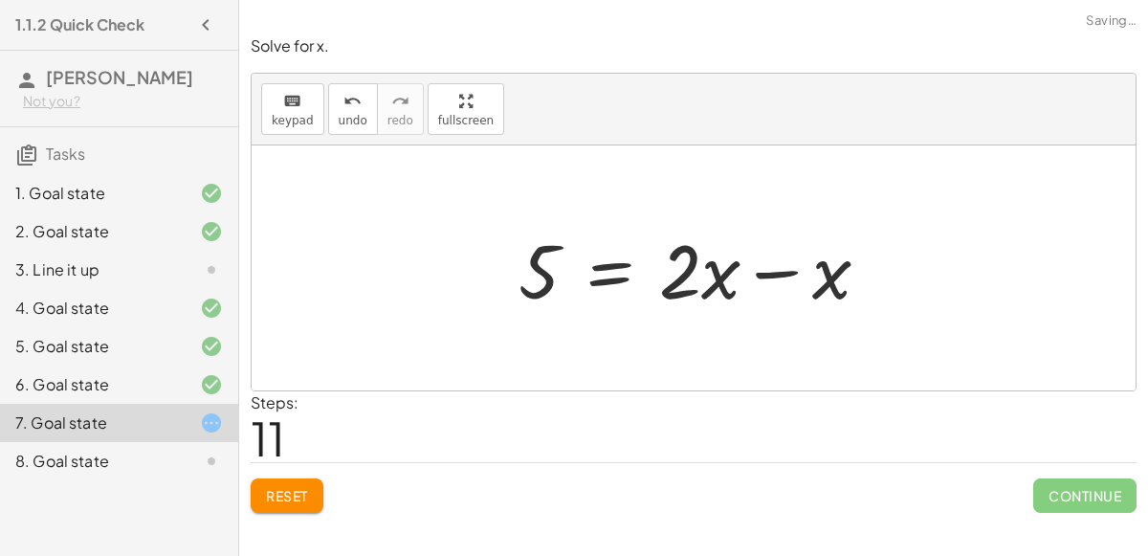
click at [778, 269] on div at bounding box center [702, 268] width 386 height 99
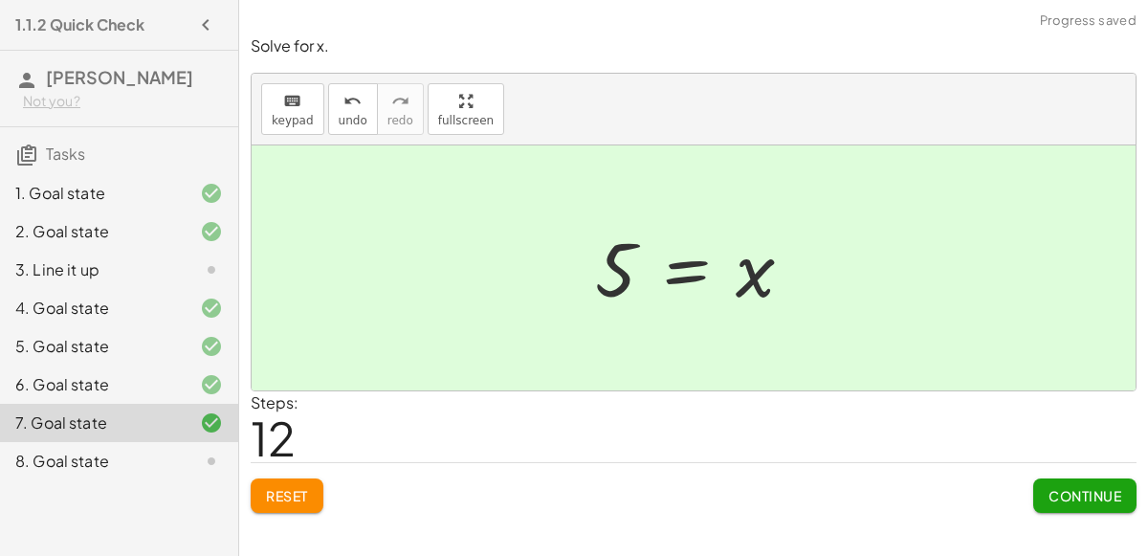
click at [1071, 498] on span "Continue" at bounding box center [1085, 495] width 73 height 17
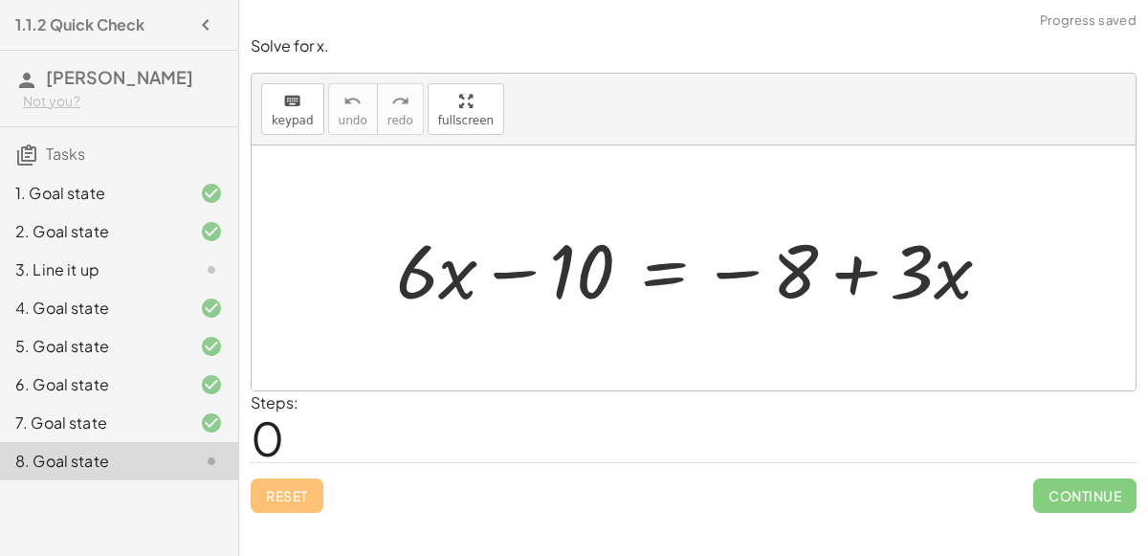
click at [498, 269] on div at bounding box center [702, 268] width 630 height 99
click at [731, 273] on div at bounding box center [702, 268] width 630 height 99
click at [845, 270] on div at bounding box center [702, 268] width 630 height 99
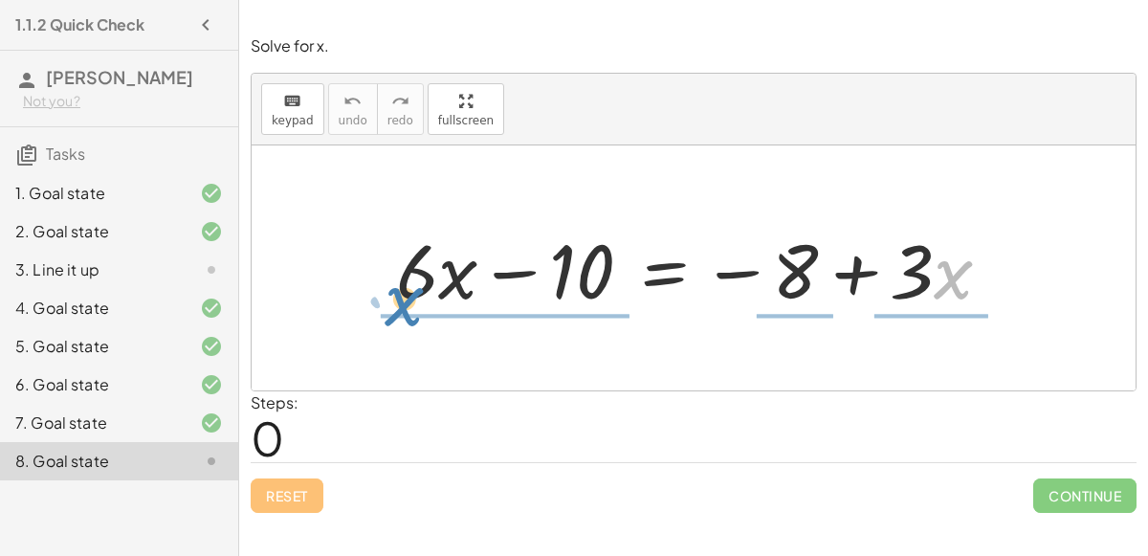
drag, startPoint x: 957, startPoint y: 274, endPoint x: 399, endPoint y: 298, distance: 558.5
click at [399, 298] on div at bounding box center [702, 268] width 630 height 99
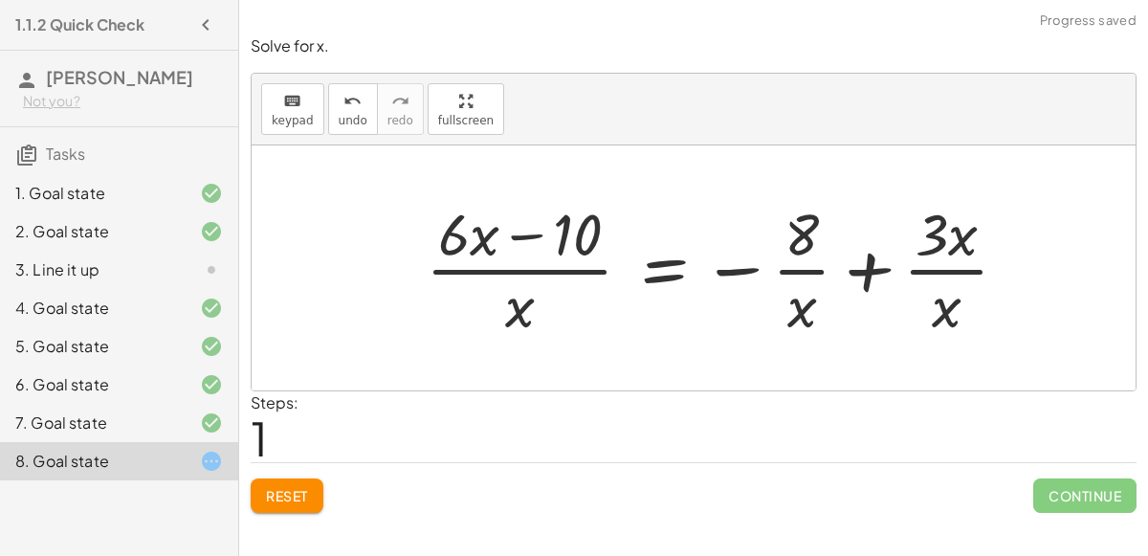
click at [922, 263] on div at bounding box center [724, 267] width 617 height 147
drag, startPoint x: 933, startPoint y: 248, endPoint x: 937, endPoint y: 326, distance: 78.6
click at [937, 326] on div at bounding box center [724, 267] width 617 height 147
drag, startPoint x: 452, startPoint y: 235, endPoint x: 524, endPoint y: 316, distance: 108.4
click at [524, 316] on div at bounding box center [724, 267] width 617 height 147
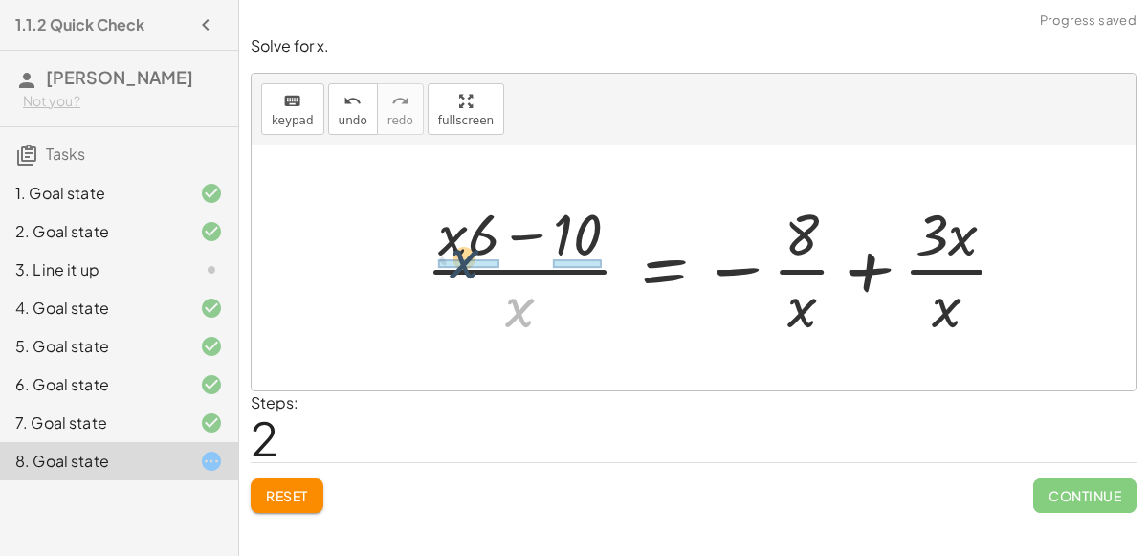
drag, startPoint x: 513, startPoint y: 296, endPoint x: 443, endPoint y: 226, distance: 98.8
click at [443, 226] on div at bounding box center [724, 267] width 617 height 147
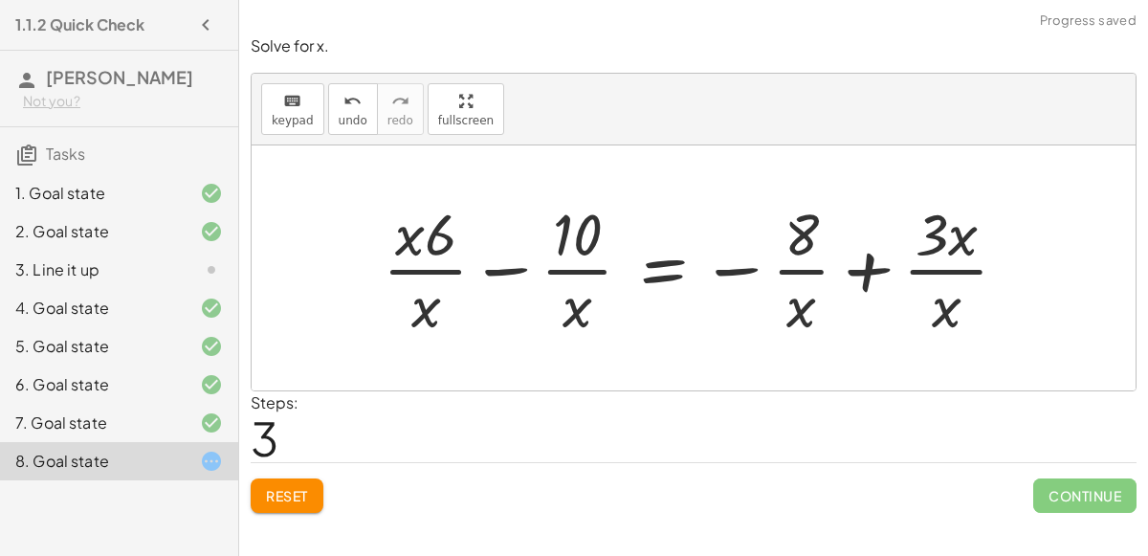
click at [499, 267] on div at bounding box center [703, 267] width 660 height 147
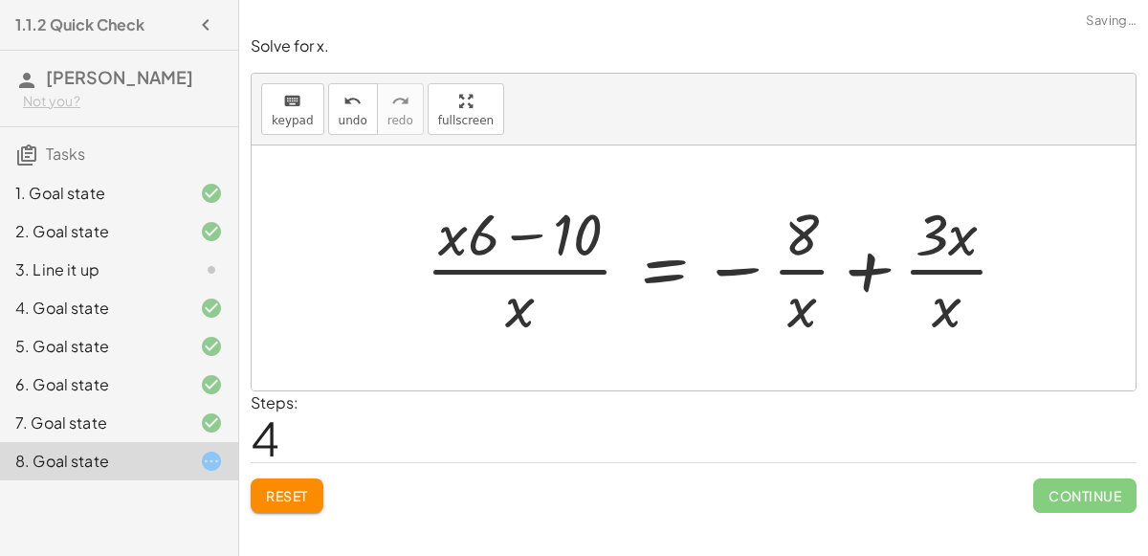
click at [528, 231] on div at bounding box center [724, 267] width 617 height 147
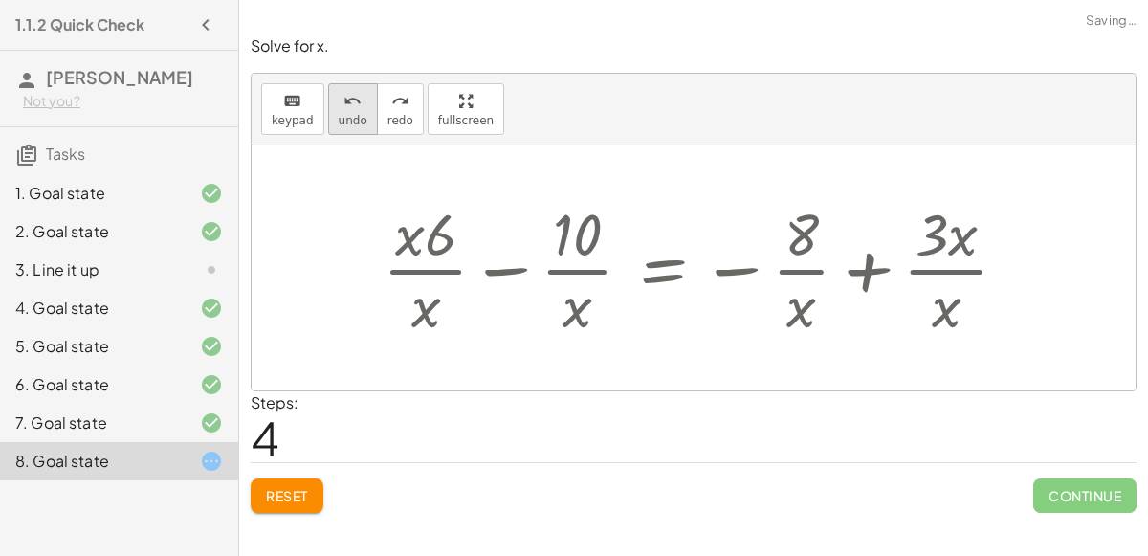
click at [339, 122] on span "undo" at bounding box center [353, 120] width 29 height 13
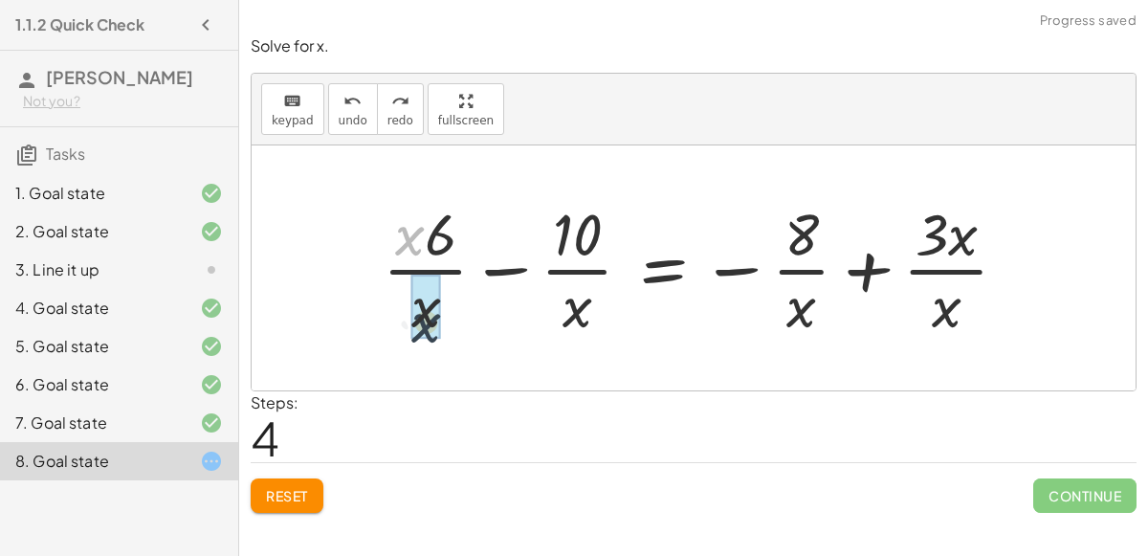
drag, startPoint x: 412, startPoint y: 238, endPoint x: 427, endPoint y: 324, distance: 87.3
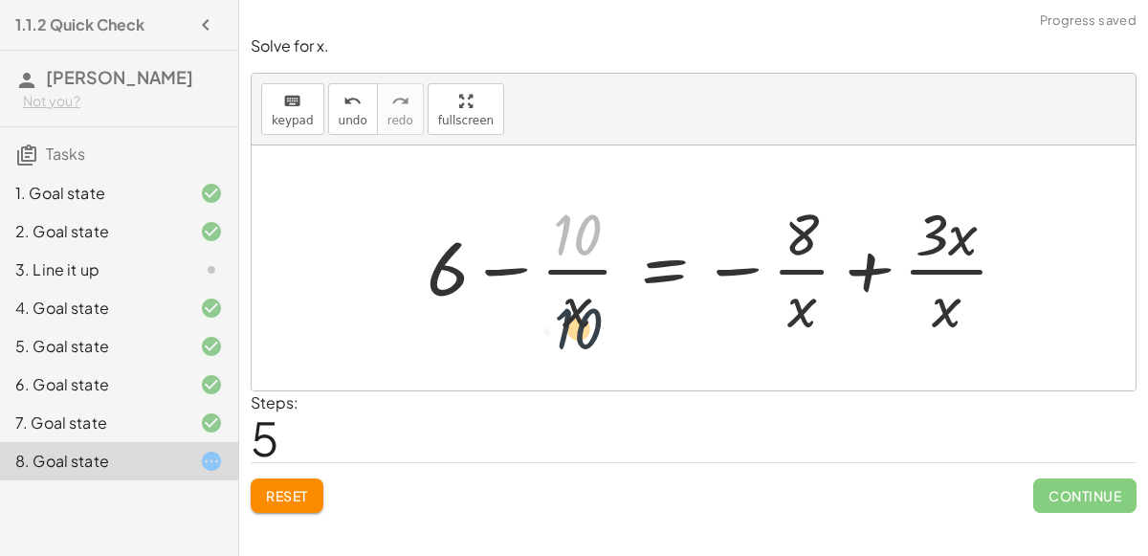
drag, startPoint x: 592, startPoint y: 213, endPoint x: 591, endPoint y: 319, distance: 105.3
click at [591, 319] on div at bounding box center [725, 267] width 616 height 147
drag, startPoint x: 584, startPoint y: 309, endPoint x: 589, endPoint y: 198, distance: 111.1
click at [589, 198] on div at bounding box center [725, 267] width 616 height 147
click at [588, 265] on div at bounding box center [725, 267] width 616 height 147
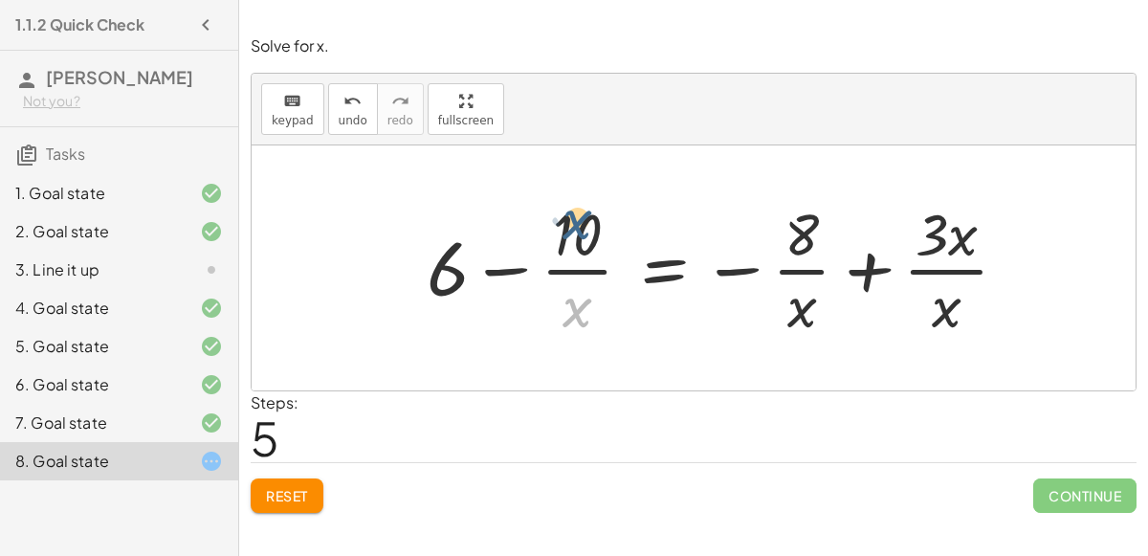
drag, startPoint x: 572, startPoint y: 319, endPoint x: 571, endPoint y: 231, distance: 88.1
click at [571, 231] on div at bounding box center [725, 267] width 616 height 147
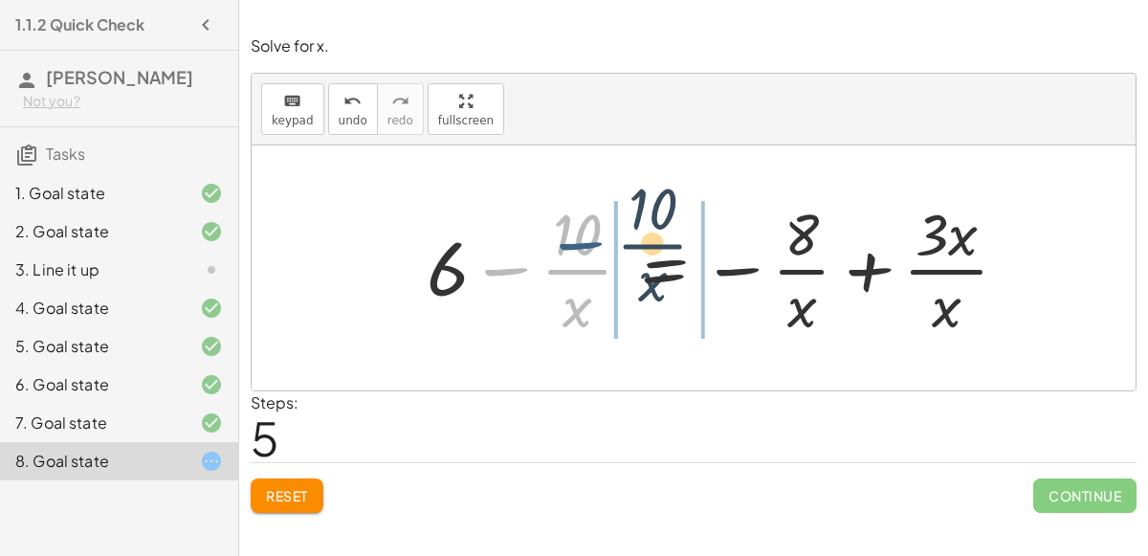
drag, startPoint x: 513, startPoint y: 260, endPoint x: 591, endPoint y: 233, distance: 83.2
click at [591, 233] on div at bounding box center [725, 267] width 616 height 147
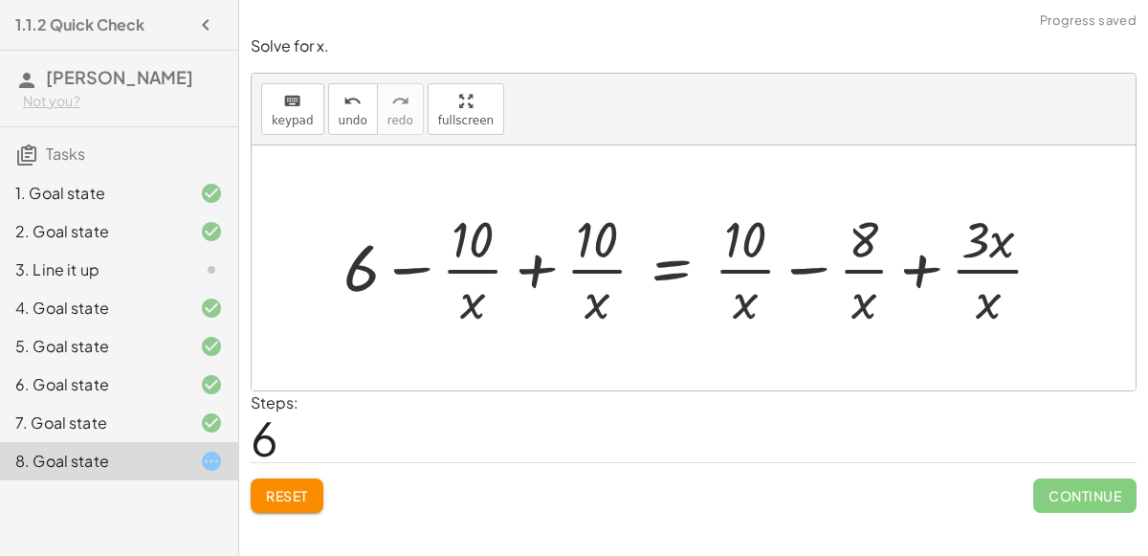
click at [543, 261] on div at bounding box center [701, 268] width 735 height 128
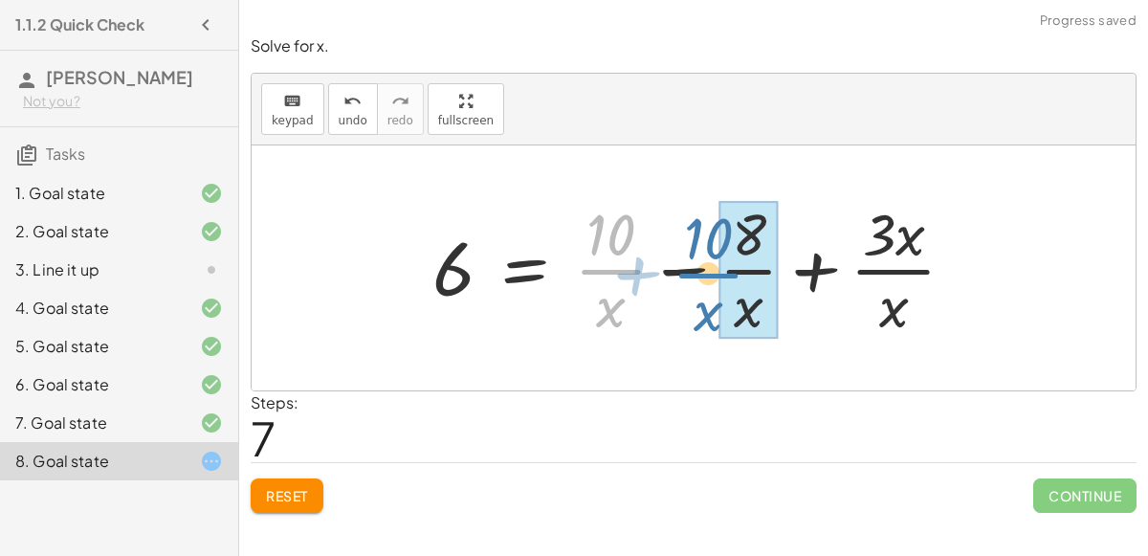
drag, startPoint x: 617, startPoint y: 264, endPoint x: 725, endPoint y: 268, distance: 108.2
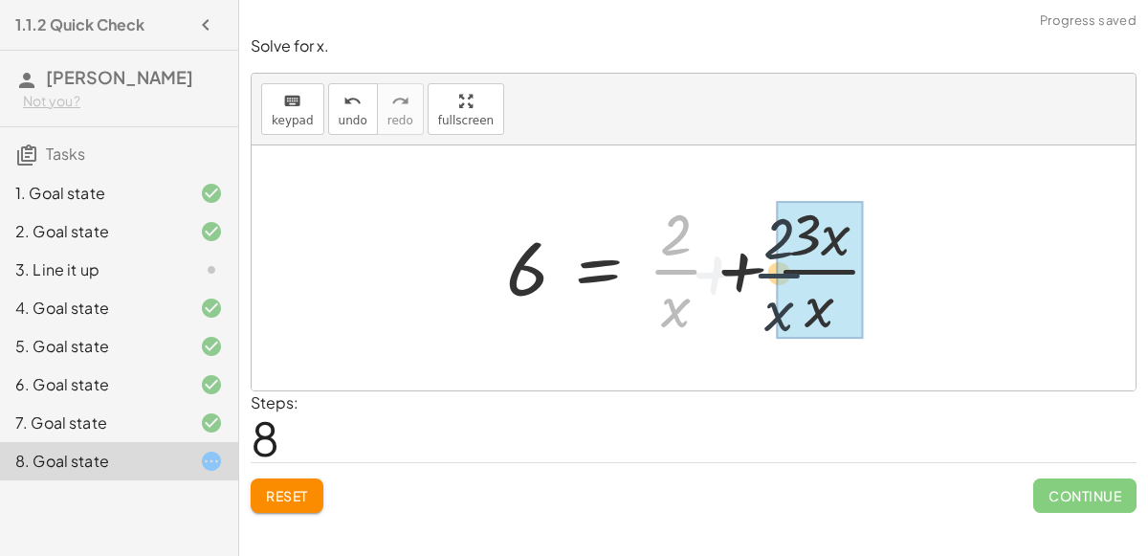
drag, startPoint x: 669, startPoint y: 261, endPoint x: 820, endPoint y: 264, distance: 151.2
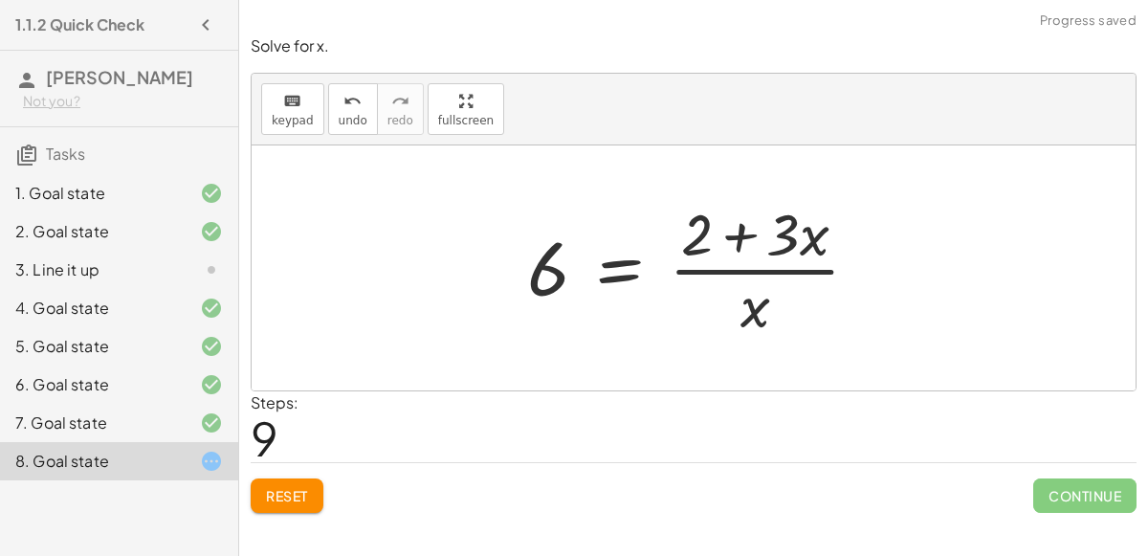
click at [742, 251] on div at bounding box center [701, 267] width 367 height 147
drag, startPoint x: 762, startPoint y: 305, endPoint x: 797, endPoint y: 235, distance: 78.3
click at [797, 235] on div at bounding box center [701, 267] width 367 height 147
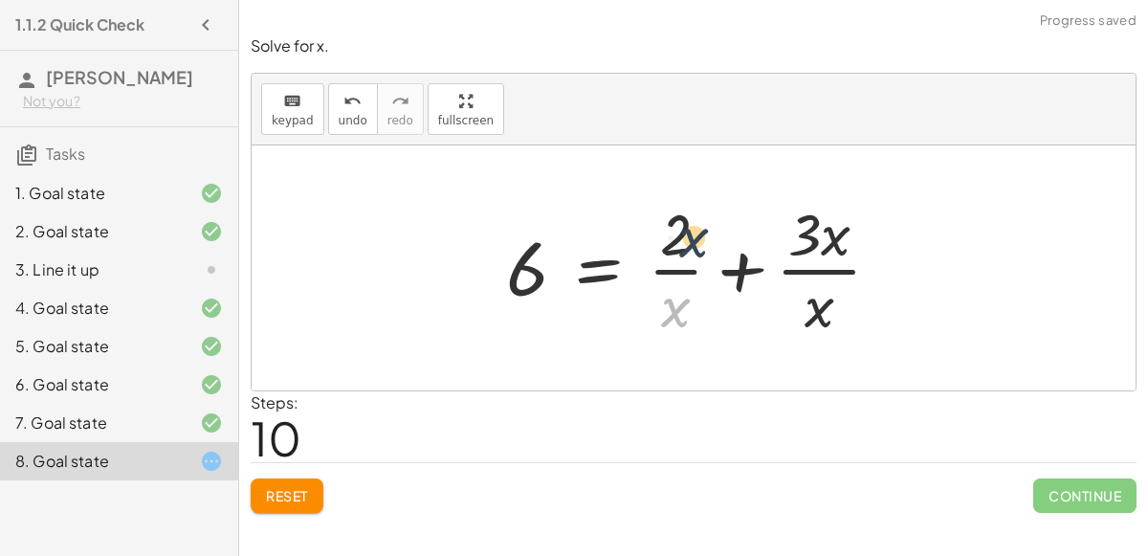
drag, startPoint x: 669, startPoint y: 301, endPoint x: 673, endPoint y: 221, distance: 79.5
click at [673, 221] on div at bounding box center [702, 267] width 410 height 147
drag, startPoint x: 674, startPoint y: 298, endPoint x: 712, endPoint y: 283, distance: 40.9
click at [712, 283] on div at bounding box center [702, 267] width 410 height 147
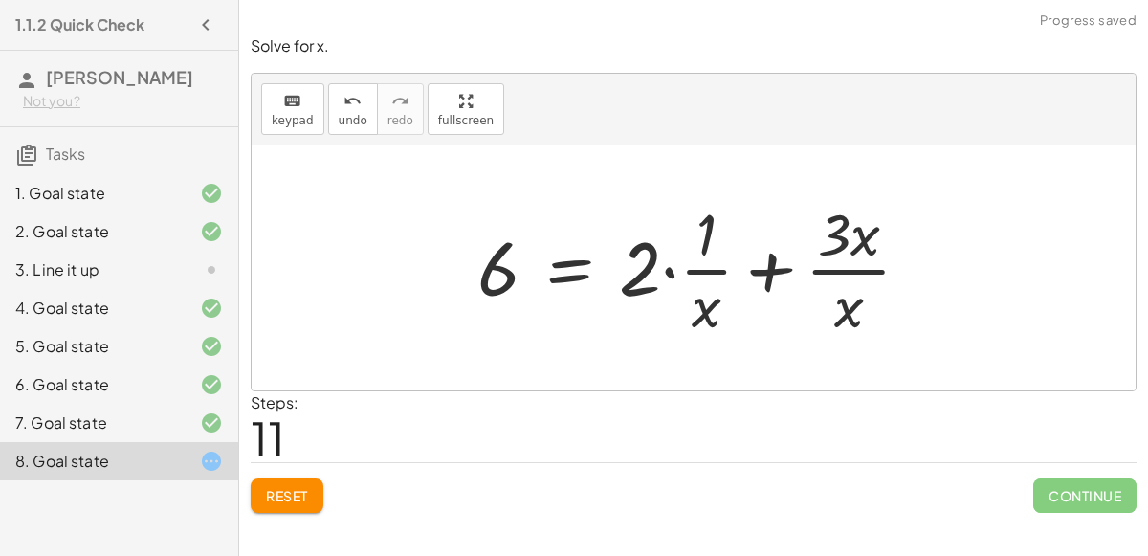
click at [675, 265] on div at bounding box center [702, 267] width 468 height 147
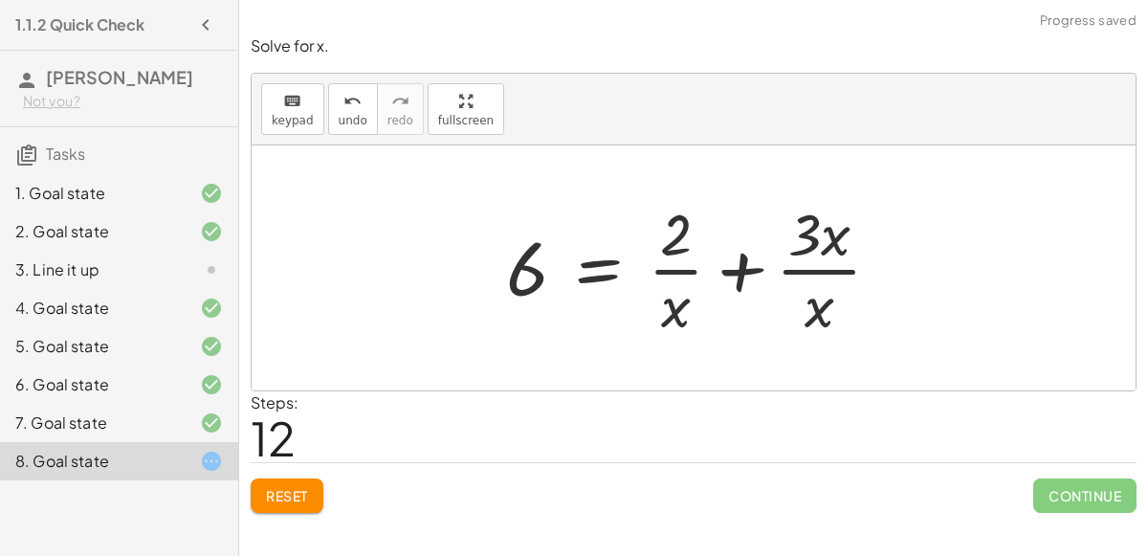
click at [735, 276] on div at bounding box center [702, 267] width 410 height 147
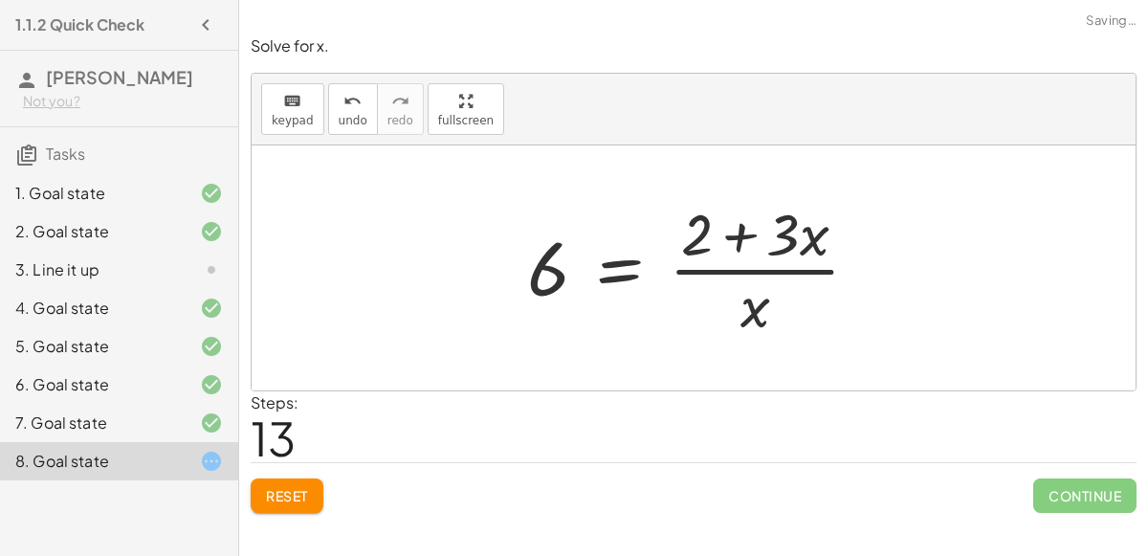
click at [732, 246] on div at bounding box center [701, 267] width 367 height 147
drag, startPoint x: 747, startPoint y: 316, endPoint x: 785, endPoint y: 263, distance: 64.5
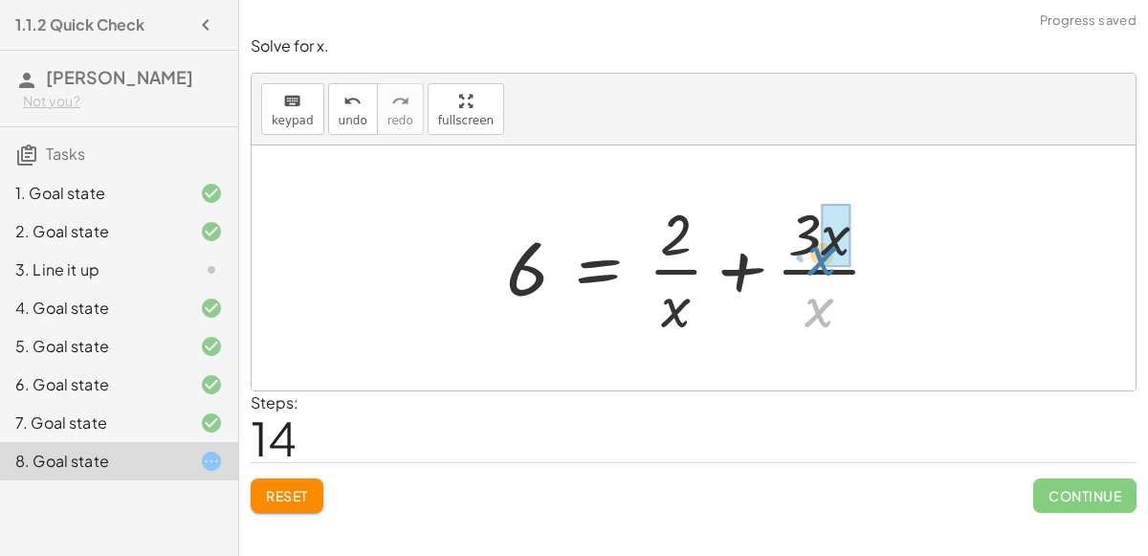
drag, startPoint x: 841, startPoint y: 303, endPoint x: 847, endPoint y: 248, distance: 55.8
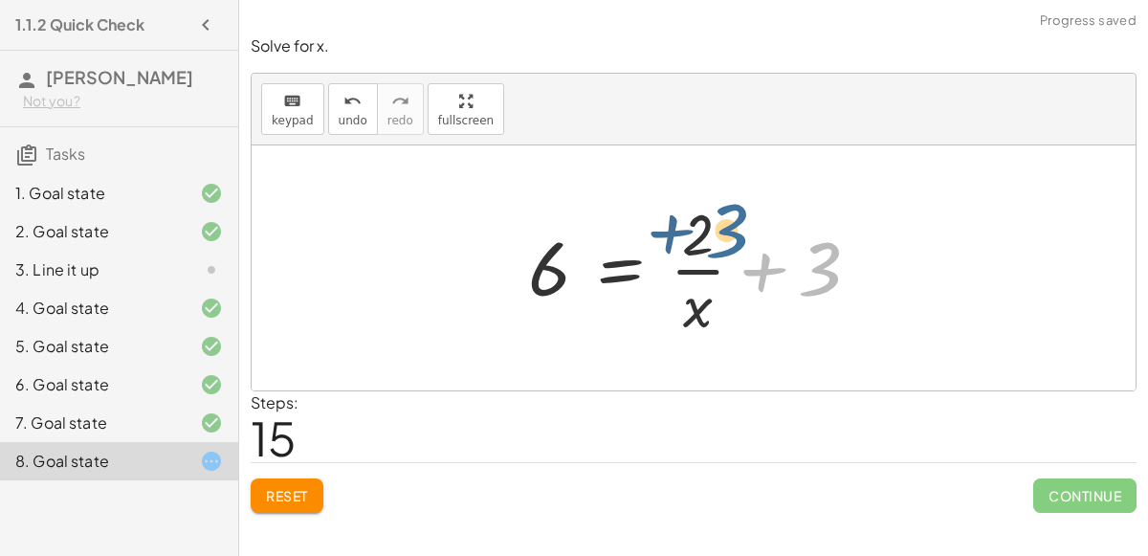
drag, startPoint x: 810, startPoint y: 273, endPoint x: 712, endPoint y: 234, distance: 105.2
click at [712, 234] on div at bounding box center [702, 267] width 367 height 147
drag, startPoint x: 813, startPoint y: 290, endPoint x: 677, endPoint y: 256, distance: 140.2
click at [677, 256] on div at bounding box center [702, 267] width 367 height 147
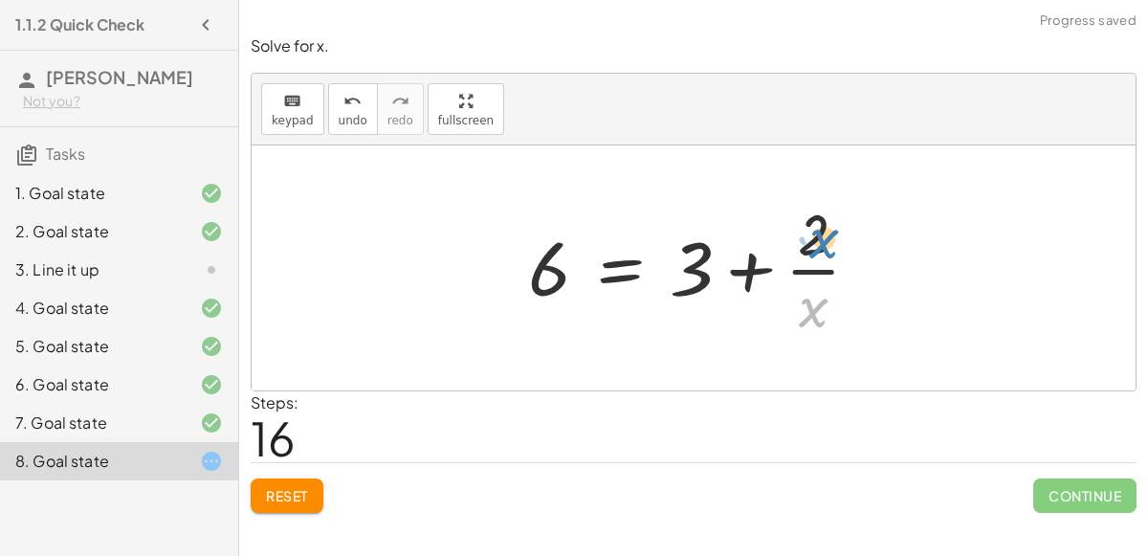
drag, startPoint x: 790, startPoint y: 301, endPoint x: 790, endPoint y: 230, distance: 70.8
click at [790, 230] on div at bounding box center [702, 267] width 367 height 147
drag, startPoint x: 804, startPoint y: 301, endPoint x: 857, endPoint y: 255, distance: 70.6
click at [857, 255] on div at bounding box center [702, 267] width 367 height 147
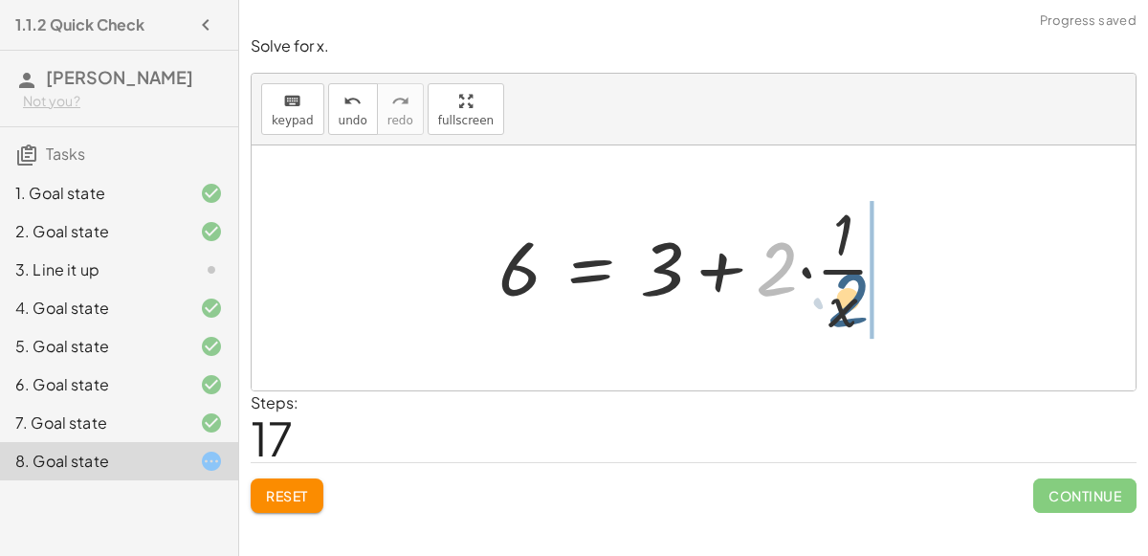
drag, startPoint x: 758, startPoint y: 275, endPoint x: 832, endPoint y: 306, distance: 80.2
click at [832, 306] on div at bounding box center [701, 267] width 424 height 147
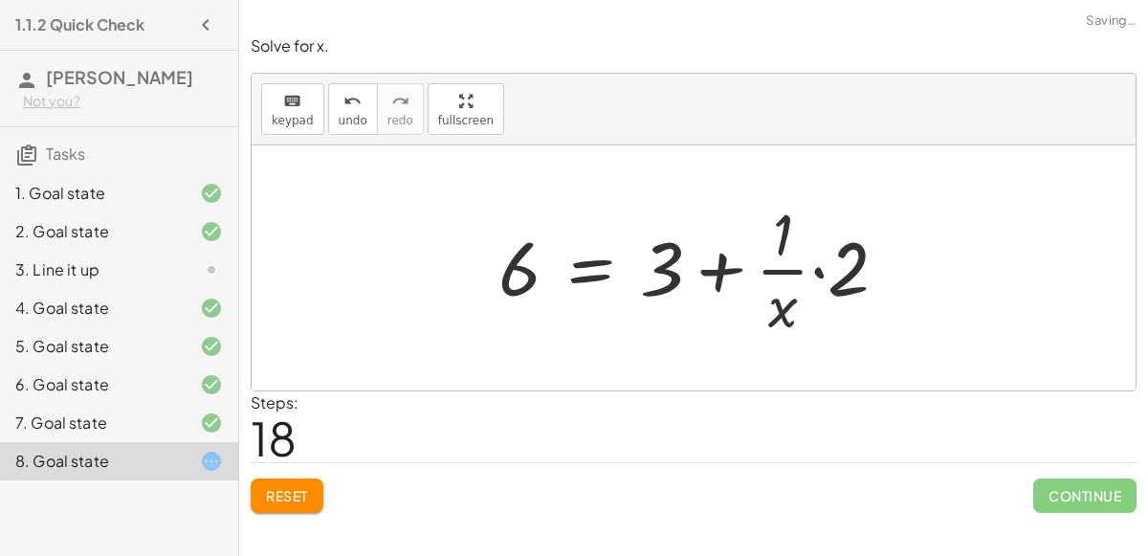
click at [809, 269] on div at bounding box center [701, 267] width 424 height 147
click at [813, 269] on div at bounding box center [701, 267] width 424 height 147
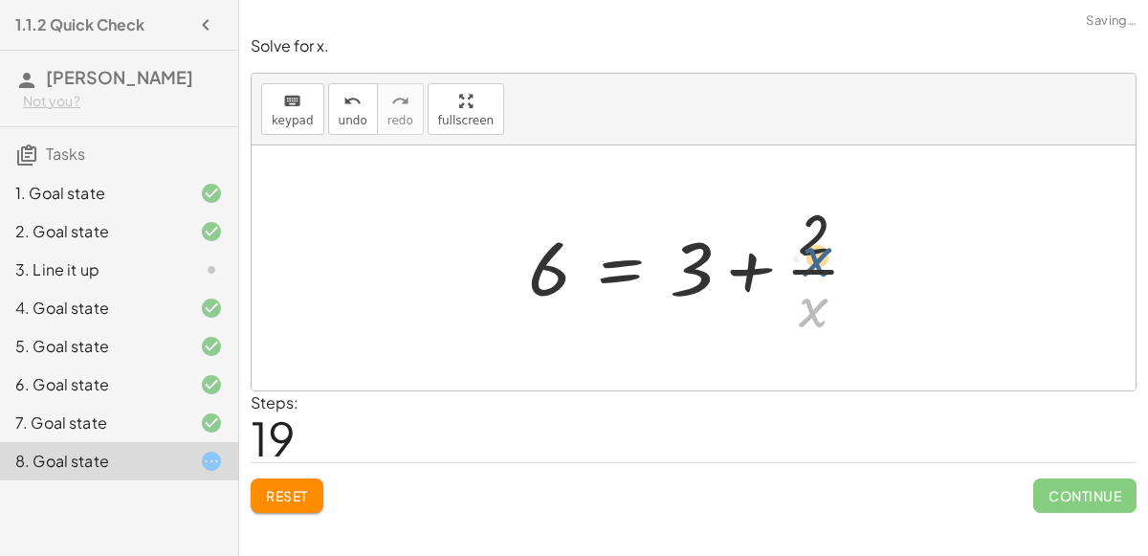
drag, startPoint x: 810, startPoint y: 304, endPoint x: 825, endPoint y: 198, distance: 107.3
click at [825, 198] on div at bounding box center [702, 267] width 367 height 147
drag, startPoint x: 820, startPoint y: 314, endPoint x: 676, endPoint y: 264, distance: 152.8
click at [676, 264] on div at bounding box center [702, 267] width 367 height 147
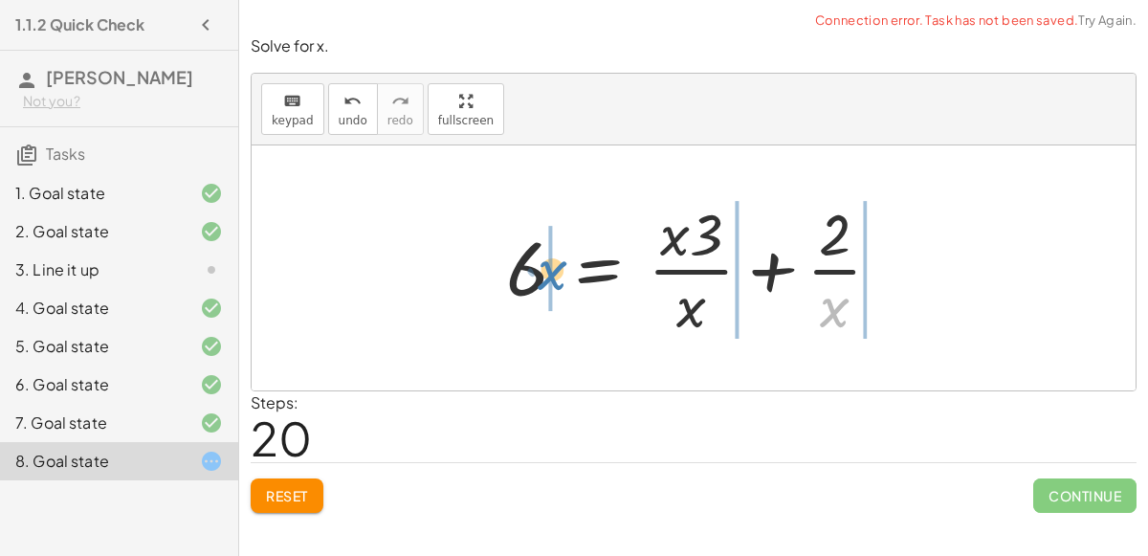
drag, startPoint x: 847, startPoint y: 314, endPoint x: 549, endPoint y: 276, distance: 300.1
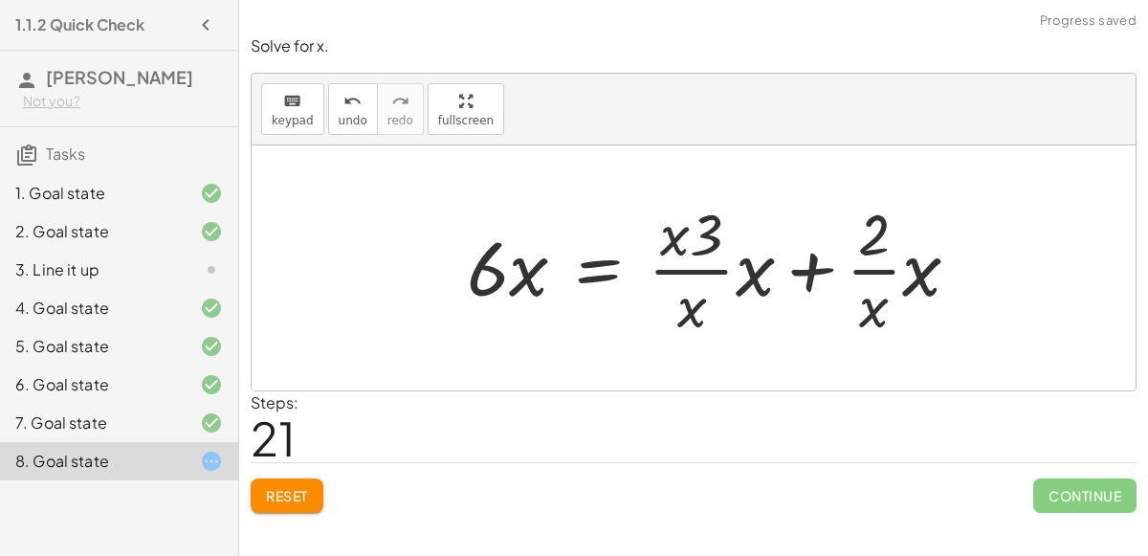
click at [701, 235] on div at bounding box center [720, 267] width 527 height 147
click at [699, 263] on div at bounding box center [720, 267] width 527 height 147
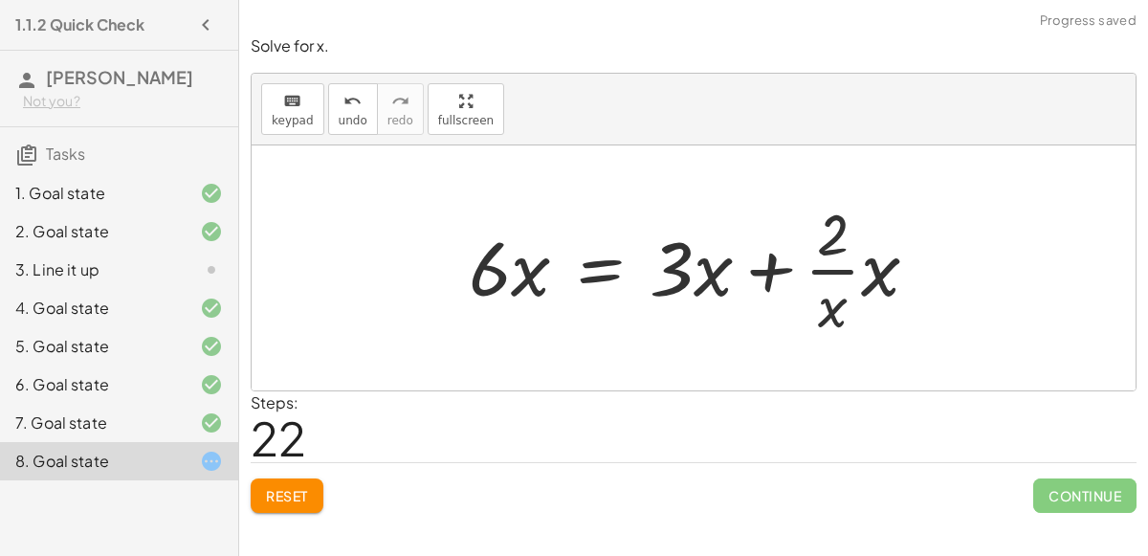
click at [815, 263] on div at bounding box center [701, 267] width 484 height 147
drag, startPoint x: 831, startPoint y: 301, endPoint x: 819, endPoint y: 213, distance: 87.8
click at [819, 213] on div at bounding box center [701, 267] width 484 height 147
drag, startPoint x: 879, startPoint y: 282, endPoint x: 831, endPoint y: 234, distance: 67.7
click at [831, 234] on div at bounding box center [701, 267] width 484 height 147
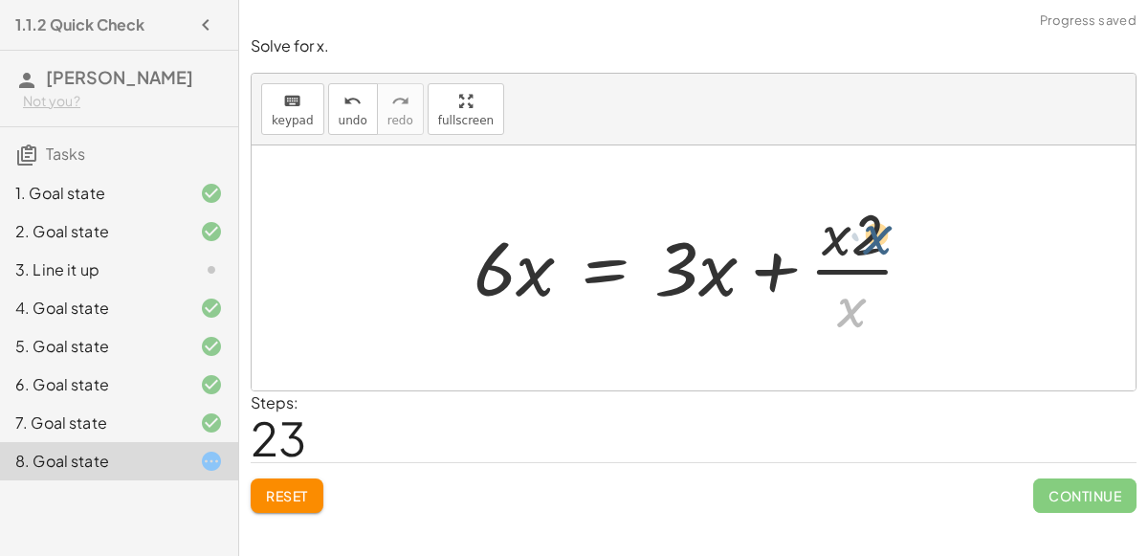
drag, startPoint x: 845, startPoint y: 303, endPoint x: 858, endPoint y: 218, distance: 86.2
click at [858, 218] on div at bounding box center [701, 267] width 475 height 147
drag, startPoint x: 829, startPoint y: 236, endPoint x: 842, endPoint y: 315, distance: 79.6
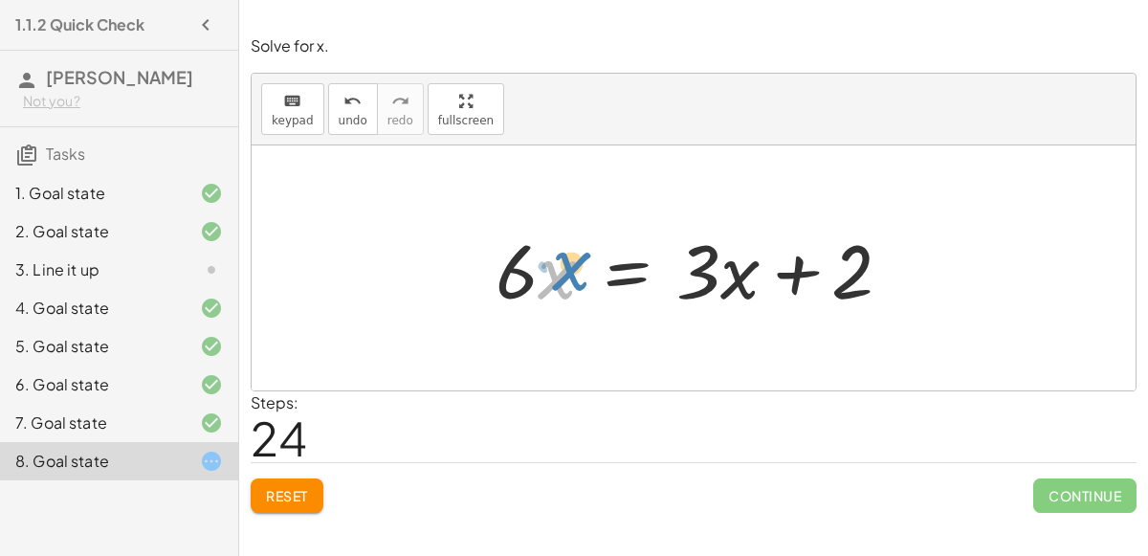
drag, startPoint x: 552, startPoint y: 263, endPoint x: 565, endPoint y: 256, distance: 14.6
click at [565, 256] on div at bounding box center [701, 268] width 431 height 99
drag, startPoint x: 753, startPoint y: 264, endPoint x: 699, endPoint y: 306, distance: 68.9
click at [699, 306] on div at bounding box center [701, 268] width 431 height 99
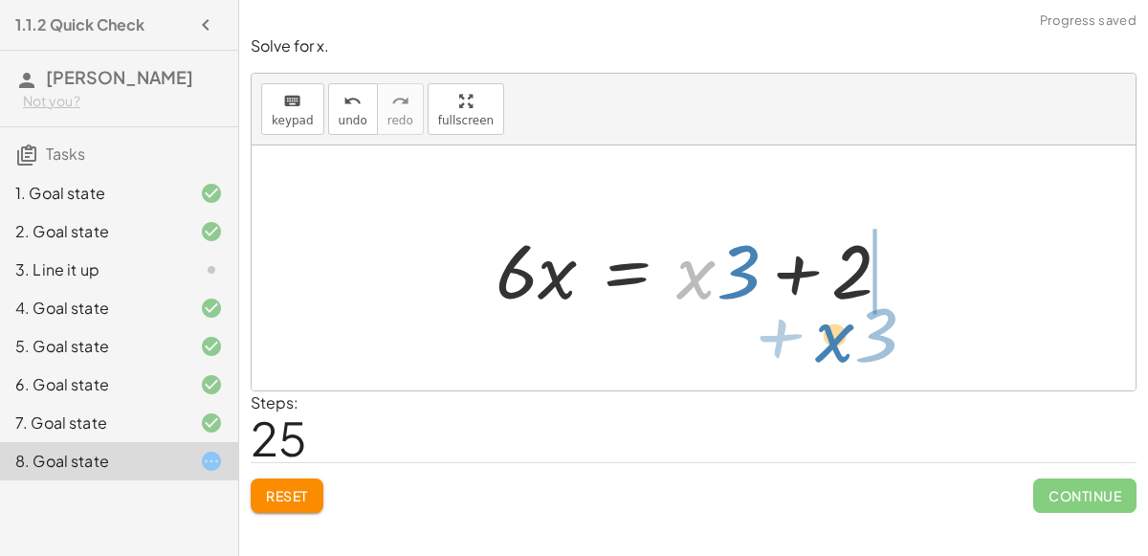
drag, startPoint x: 701, startPoint y: 279, endPoint x: 841, endPoint y: 343, distance: 154.2
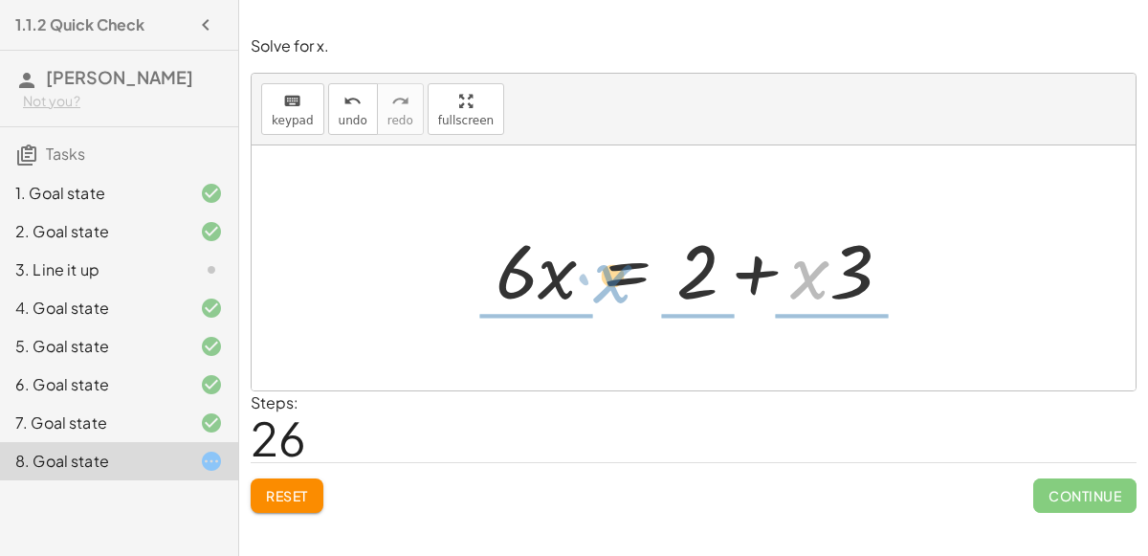
drag, startPoint x: 818, startPoint y: 281, endPoint x: 621, endPoint y: 285, distance: 197.2
click at [621, 285] on div at bounding box center [701, 268] width 431 height 99
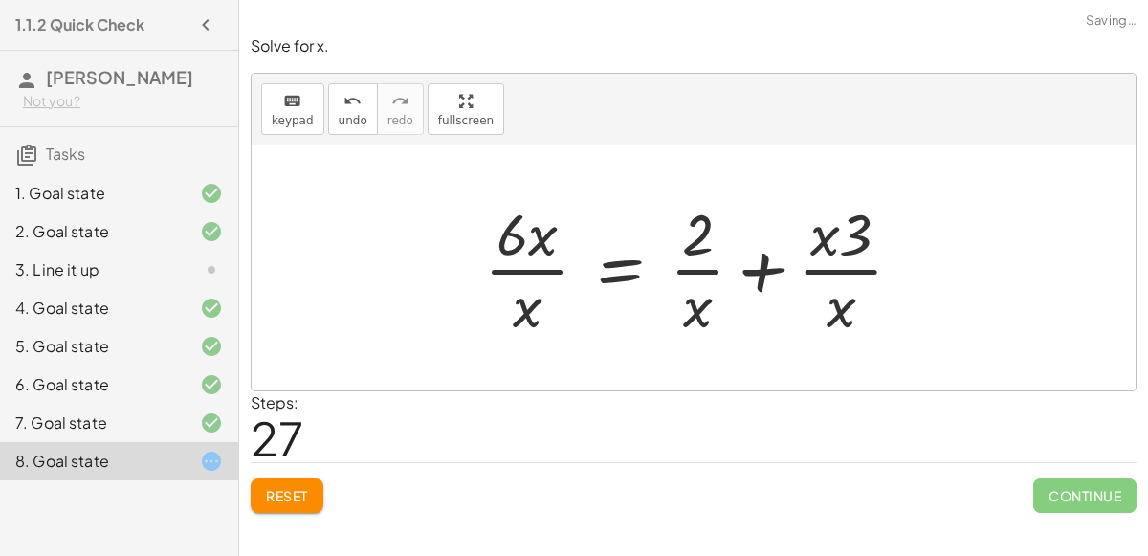
click at [804, 266] on div at bounding box center [702, 267] width 454 height 147
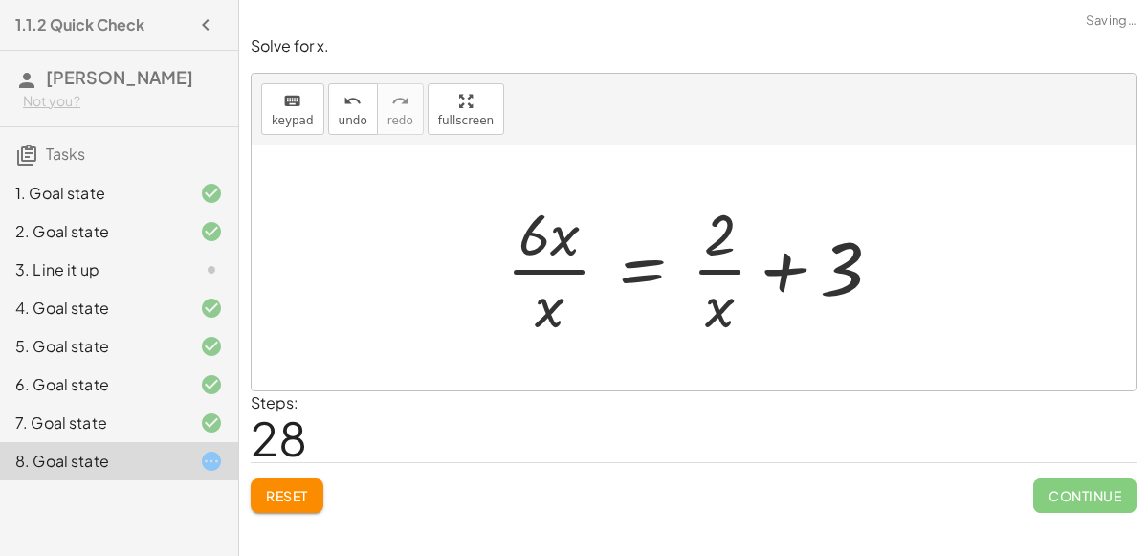
click at [735, 267] on div at bounding box center [702, 267] width 410 height 147
click at [564, 265] on div at bounding box center [702, 267] width 410 height 147
drag, startPoint x: 543, startPoint y: 302, endPoint x: 561, endPoint y: 297, distance: 19.1
click at [561, 297] on div at bounding box center [724, 267] width 367 height 147
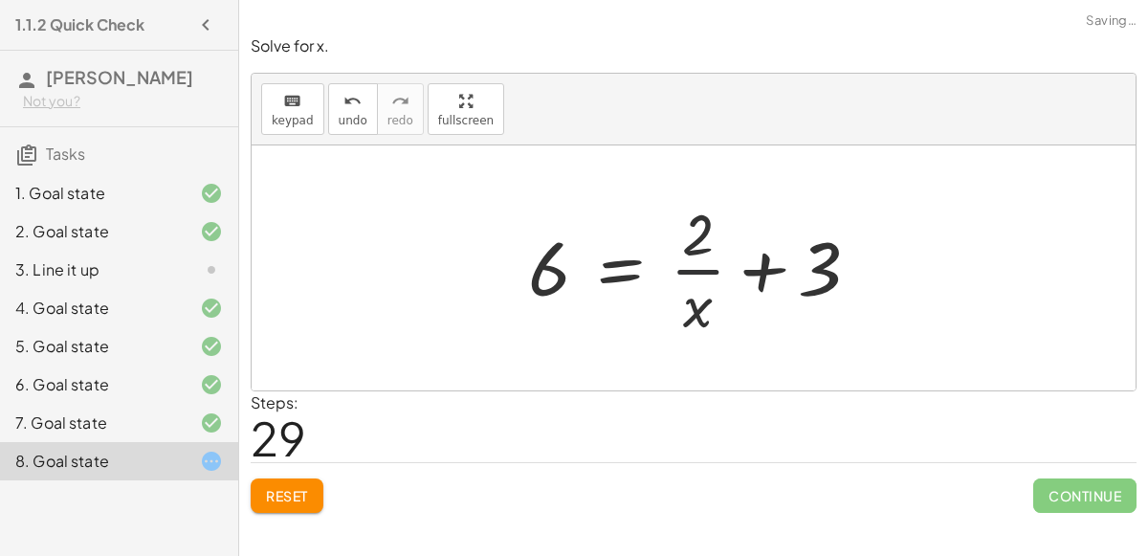
click at [729, 265] on div at bounding box center [702, 267] width 367 height 147
drag, startPoint x: 702, startPoint y: 239, endPoint x: 698, endPoint y: 314, distance: 74.7
click at [698, 314] on div at bounding box center [702, 267] width 367 height 147
drag, startPoint x: 696, startPoint y: 312, endPoint x: 700, endPoint y: 226, distance: 86.2
click at [700, 226] on div at bounding box center [702, 267] width 367 height 147
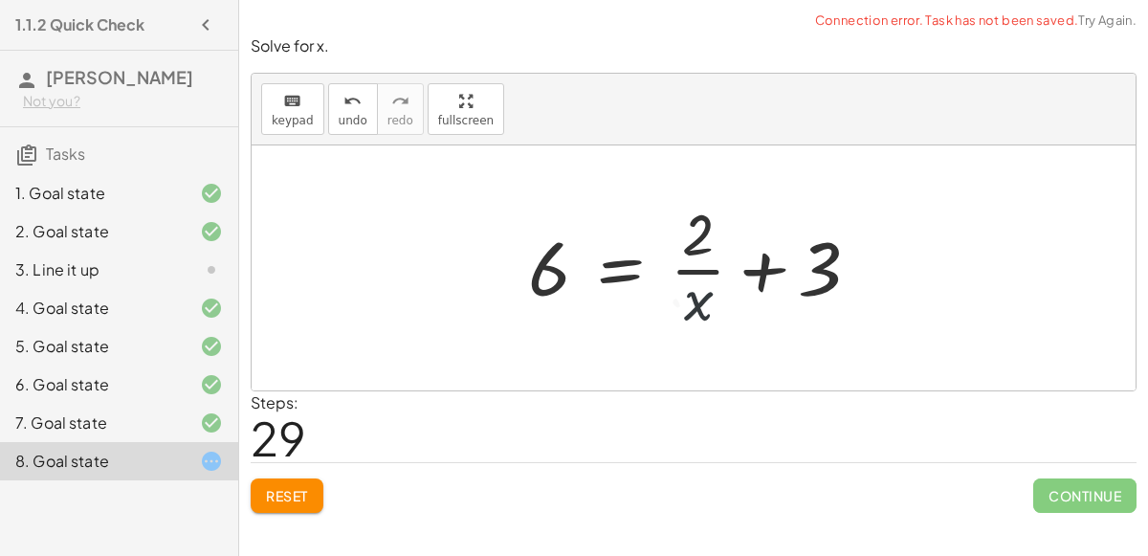
click at [749, 265] on div at bounding box center [702, 267] width 367 height 147
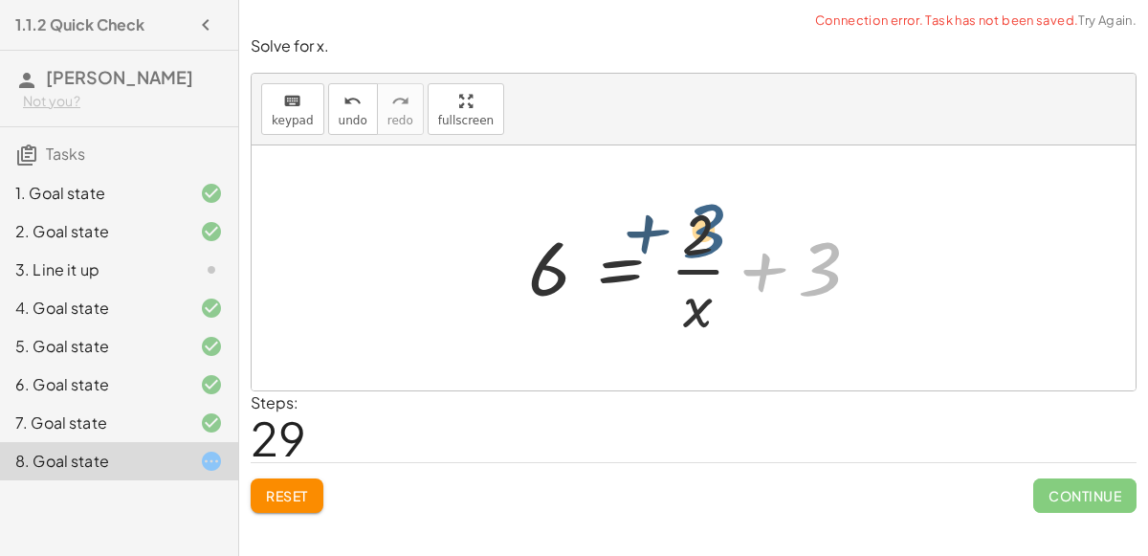
drag, startPoint x: 814, startPoint y: 279, endPoint x: 698, endPoint y: 240, distance: 123.2
click at [698, 240] on div at bounding box center [702, 267] width 367 height 147
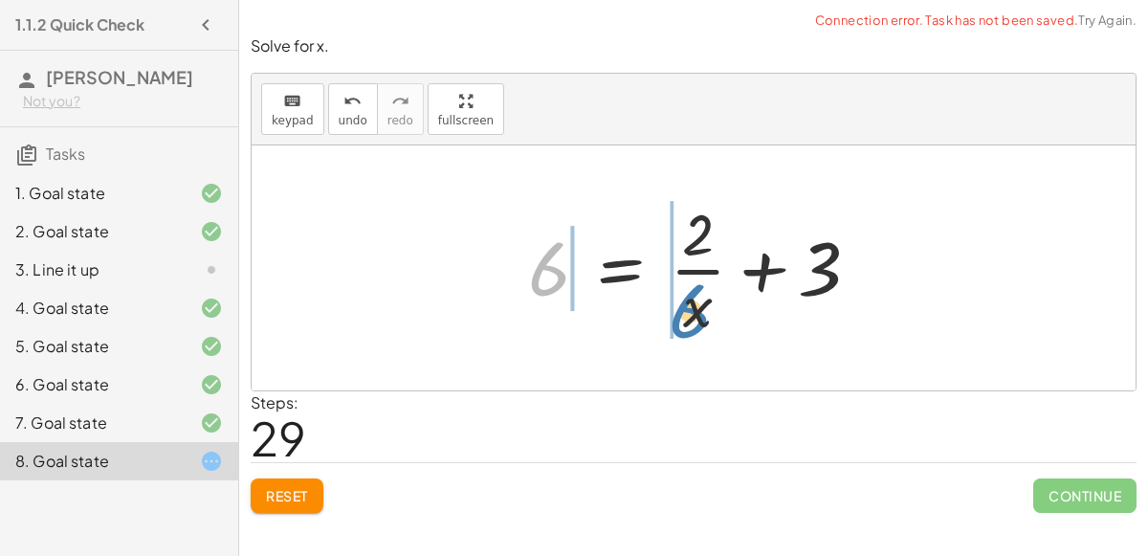
drag, startPoint x: 538, startPoint y: 267, endPoint x: 681, endPoint y: 310, distance: 149.9
click at [681, 310] on div at bounding box center [702, 267] width 367 height 147
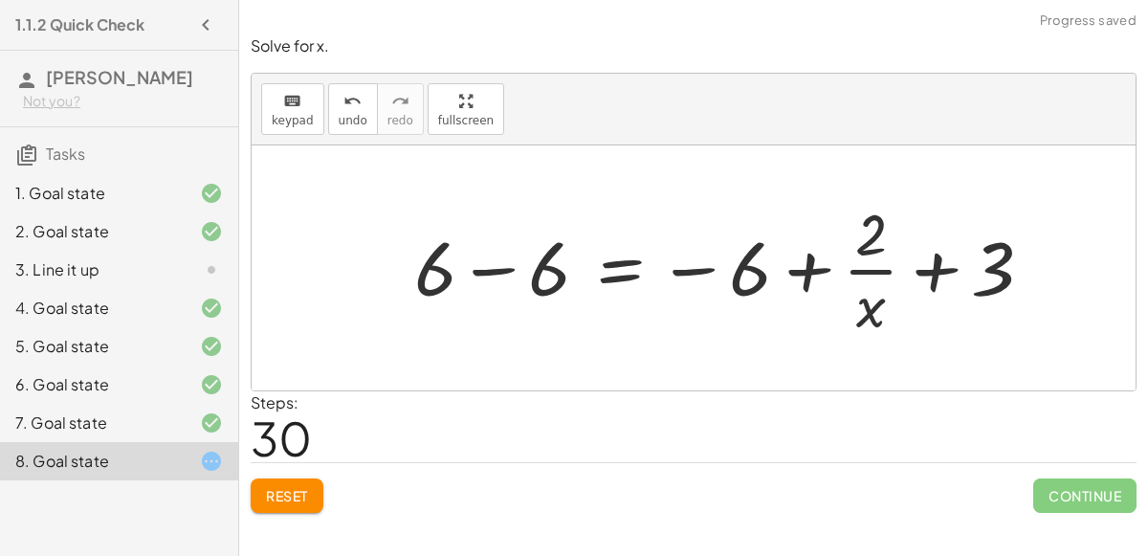
click at [819, 262] on div at bounding box center [731, 267] width 653 height 147
drag, startPoint x: 872, startPoint y: 248, endPoint x: 749, endPoint y: 289, distance: 129.2
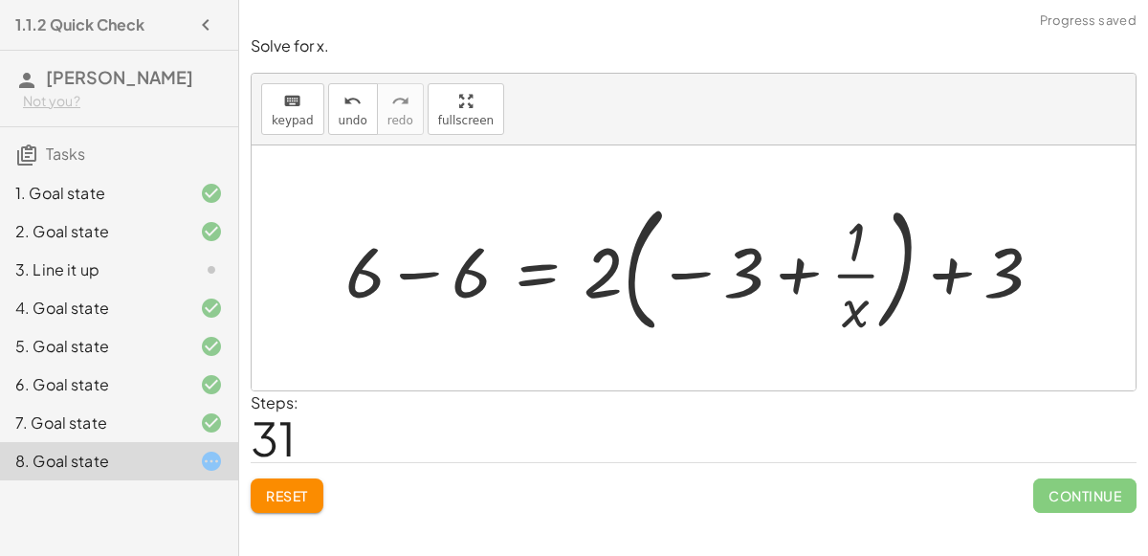
click at [787, 275] on div at bounding box center [702, 267] width 732 height 148
drag, startPoint x: 695, startPoint y: 265, endPoint x: 804, endPoint y: 273, distance: 109.4
click at [804, 273] on div at bounding box center [702, 267] width 732 height 148
drag, startPoint x: 752, startPoint y: 264, endPoint x: 905, endPoint y: 237, distance: 155.5
click at [905, 237] on div at bounding box center [702, 267] width 732 height 148
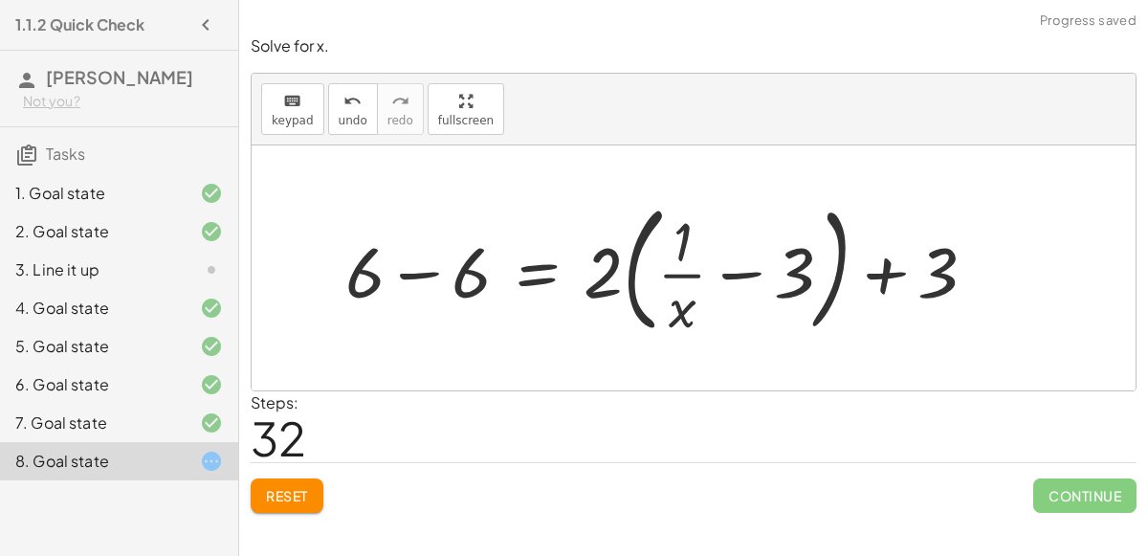
click at [724, 275] on div at bounding box center [668, 267] width 665 height 148
drag, startPoint x: 677, startPoint y: 329, endPoint x: 737, endPoint y: 289, distance: 72.5
click at [737, 289] on div at bounding box center [668, 267] width 665 height 148
click at [342, 118] on span "undo" at bounding box center [353, 120] width 29 height 13
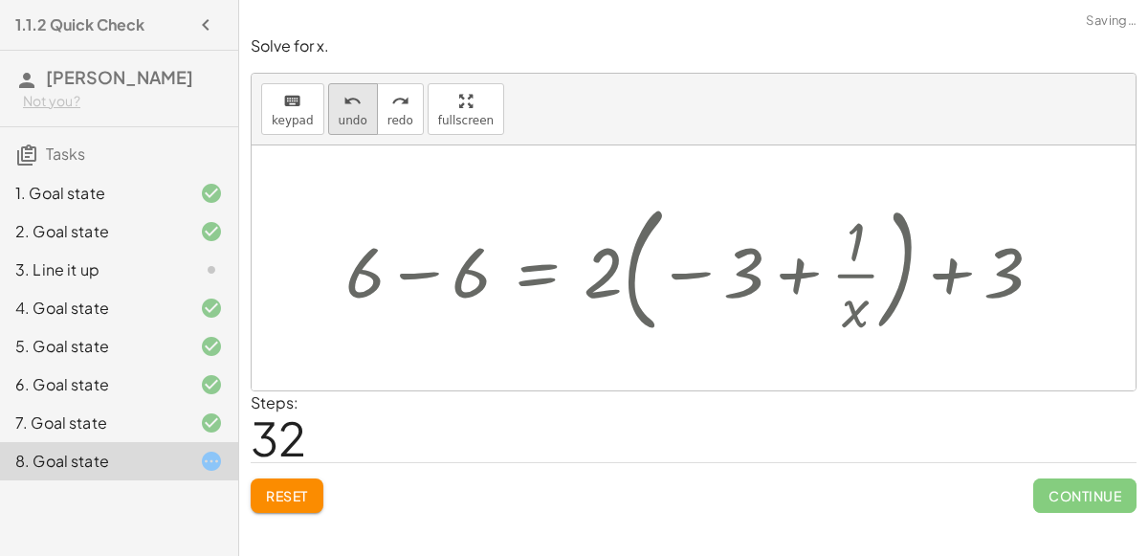
click at [342, 118] on span "undo" at bounding box center [353, 120] width 29 height 13
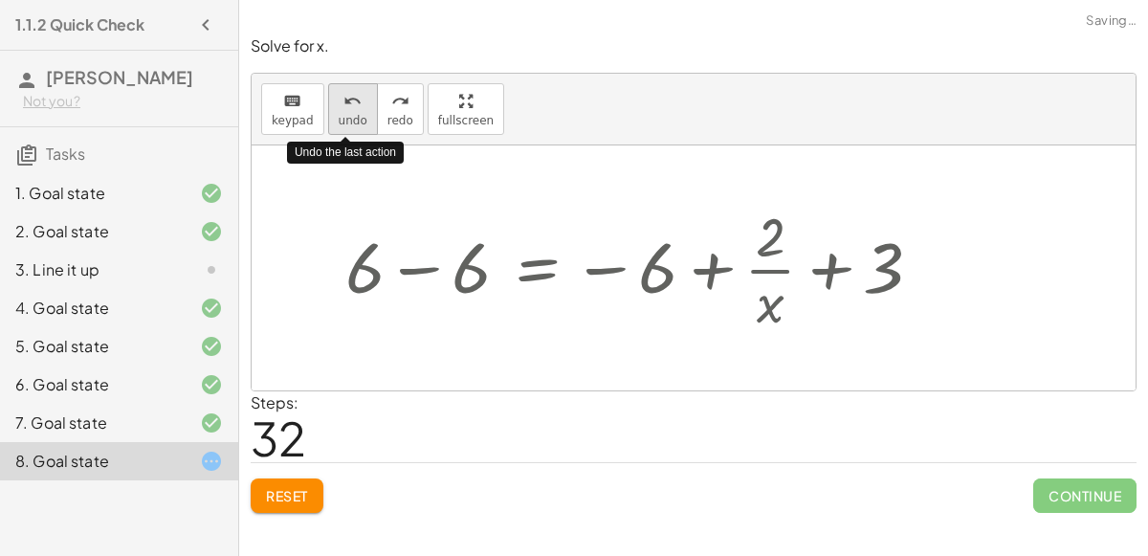
click at [342, 118] on span "undo" at bounding box center [353, 120] width 29 height 13
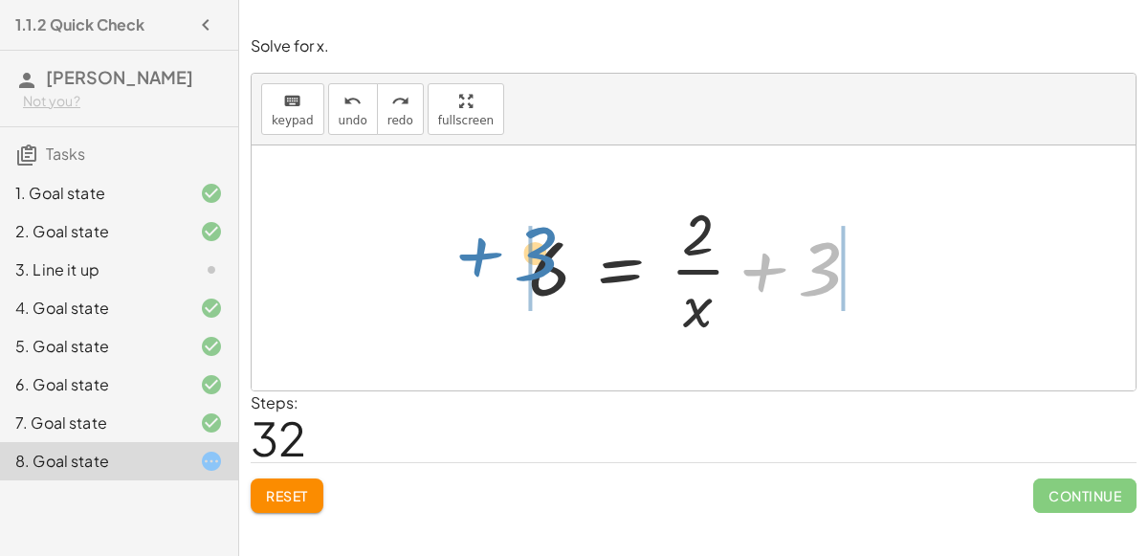
drag, startPoint x: 809, startPoint y: 280, endPoint x: 524, endPoint y: 266, distance: 284.6
click at [524, 266] on div at bounding box center [702, 267] width 367 height 147
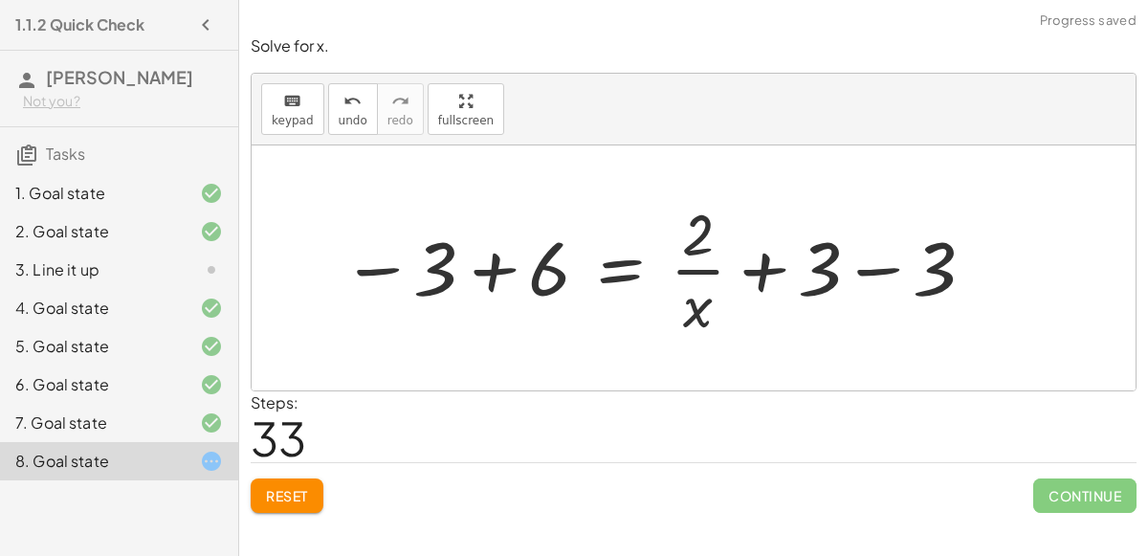
click at [494, 267] on div at bounding box center [660, 267] width 656 height 147
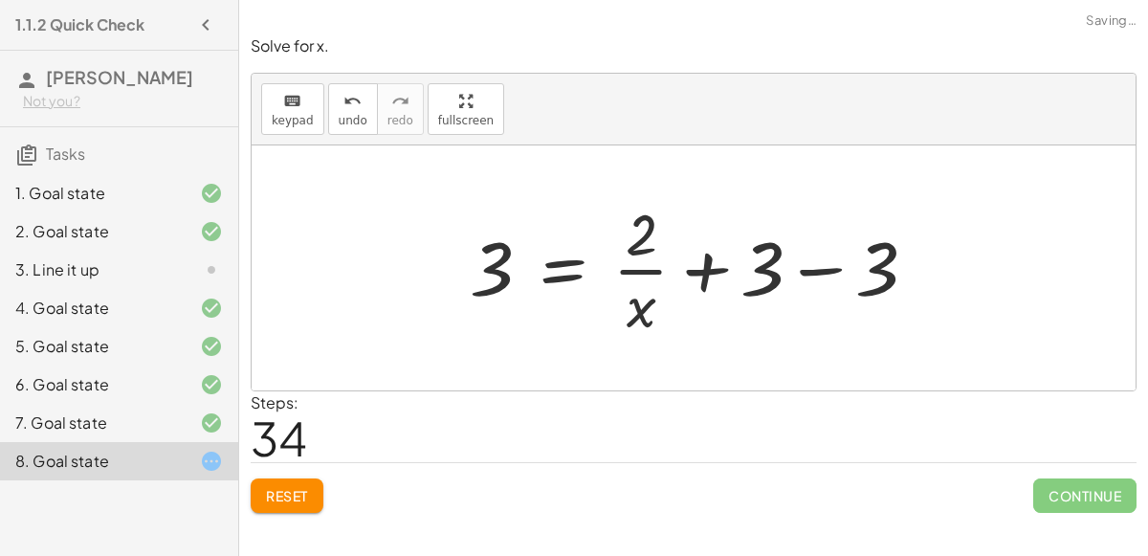
click at [703, 279] on div at bounding box center [701, 267] width 482 height 147
click at [807, 269] on div at bounding box center [701, 267] width 482 height 147
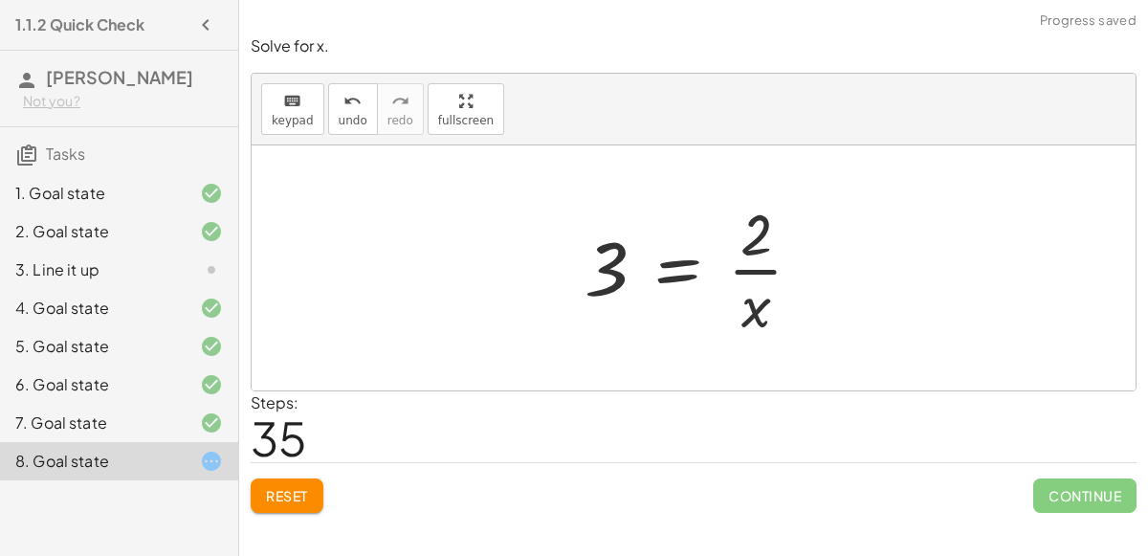
click at [749, 267] on div at bounding box center [701, 267] width 252 height 147
drag, startPoint x: 754, startPoint y: 301, endPoint x: 755, endPoint y: 222, distance: 79.4
click at [755, 222] on div at bounding box center [701, 267] width 252 height 147
drag, startPoint x: 750, startPoint y: 219, endPoint x: 918, endPoint y: 300, distance: 185.8
click at [918, 300] on div "+ · 6 · x − 10 = − 8 + · 3 · x · ( + · 6 · x − 10 ) · x = − · 8 · x + · 3 · x ·…" at bounding box center [694, 267] width 884 height 245
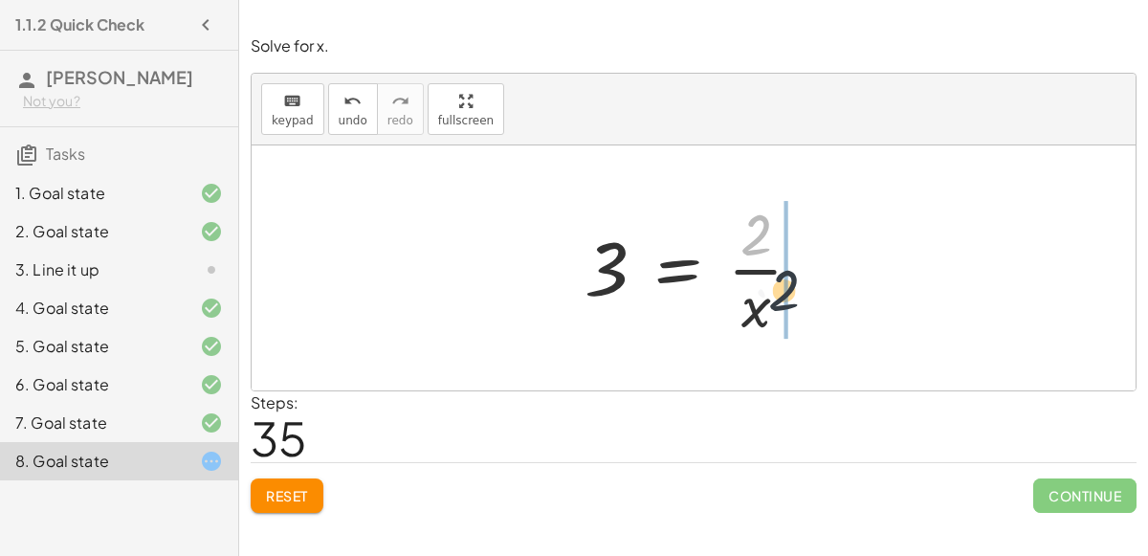
drag, startPoint x: 762, startPoint y: 233, endPoint x: 794, endPoint y: 307, distance: 81.4
click at [794, 307] on div at bounding box center [701, 267] width 252 height 147
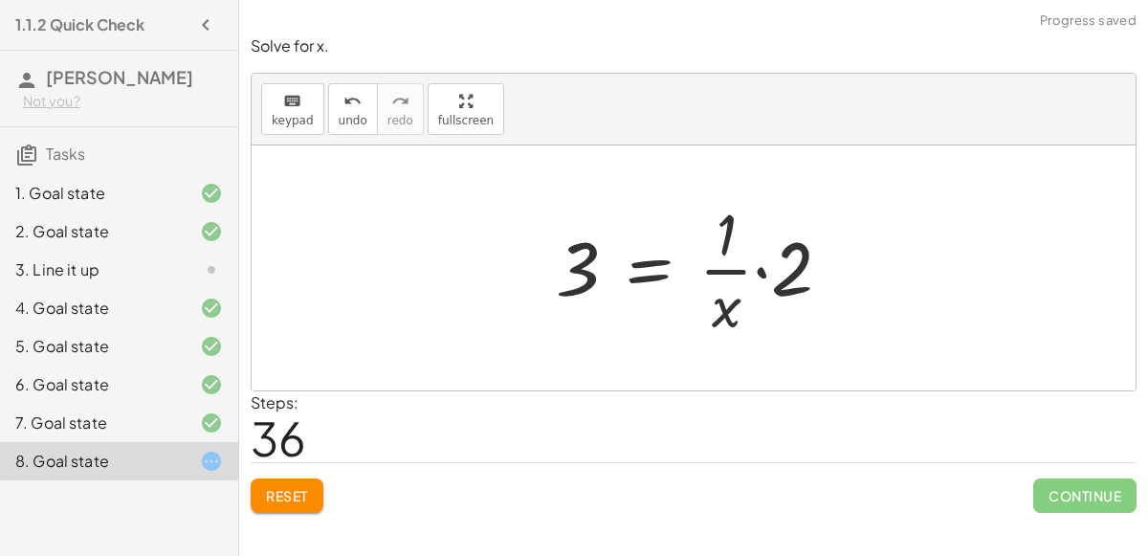
click at [751, 263] on div at bounding box center [701, 267] width 310 height 147
click at [764, 275] on div at bounding box center [701, 267] width 310 height 147
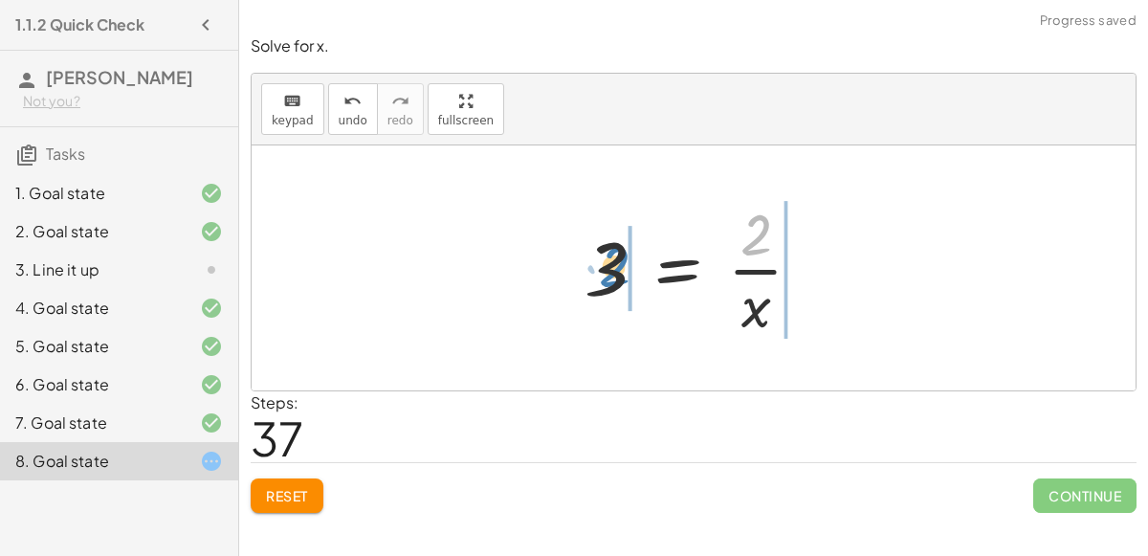
drag, startPoint x: 724, startPoint y: 234, endPoint x: 581, endPoint y: 264, distance: 146.8
click at [581, 264] on div at bounding box center [701, 267] width 252 height 147
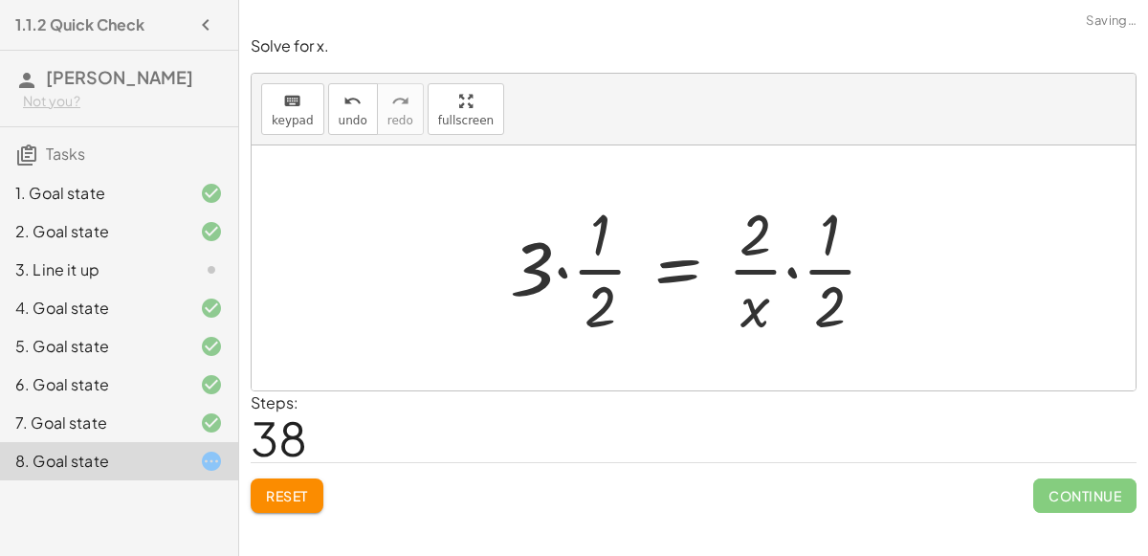
click at [790, 273] on div at bounding box center [701, 267] width 401 height 147
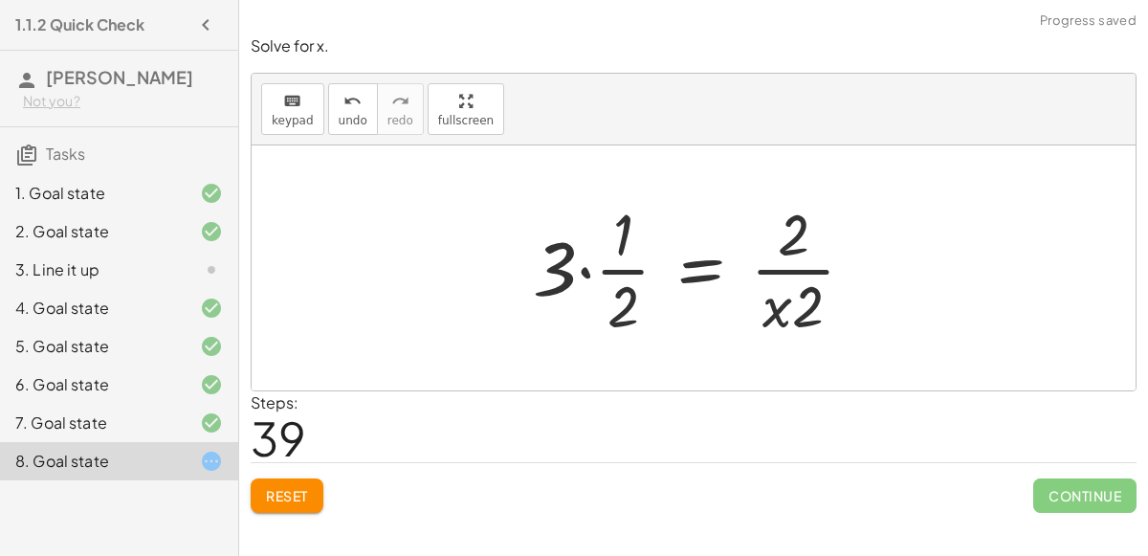
click at [789, 271] on div at bounding box center [701, 267] width 356 height 147
drag, startPoint x: 788, startPoint y: 271, endPoint x: 794, endPoint y: 295, distance: 24.8
click at [794, 295] on div at bounding box center [701, 267] width 356 height 147
click at [789, 265] on div at bounding box center [701, 267] width 356 height 147
drag, startPoint x: 804, startPoint y: 297, endPoint x: 789, endPoint y: 215, distance: 82.8
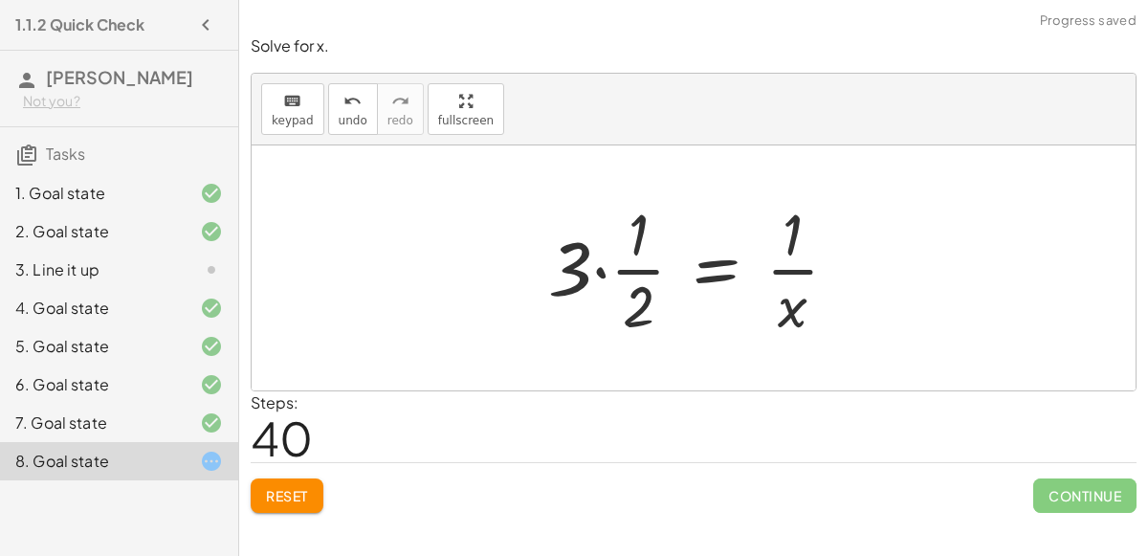
click at [792, 268] on div at bounding box center [701, 267] width 324 height 147
drag, startPoint x: 791, startPoint y: 241, endPoint x: 779, endPoint y: 273, distance: 33.6
click at [793, 323] on div at bounding box center [701, 267] width 324 height 147
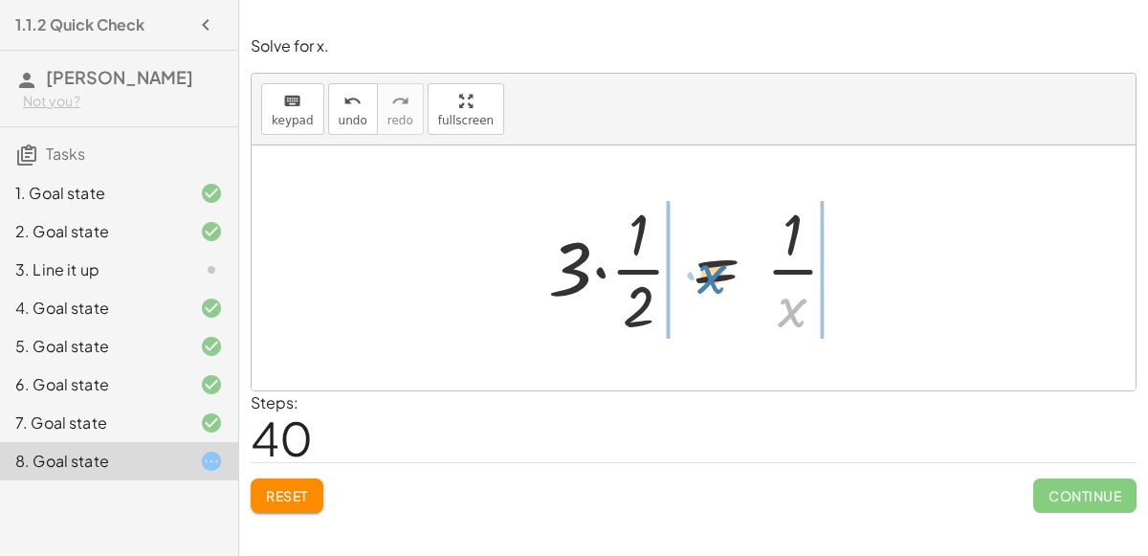
drag, startPoint x: 784, startPoint y: 294, endPoint x: 699, endPoint y: 261, distance: 91.2
click at [699, 261] on div at bounding box center [701, 267] width 324 height 147
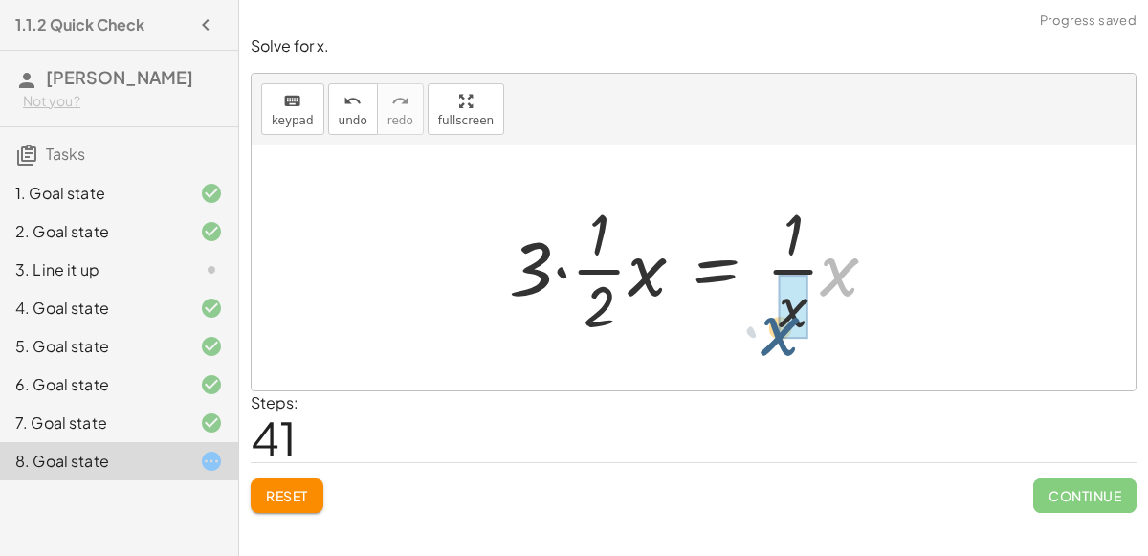
drag, startPoint x: 825, startPoint y: 266, endPoint x: 763, endPoint y: 323, distance: 84.0
click at [763, 323] on div at bounding box center [702, 267] width 404 height 147
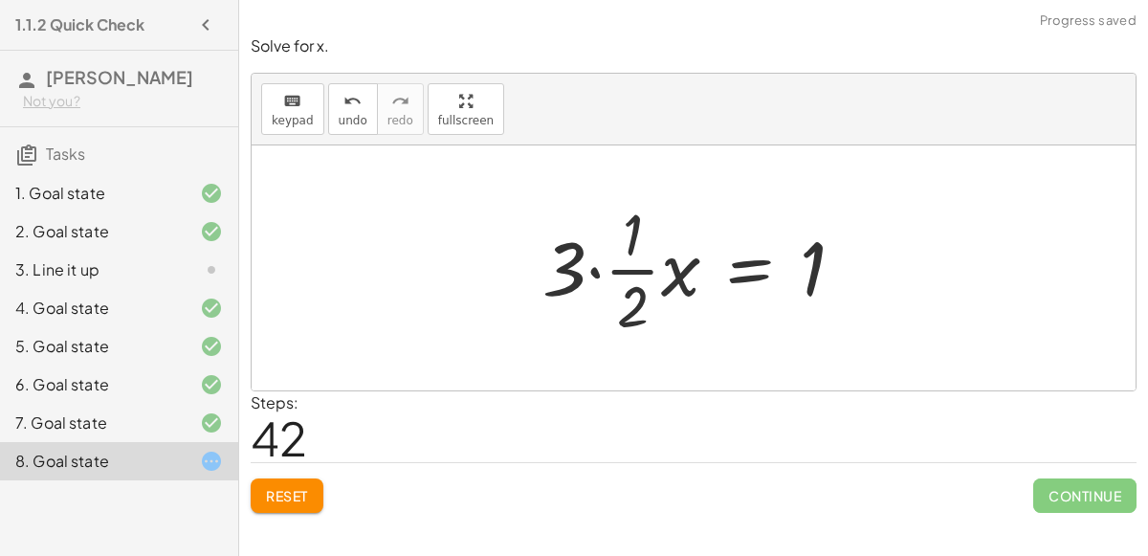
click at [632, 269] on div at bounding box center [701, 267] width 336 height 147
drag, startPoint x: 632, startPoint y: 269, endPoint x: 622, endPoint y: 280, distance: 14.9
click at [622, 280] on div at bounding box center [701, 267] width 336 height 147
click at [600, 269] on div at bounding box center [701, 267] width 336 height 147
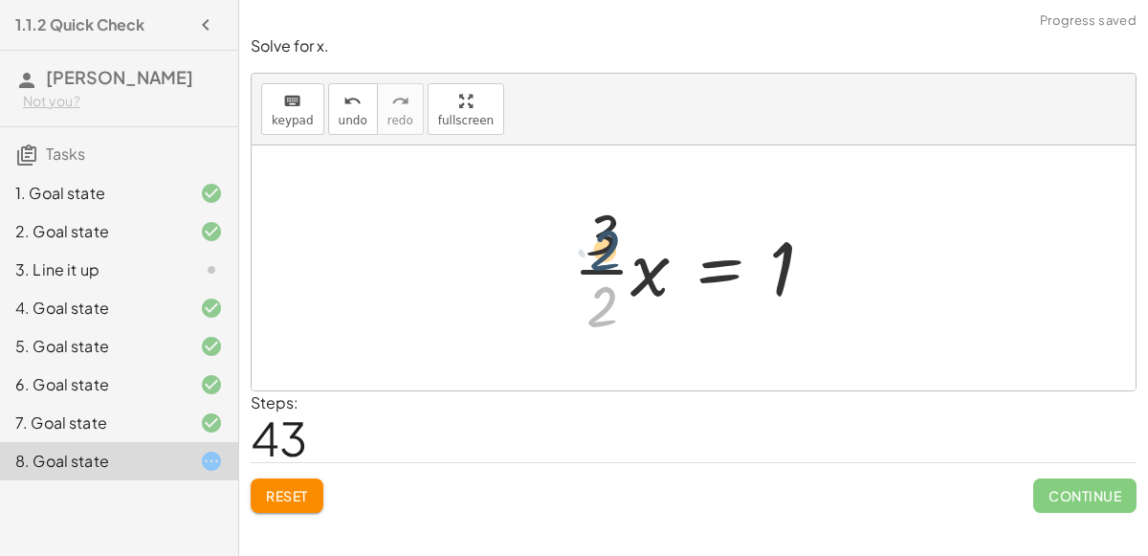
drag, startPoint x: 613, startPoint y: 289, endPoint x: 616, endPoint y: 212, distance: 76.6
click at [616, 212] on div at bounding box center [702, 267] width 276 height 147
click at [616, 256] on div at bounding box center [702, 267] width 276 height 147
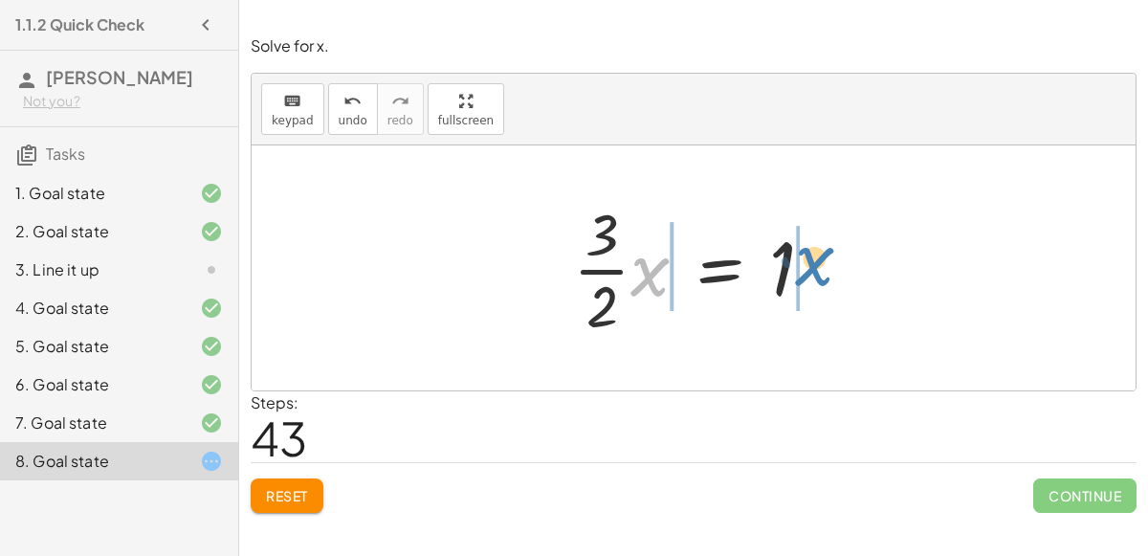
drag, startPoint x: 658, startPoint y: 271, endPoint x: 828, endPoint y: 261, distance: 169.7
click at [828, 261] on div at bounding box center [702, 267] width 276 height 147
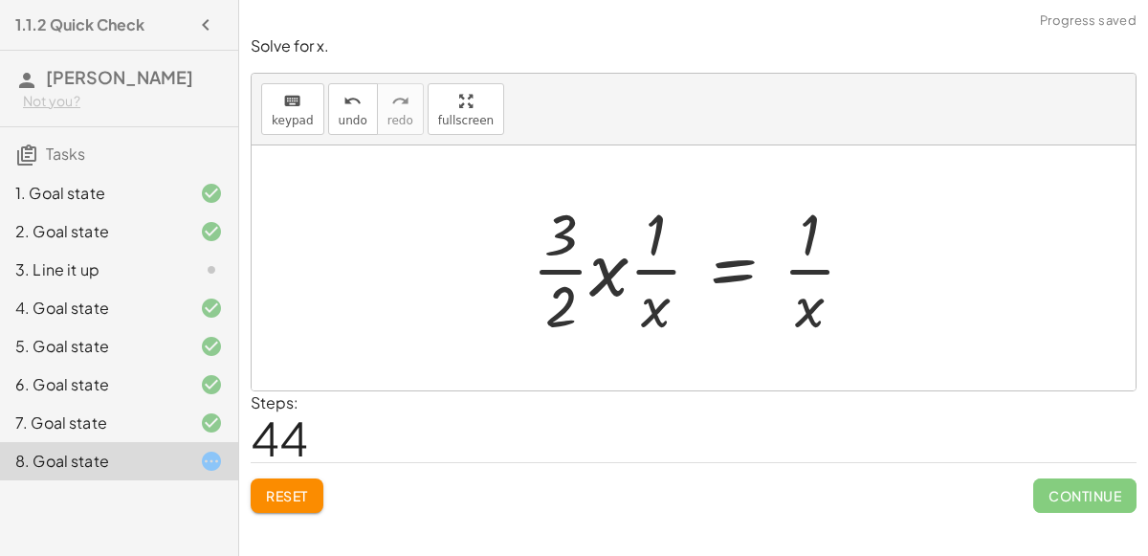
click at [612, 275] on div at bounding box center [702, 267] width 358 height 147
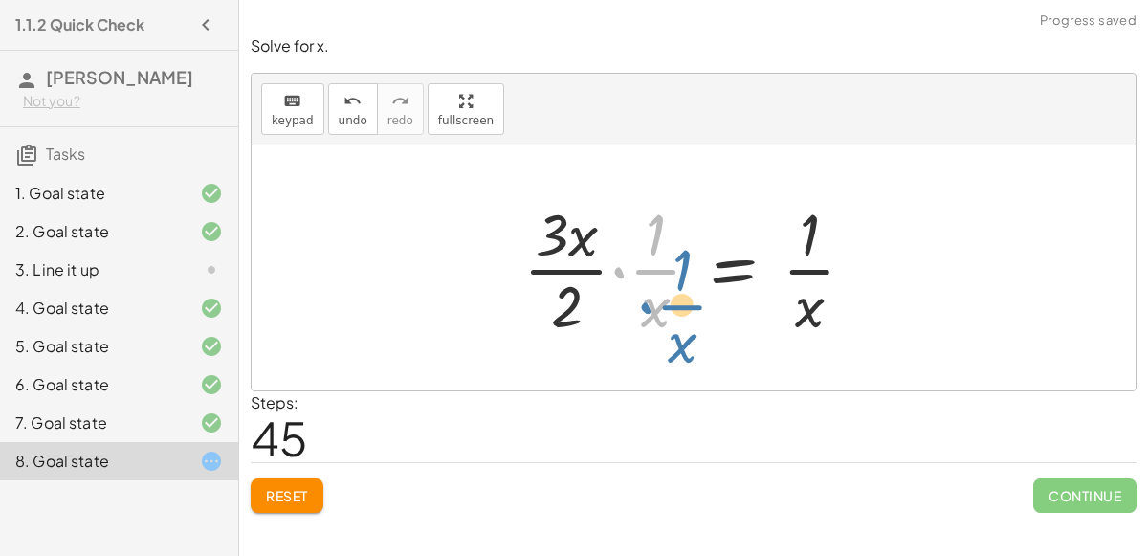
drag, startPoint x: 612, startPoint y: 276, endPoint x: 613, endPoint y: 289, distance: 13.5
click at [613, 289] on div at bounding box center [697, 267] width 367 height 147
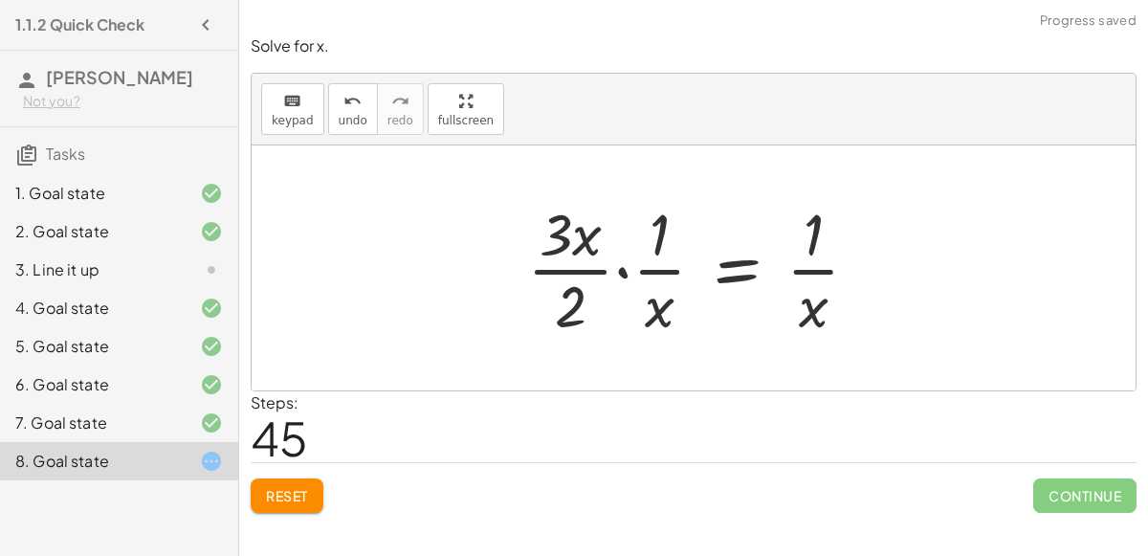
click at [618, 267] on div at bounding box center [701, 267] width 367 height 147
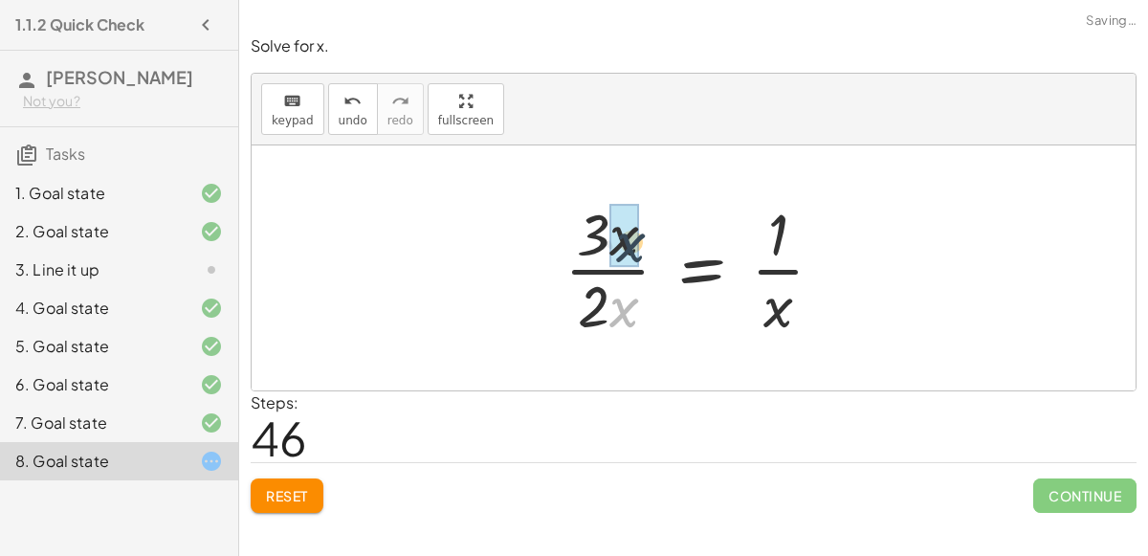
drag, startPoint x: 623, startPoint y: 296, endPoint x: 631, endPoint y: 232, distance: 64.6
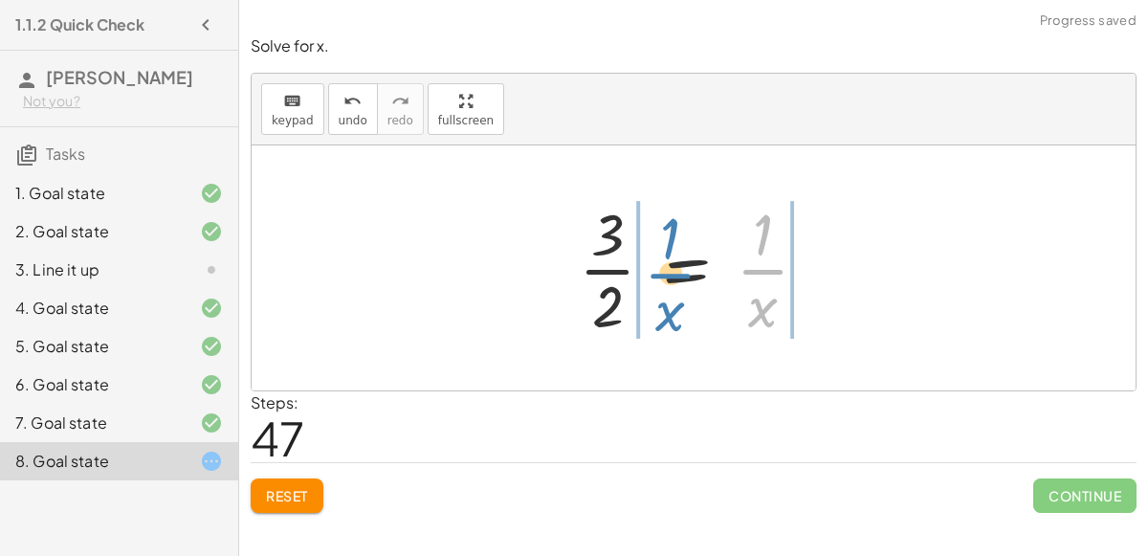
drag, startPoint x: 752, startPoint y: 264, endPoint x: 628, endPoint y: 270, distance: 124.5
click at [628, 270] on div at bounding box center [701, 267] width 264 height 147
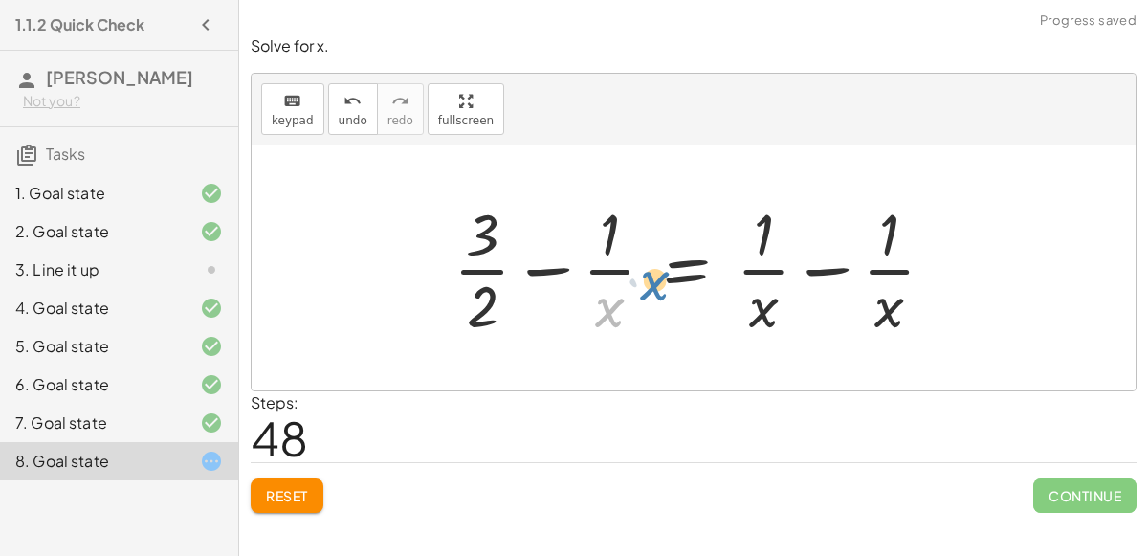
drag, startPoint x: 613, startPoint y: 292, endPoint x: 653, endPoint y: 258, distance: 51.6
click at [653, 258] on div at bounding box center [702, 267] width 516 height 147
click at [556, 268] on div at bounding box center [702, 267] width 516 height 147
drag, startPoint x: 494, startPoint y: 293, endPoint x: 600, endPoint y: 302, distance: 106.7
click at [600, 302] on div at bounding box center [702, 267] width 516 height 147
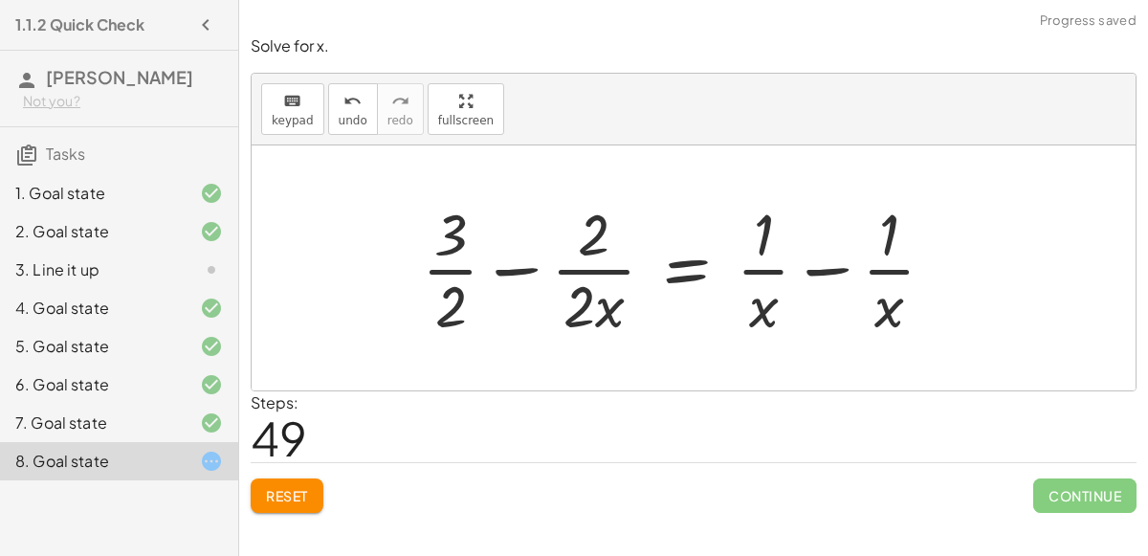
click at [579, 264] on div at bounding box center [685, 267] width 547 height 147
click at [526, 263] on div at bounding box center [685, 267] width 547 height 147
drag, startPoint x: 608, startPoint y: 303, endPoint x: 777, endPoint y: 304, distance: 169.4
click at [777, 304] on div at bounding box center [685, 267] width 547 height 147
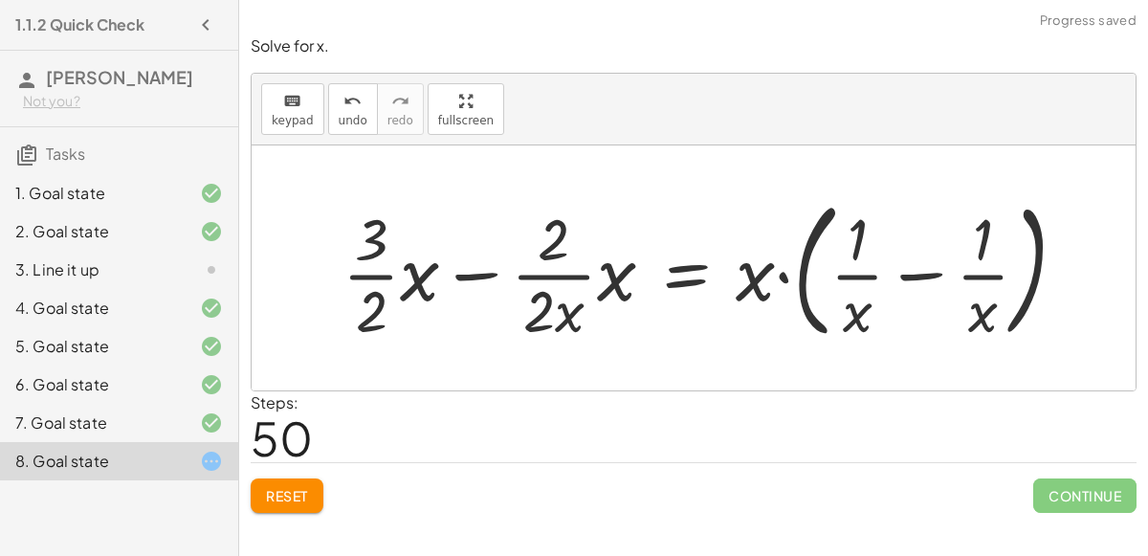
click at [785, 271] on div at bounding box center [712, 268] width 759 height 159
click at [779, 271] on div at bounding box center [712, 268] width 759 height 159
click at [916, 265] on div at bounding box center [712, 268] width 759 height 159
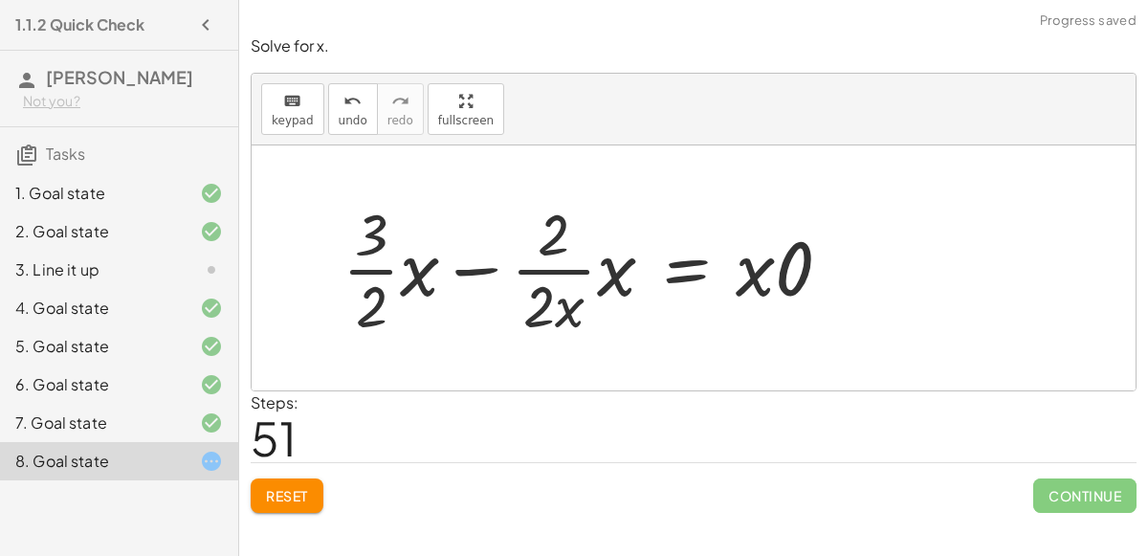
click at [777, 259] on div at bounding box center [594, 267] width 523 height 147
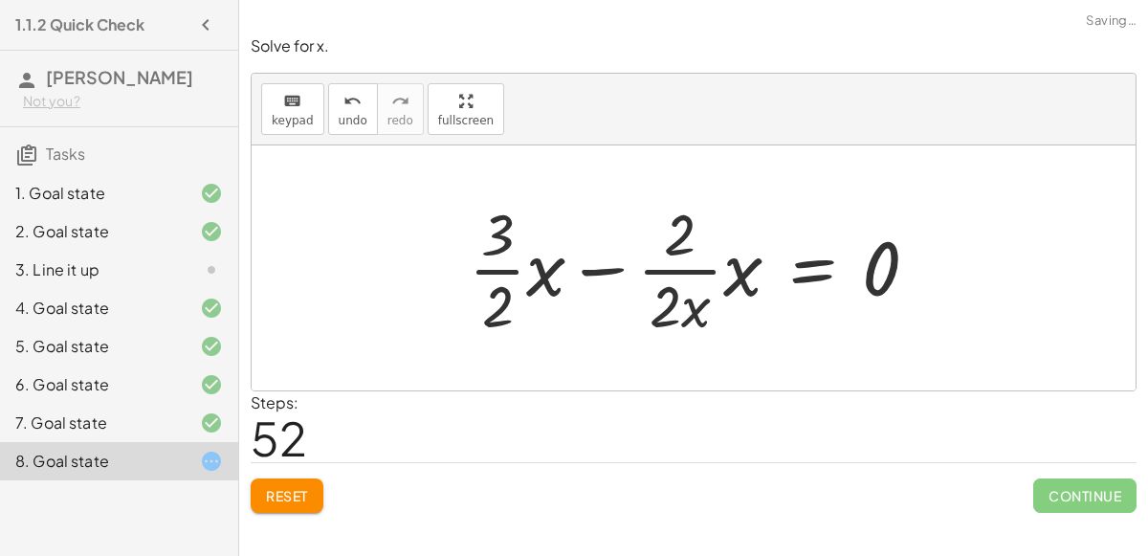
click at [697, 289] on div at bounding box center [701, 267] width 484 height 147
drag, startPoint x: 738, startPoint y: 273, endPoint x: 594, endPoint y: 370, distance: 173.6
click at [594, 370] on div "+ · 6 · x − 10 = − 8 + · 3 · x · ( + · 6 · x − 10 ) · x = − · 8 · x + · 3 · x ·…" at bounding box center [694, 267] width 884 height 245
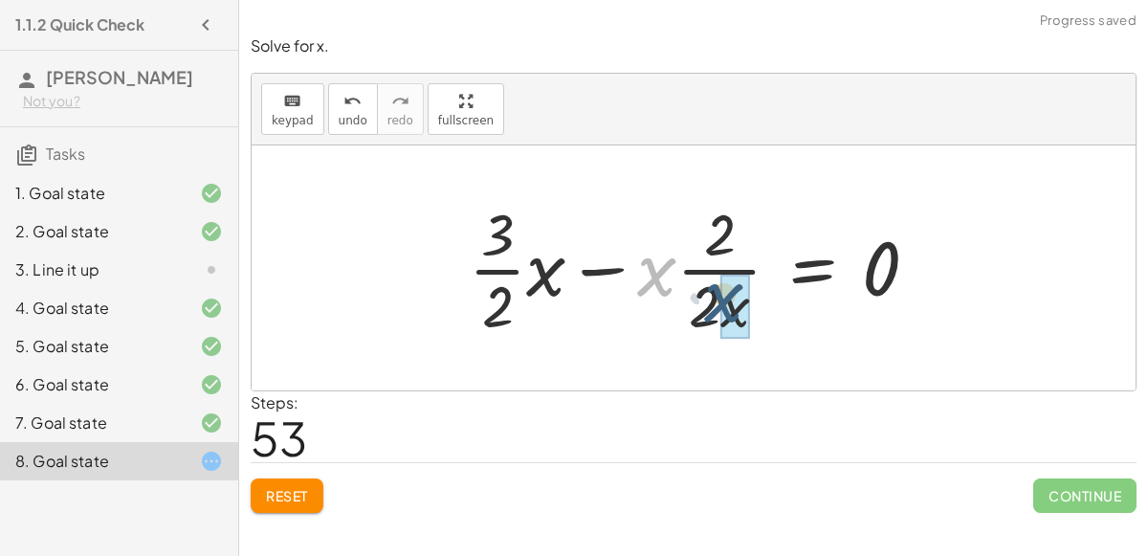
drag, startPoint x: 663, startPoint y: 292, endPoint x: 744, endPoint y: 320, distance: 85.0
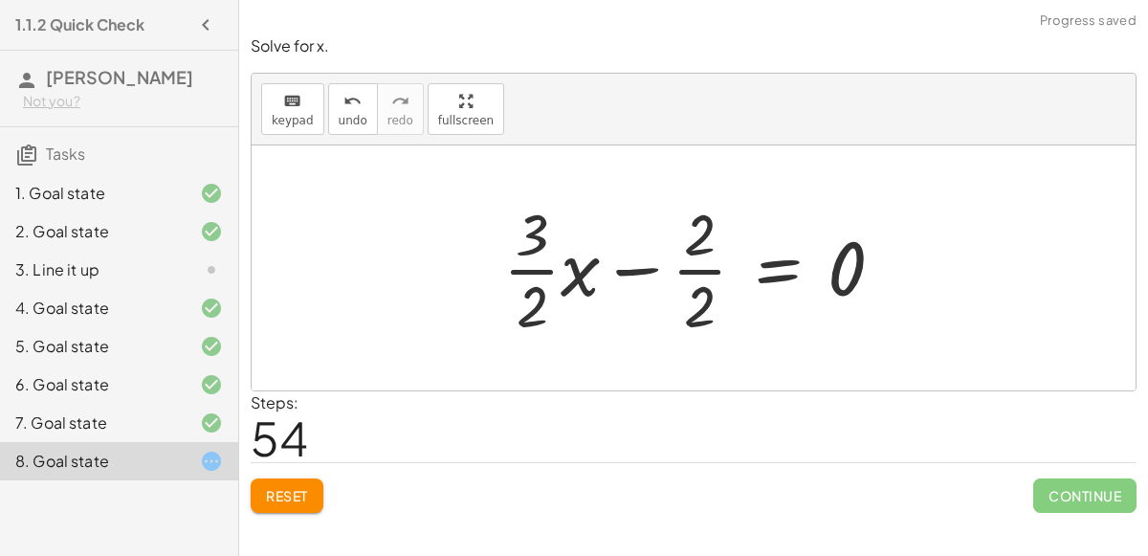
click at [774, 267] on div at bounding box center [701, 267] width 415 height 147
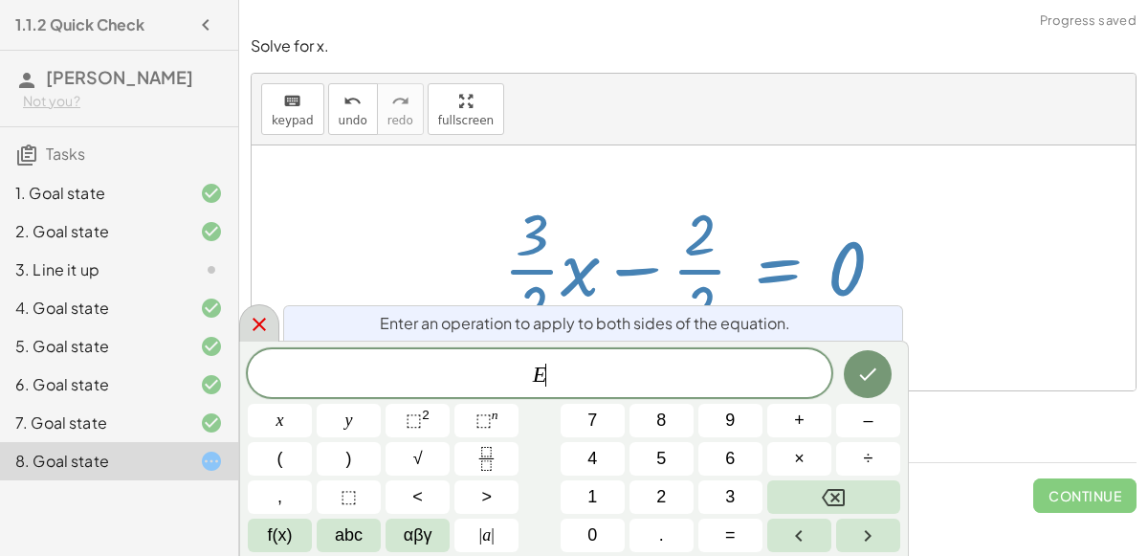
click at [251, 325] on icon at bounding box center [259, 324] width 23 height 23
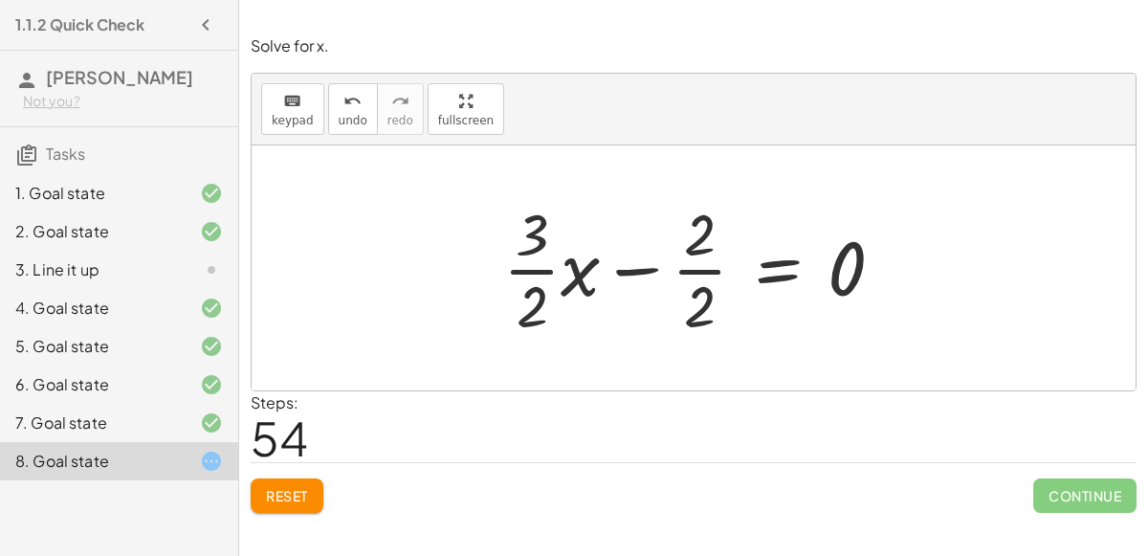
click at [705, 272] on div at bounding box center [701, 267] width 415 height 147
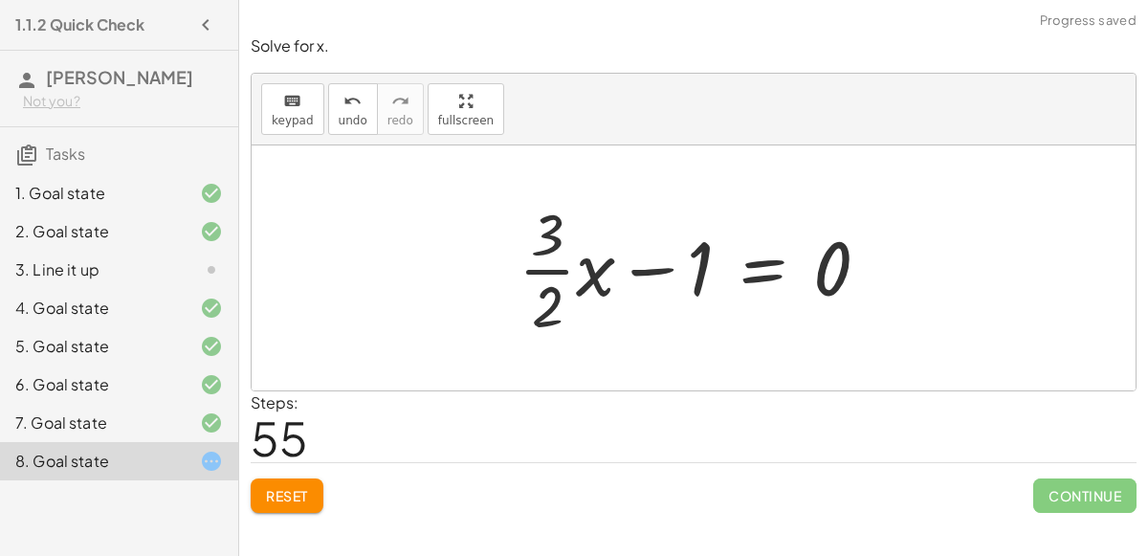
click at [702, 273] on div at bounding box center [702, 267] width 386 height 147
click at [669, 270] on div at bounding box center [702, 267] width 386 height 147
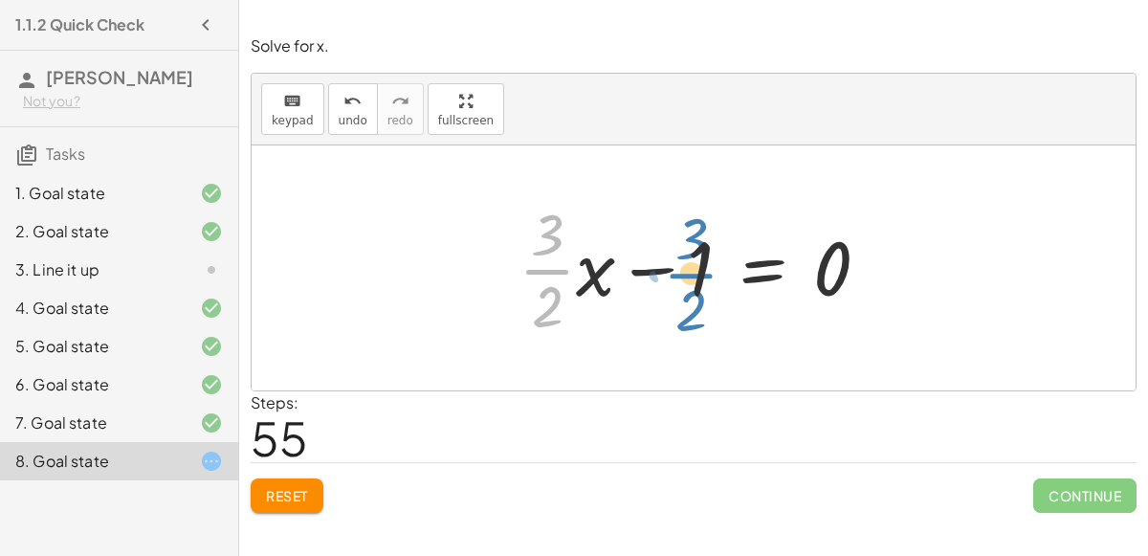
drag, startPoint x: 561, startPoint y: 265, endPoint x: 724, endPoint y: 271, distance: 163.8
click at [724, 271] on div at bounding box center [702, 267] width 386 height 147
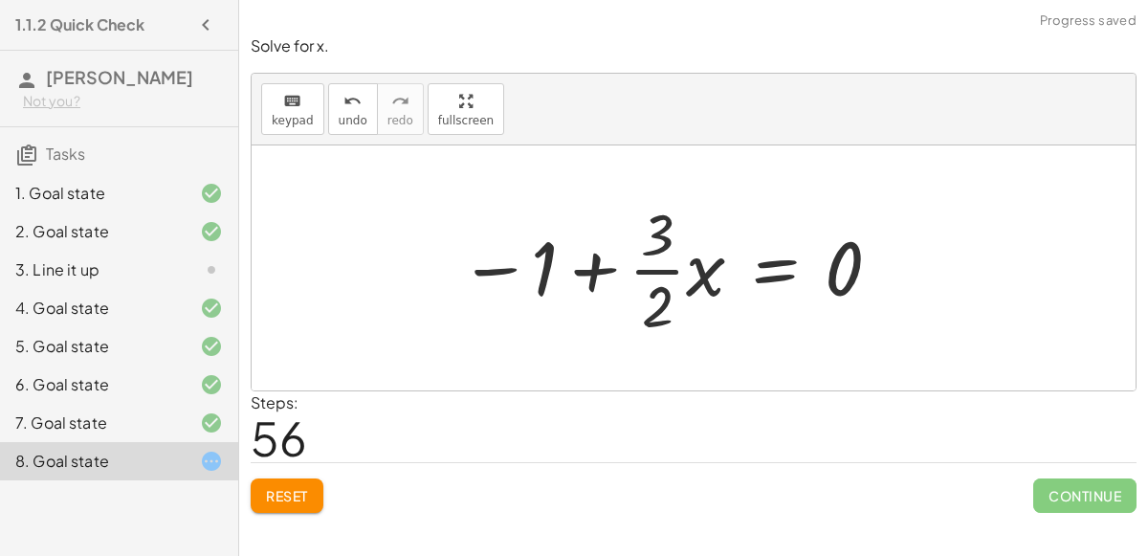
click at [566, 264] on div at bounding box center [672, 267] width 444 height 147
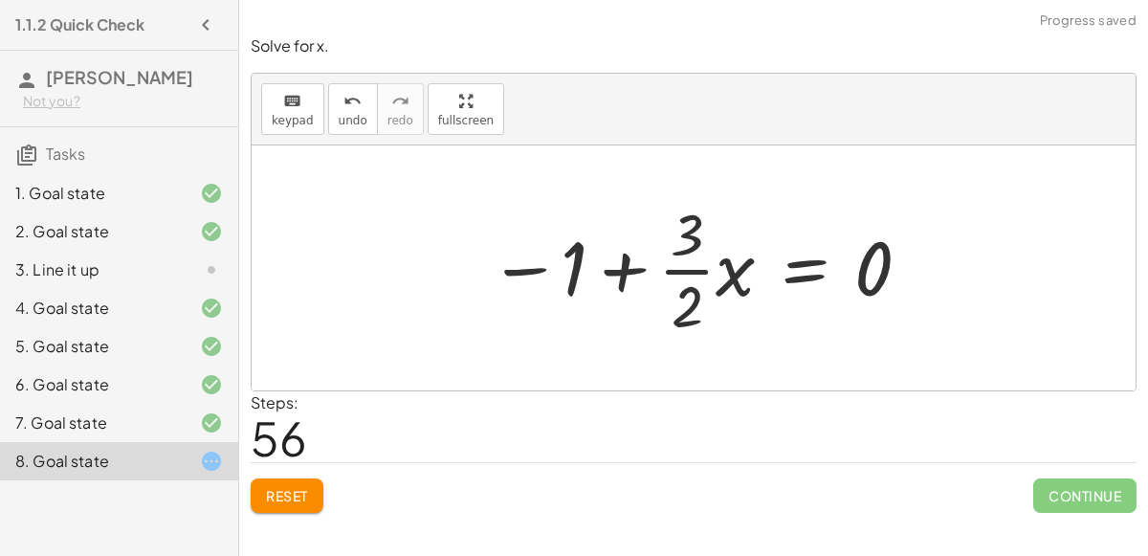
click at [604, 266] on div at bounding box center [701, 267] width 444 height 147
drag, startPoint x: 581, startPoint y: 262, endPoint x: 702, endPoint y: 225, distance: 127.1
click at [702, 225] on div at bounding box center [701, 267] width 444 height 147
drag, startPoint x: 548, startPoint y: 265, endPoint x: 894, endPoint y: 253, distance: 345.7
click at [536, 258] on div at bounding box center [647, 267] width 530 height 147
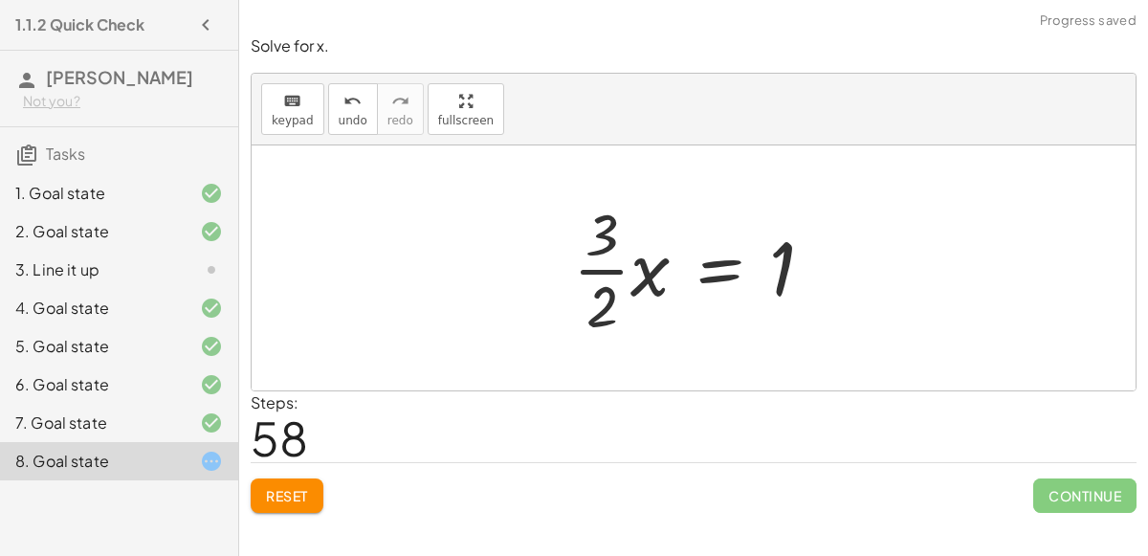
click at [601, 261] on div at bounding box center [702, 267] width 276 height 147
drag, startPoint x: 597, startPoint y: 231, endPoint x: 596, endPoint y: 308, distance: 77.5
click at [596, 308] on div at bounding box center [702, 267] width 276 height 147
drag, startPoint x: 602, startPoint y: 219, endPoint x: 780, endPoint y: 261, distance: 182.9
click at [780, 261] on div at bounding box center [702, 267] width 276 height 147
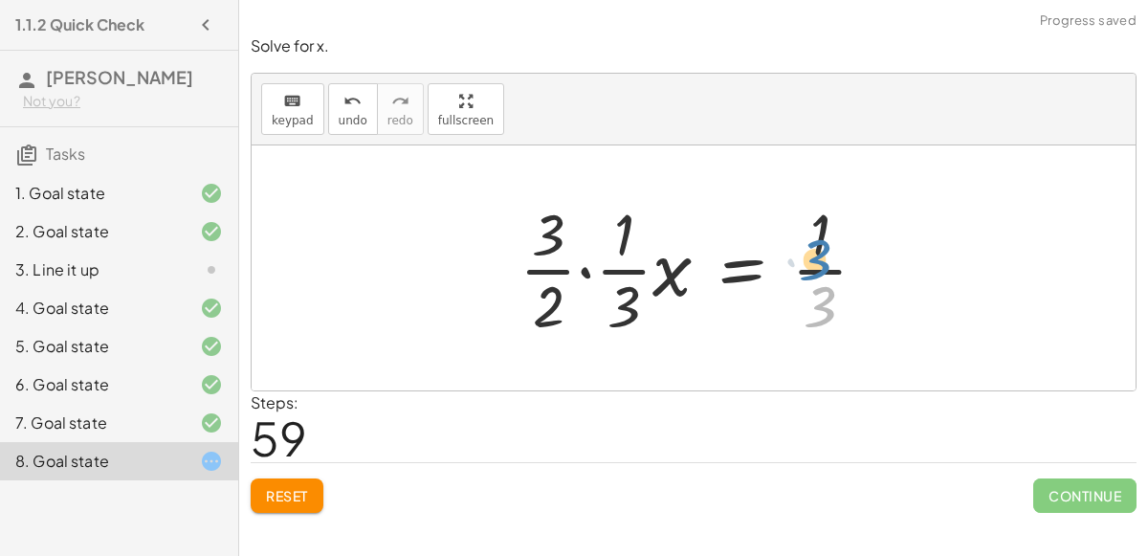
drag, startPoint x: 817, startPoint y: 299, endPoint x: 807, endPoint y: 226, distance: 73.5
click at [807, 226] on div at bounding box center [701, 267] width 383 height 147
click at [819, 271] on div at bounding box center [701, 267] width 383 height 147
click at [584, 269] on div at bounding box center [701, 267] width 383 height 147
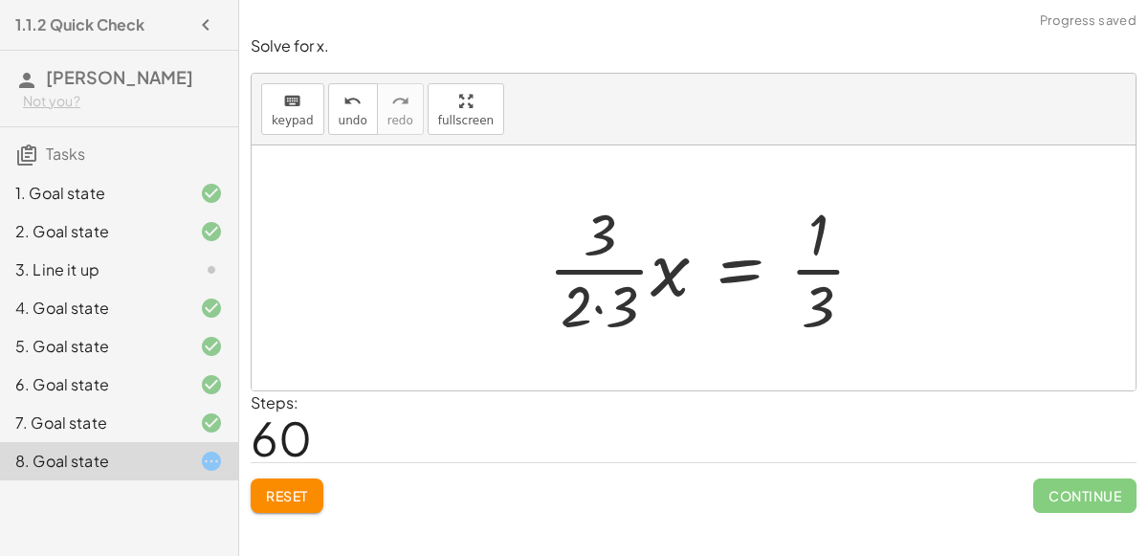
click at [590, 270] on div at bounding box center [715, 267] width 352 height 147
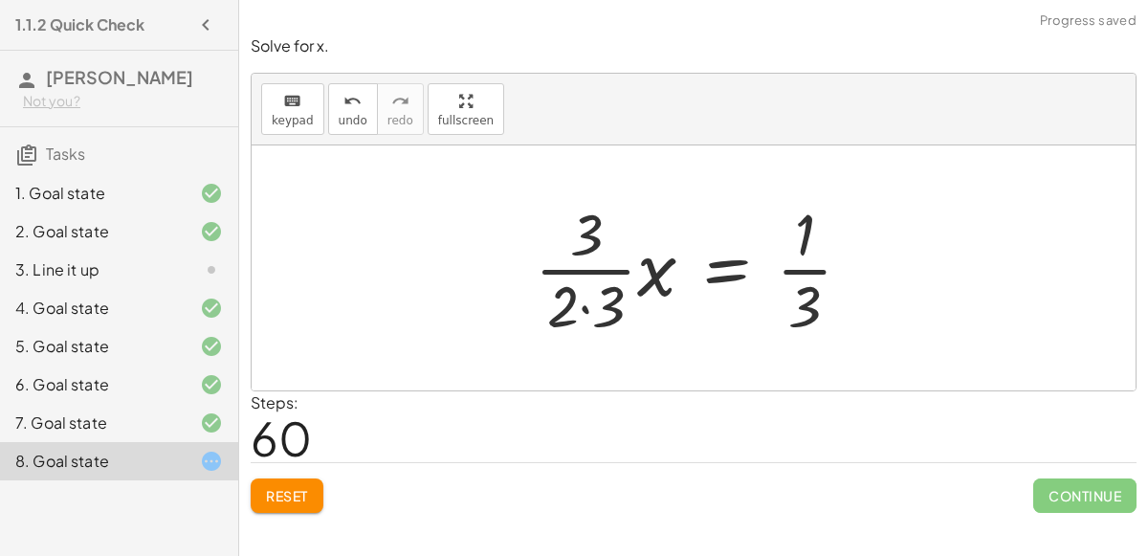
click at [588, 296] on div at bounding box center [701, 267] width 352 height 147
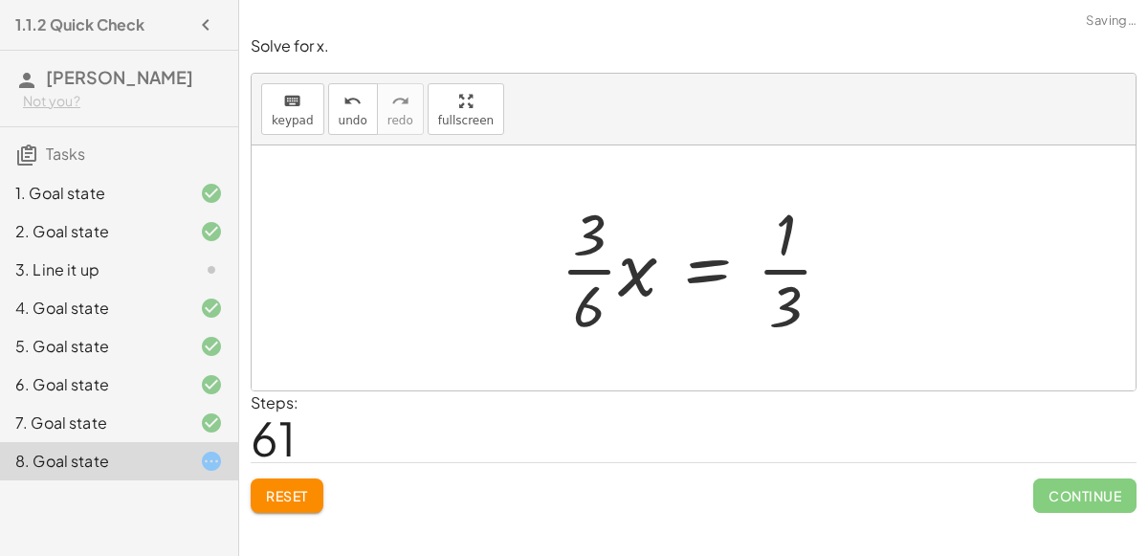
click at [606, 267] on div at bounding box center [704, 267] width 306 height 147
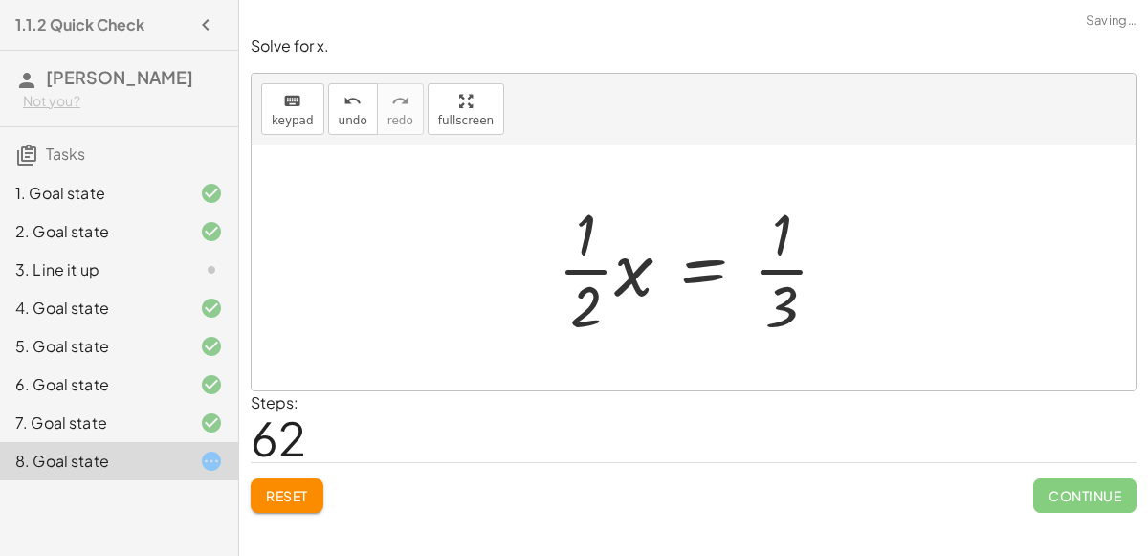
click at [573, 264] on div at bounding box center [700, 267] width 305 height 147
drag, startPoint x: 586, startPoint y: 301, endPoint x: 584, endPoint y: 217, distance: 83.3
click at [584, 217] on div at bounding box center [700, 267] width 305 height 147
click at [771, 265] on div at bounding box center [700, 267] width 305 height 147
drag, startPoint x: 780, startPoint y: 286, endPoint x: 774, endPoint y: 219, distance: 67.2
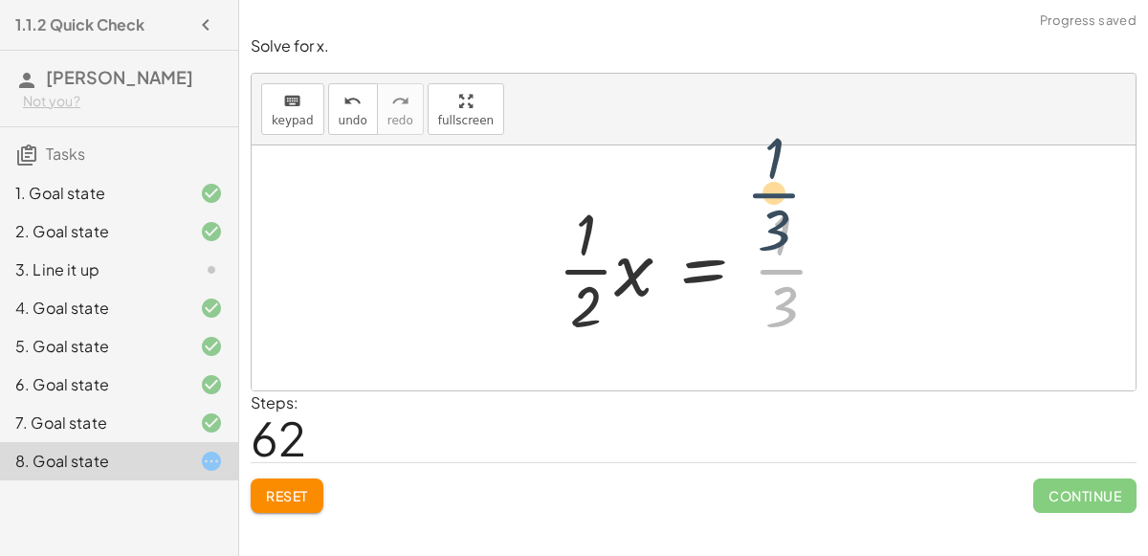
click at [774, 219] on div at bounding box center [700, 267] width 305 height 147
drag, startPoint x: 789, startPoint y: 312, endPoint x: 784, endPoint y: 217, distance: 94.9
click at [784, 217] on div at bounding box center [700, 267] width 305 height 147
drag, startPoint x: 784, startPoint y: 225, endPoint x: 780, endPoint y: 299, distance: 73.8
drag, startPoint x: 783, startPoint y: 218, endPoint x: 782, endPoint y: 291, distance: 72.7
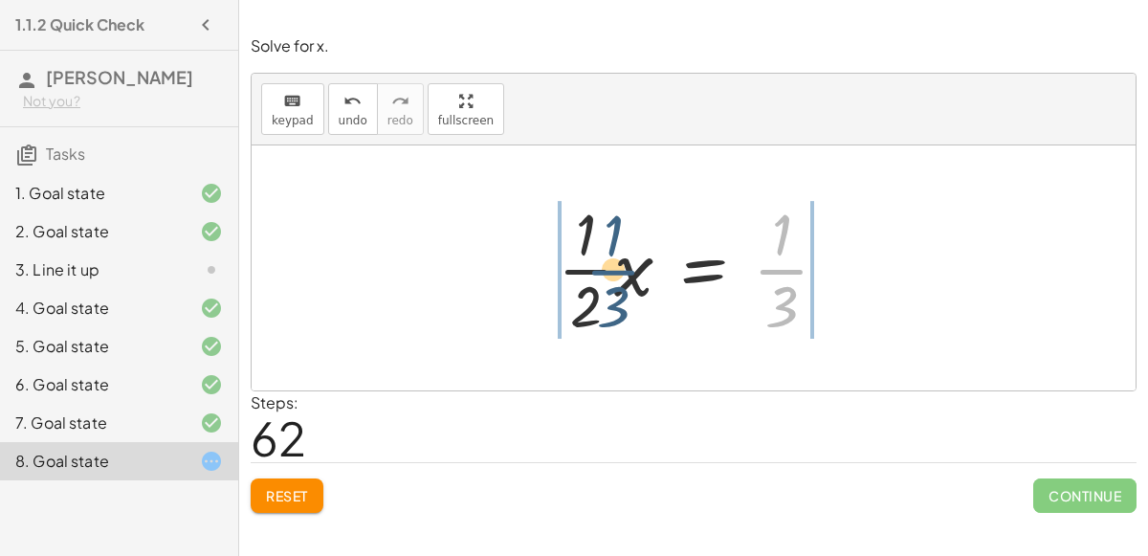
drag, startPoint x: 778, startPoint y: 278, endPoint x: 597, endPoint y: 277, distance: 180.9
click at [597, 277] on div at bounding box center [700, 267] width 305 height 147
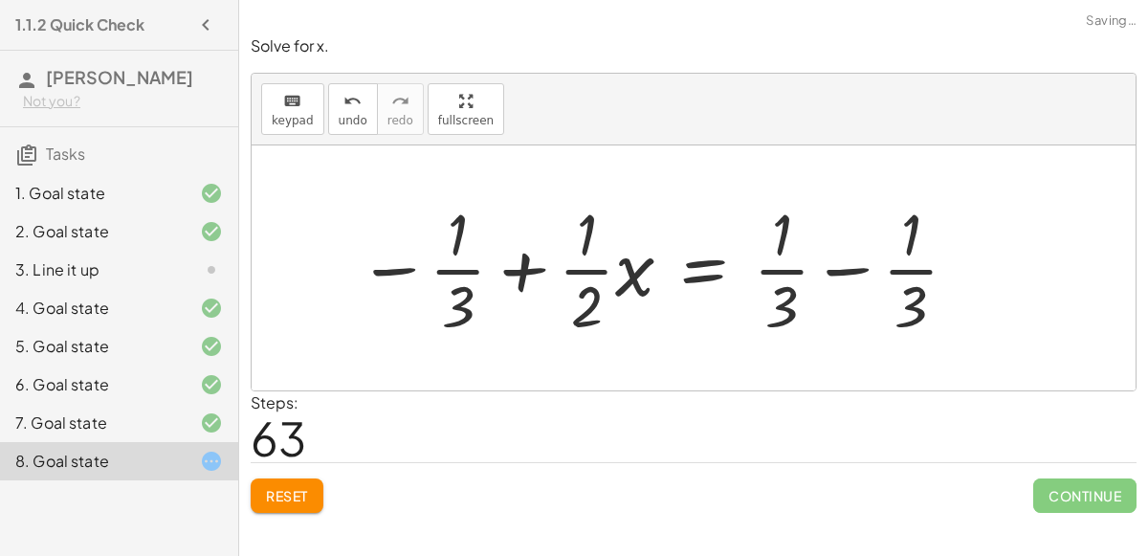
click at [528, 255] on div at bounding box center [659, 267] width 622 height 147
click at [409, 266] on div at bounding box center [659, 267] width 622 height 147
click at [506, 274] on div at bounding box center [659, 267] width 622 height 147
drag, startPoint x: 582, startPoint y: 306, endPoint x: 419, endPoint y: 301, distance: 162.8
click at [419, 301] on div at bounding box center [659, 267] width 622 height 147
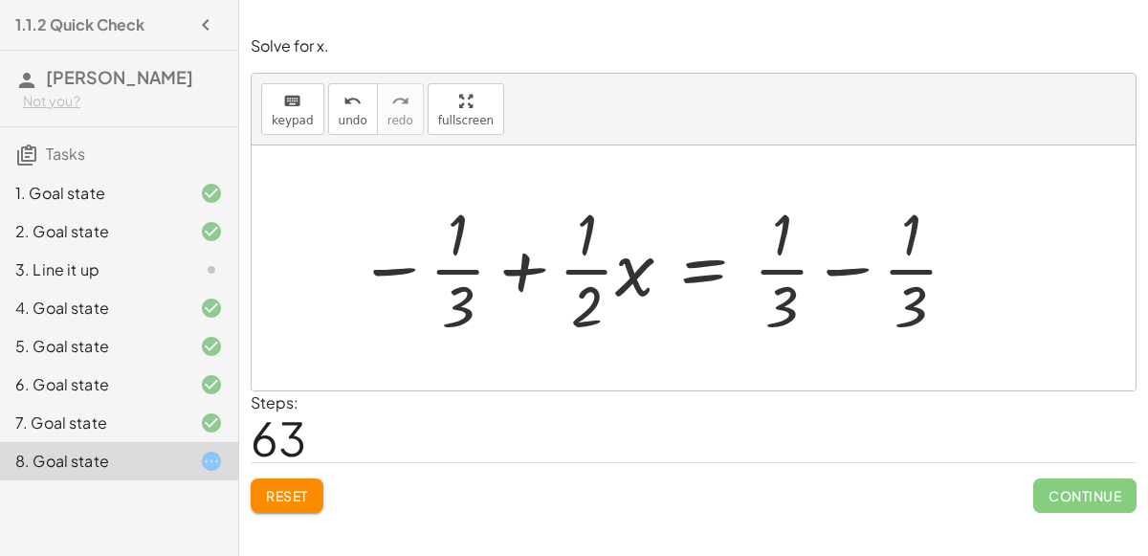
click at [860, 256] on div at bounding box center [659, 267] width 622 height 147
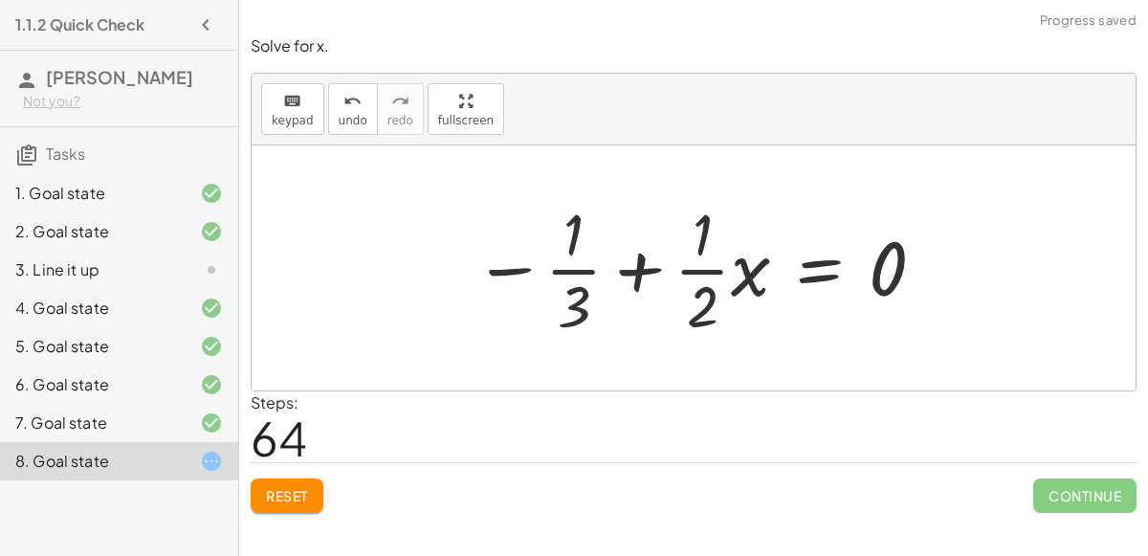
click at [653, 266] on div at bounding box center [701, 267] width 474 height 147
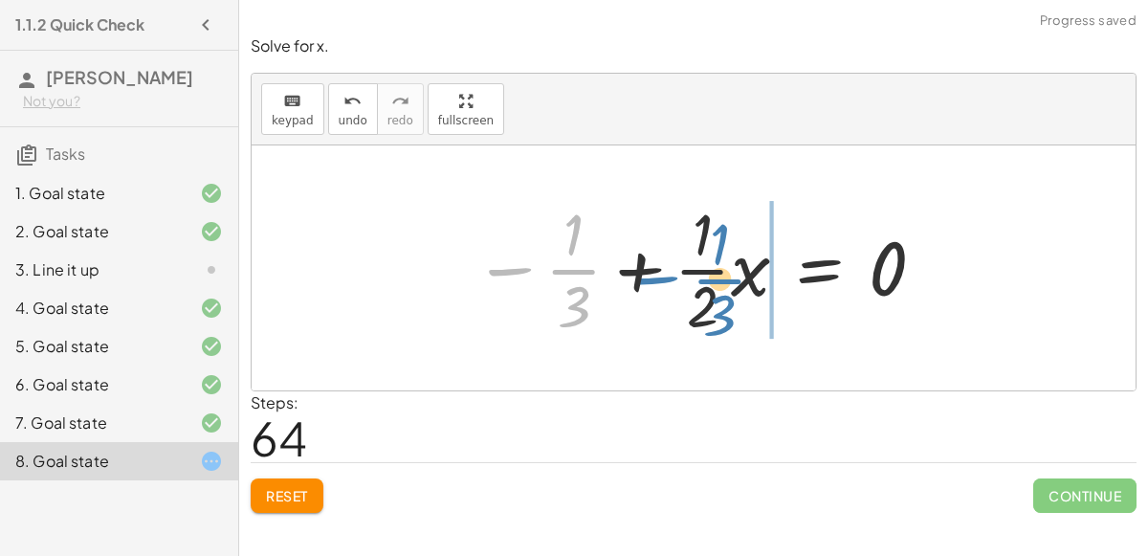
drag, startPoint x: 586, startPoint y: 270, endPoint x: 735, endPoint y: 279, distance: 149.6
click at [735, 279] on div at bounding box center [701, 267] width 474 height 147
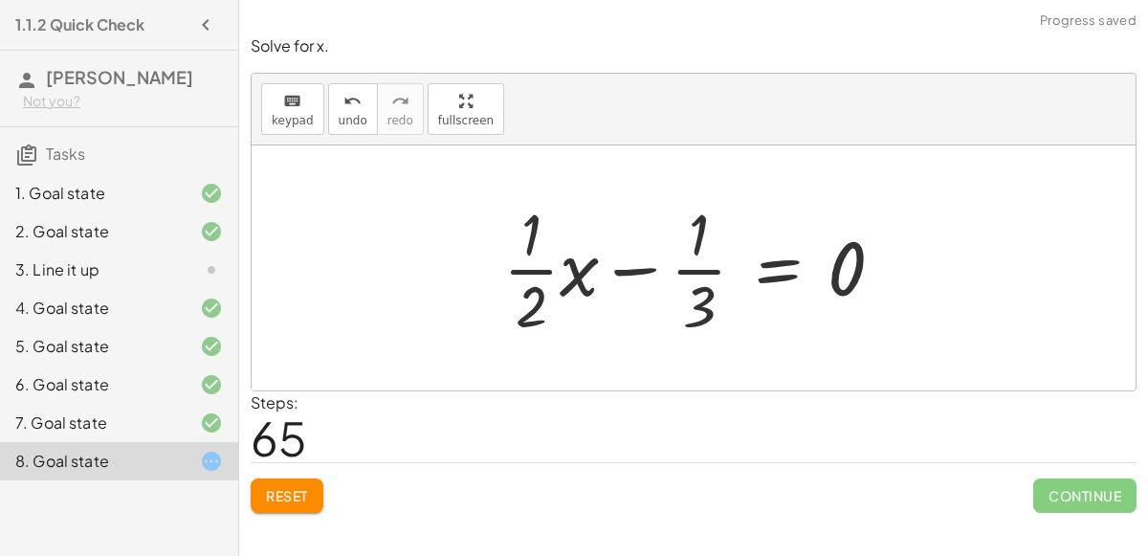
click at [621, 266] on div at bounding box center [701, 267] width 415 height 147
drag, startPoint x: 693, startPoint y: 235, endPoint x: 696, endPoint y: 347, distance: 112.0
drag, startPoint x: 693, startPoint y: 319, endPoint x: 524, endPoint y: 297, distance: 169.9
click at [524, 297] on div at bounding box center [701, 267] width 415 height 147
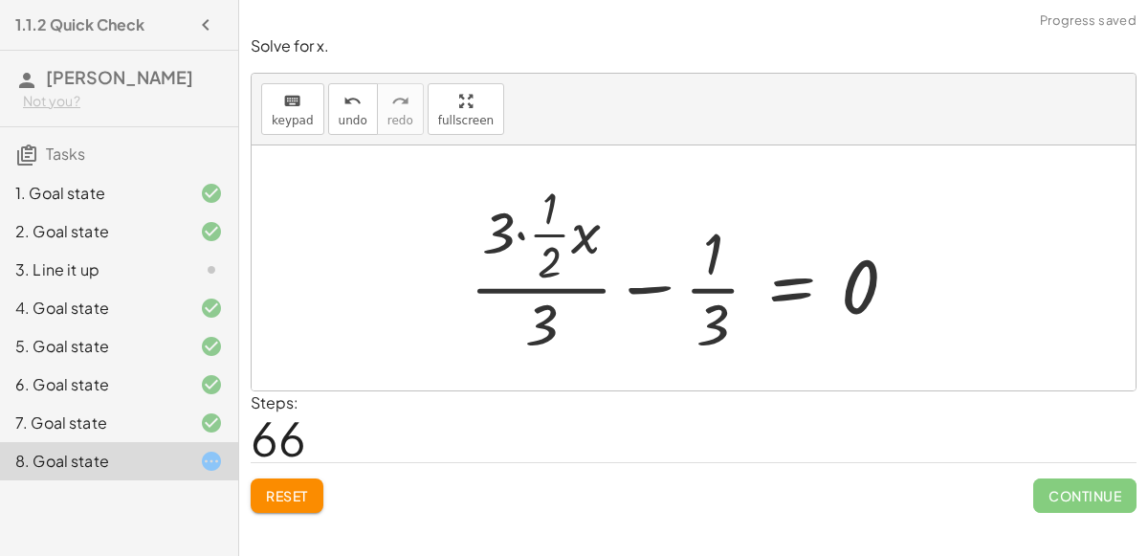
click at [554, 283] on div at bounding box center [691, 268] width 462 height 185
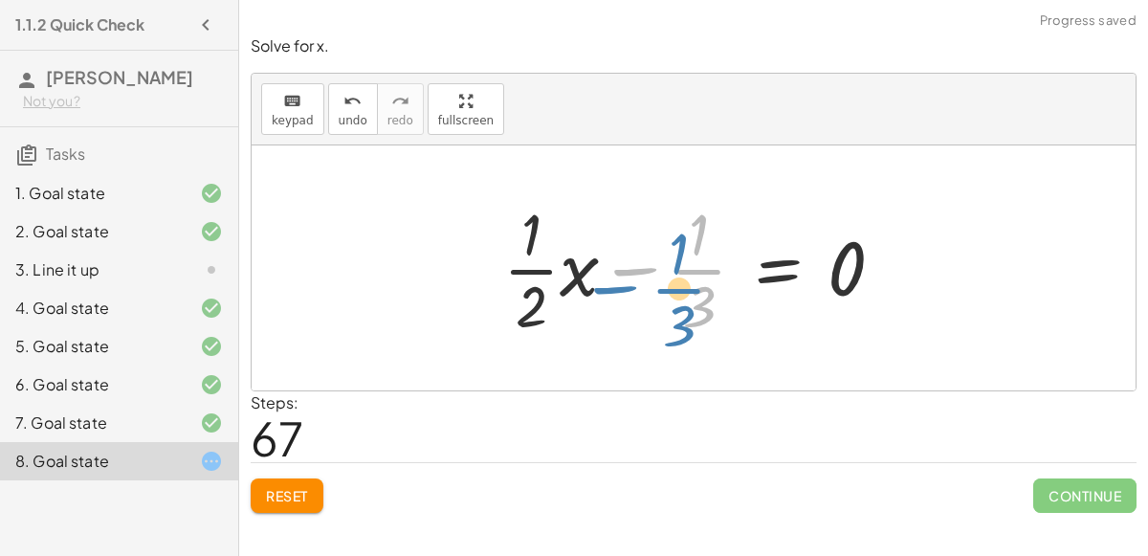
drag, startPoint x: 699, startPoint y: 268, endPoint x: 681, endPoint y: 287, distance: 25.8
click at [681, 287] on div at bounding box center [701, 267] width 415 height 147
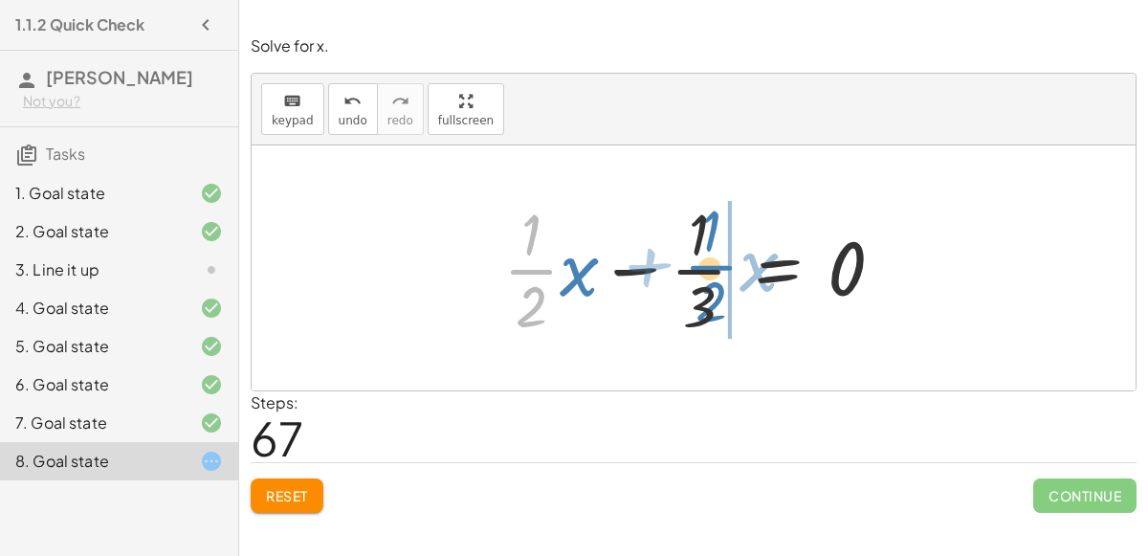
drag, startPoint x: 515, startPoint y: 277, endPoint x: 695, endPoint y: 269, distance: 180.1
click at [695, 269] on div at bounding box center [701, 267] width 415 height 147
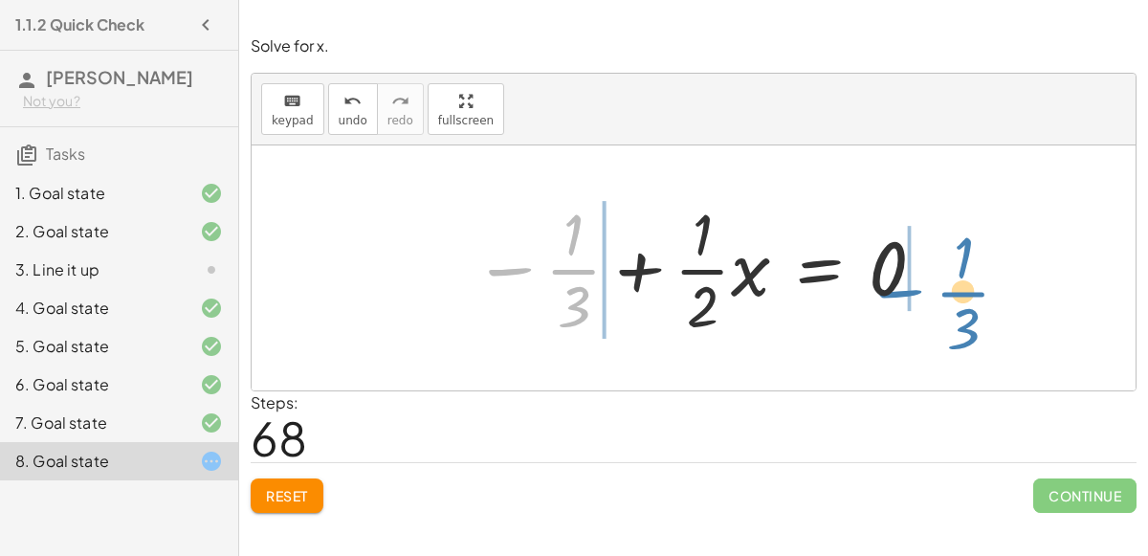
drag, startPoint x: 569, startPoint y: 266, endPoint x: 959, endPoint y: 288, distance: 390.1
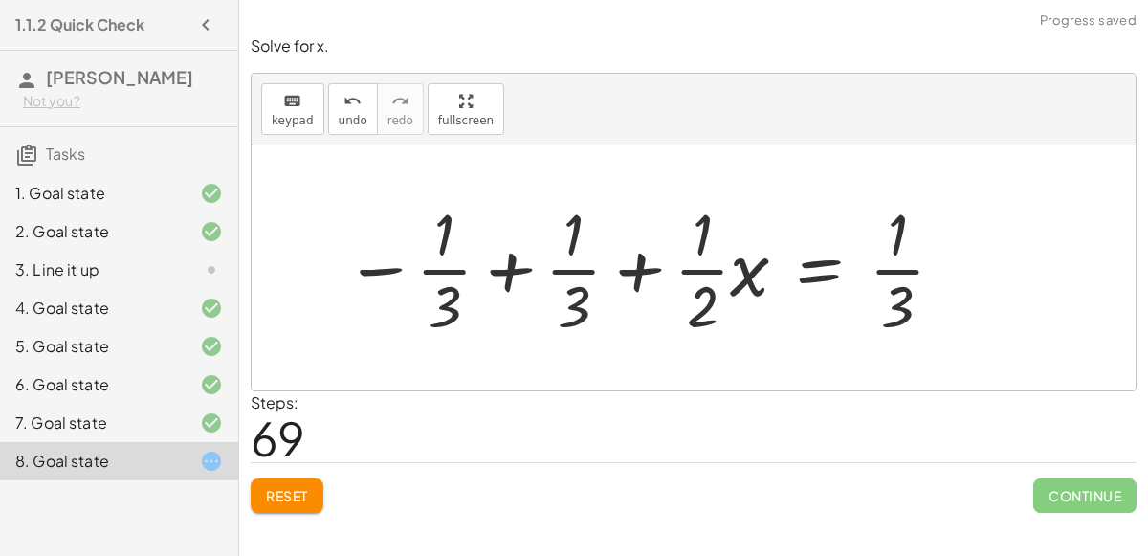
click at [456, 280] on div at bounding box center [646, 267] width 622 height 147
click at [500, 273] on div at bounding box center [646, 267] width 622 height 147
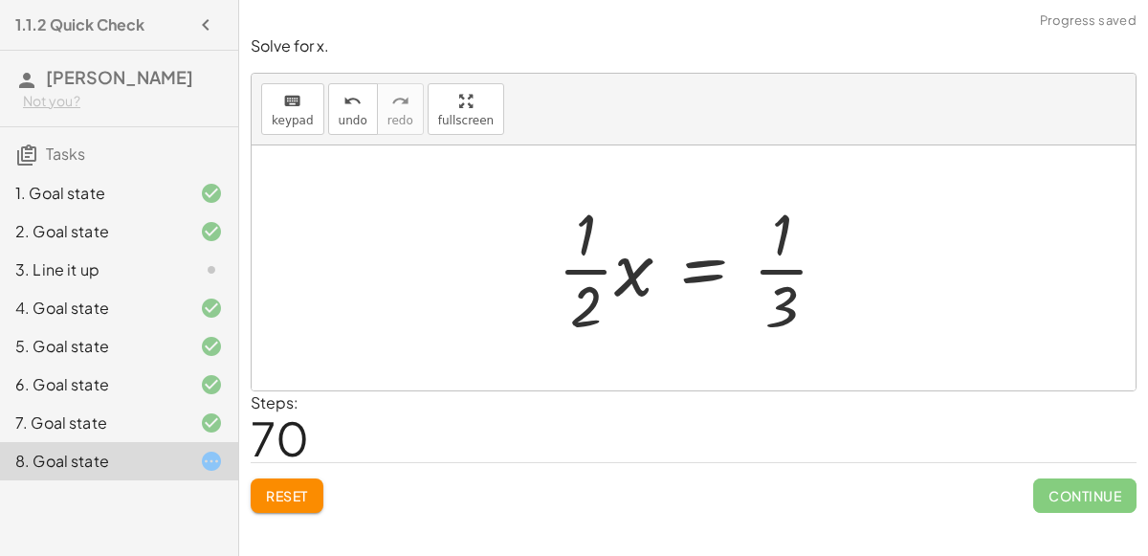
click at [595, 252] on div at bounding box center [700, 267] width 305 height 147
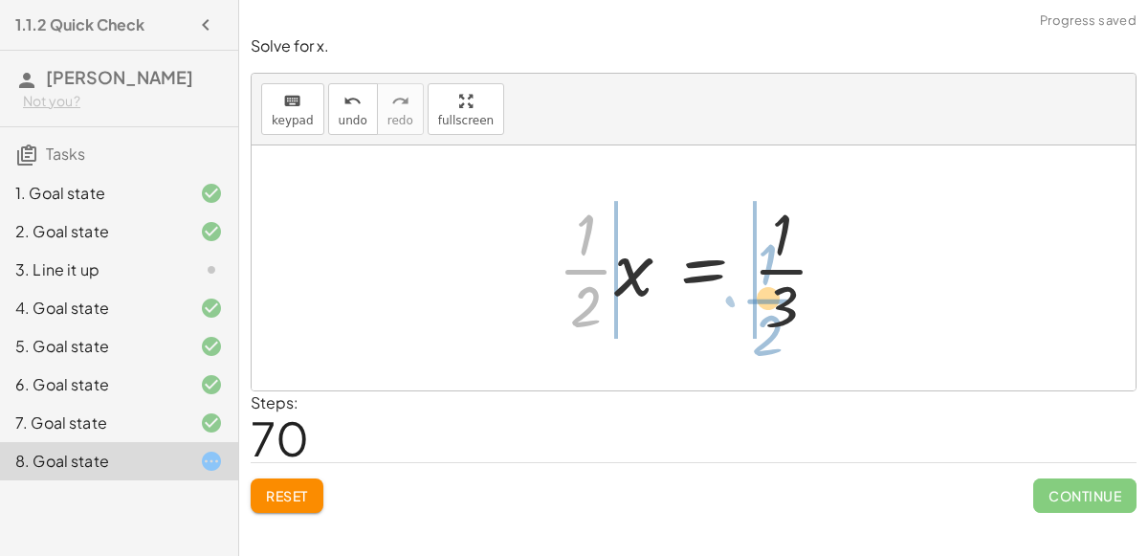
drag, startPoint x: 587, startPoint y: 259, endPoint x: 780, endPoint y: 284, distance: 194.9
click at [780, 284] on div at bounding box center [700, 267] width 305 height 147
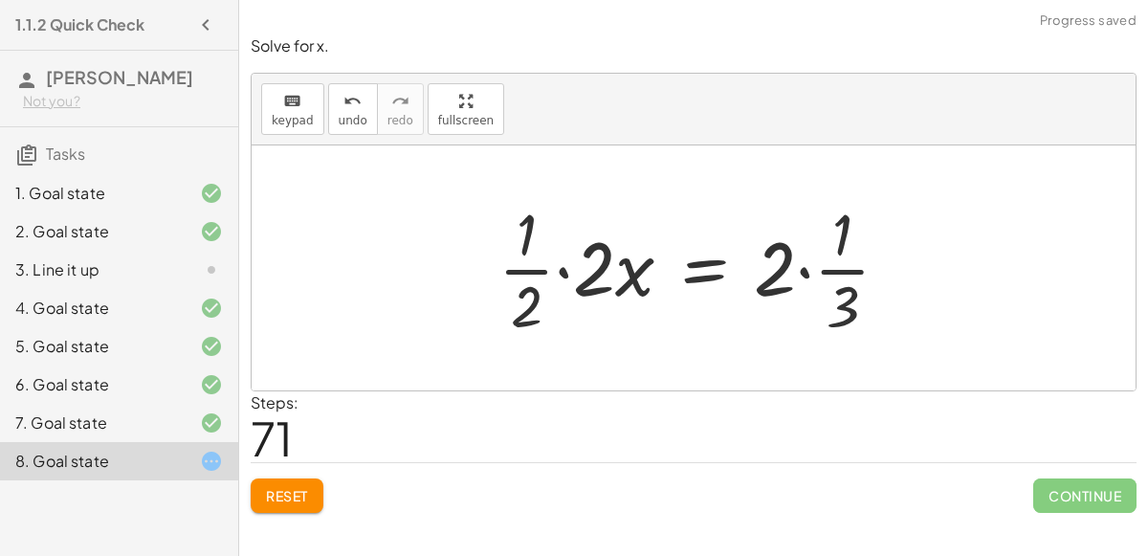
click at [554, 273] on div at bounding box center [702, 267] width 426 height 147
click at [562, 270] on div at bounding box center [702, 267] width 426 height 147
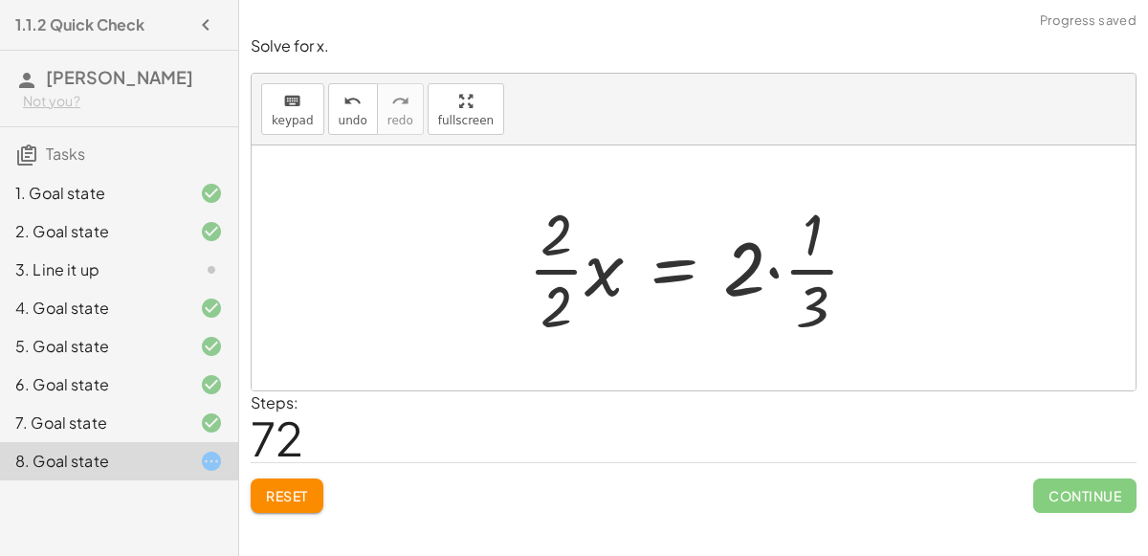
click at [547, 258] on div at bounding box center [702, 267] width 366 height 147
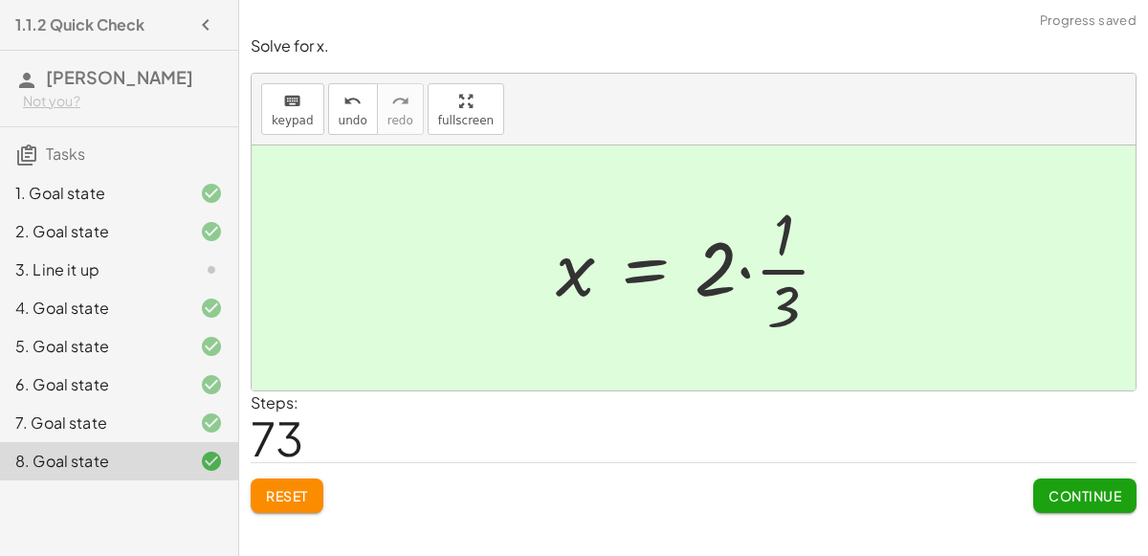
click at [1073, 511] on div "Solve for x. keyboard keypad undo undo redo redo fullscreen + · 6 · x − 10 = − …" at bounding box center [693, 274] width 909 height 501
click at [1057, 493] on span "Continue" at bounding box center [1085, 495] width 73 height 17
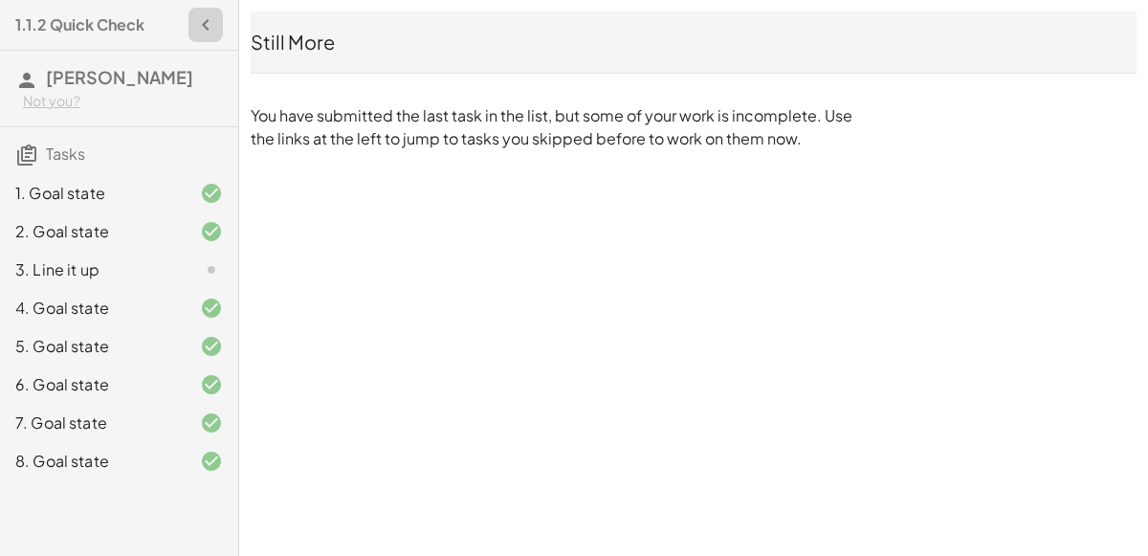
click at [217, 25] on icon "button" at bounding box center [205, 24] width 23 height 23
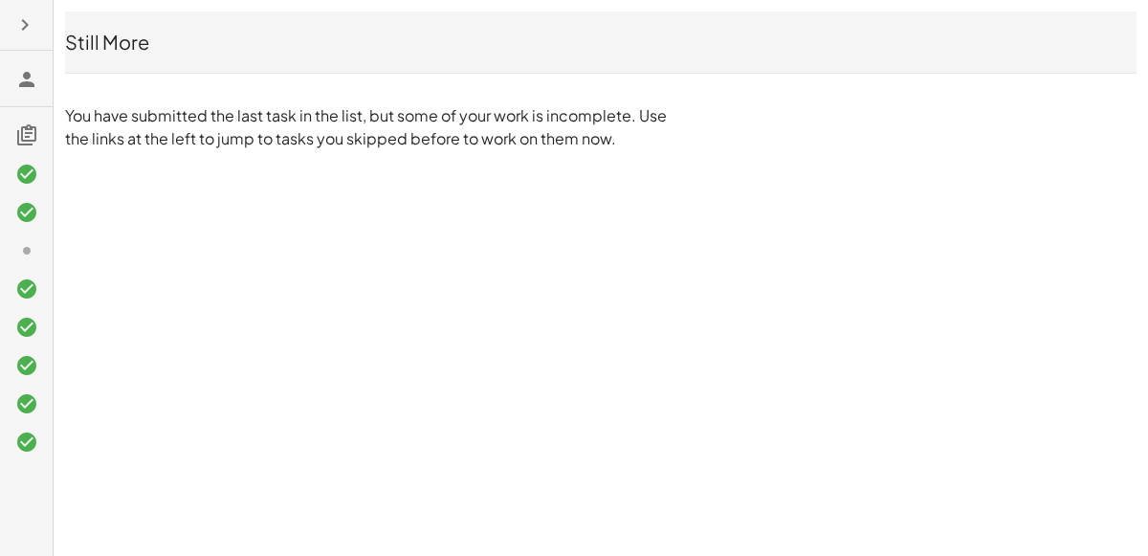
click at [36, 78] on icon at bounding box center [26, 79] width 23 height 23
click at [25, 72] on icon at bounding box center [26, 79] width 23 height 23
click at [19, 36] on button "button" at bounding box center [25, 25] width 34 height 34
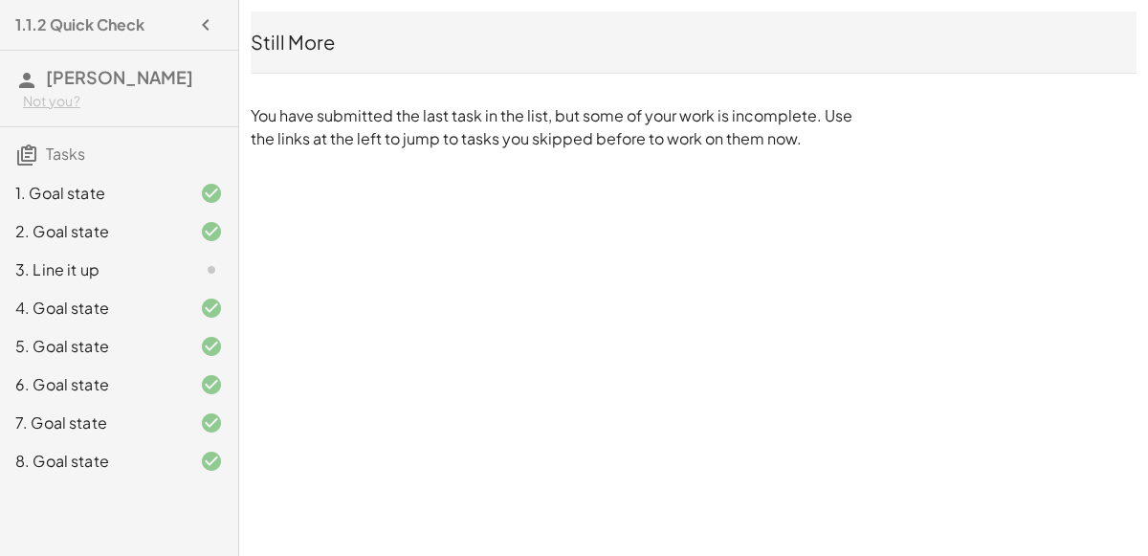
click at [77, 14] on h4 "1.1.2 Quick Check" at bounding box center [79, 24] width 129 height 23
click at [204, 26] on icon "button" at bounding box center [205, 24] width 23 height 23
